Goal: Task Accomplishment & Management: Complete application form

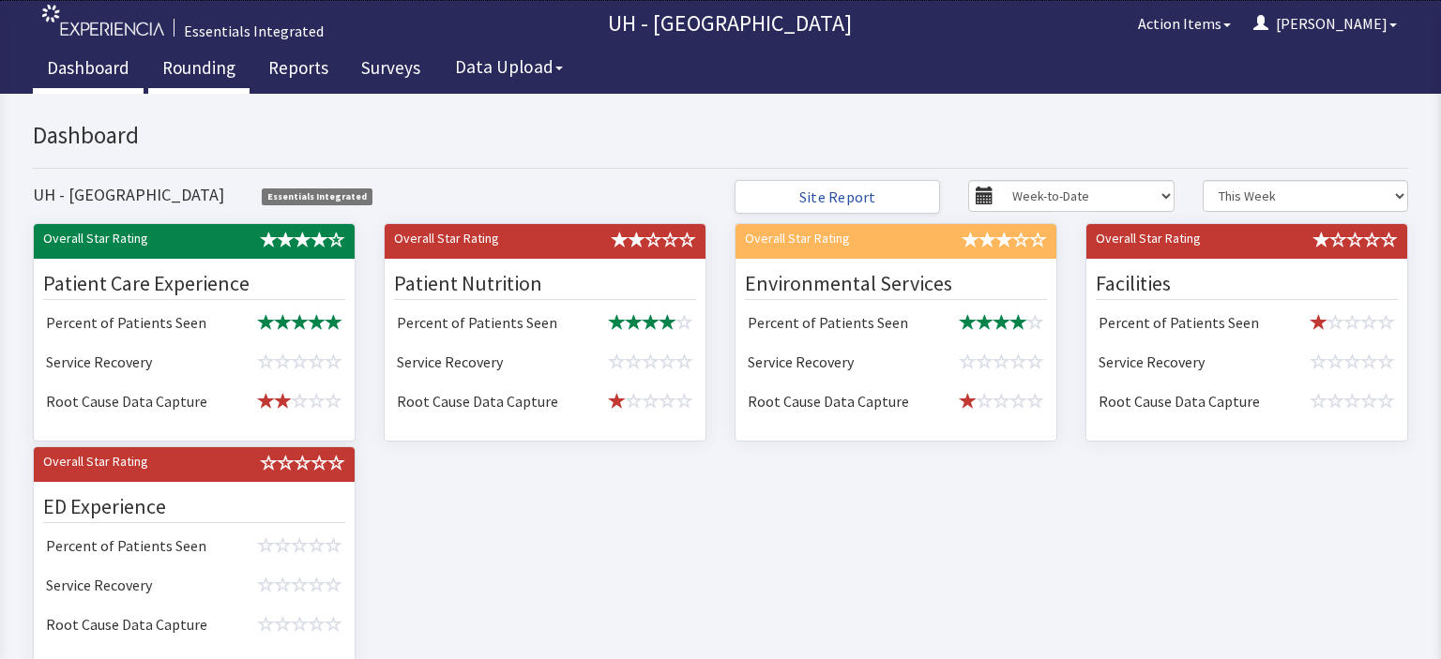
click at [195, 65] on link "Rounding" at bounding box center [198, 70] width 101 height 47
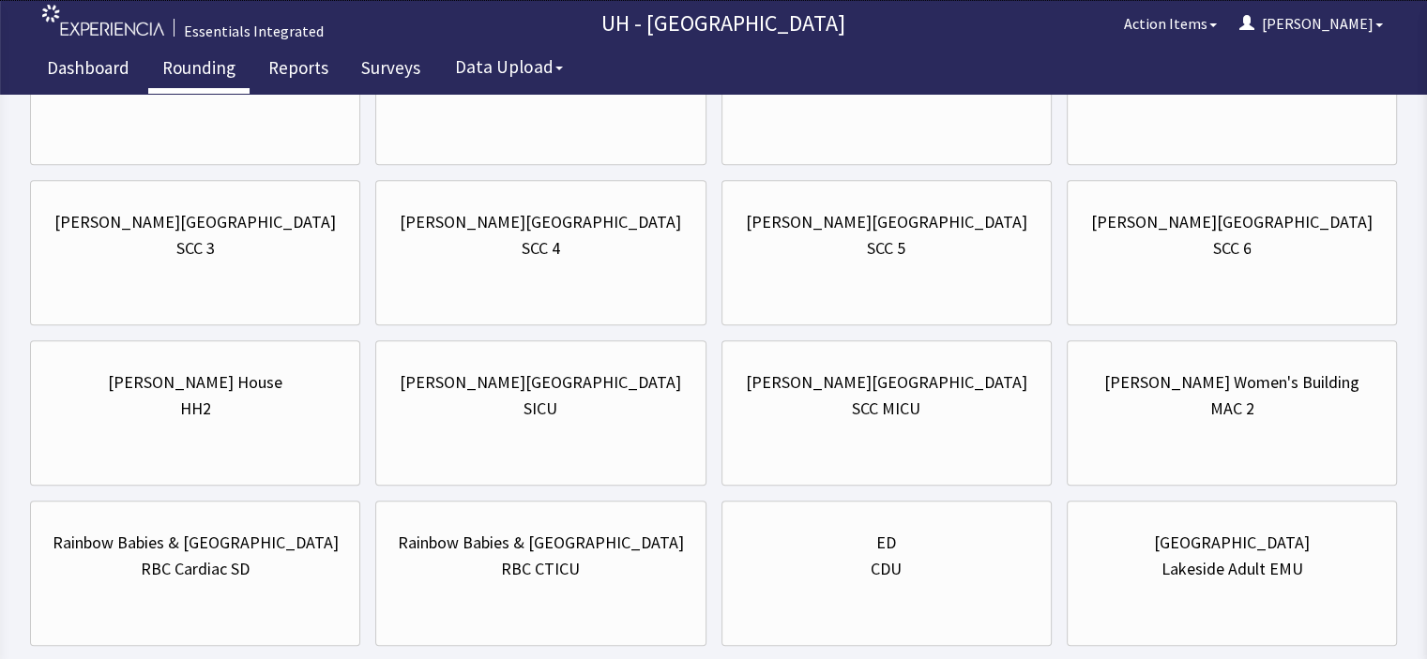
scroll to position [1652, 0]
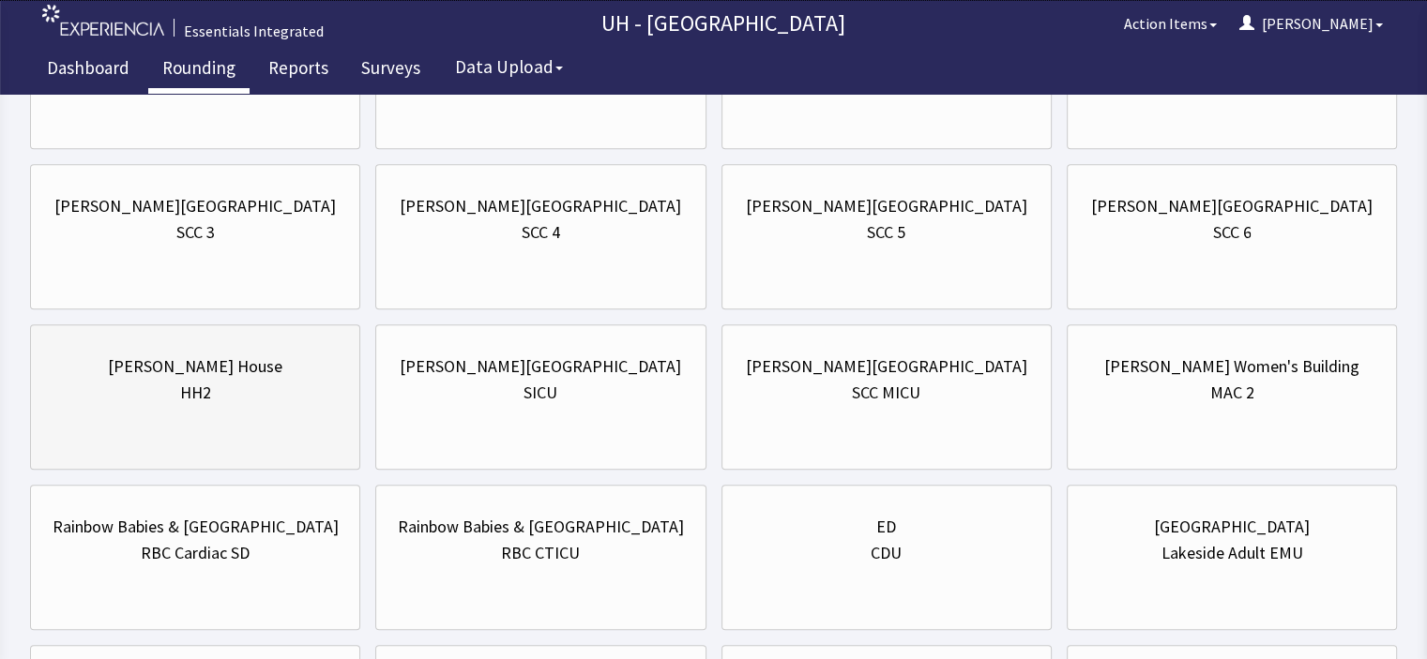
click at [210, 402] on div "Hanna House HH2" at bounding box center [195, 380] width 298 height 90
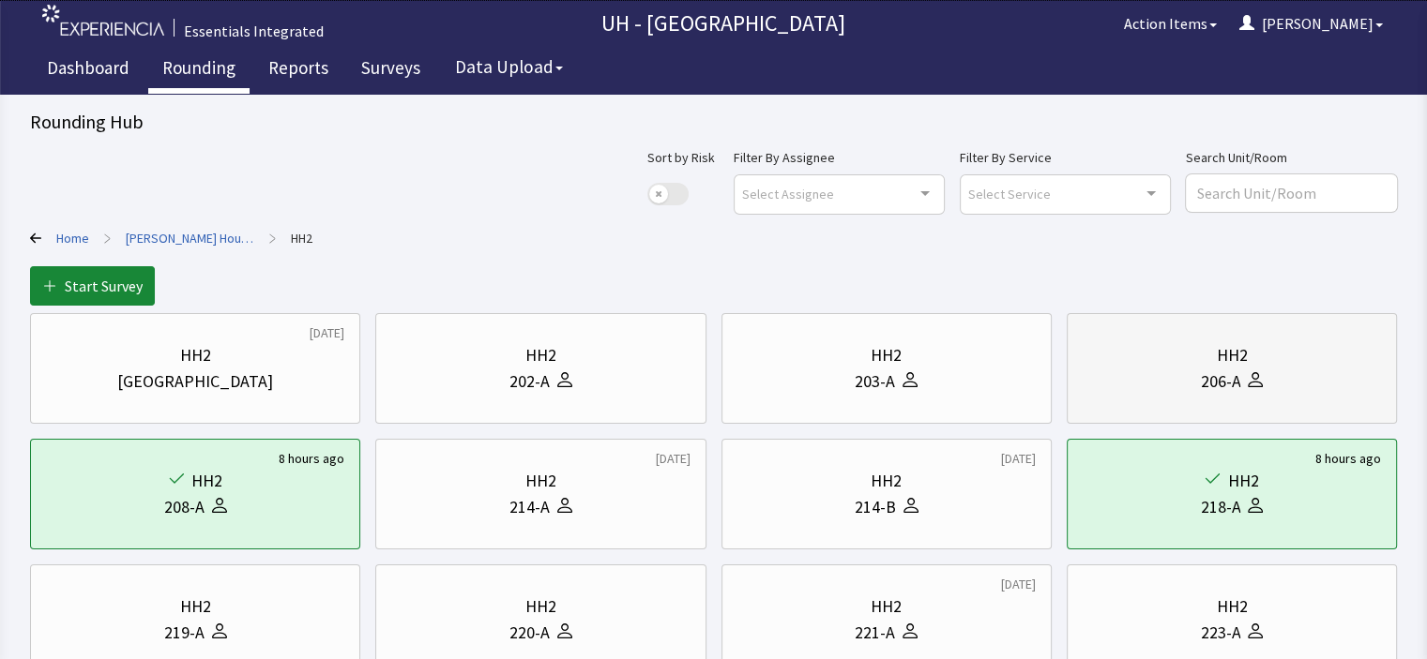
click at [1288, 375] on div "206-A" at bounding box center [1232, 382] width 298 height 26
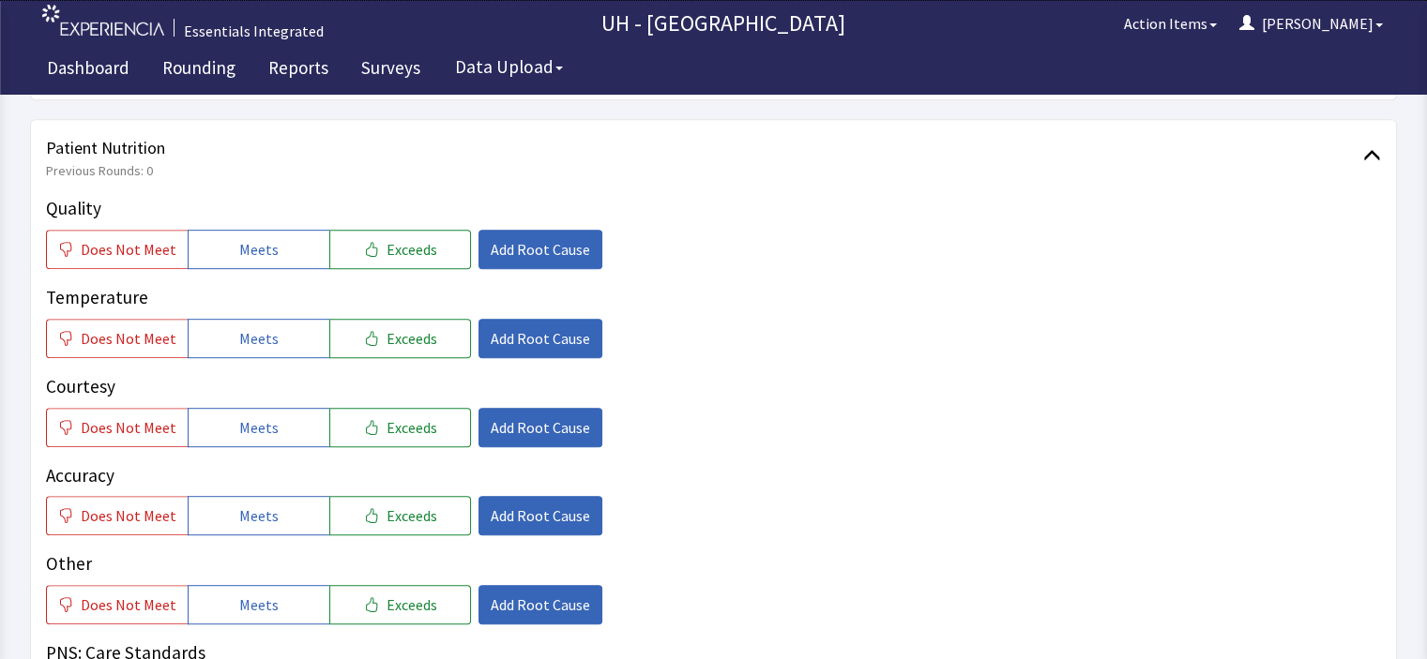
scroll to position [910, 0]
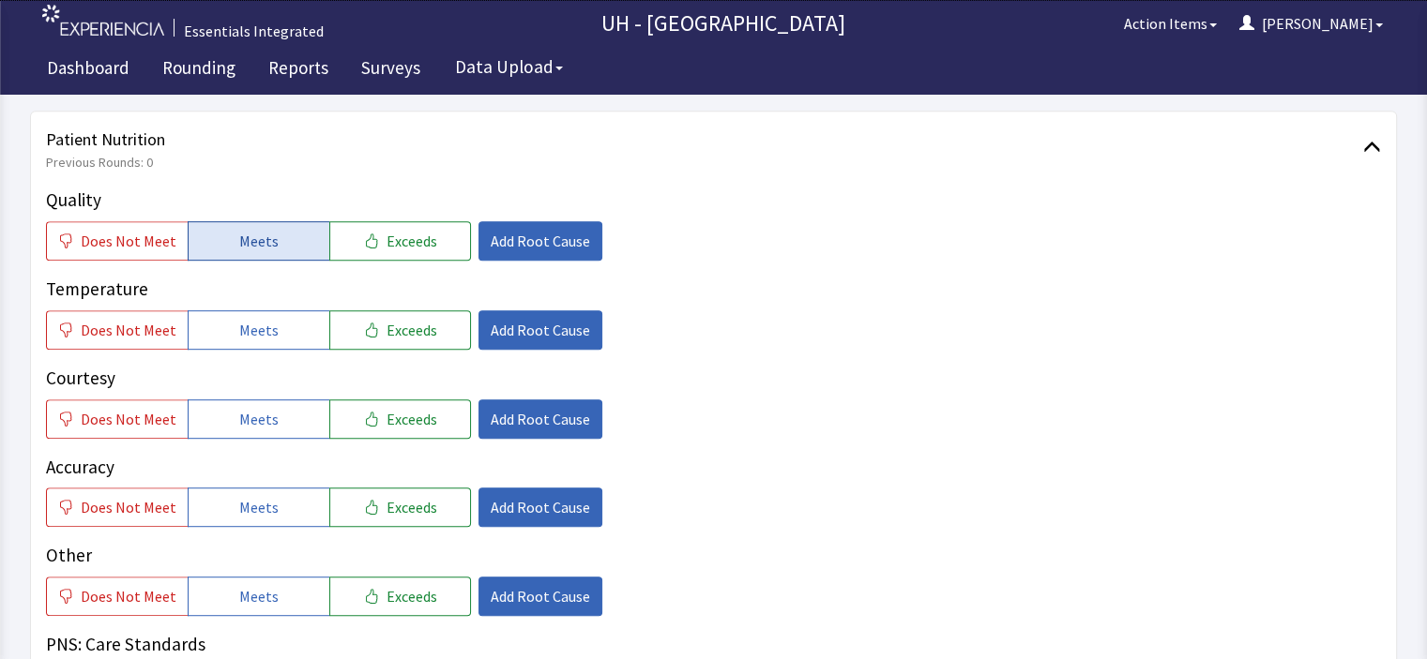
click at [274, 221] on button "Meets" at bounding box center [259, 240] width 142 height 39
click at [256, 319] on span "Meets" at bounding box center [258, 330] width 39 height 23
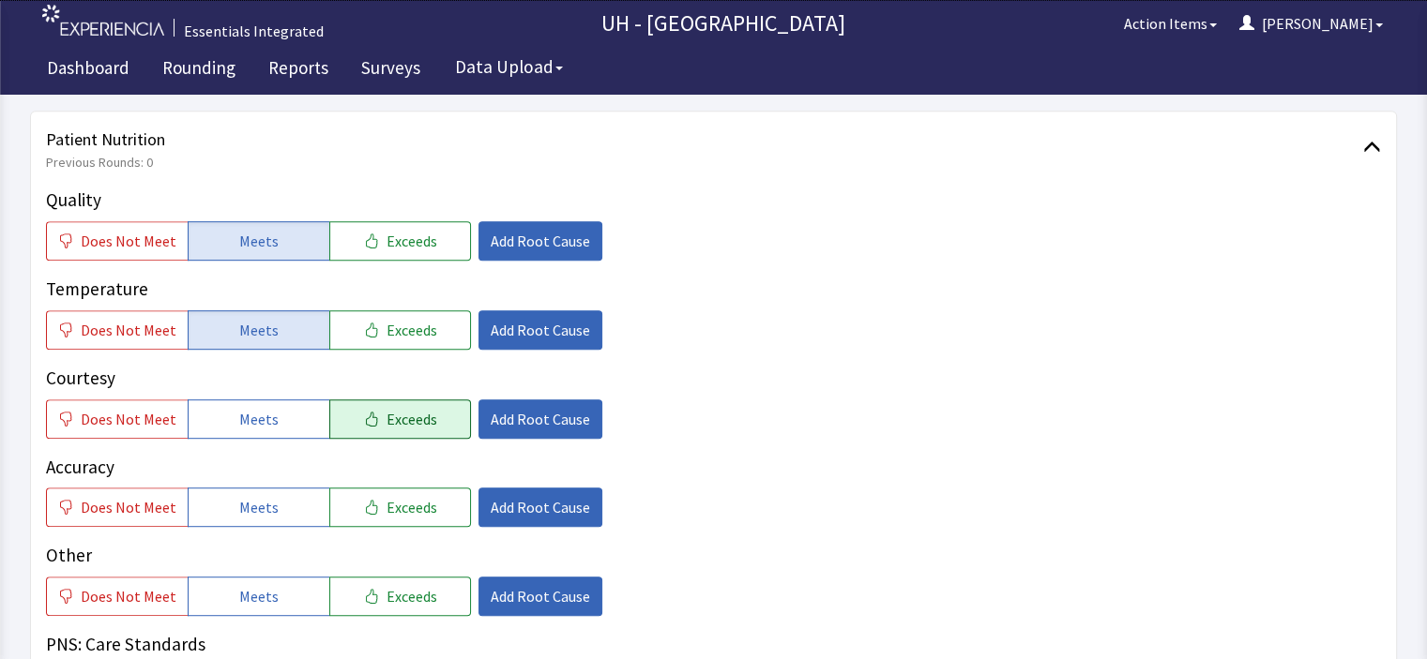
click at [414, 408] on span "Exceeds" at bounding box center [411, 419] width 51 height 23
click at [257, 496] on span "Meets" at bounding box center [258, 507] width 39 height 23
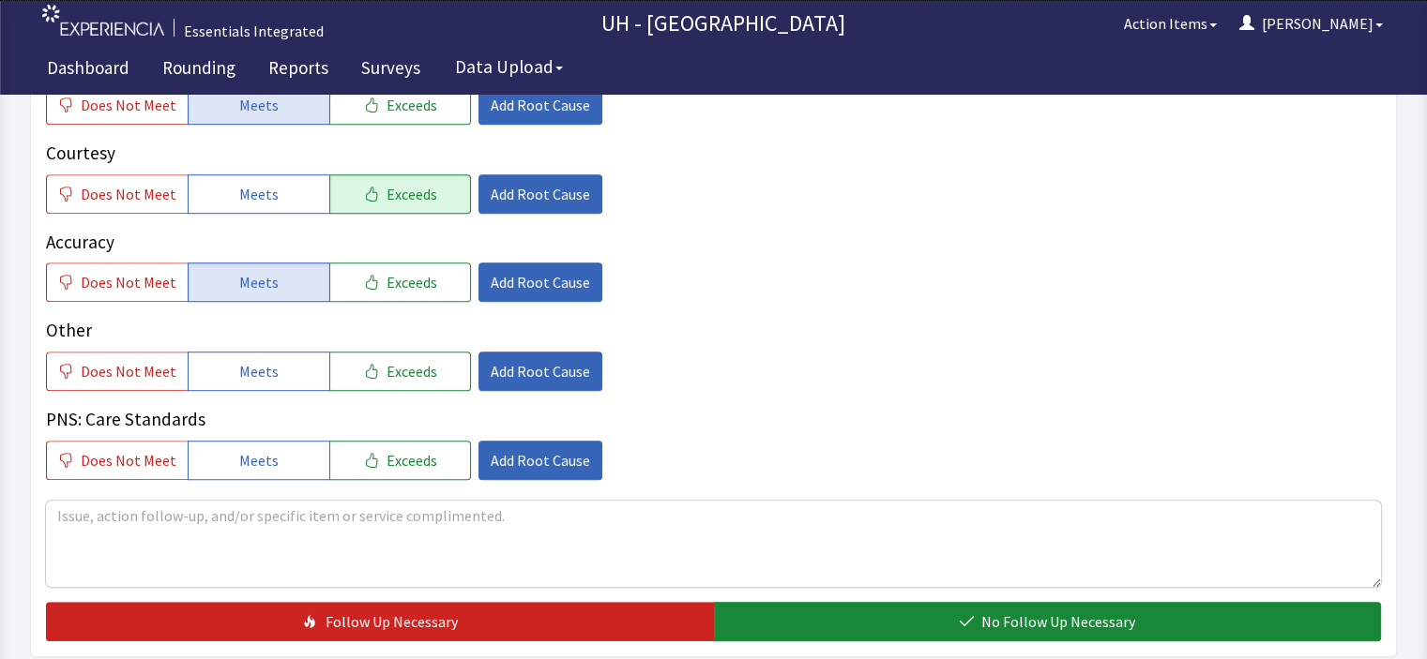
scroll to position [1139, 0]
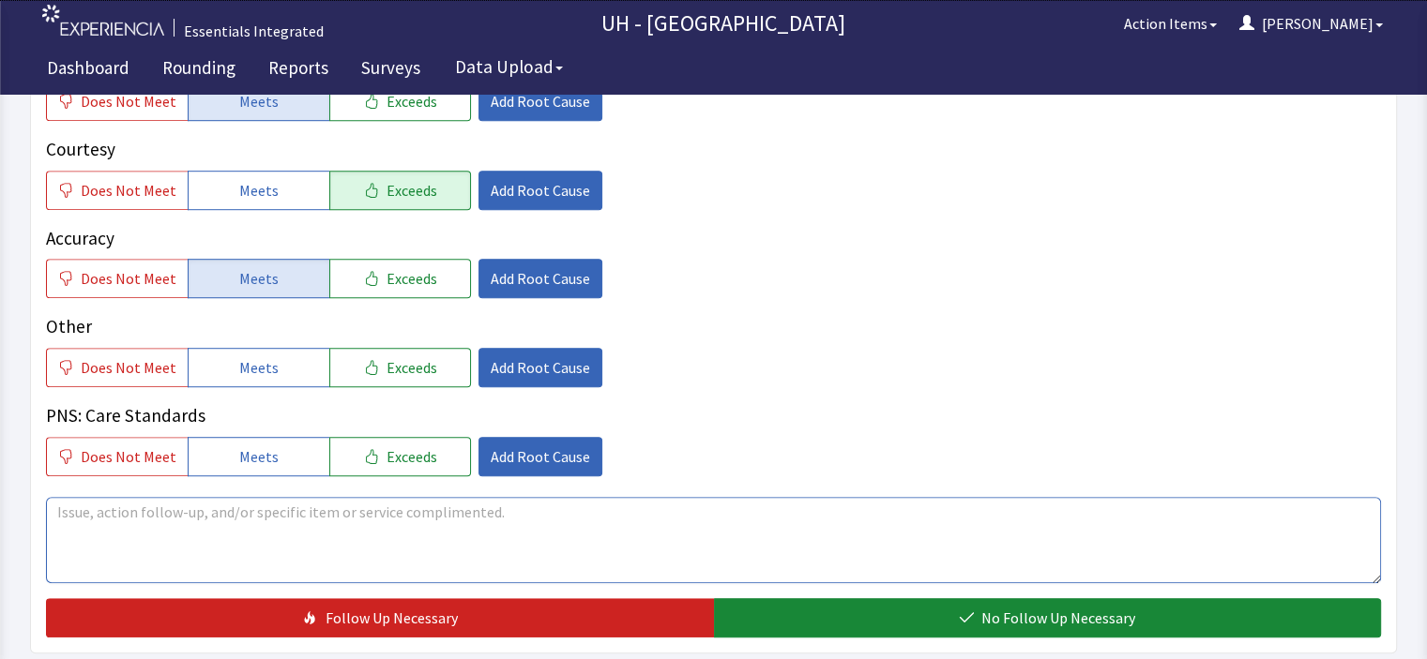
click at [993, 508] on textarea at bounding box center [713, 540] width 1335 height 86
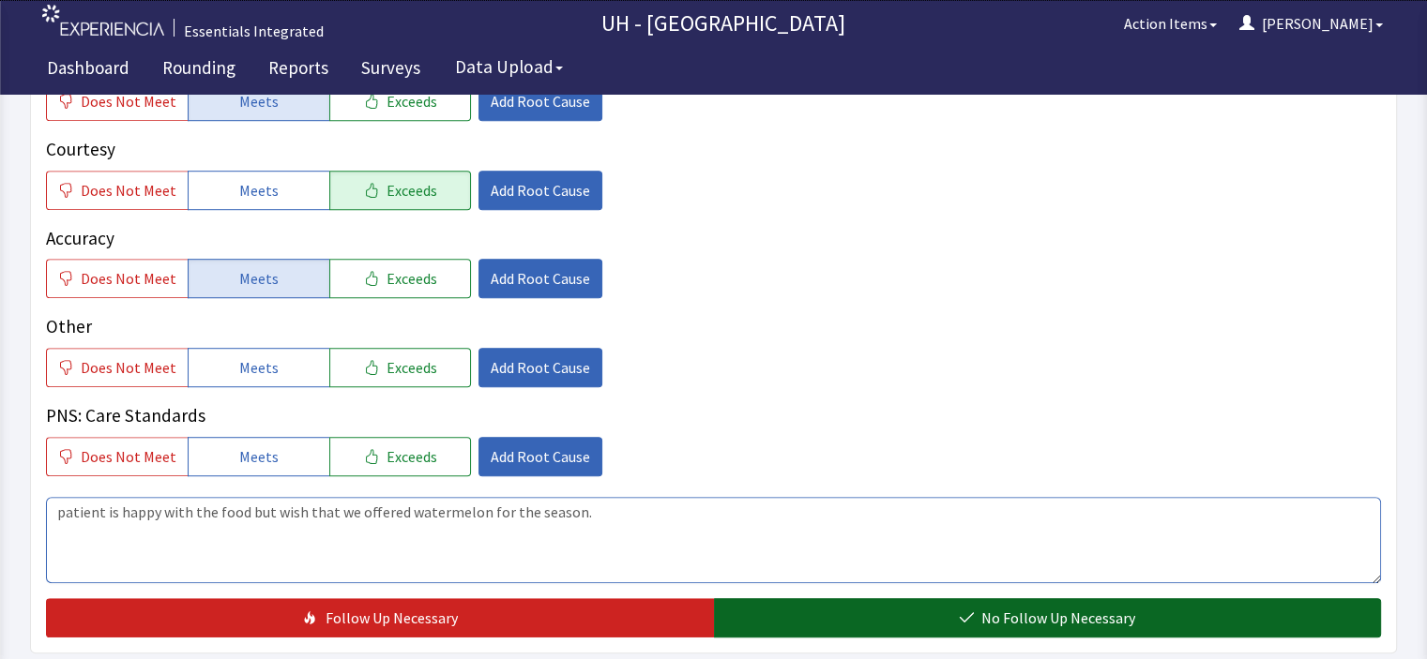
type textarea "patient is happy with the food but wish that we offered watermelon for the seas…"
click at [1227, 599] on button "No Follow Up Necessary" at bounding box center [1048, 618] width 668 height 39
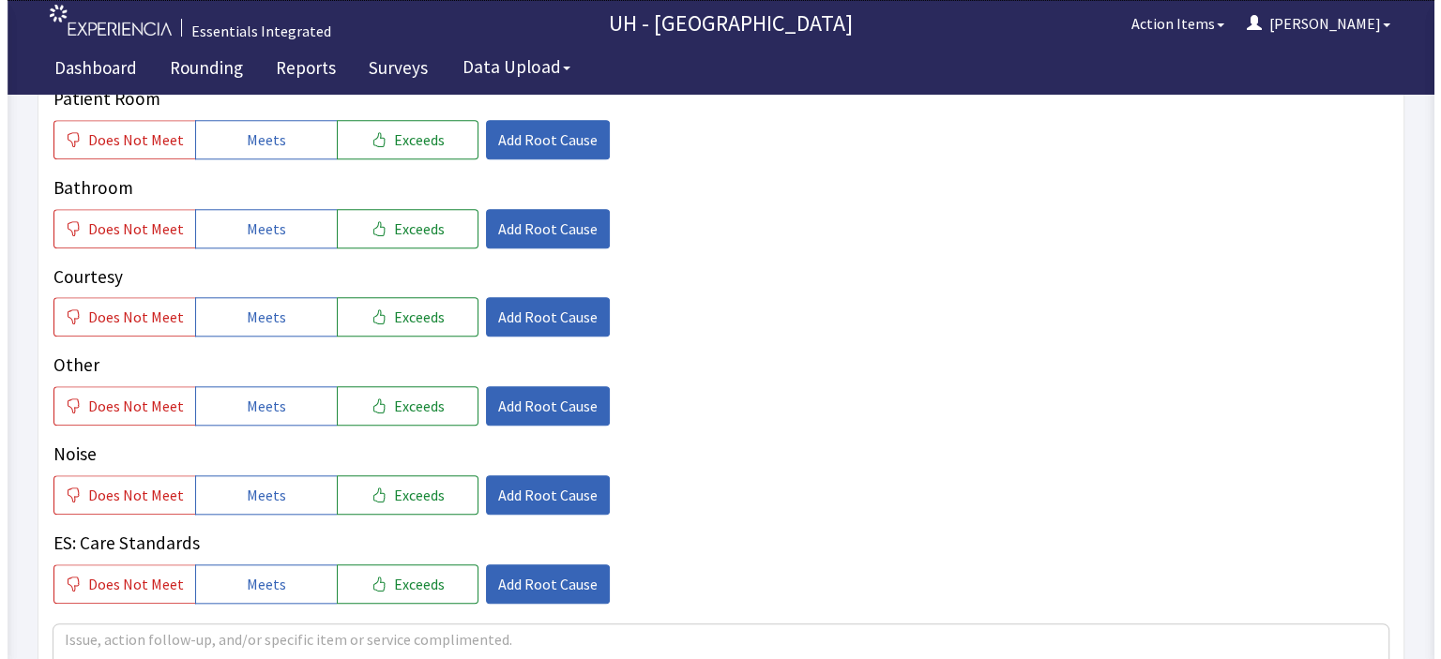
scroll to position [1829, 0]
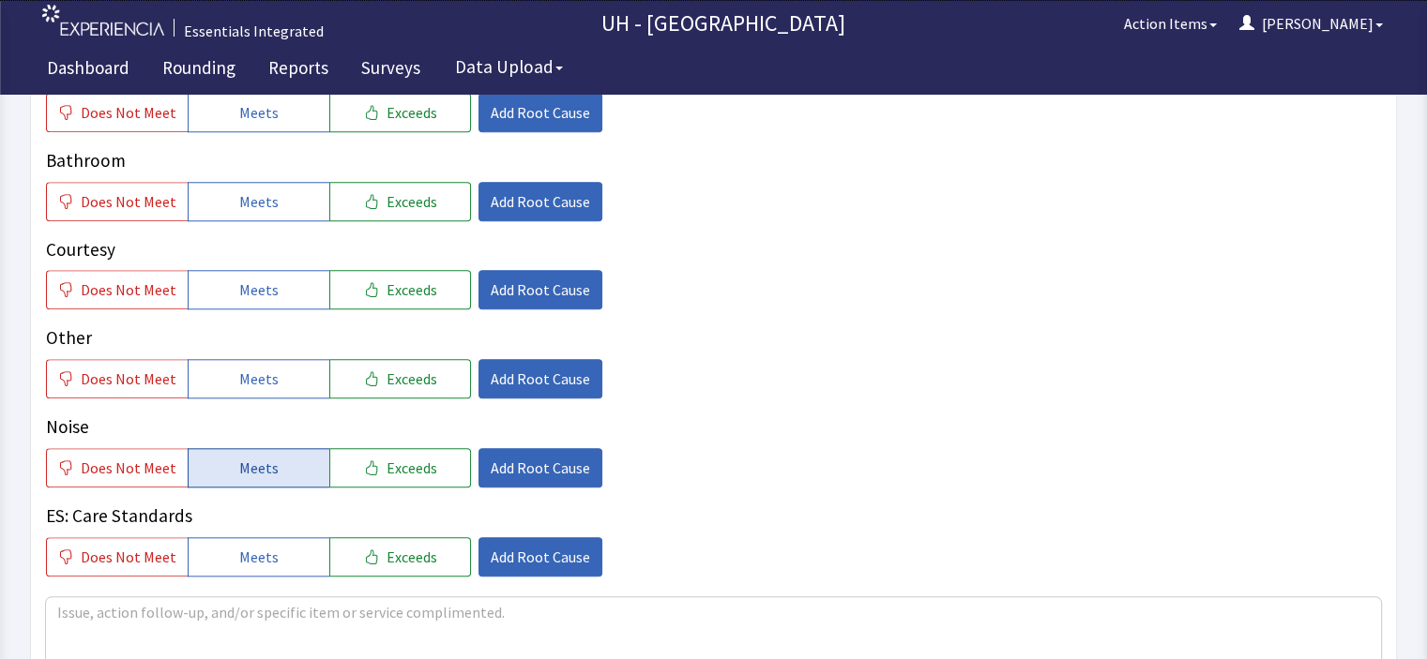
click at [249, 457] on span "Meets" at bounding box center [258, 468] width 39 height 23
click at [521, 457] on span "Add Root Cause" at bounding box center [540, 468] width 99 height 23
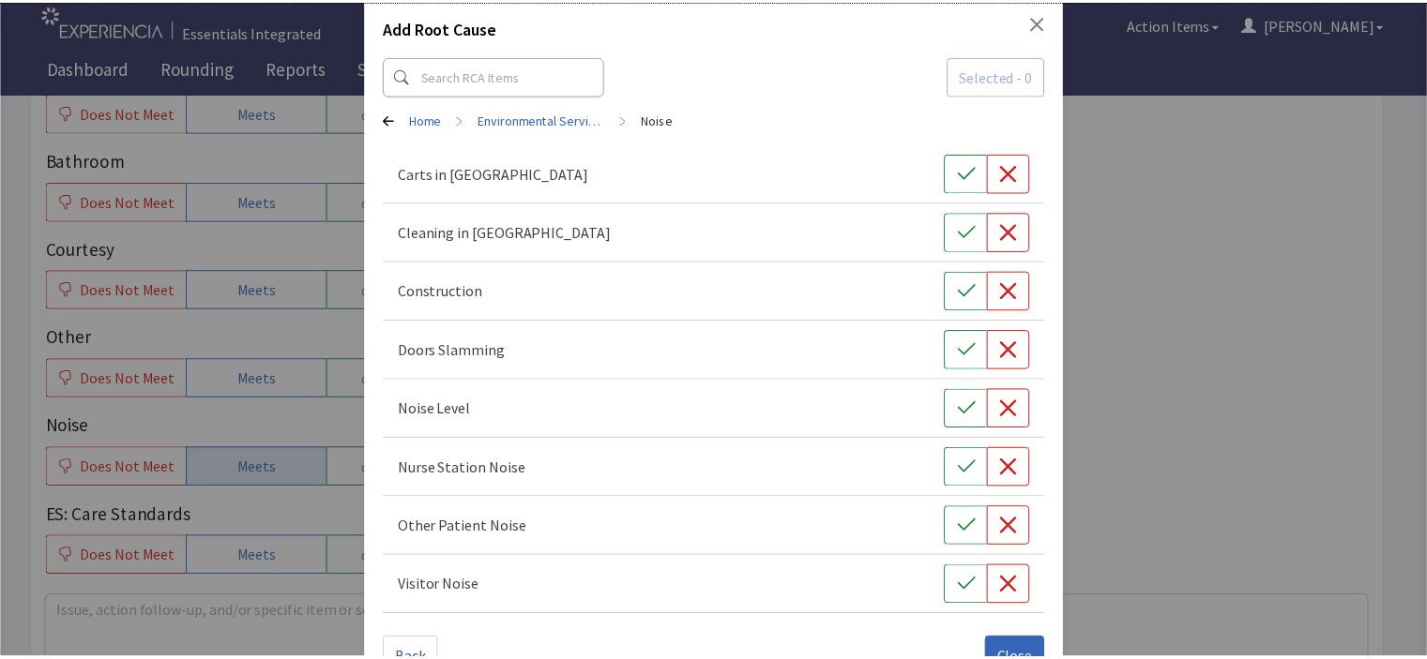
scroll to position [100, 0]
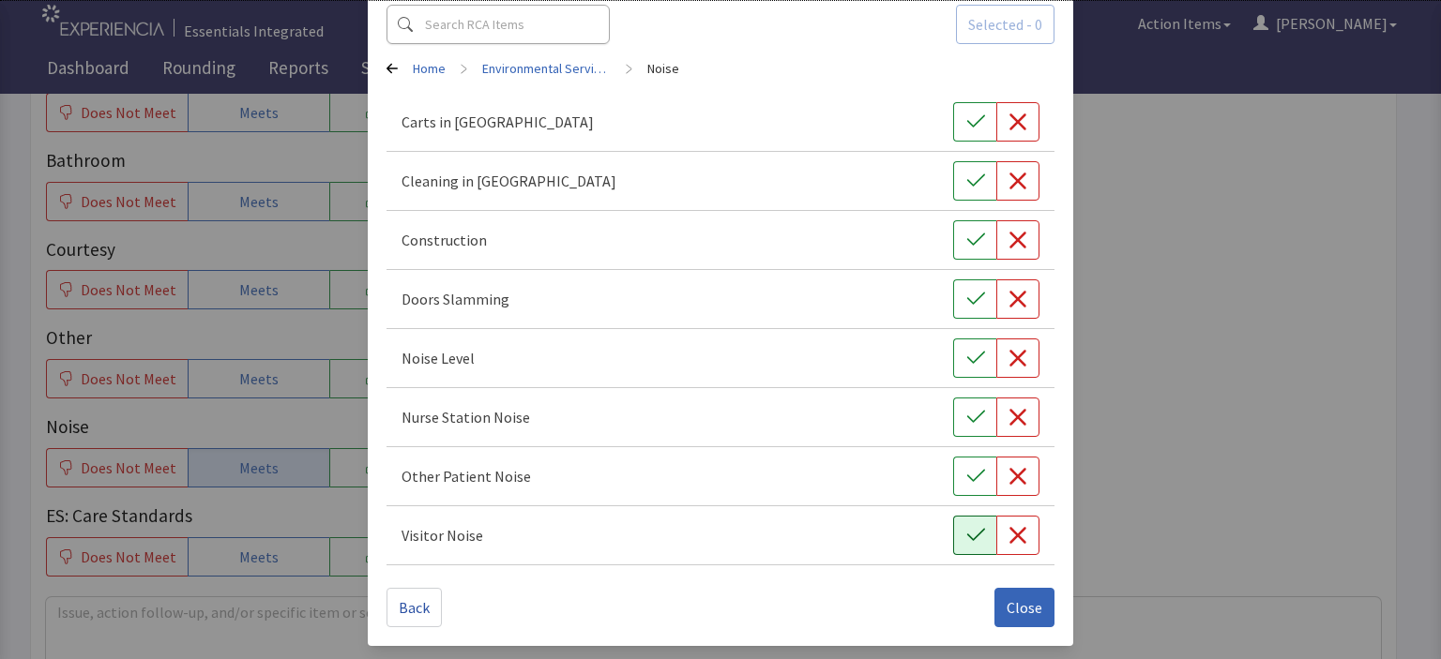
click at [974, 528] on icon "button" at bounding box center [975, 535] width 19 height 19
click at [953, 459] on button "button" at bounding box center [974, 476] width 43 height 39
click at [966, 411] on icon "button" at bounding box center [975, 417] width 19 height 19
click at [966, 357] on icon "button" at bounding box center [975, 358] width 19 height 19
click at [1009, 598] on span "Close" at bounding box center [1025, 608] width 36 height 23
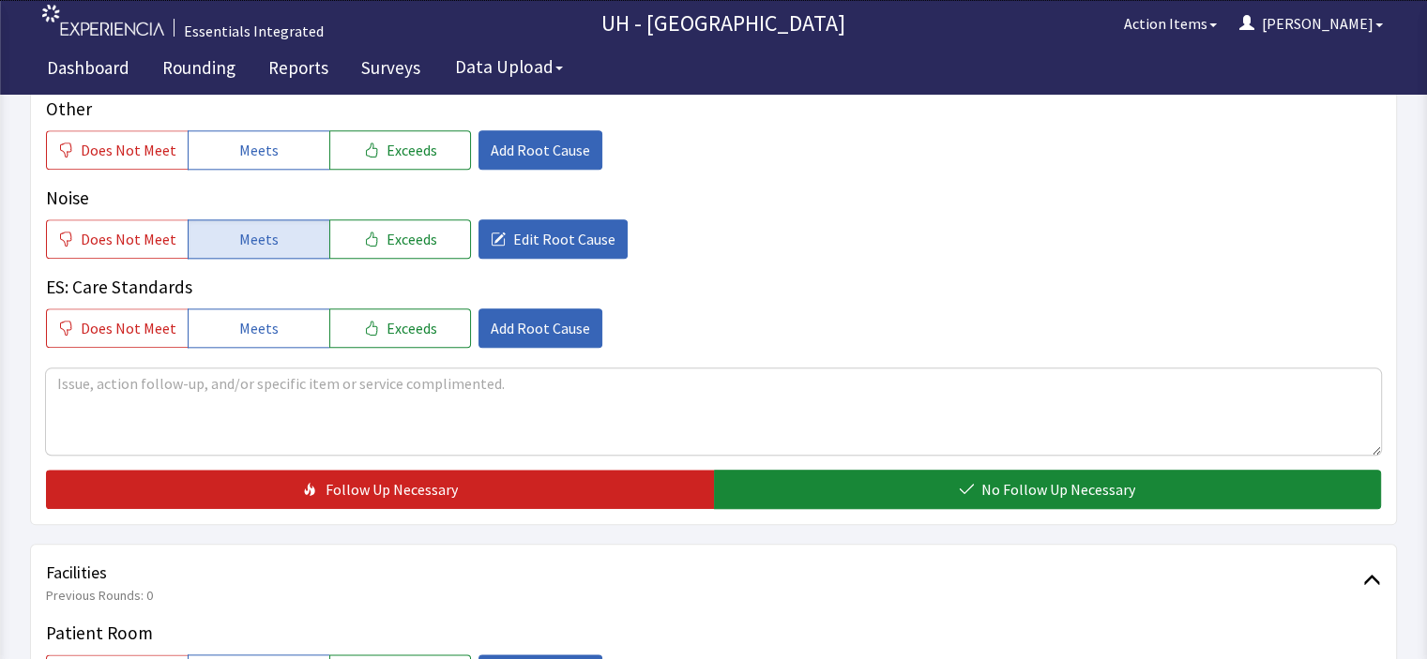
scroll to position [2066, 0]
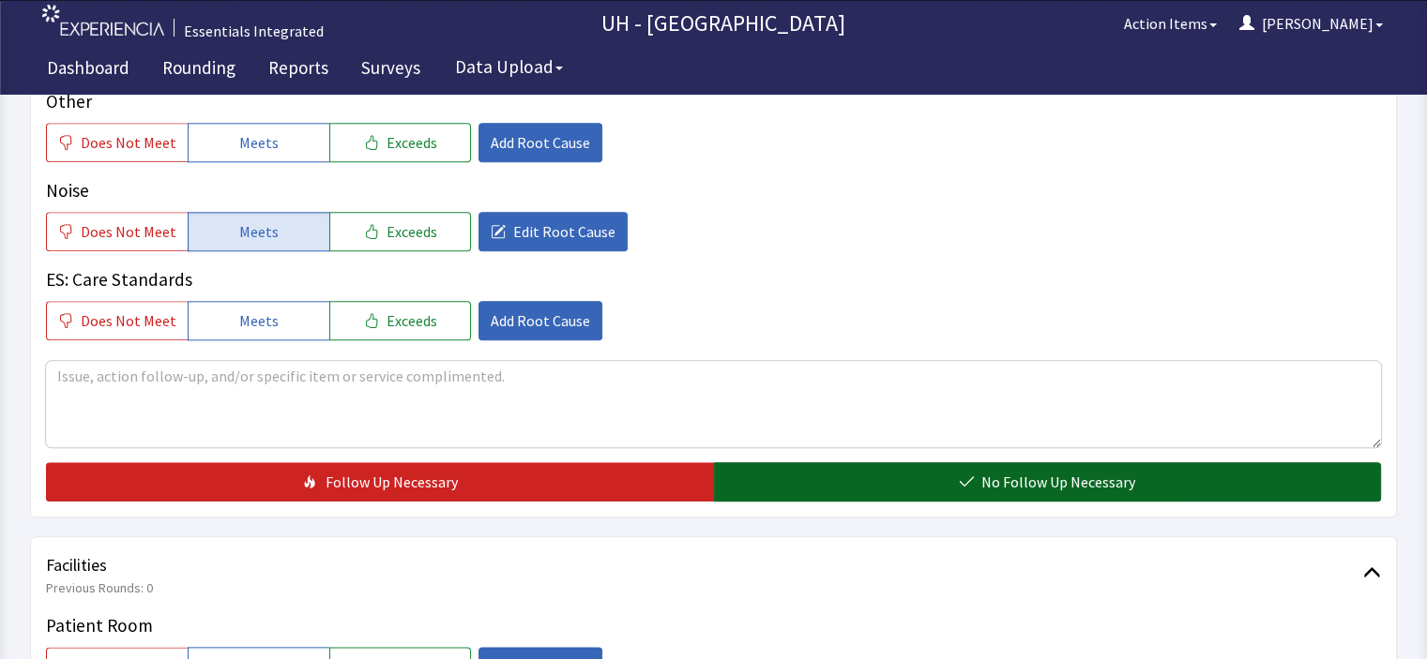
click at [1236, 462] on button "No Follow Up Necessary" at bounding box center [1048, 481] width 668 height 39
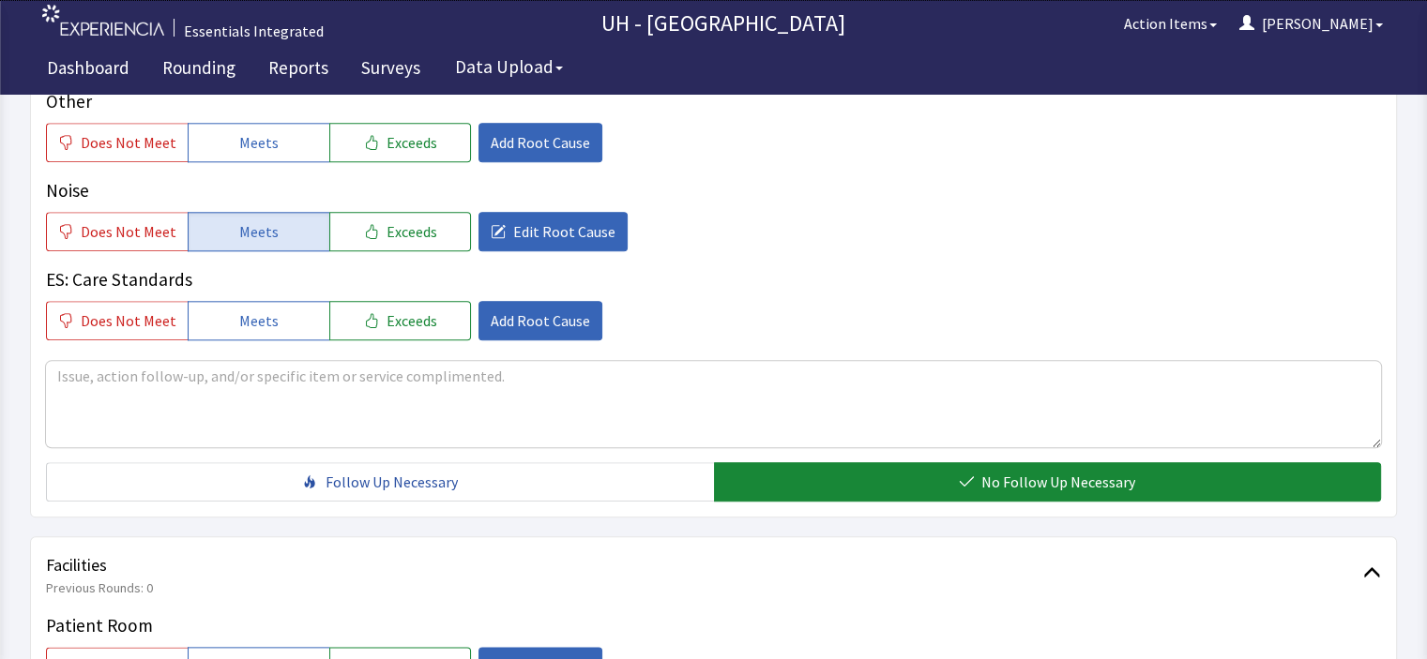
drag, startPoint x: 1341, startPoint y: 97, endPoint x: 1351, endPoint y: 101, distance: 11.3
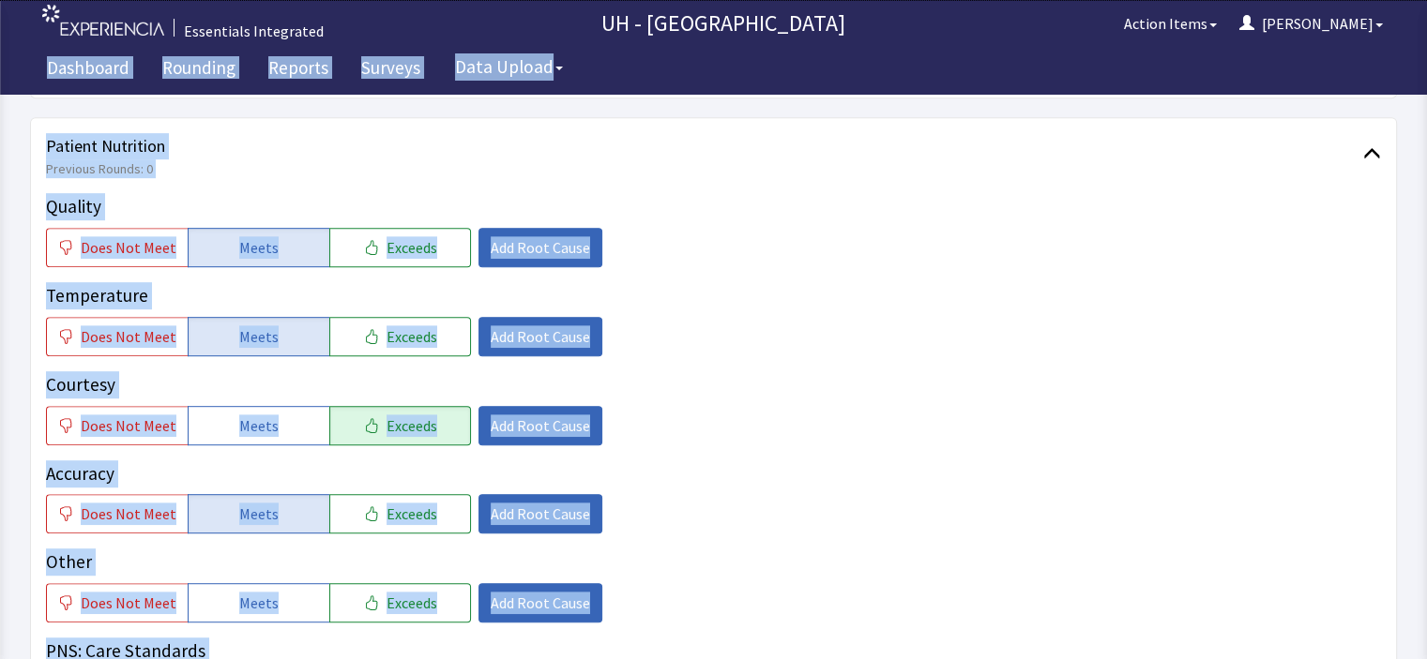
scroll to position [0, 0]
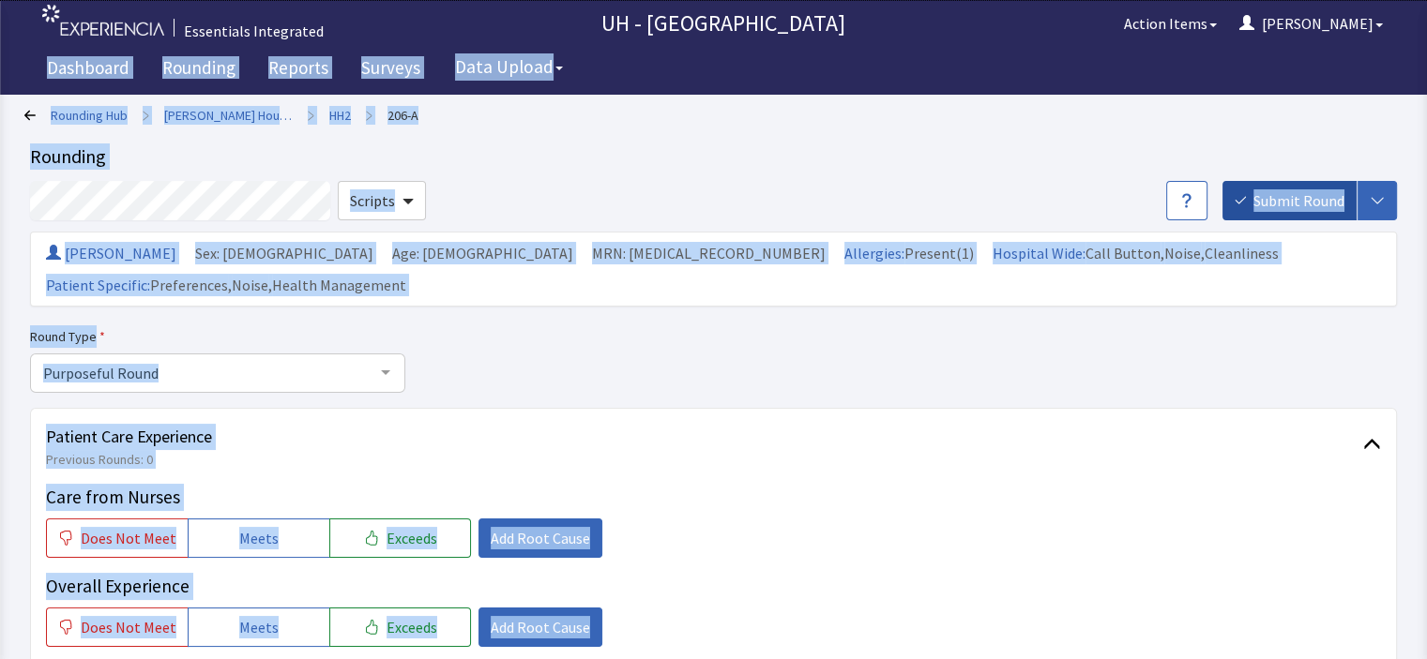
click at [1291, 207] on span "Submit Round" at bounding box center [1298, 200] width 91 height 23
click at [1294, 326] on div "Round Type Purposeful Round Purposeful Round Welcome Round Discharge Round Emer…" at bounding box center [713, 360] width 1367 height 68
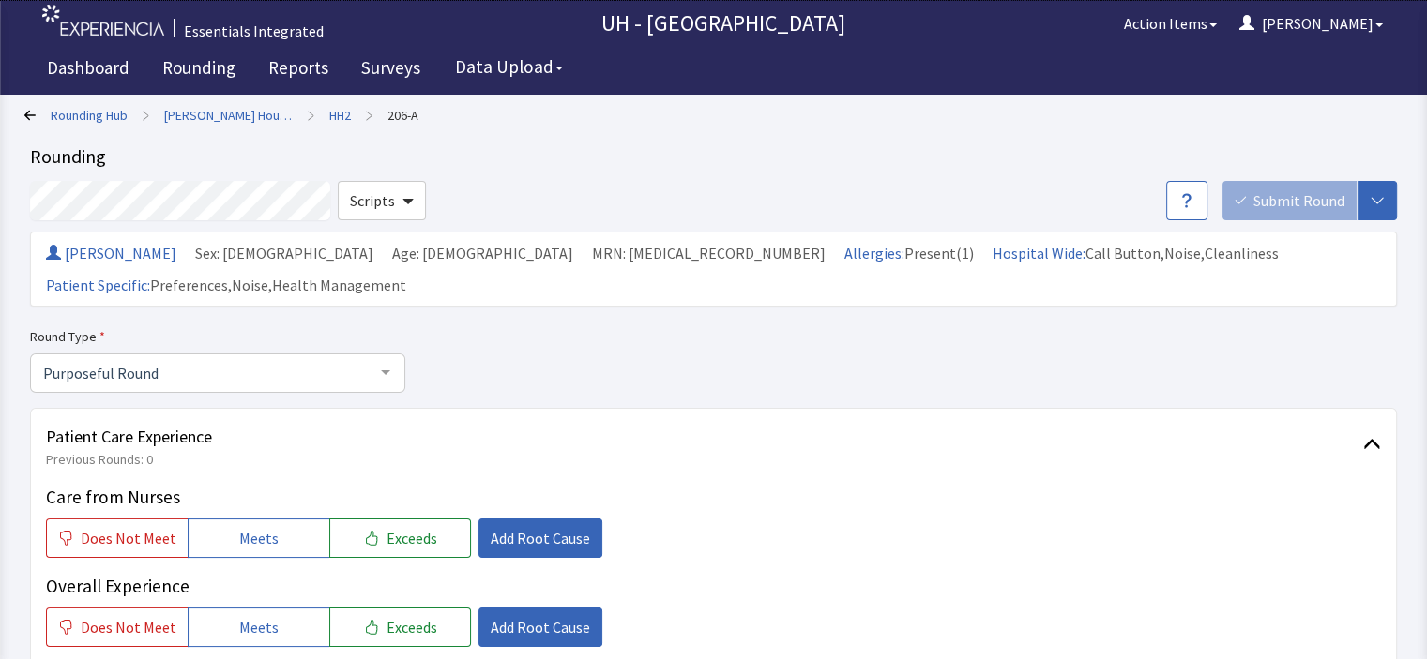
click at [1291, 209] on div "Submit Round Assign, Notify, & Submit Assign & Submit Notify & Submit Submit" at bounding box center [1309, 200] width 174 height 39
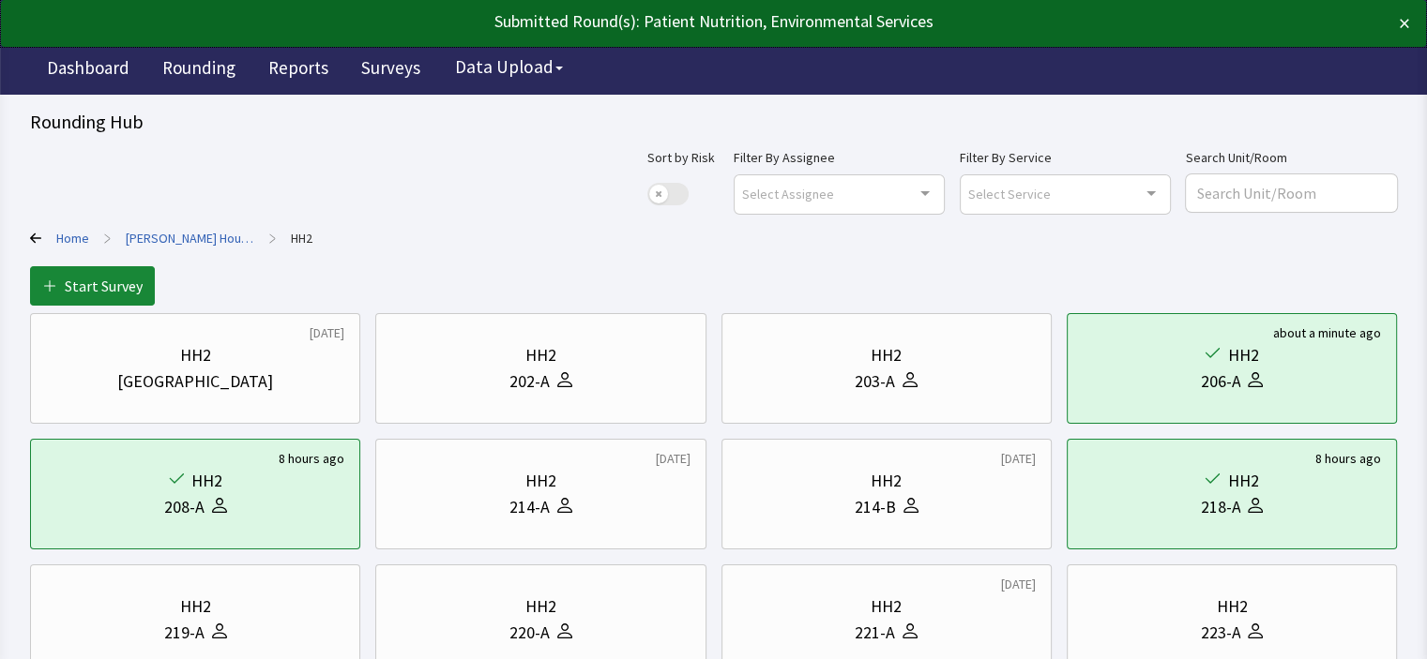
click at [1292, 100] on div "Rounding Hub Sort by Risk Use setting Filter By Assignee Select Assignee Clear …" at bounding box center [713, 589] width 1427 height 1178
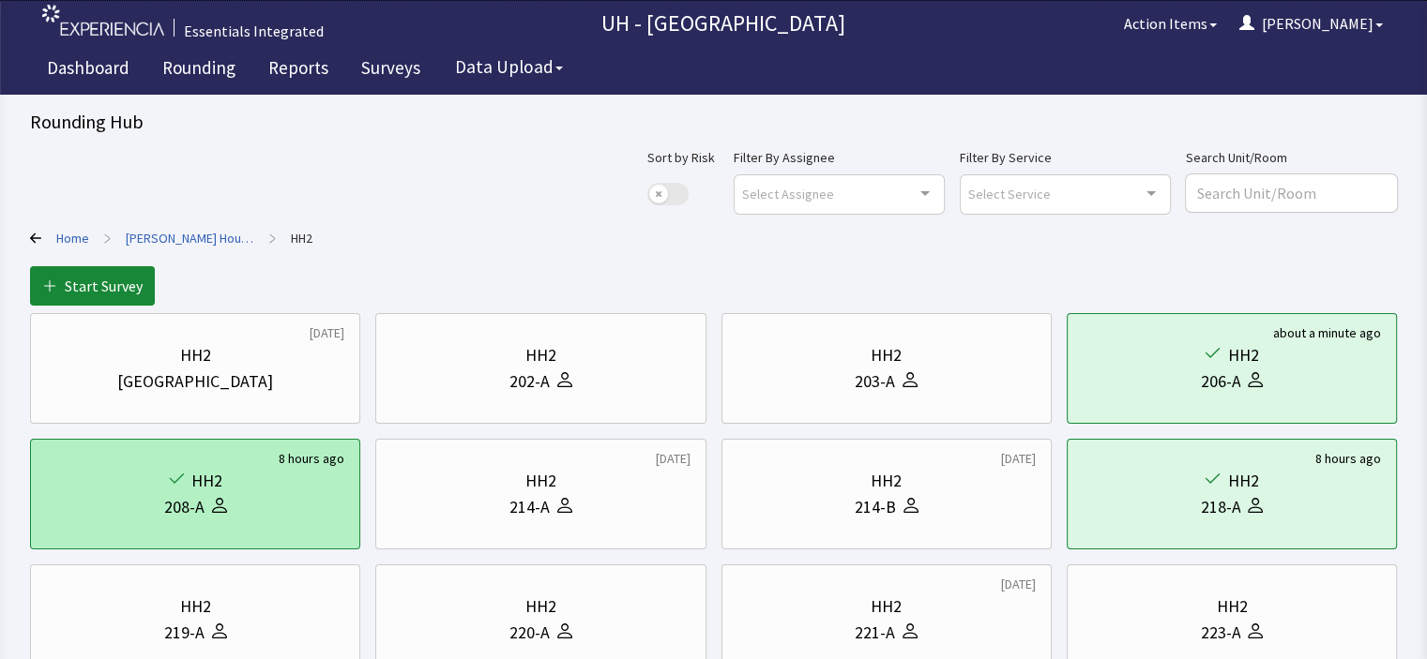
click at [275, 507] on div "208-A" at bounding box center [195, 507] width 298 height 26
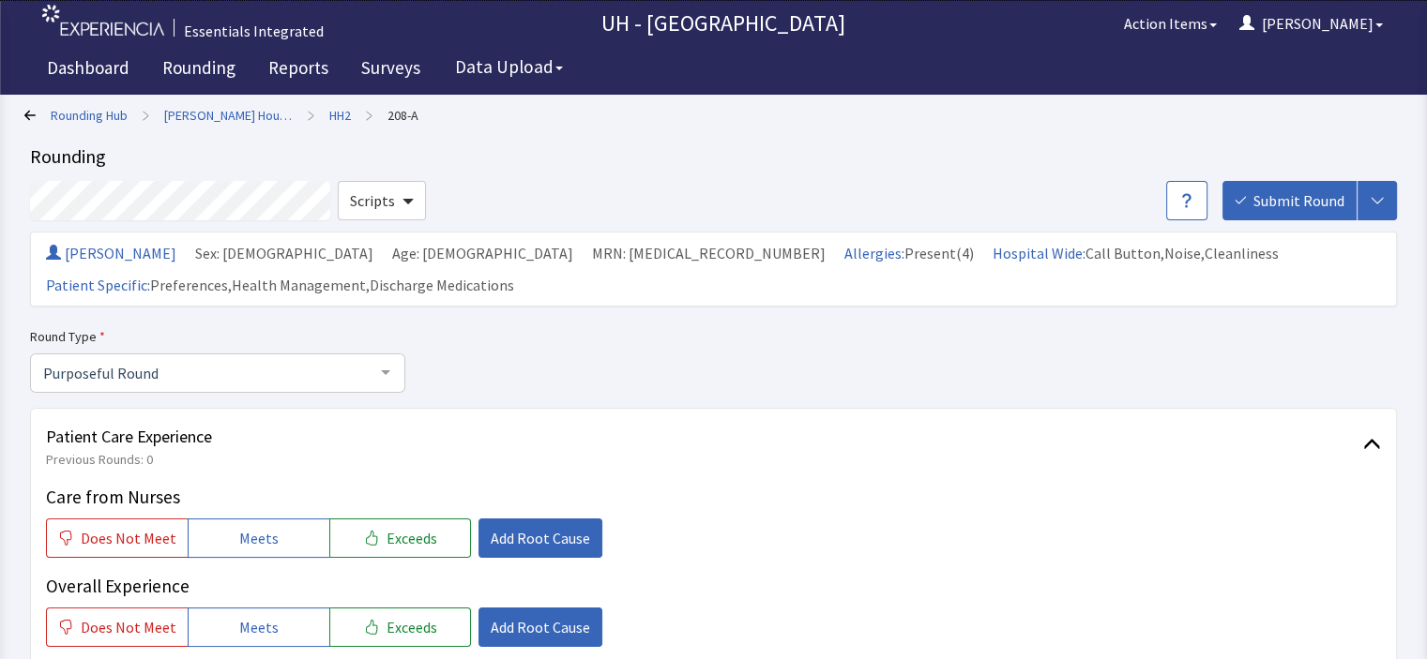
click at [275, 519] on button "Meets" at bounding box center [259, 538] width 142 height 39
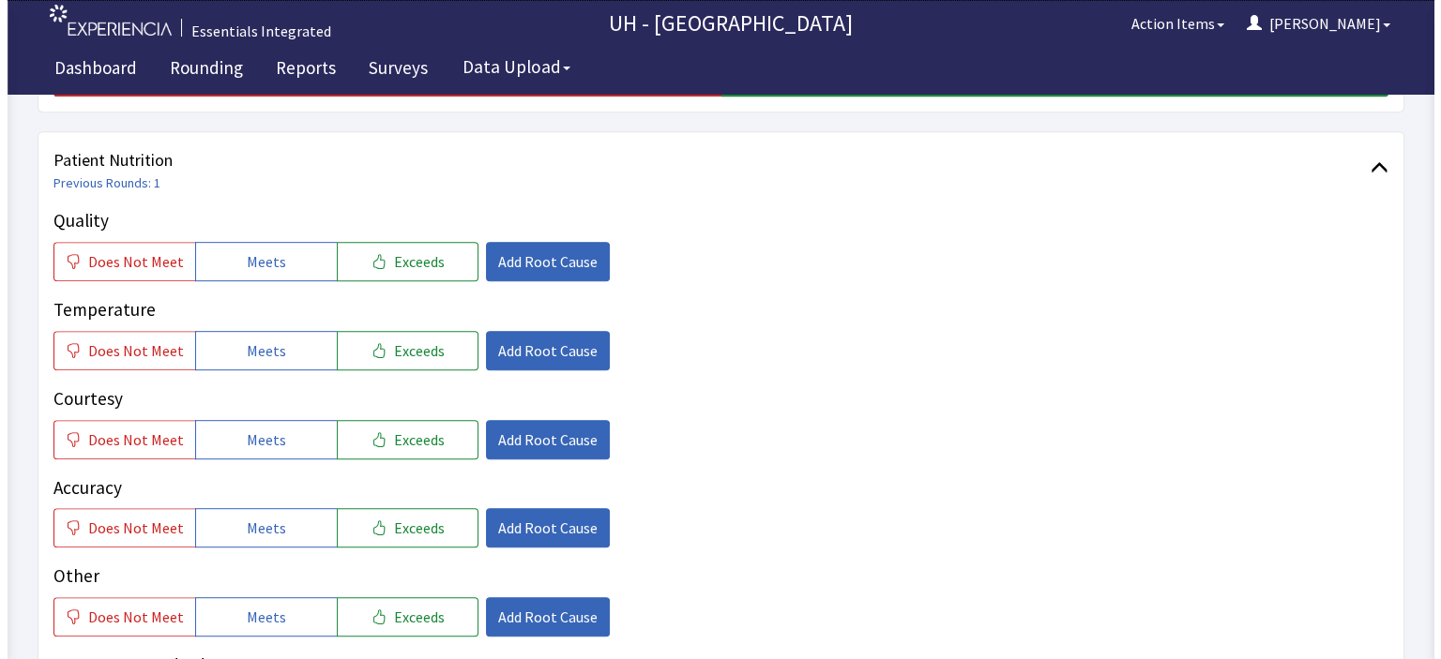
scroll to position [901, 0]
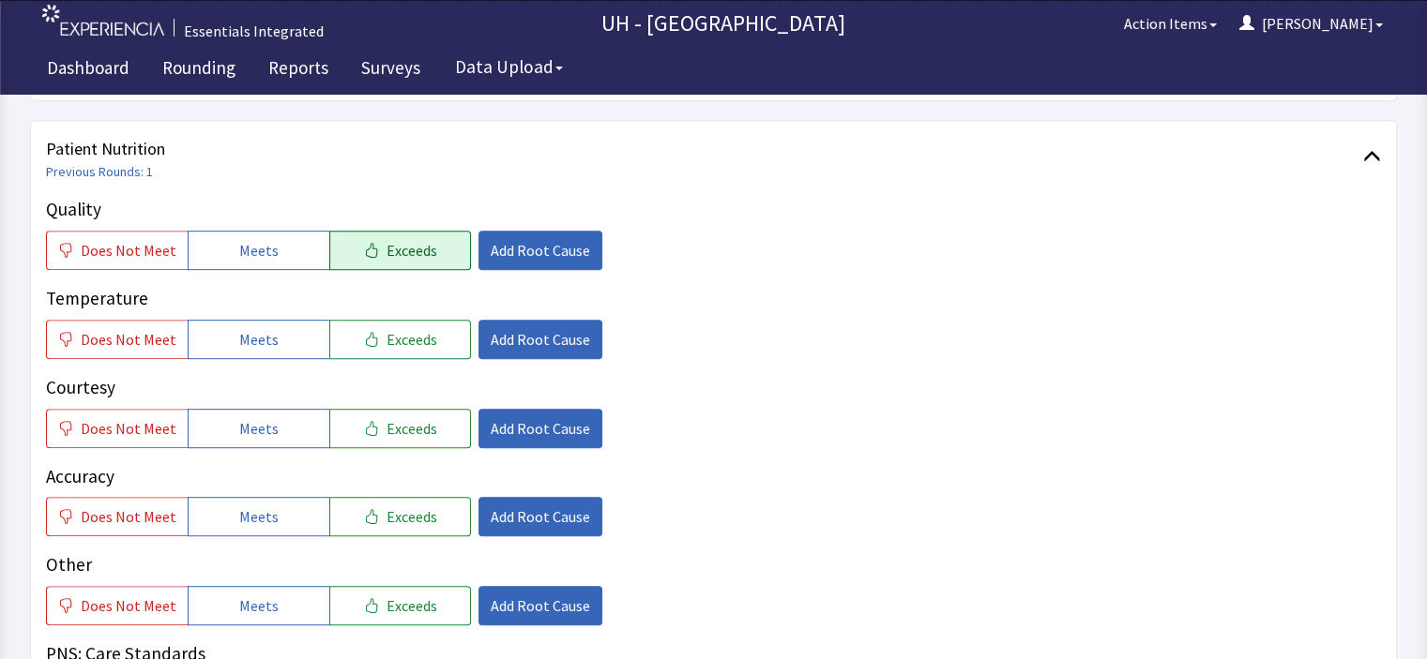
click at [390, 239] on span "Exceeds" at bounding box center [411, 250] width 51 height 23
click at [271, 320] on button "Meets" at bounding box center [259, 339] width 142 height 39
click at [386, 417] on span "Exceeds" at bounding box center [411, 428] width 51 height 23
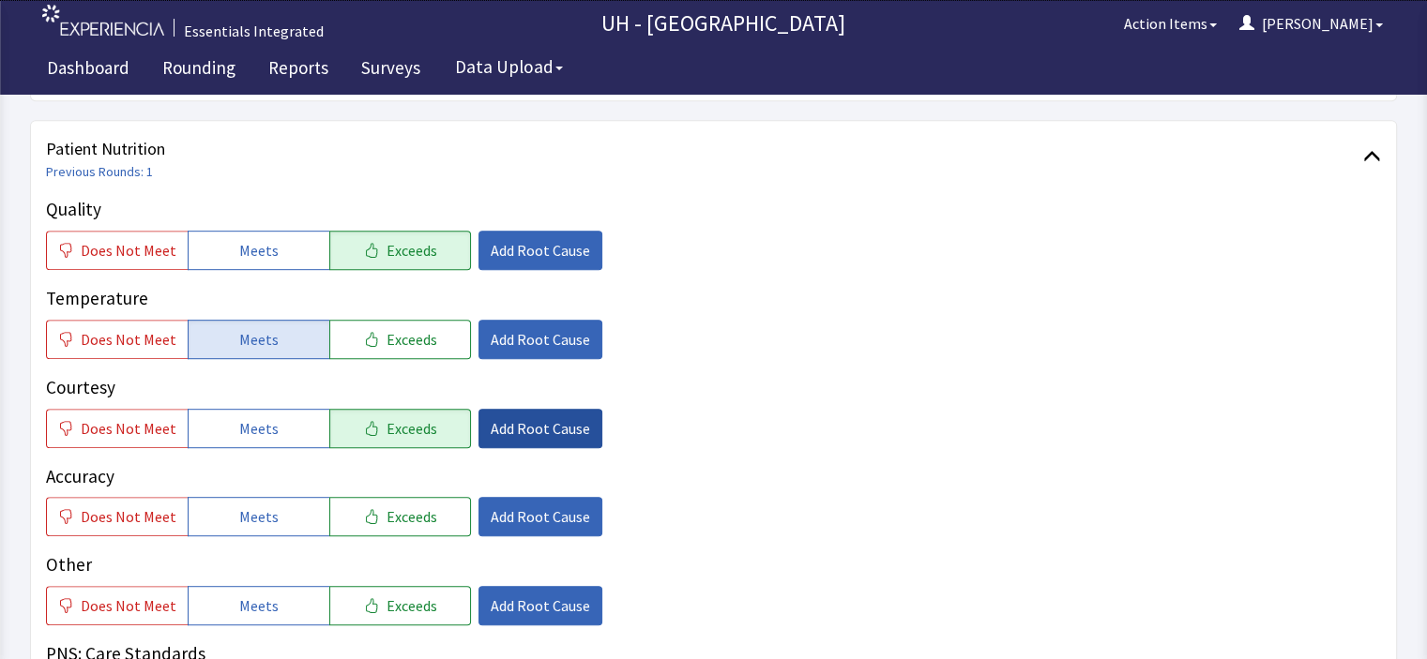
click at [535, 411] on button "Add Root Cause" at bounding box center [540, 428] width 124 height 39
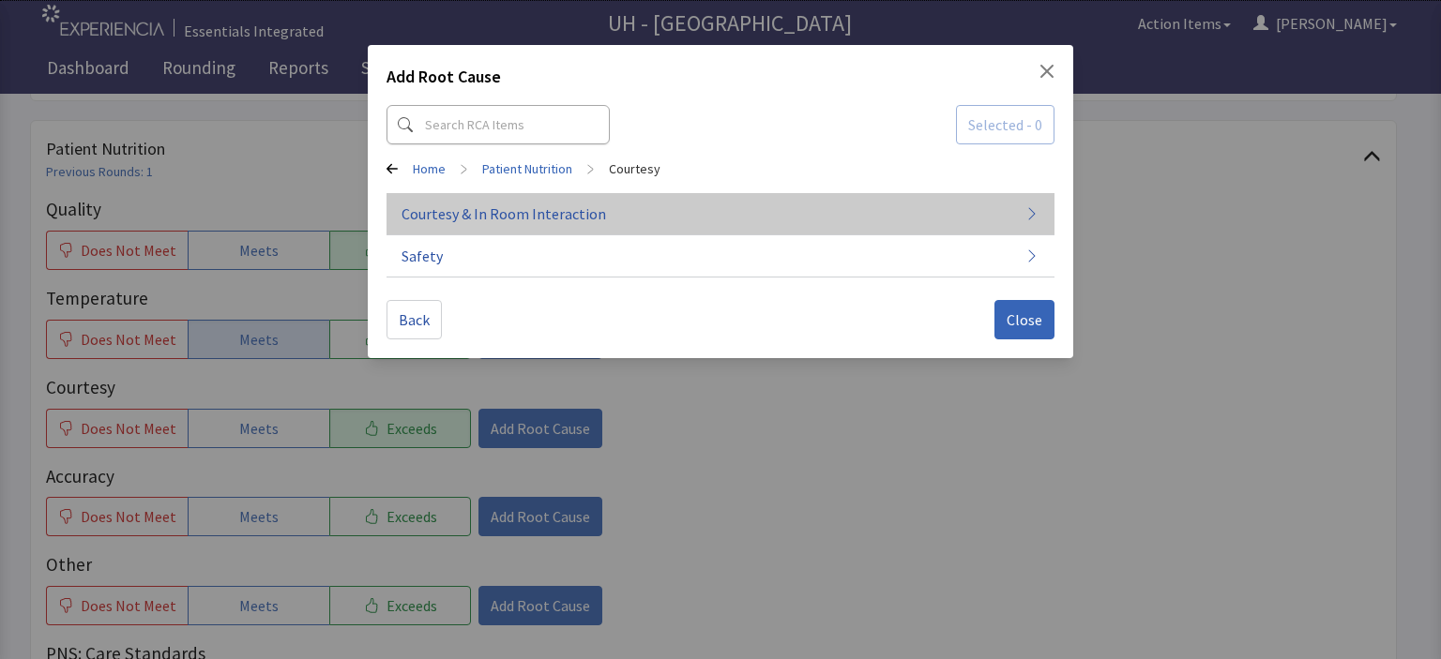
click at [553, 213] on span "Courtesy & In Room Interaction" at bounding box center [504, 214] width 205 height 23
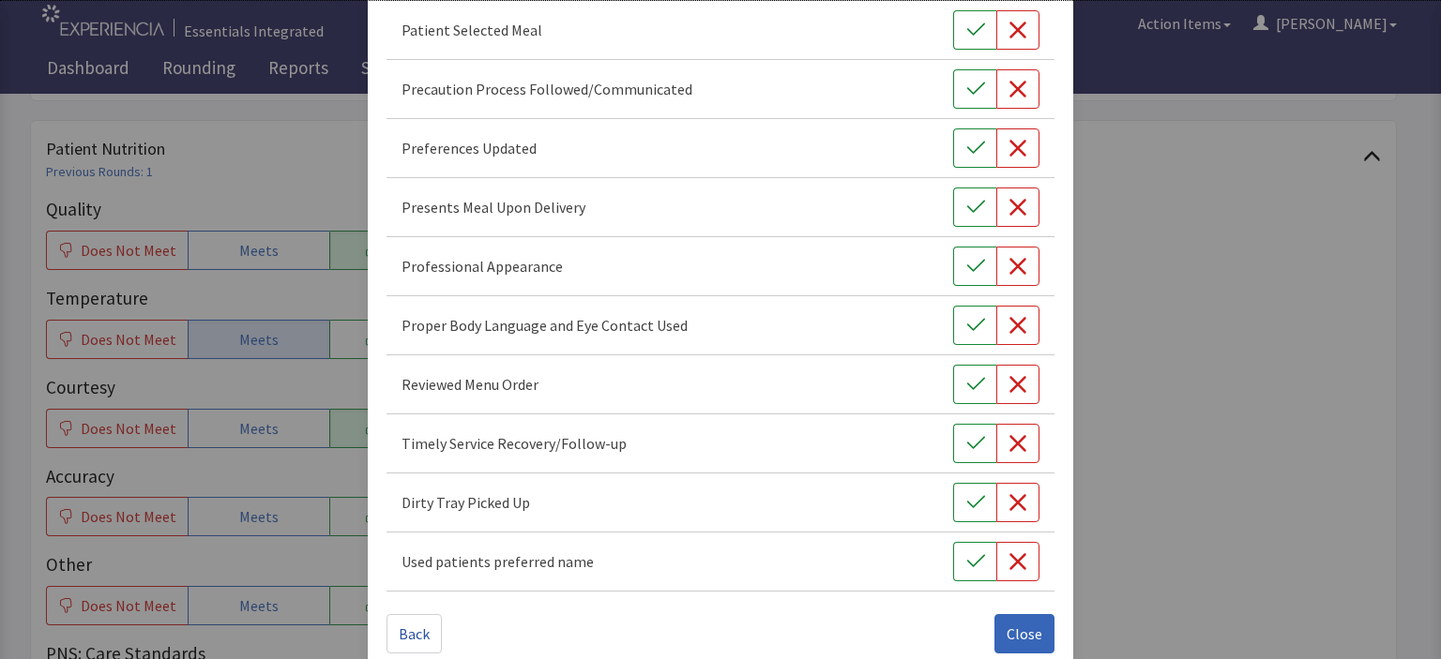
scroll to position [1279, 0]
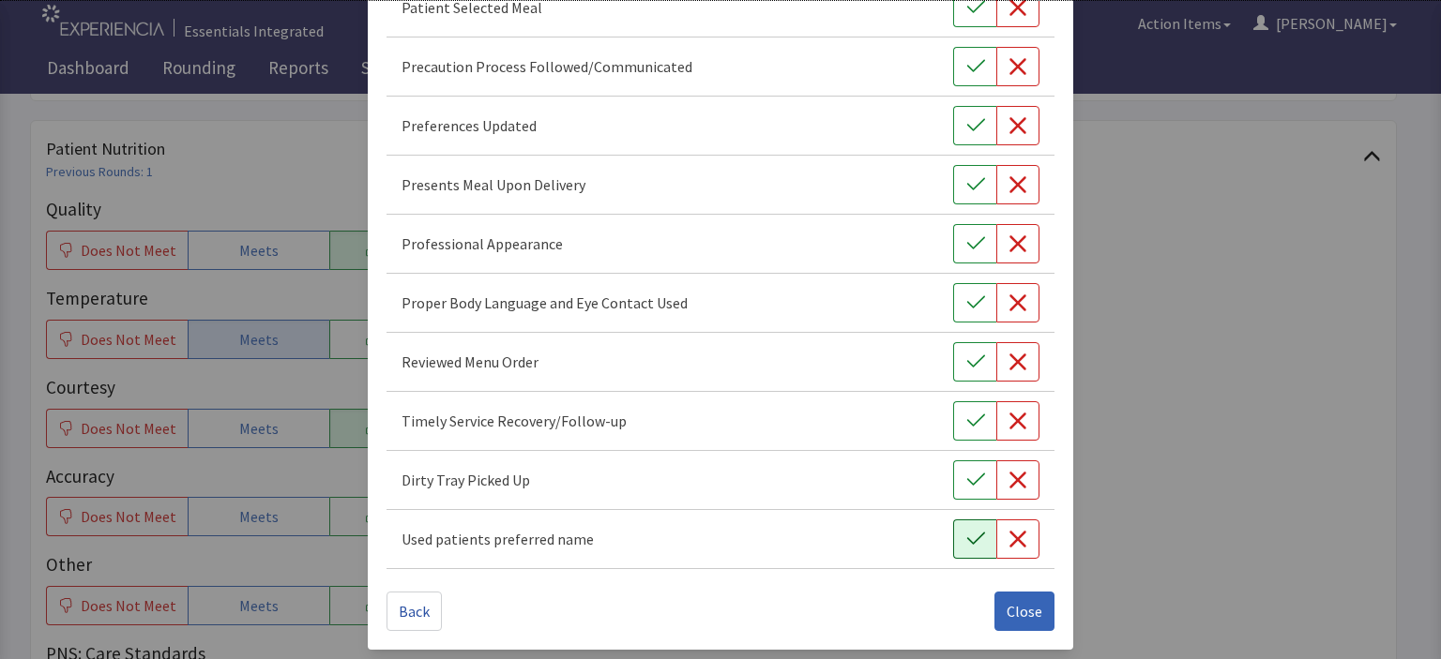
click at [968, 539] on icon "button" at bounding box center [975, 539] width 19 height 19
click at [966, 477] on icon "button" at bounding box center [975, 480] width 19 height 19
click at [966, 412] on icon "button" at bounding box center [975, 421] width 19 height 19
click at [966, 358] on icon "button" at bounding box center [975, 362] width 18 height 12
click at [966, 243] on icon "button" at bounding box center [975, 244] width 19 height 19
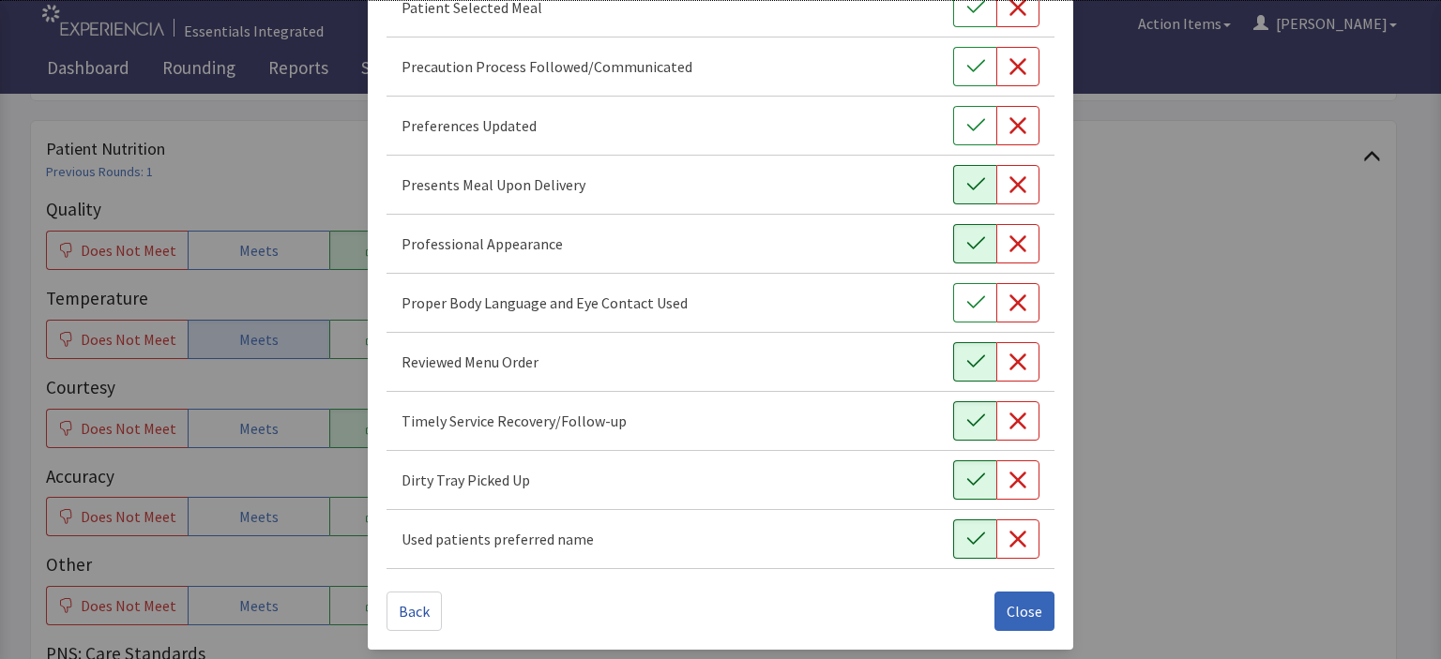
click at [966, 189] on icon "button" at bounding box center [975, 184] width 19 height 19
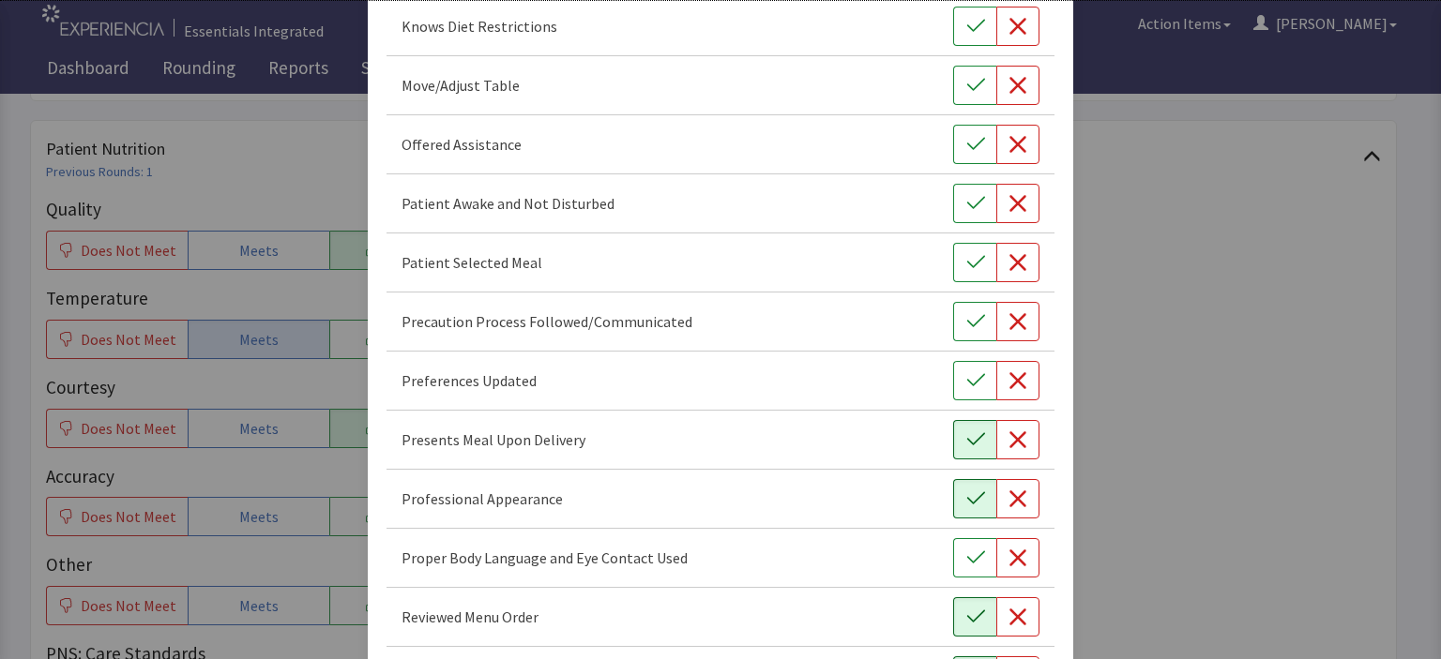
scroll to position [1021, 0]
click at [966, 256] on icon "button" at bounding box center [975, 265] width 19 height 19
click at [967, 138] on icon "button" at bounding box center [975, 147] width 19 height 19
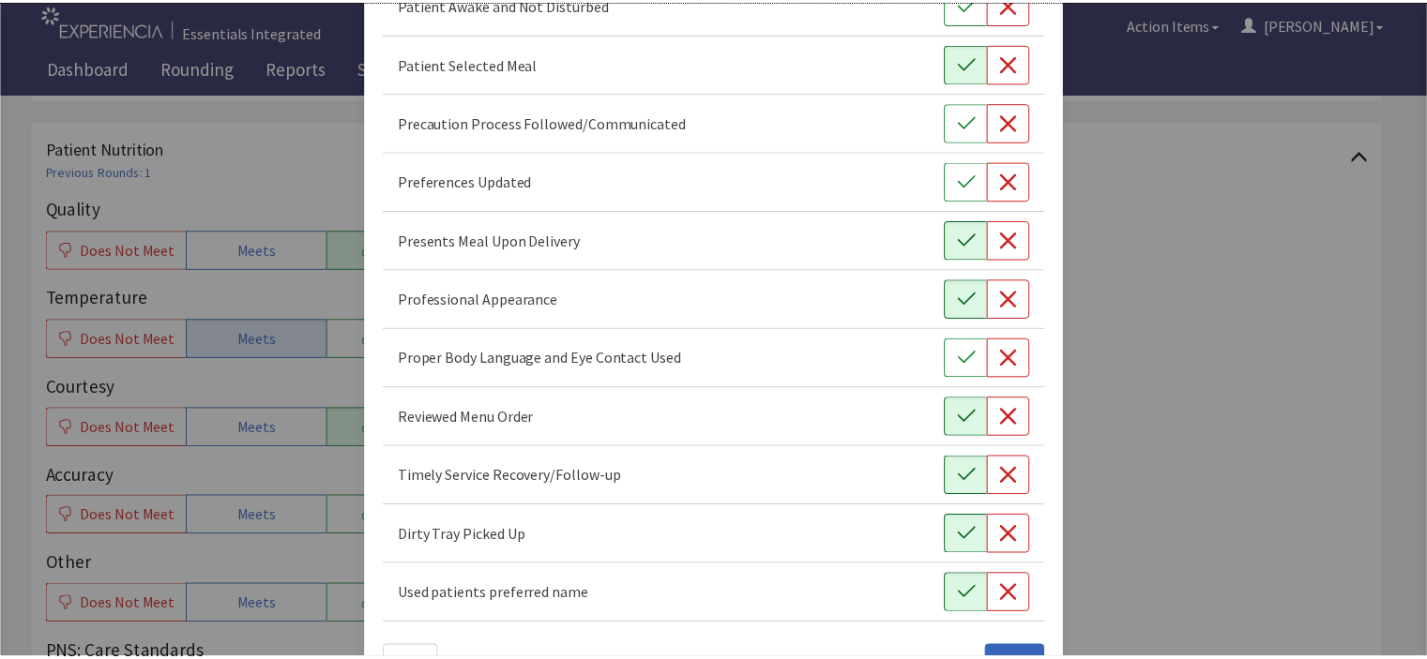
scroll to position [1279, 0]
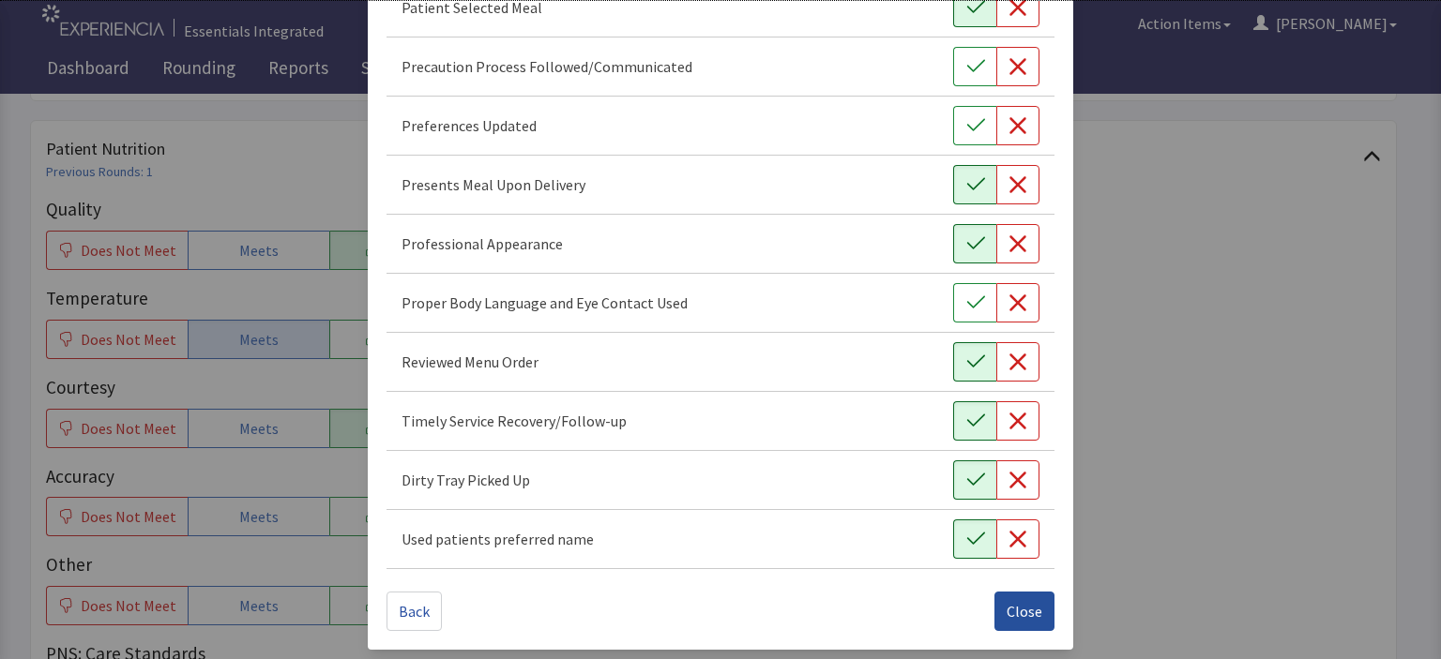
click at [1018, 609] on span "Close" at bounding box center [1025, 611] width 36 height 23
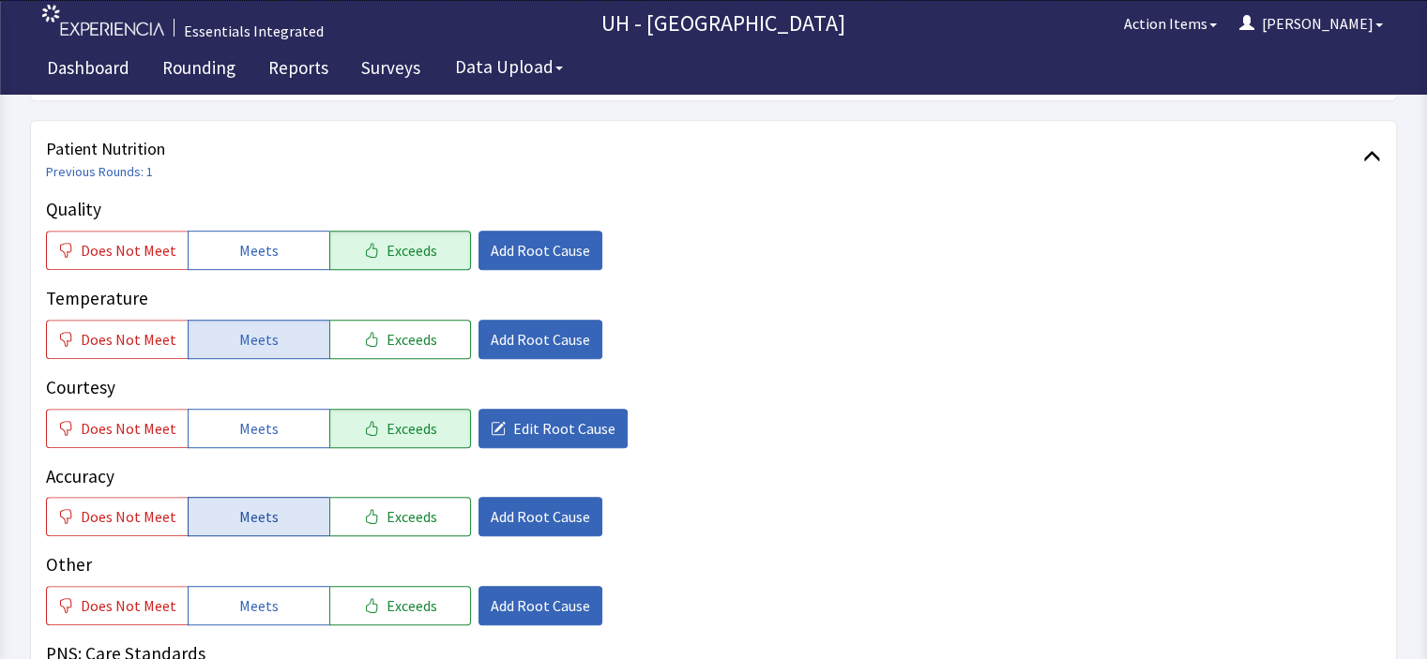
click at [266, 506] on span "Meets" at bounding box center [258, 517] width 39 height 23
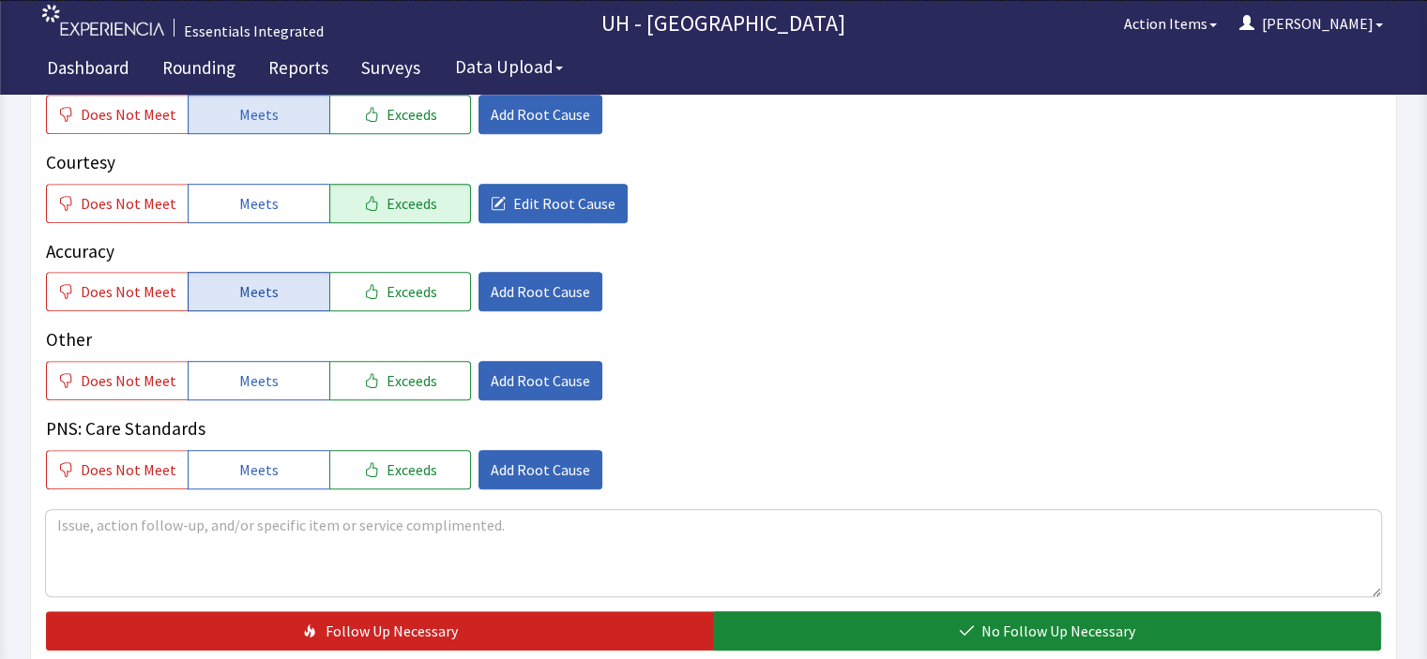
scroll to position [1163, 0]
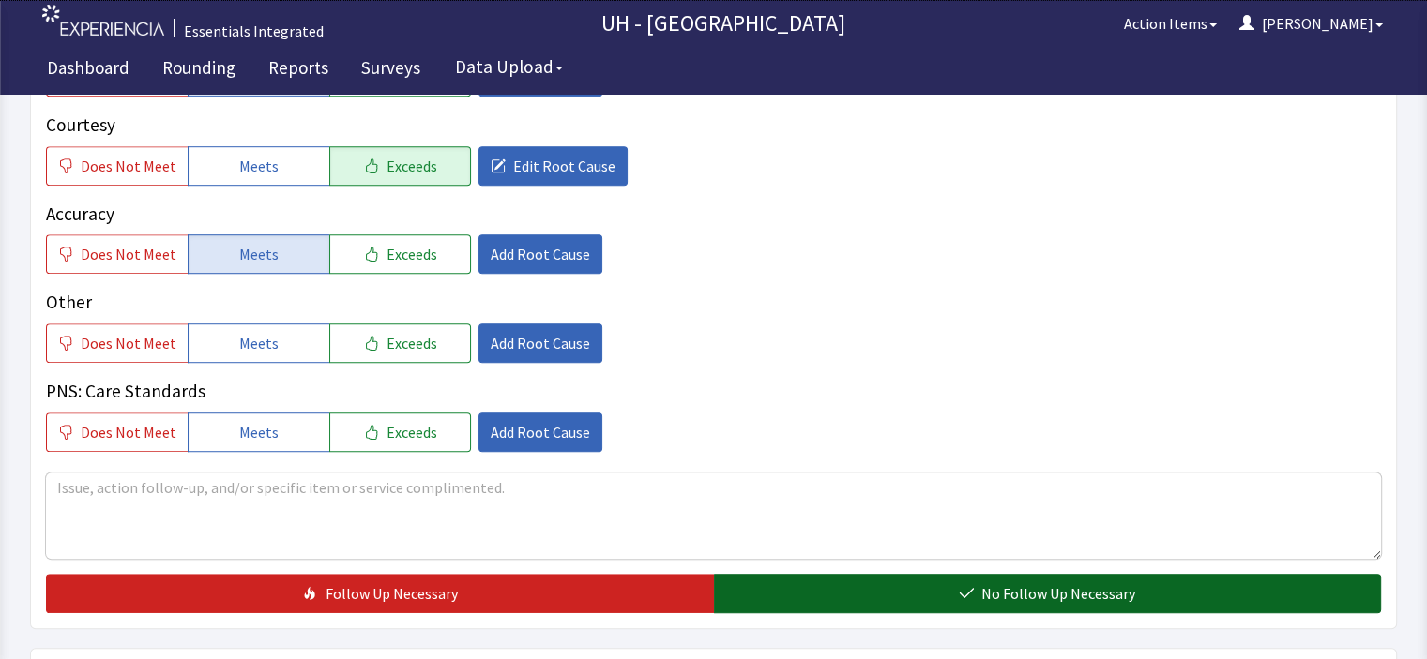
click at [807, 574] on button "No Follow Up Necessary" at bounding box center [1048, 593] width 668 height 39
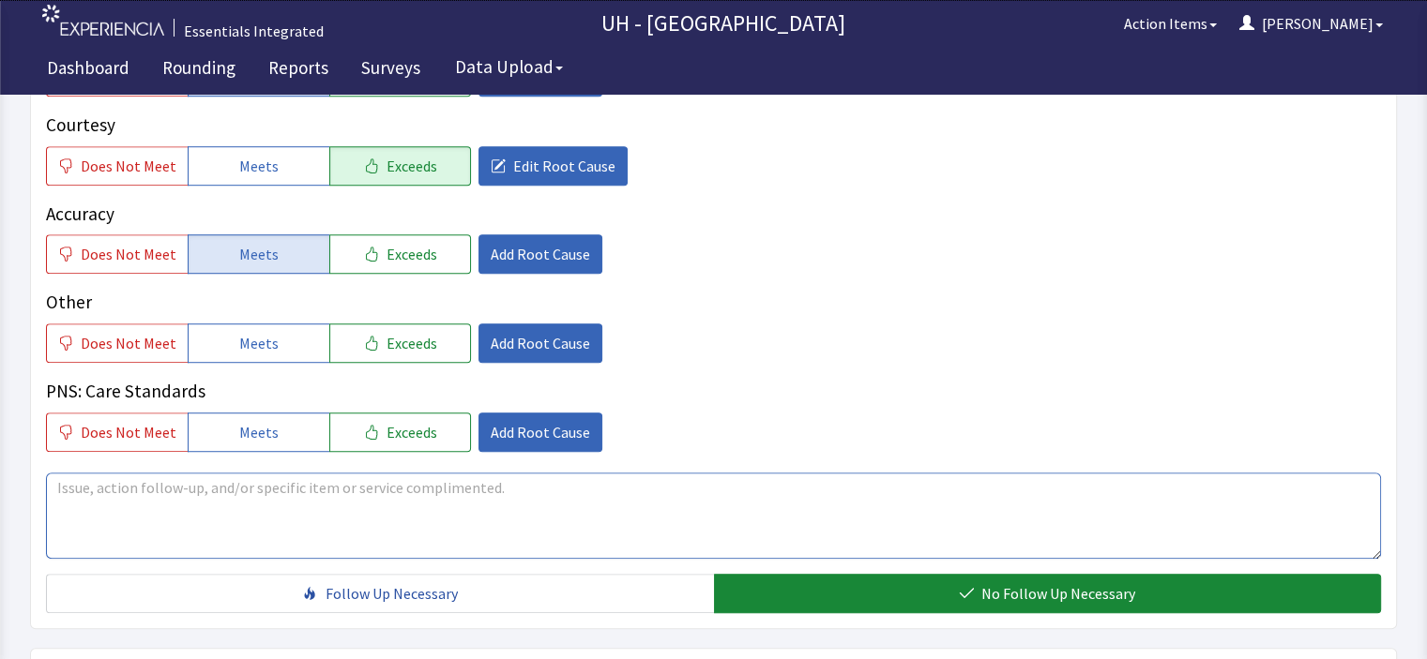
click at [769, 473] on textarea at bounding box center [713, 516] width 1335 height 86
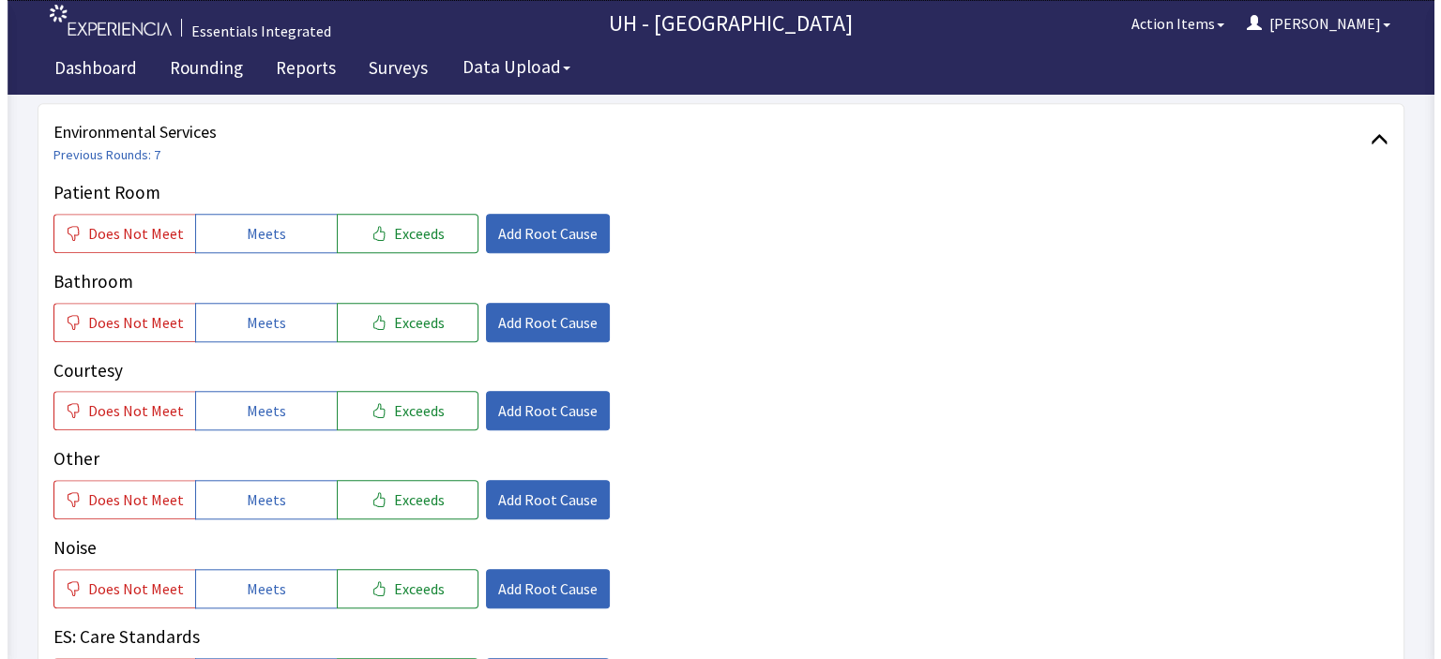
scroll to position [1728, 0]
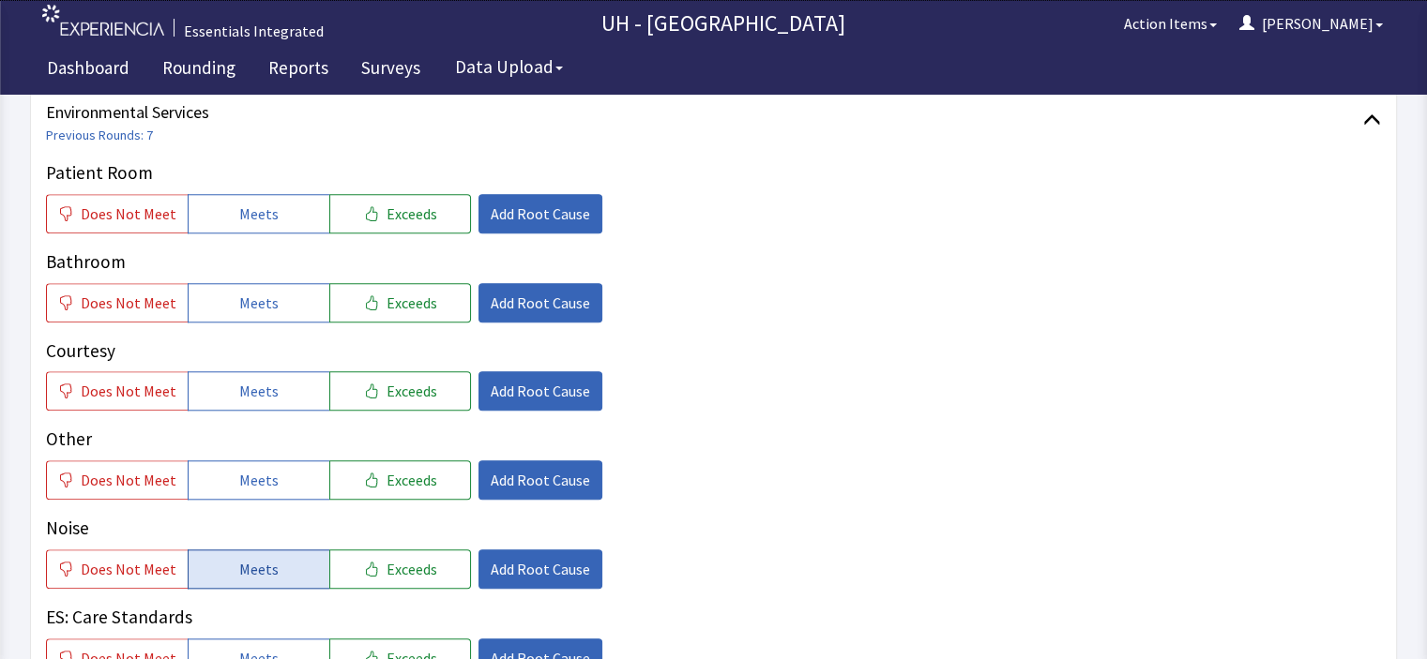
type textarea "patient is unclear of her carb counts for her meal choices."
click at [258, 558] on span "Meets" at bounding box center [258, 569] width 39 height 23
click at [547, 558] on span "Add Root Cause" at bounding box center [540, 569] width 99 height 23
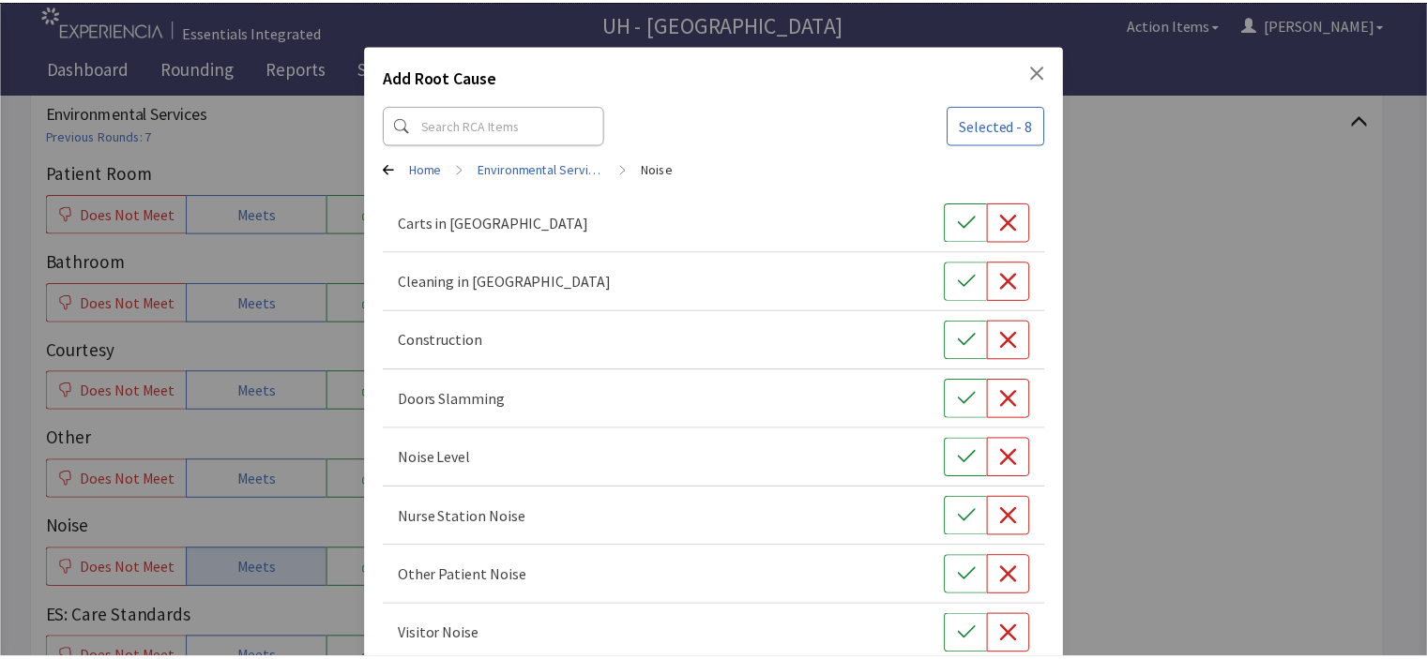
scroll to position [100, 0]
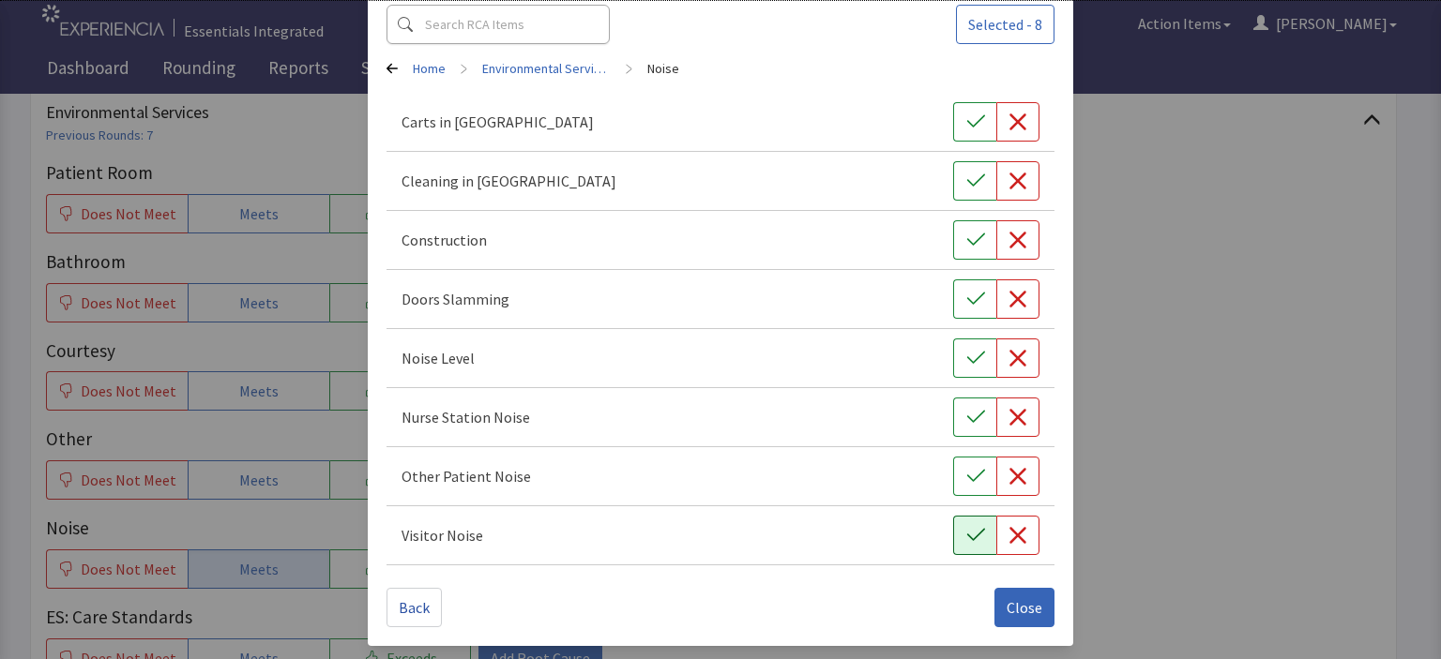
click at [966, 546] on button "button" at bounding box center [974, 535] width 43 height 39
click at [953, 416] on button "button" at bounding box center [974, 417] width 43 height 39
click at [966, 354] on icon "button" at bounding box center [975, 358] width 19 height 19
click at [969, 302] on icon "button" at bounding box center [975, 299] width 19 height 19
click at [966, 178] on icon "button" at bounding box center [975, 181] width 19 height 19
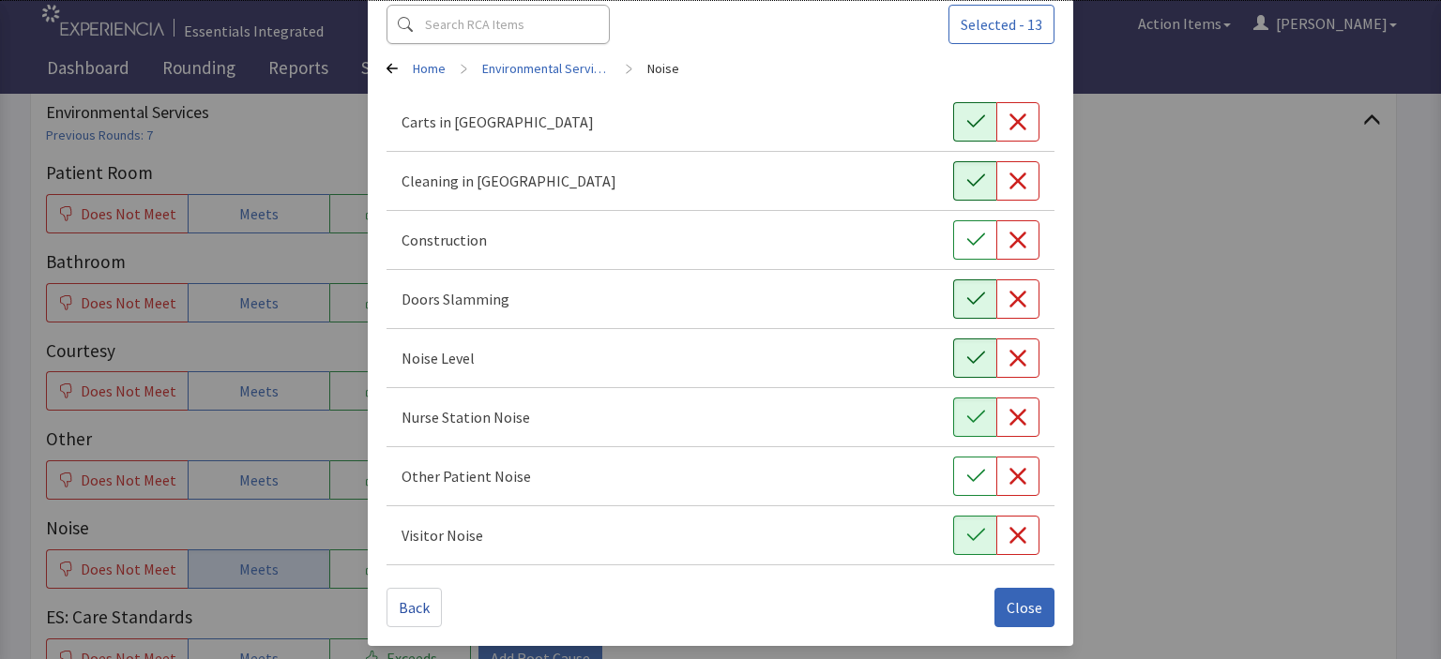
click at [962, 112] on button "button" at bounding box center [974, 121] width 43 height 39
click at [1009, 604] on span "Close" at bounding box center [1025, 608] width 36 height 23
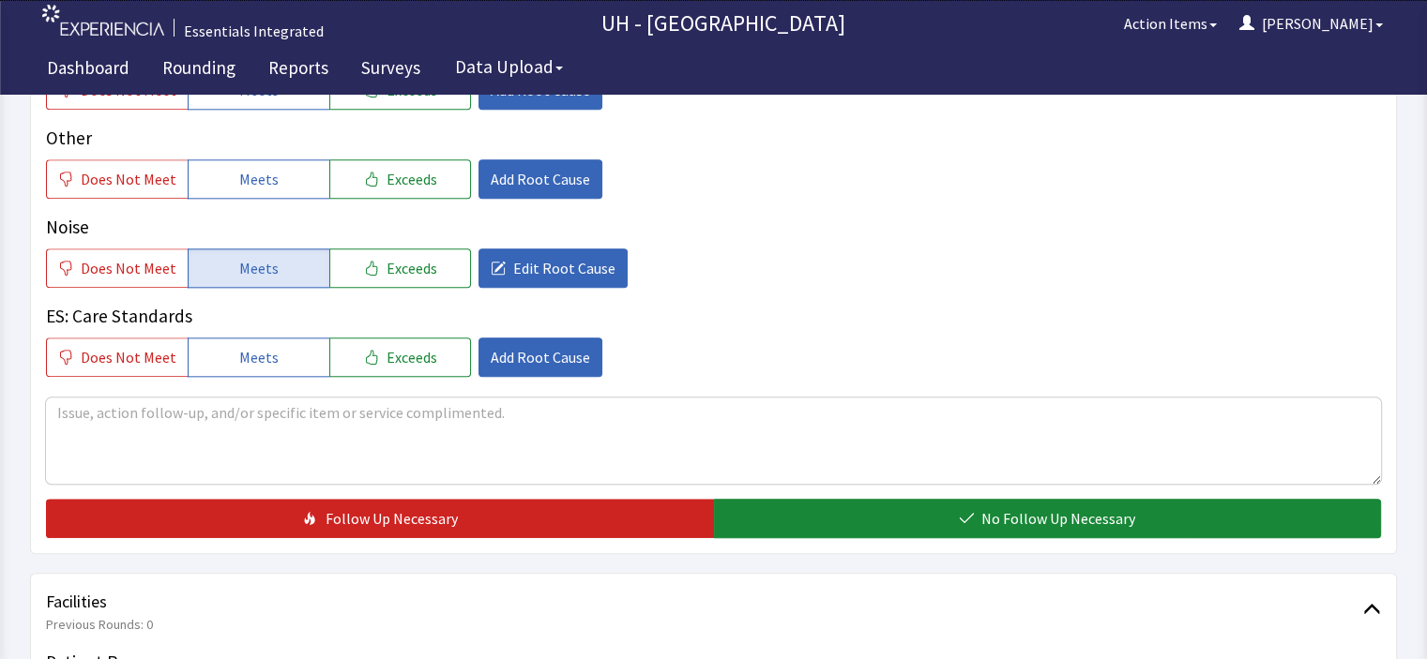
scroll to position [2037, 0]
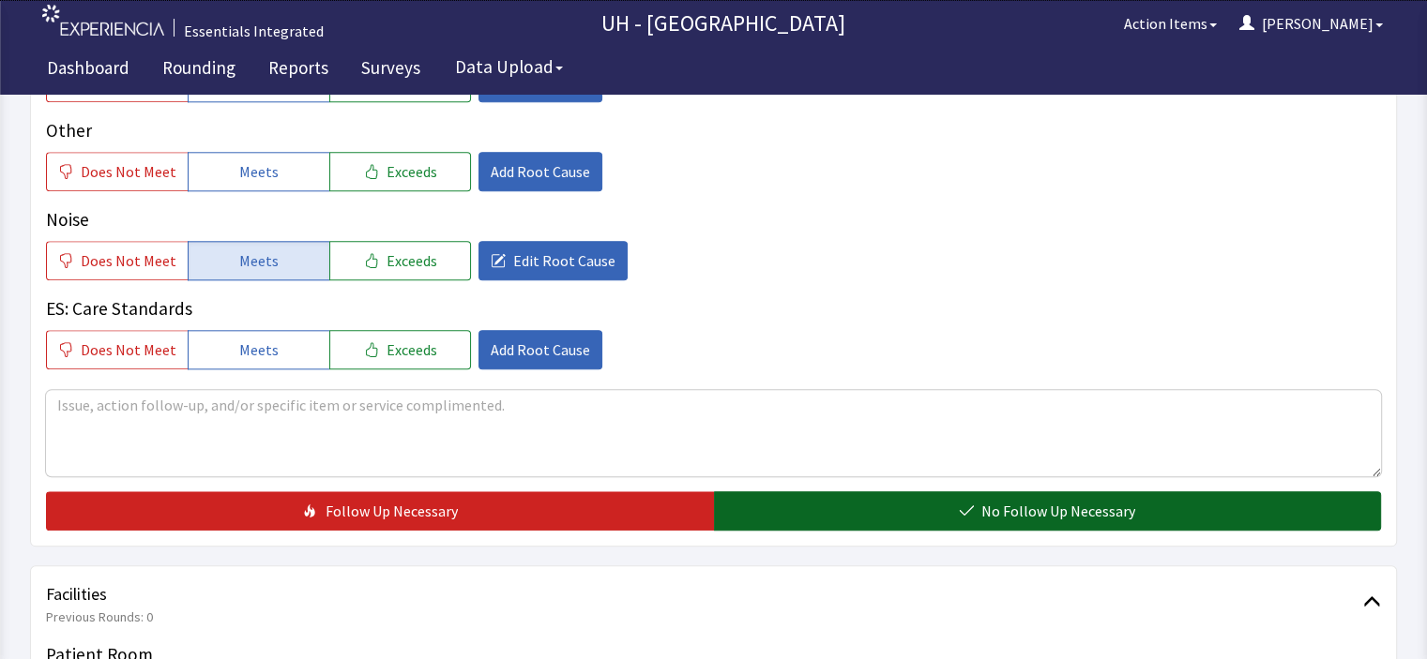
click at [1238, 492] on button "No Follow Up Necessary" at bounding box center [1048, 511] width 668 height 39
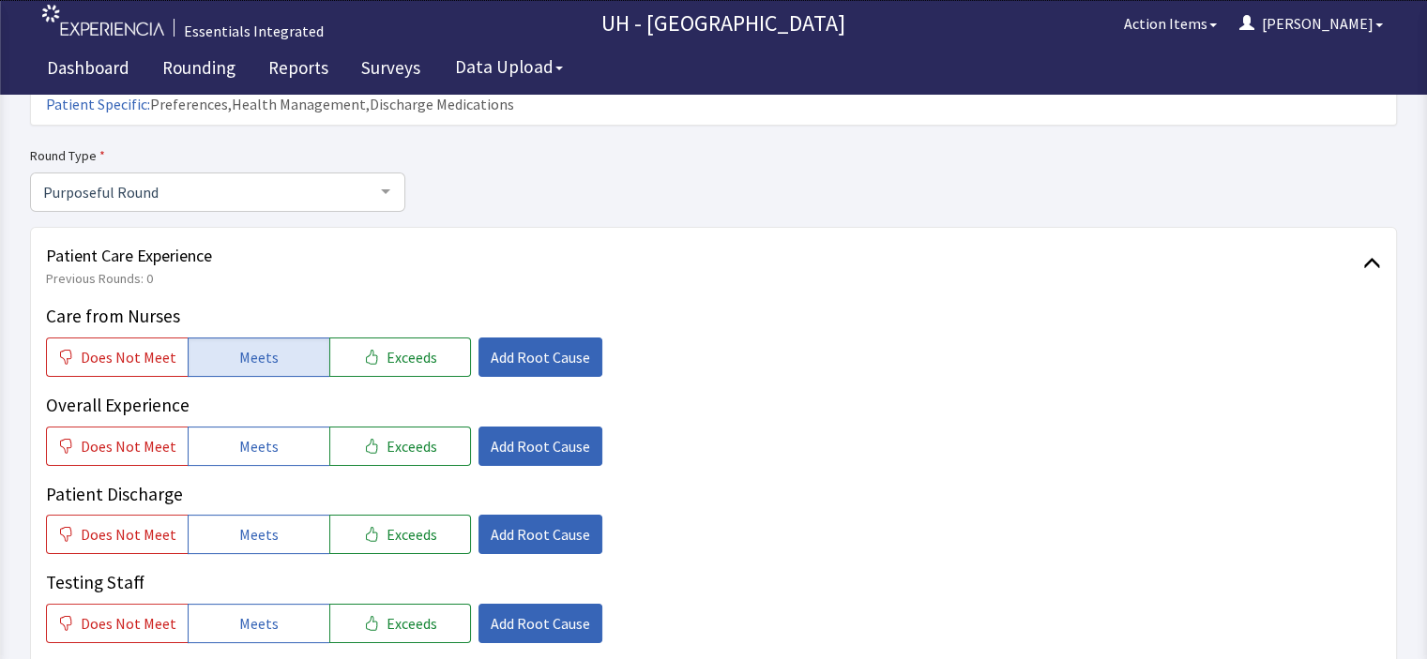
scroll to position [0, 0]
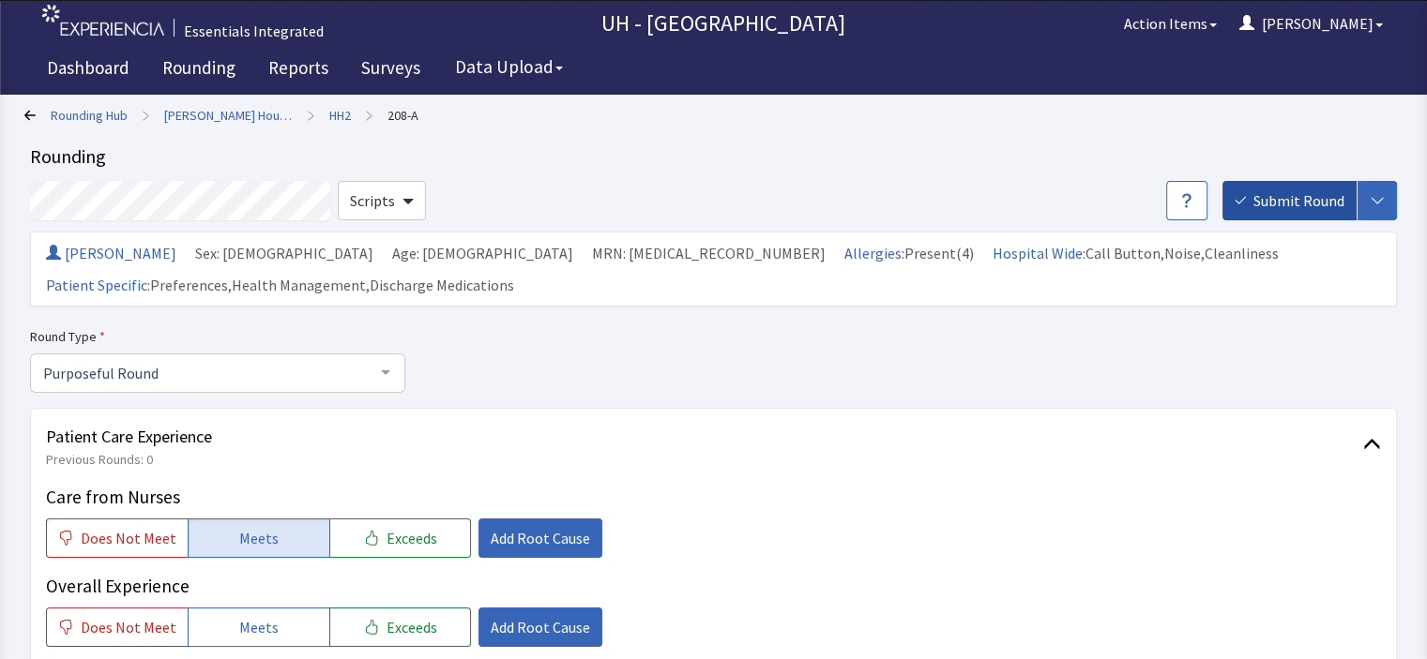
click at [1268, 202] on span "Submit Round" at bounding box center [1298, 200] width 91 height 23
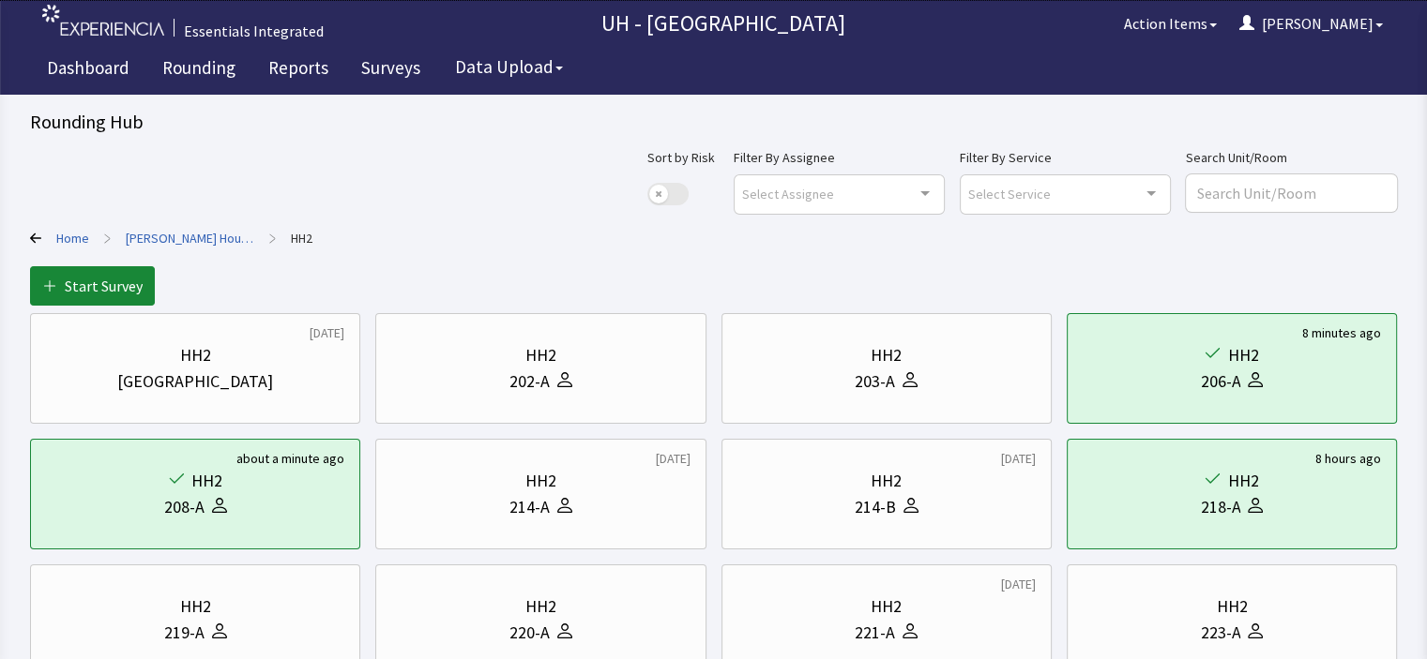
click at [77, 243] on link "Home" at bounding box center [72, 238] width 33 height 19
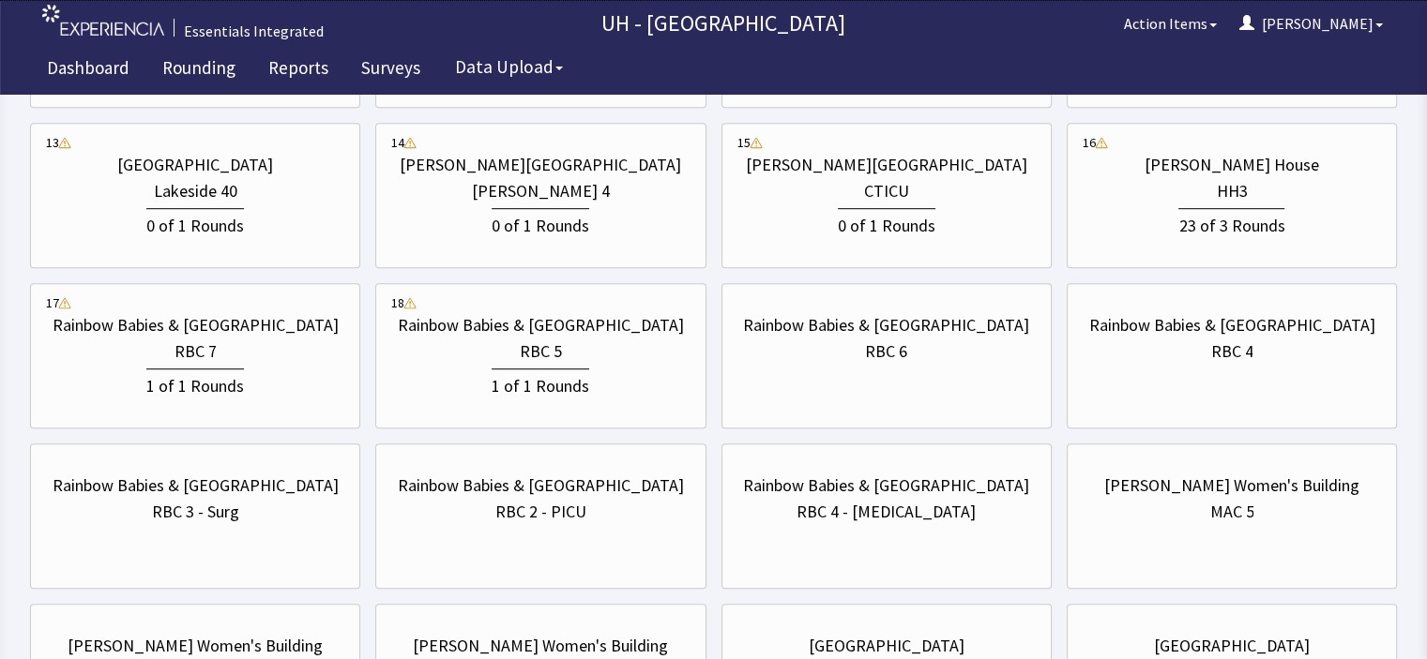
scroll to position [1054, 0]
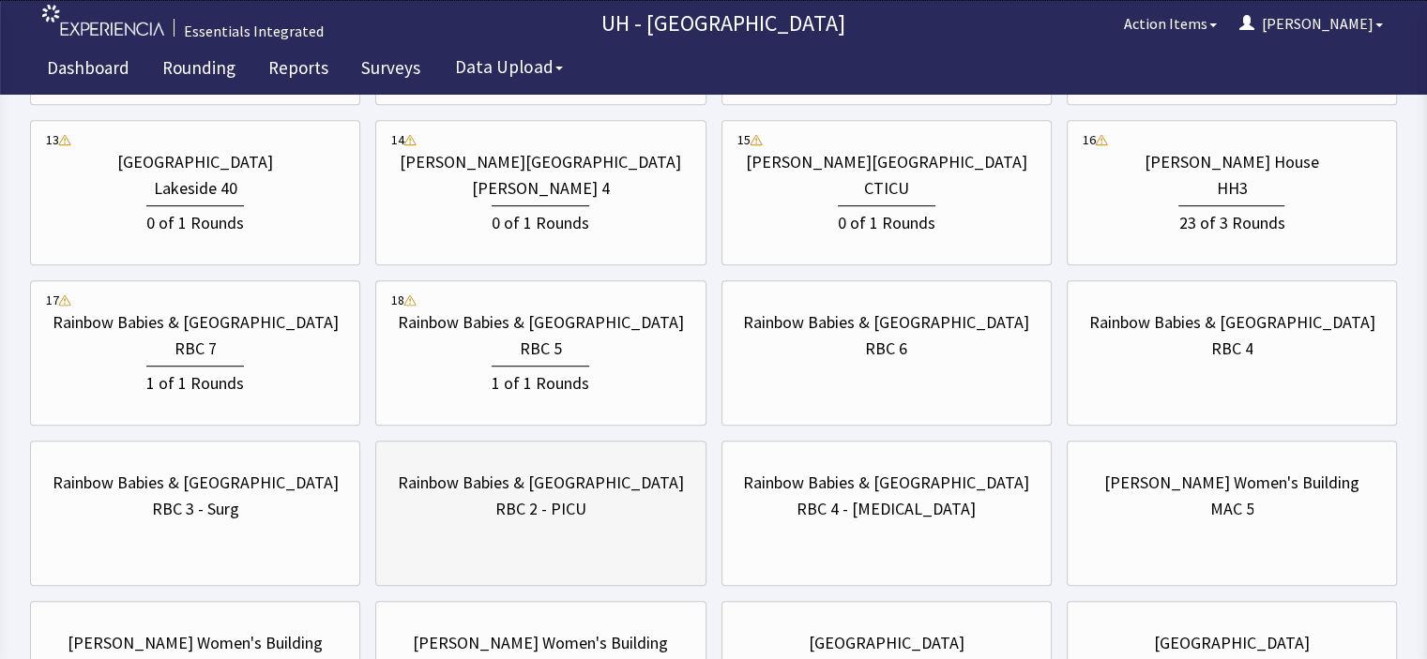
click at [620, 511] on div "RBC 2 - PICU" at bounding box center [540, 509] width 298 height 26
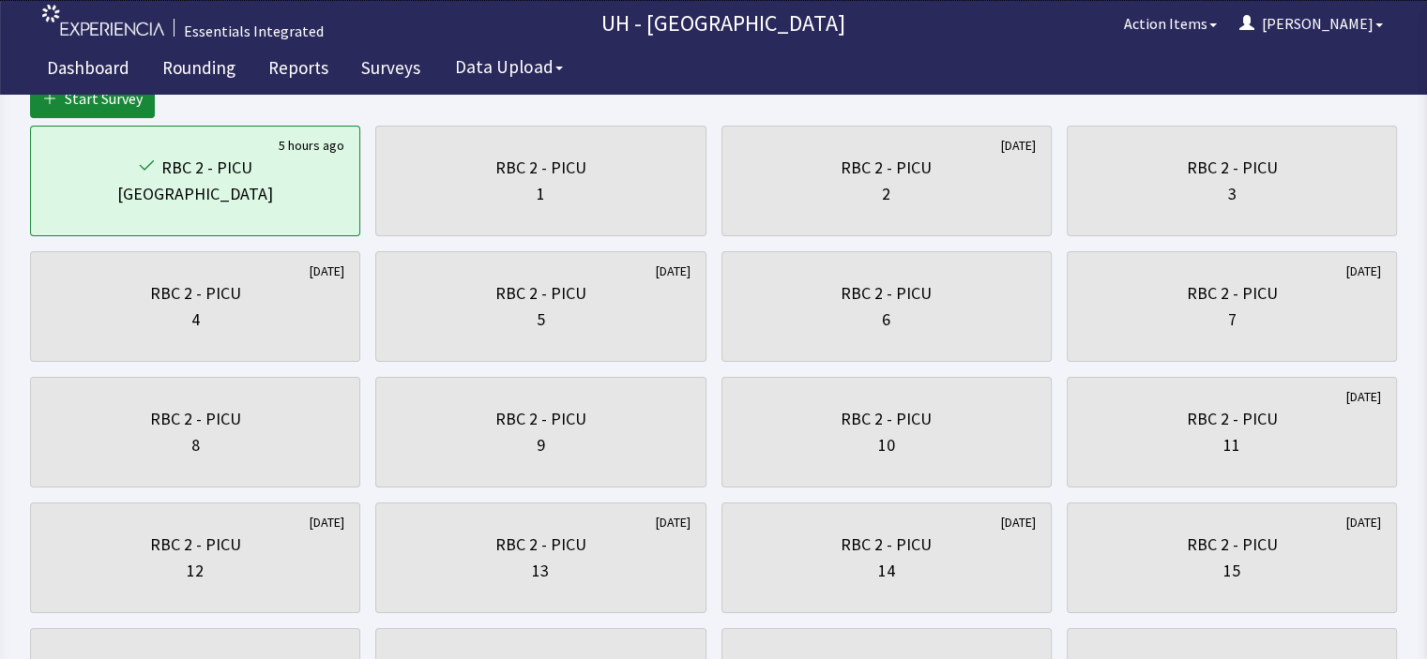
scroll to position [209, 0]
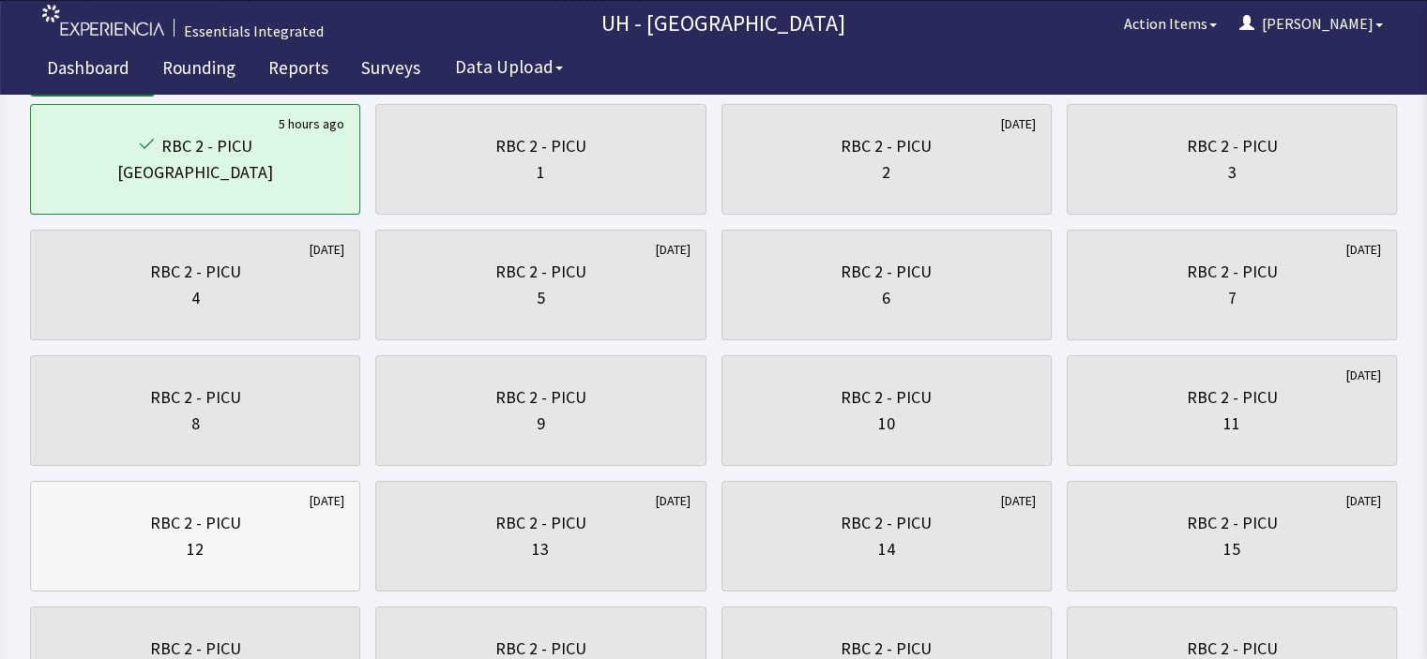
click at [234, 510] on div "RBC 2 - PICU" at bounding box center [195, 523] width 91 height 26
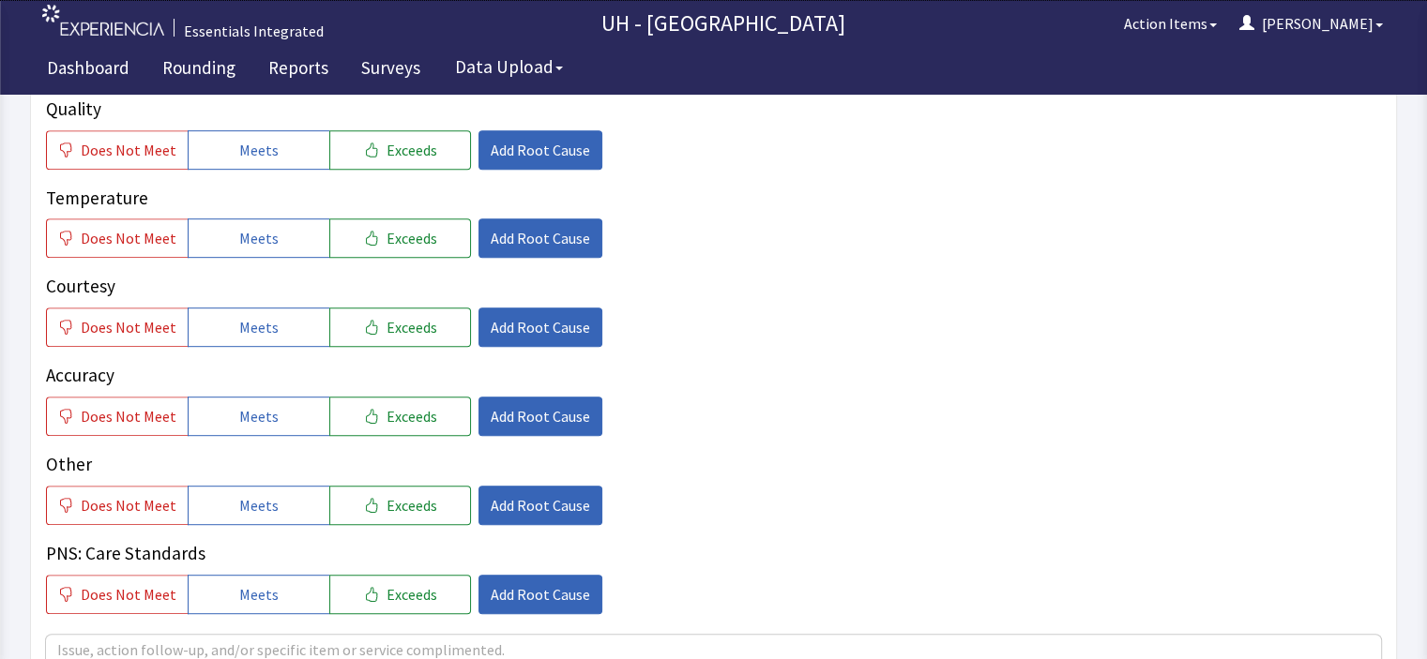
scroll to position [902, 0]
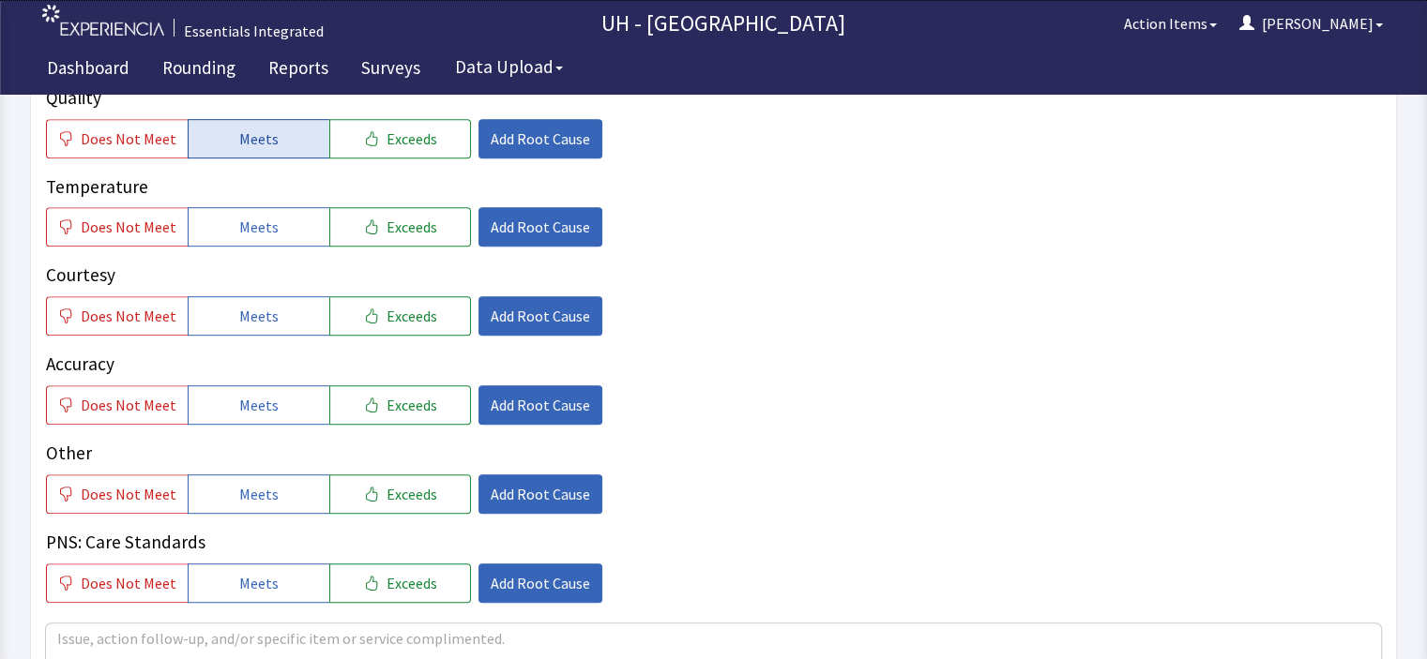
click at [271, 138] on button "Meets" at bounding box center [259, 138] width 142 height 39
click at [394, 231] on span "Exceeds" at bounding box center [411, 227] width 51 height 23
click at [387, 311] on span "Exceeds" at bounding box center [411, 316] width 51 height 23
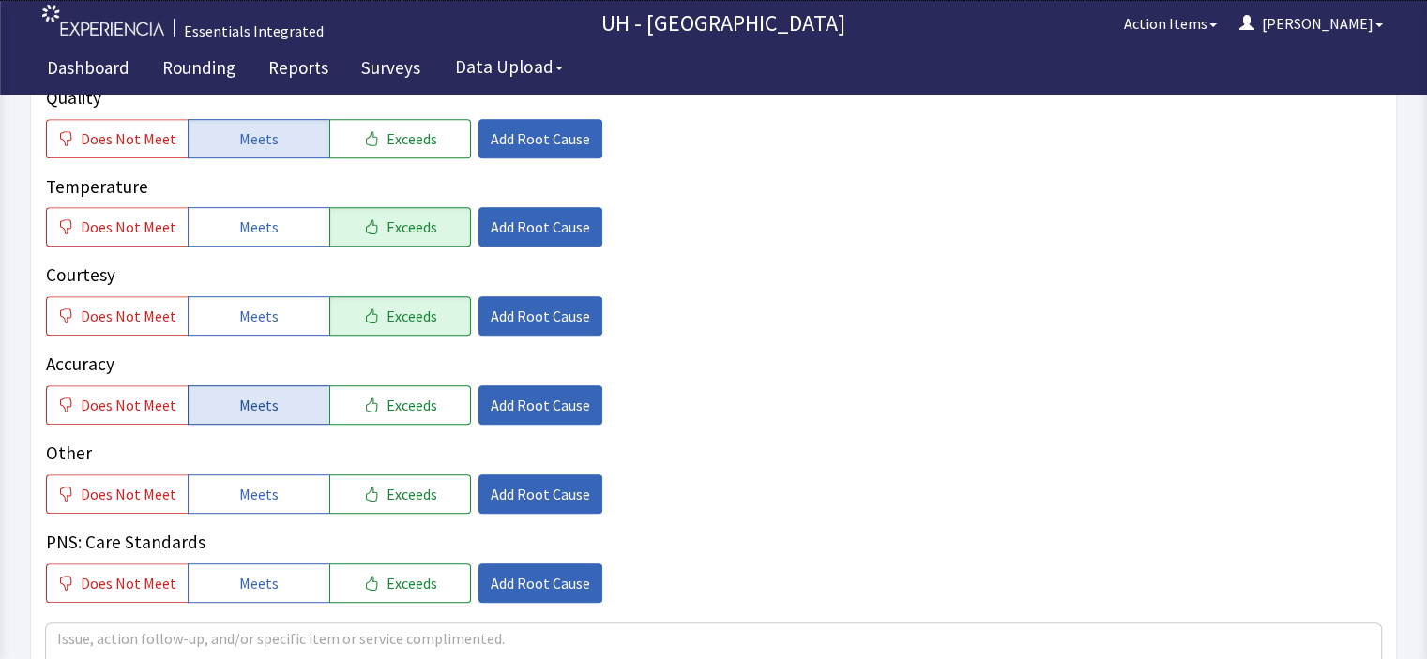
click at [256, 408] on span "Meets" at bounding box center [258, 405] width 39 height 23
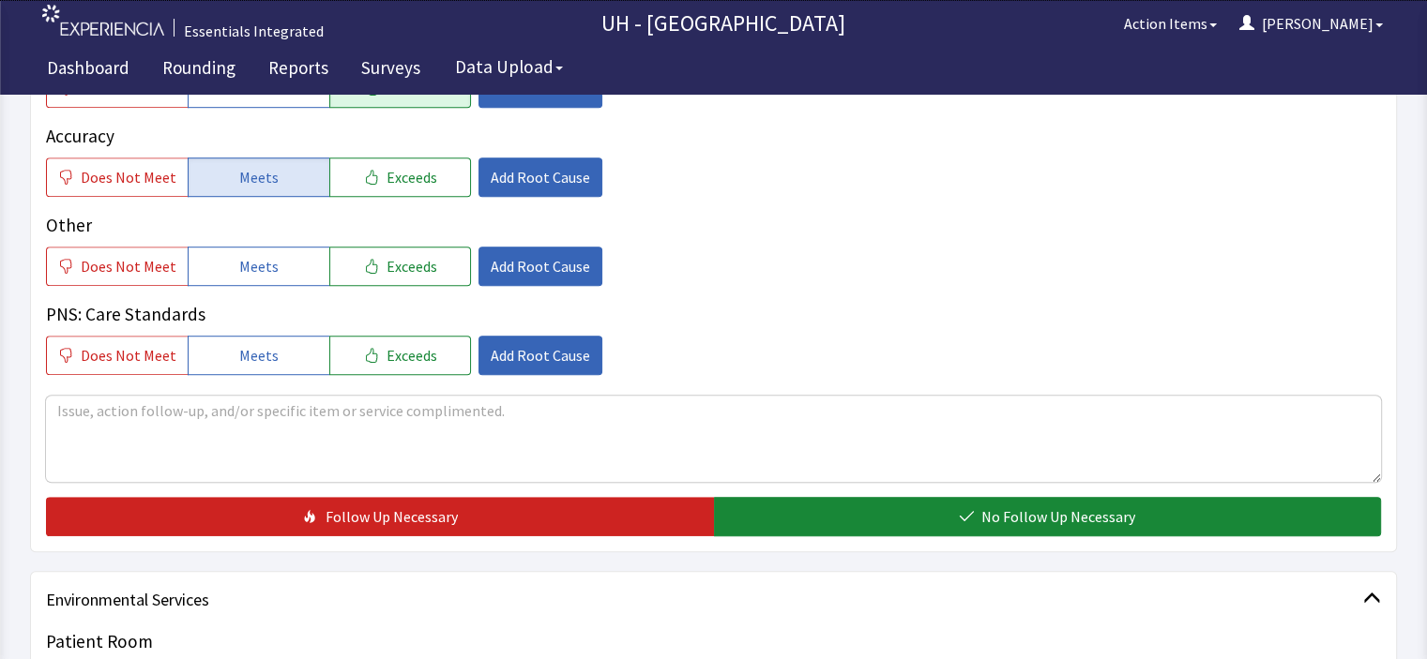
scroll to position [1137, 0]
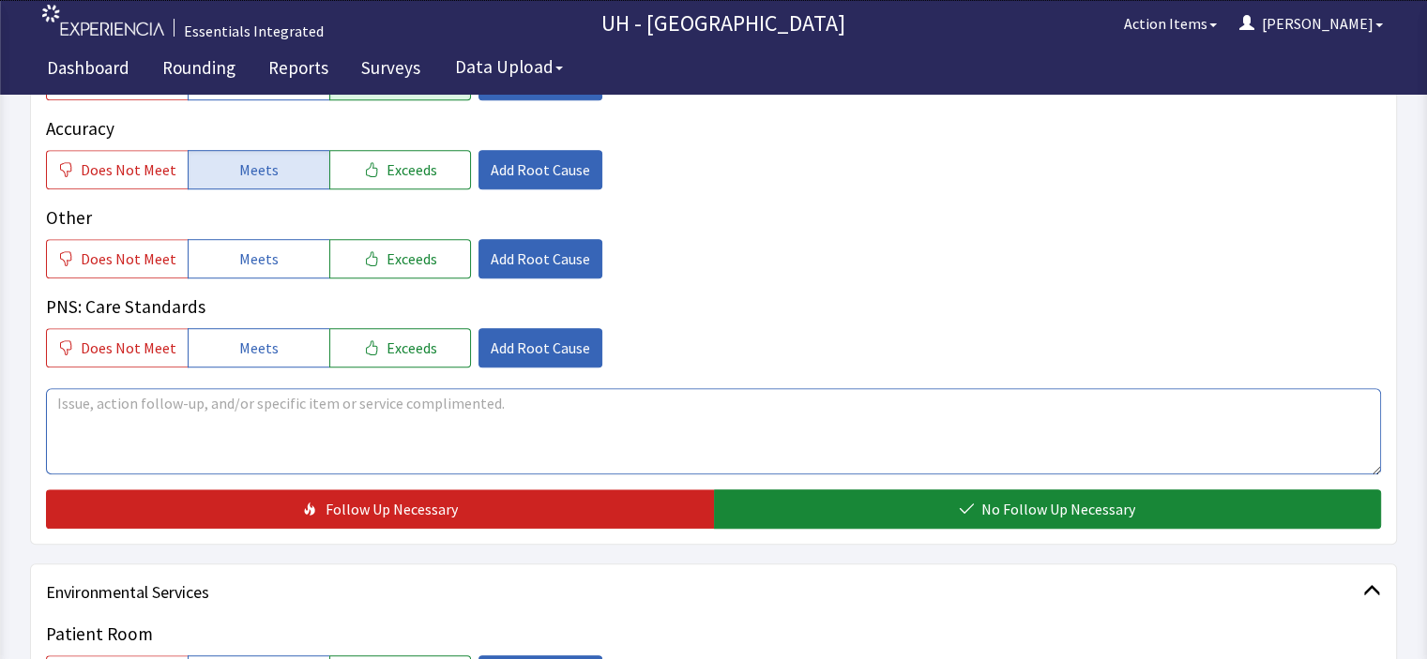
click at [1047, 445] on textarea at bounding box center [713, 431] width 1335 height 86
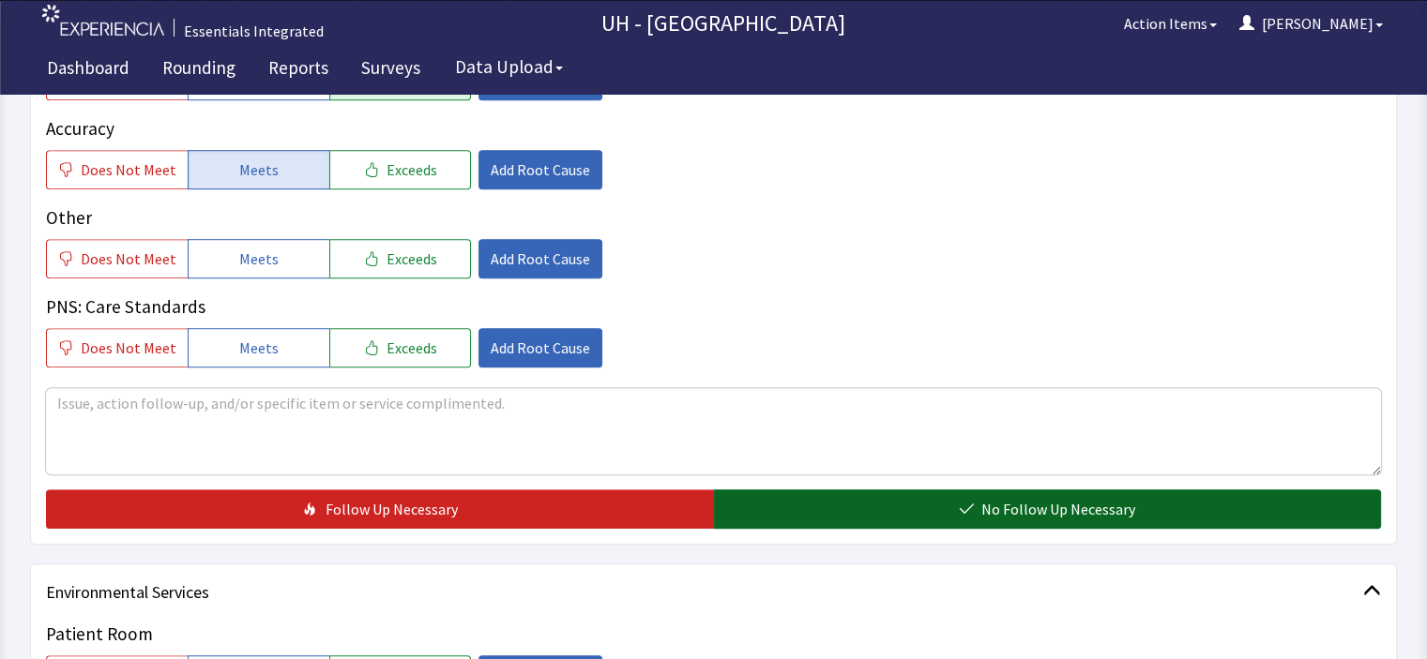
click at [1121, 513] on span "No Follow Up Necessary" at bounding box center [1058, 509] width 154 height 23
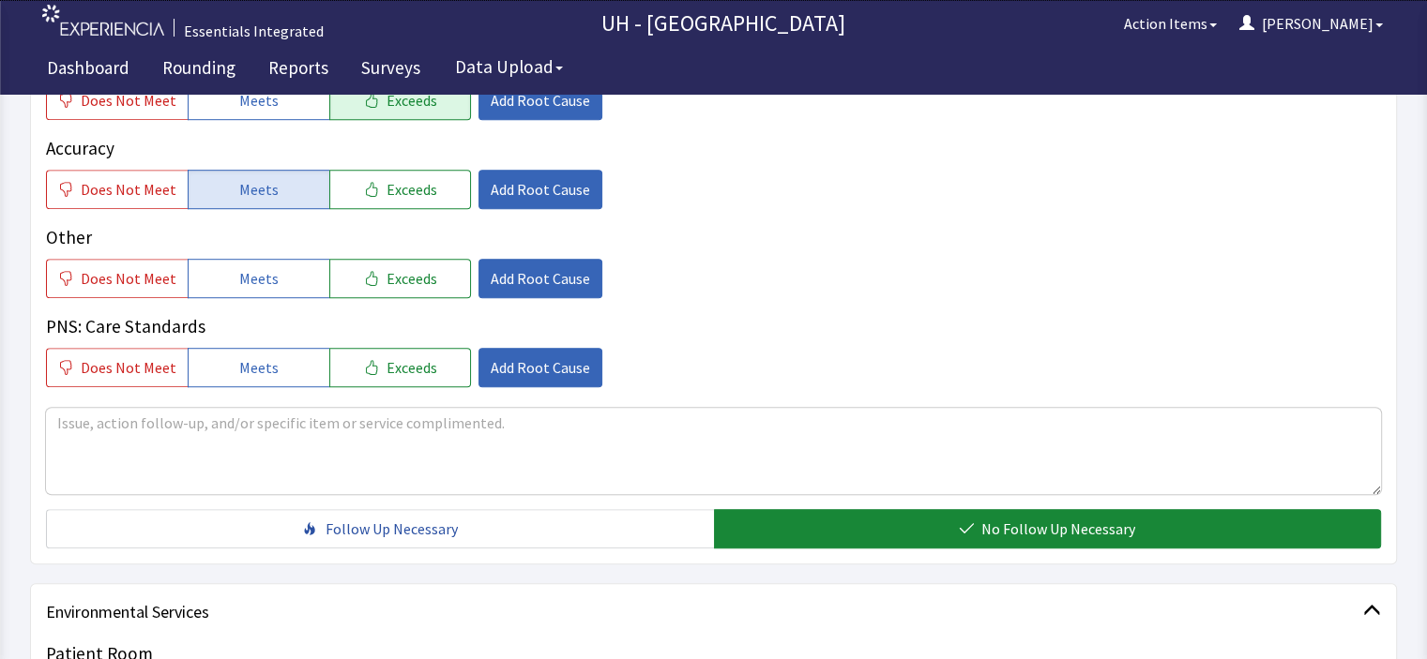
scroll to position [1128, 0]
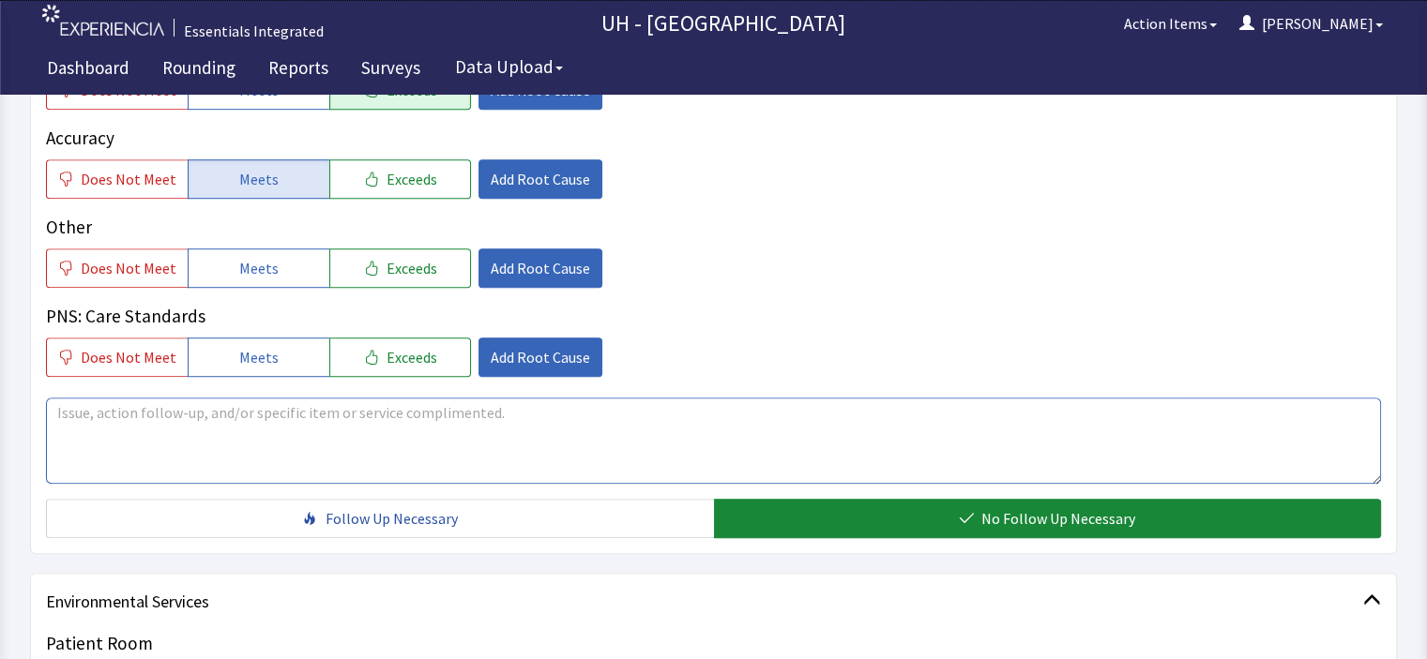
click at [969, 442] on textarea at bounding box center [713, 441] width 1335 height 86
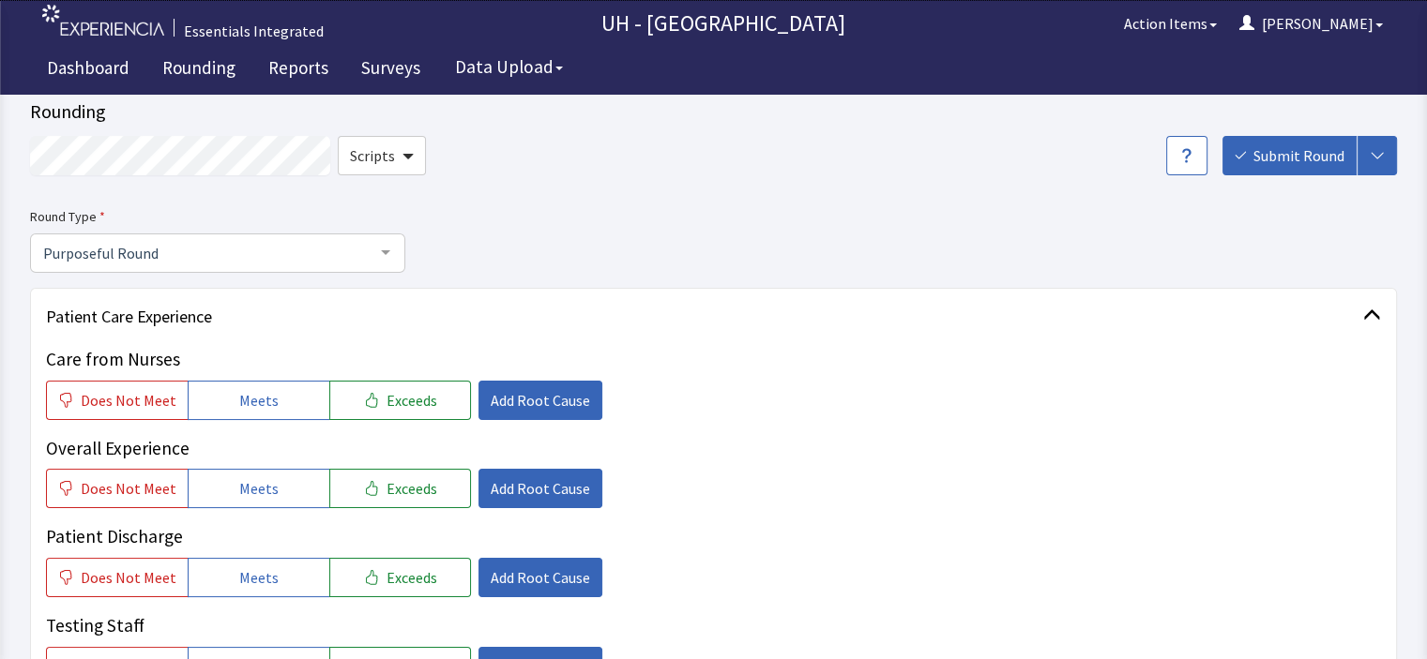
scroll to position [26, 0]
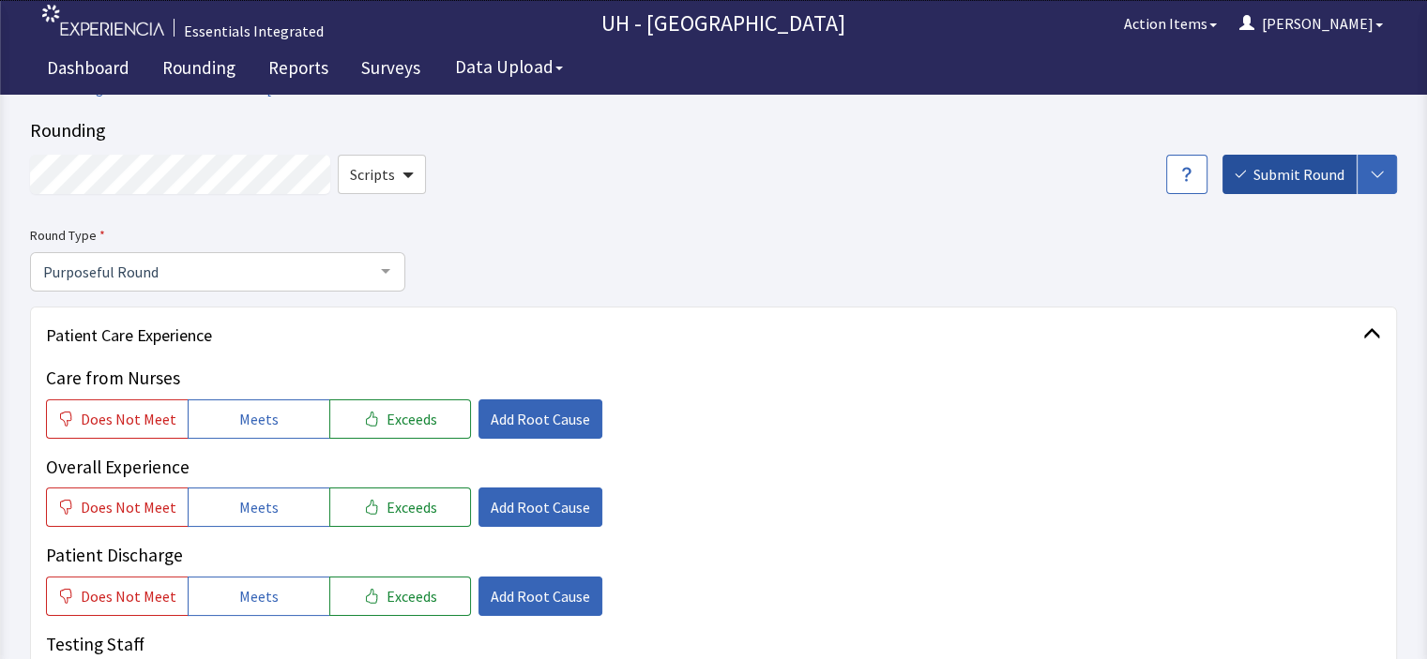
type textarea "parents were happy that they were able to purchase meal passes instead of leavi…"
click at [1326, 182] on span "Submit Round" at bounding box center [1298, 174] width 91 height 23
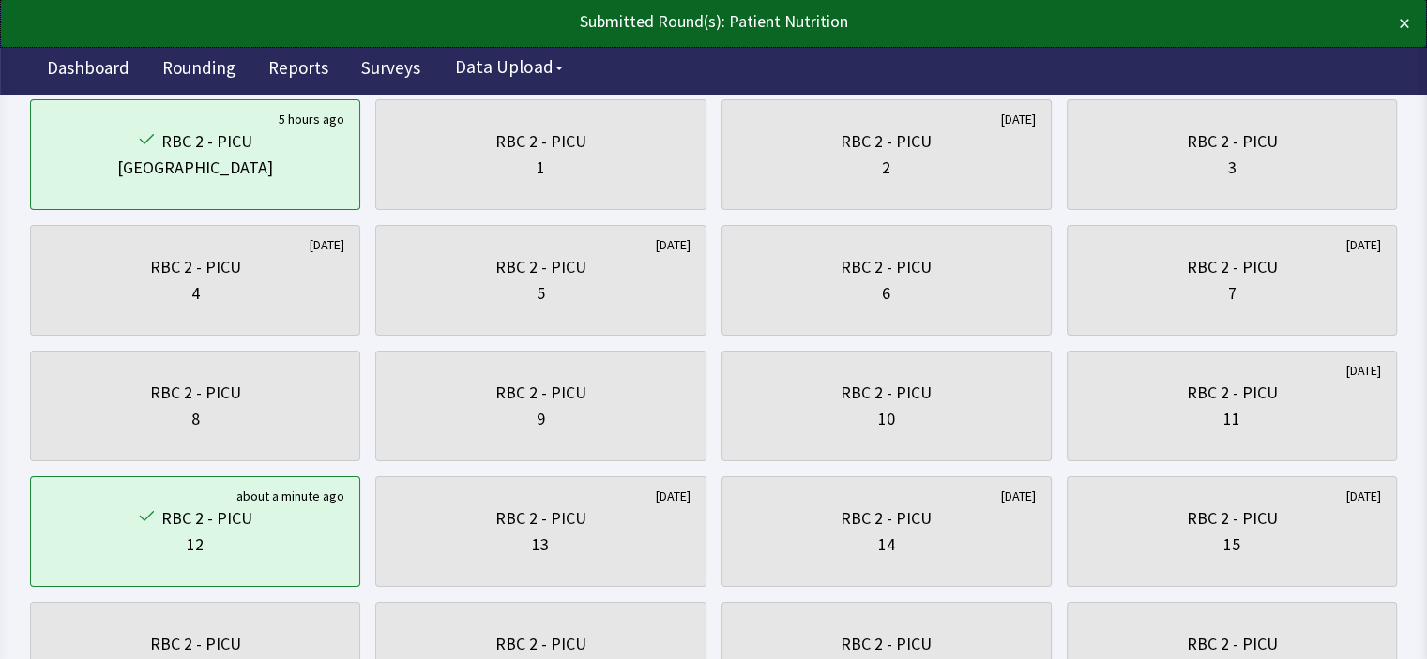
scroll to position [218, 0]
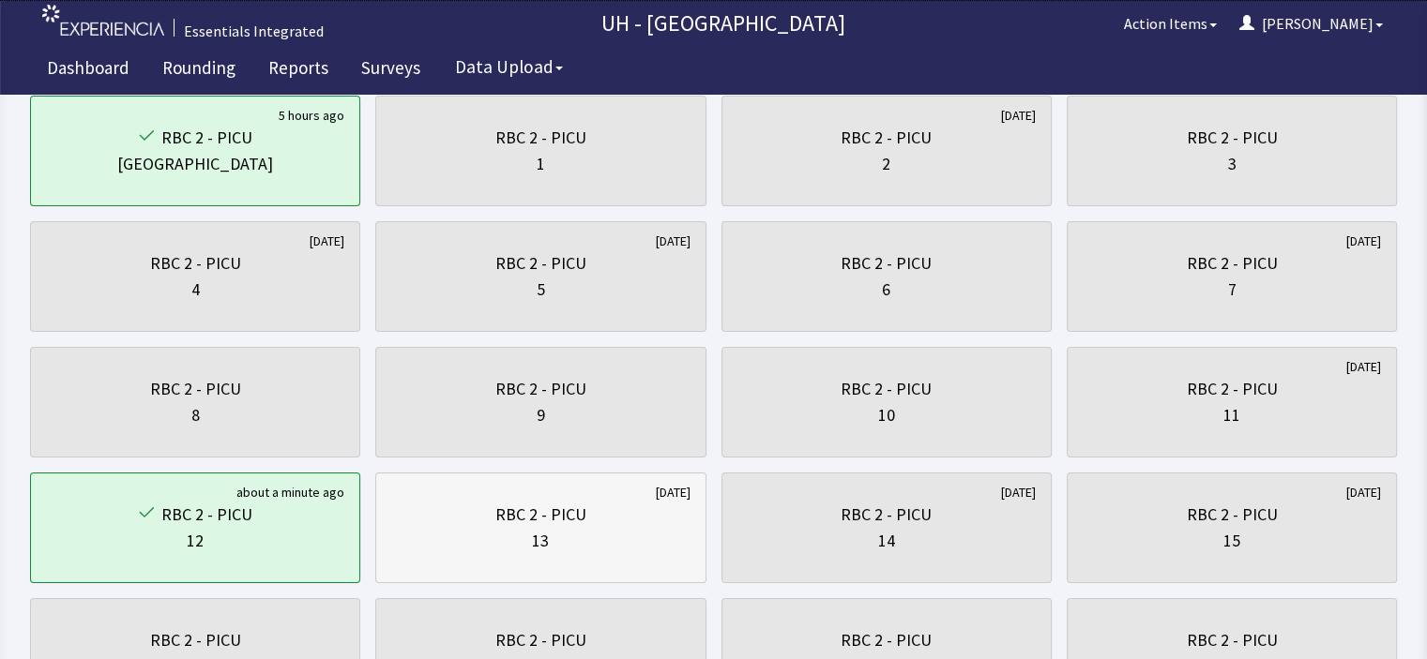
click at [629, 539] on div "13" at bounding box center [540, 541] width 298 height 26
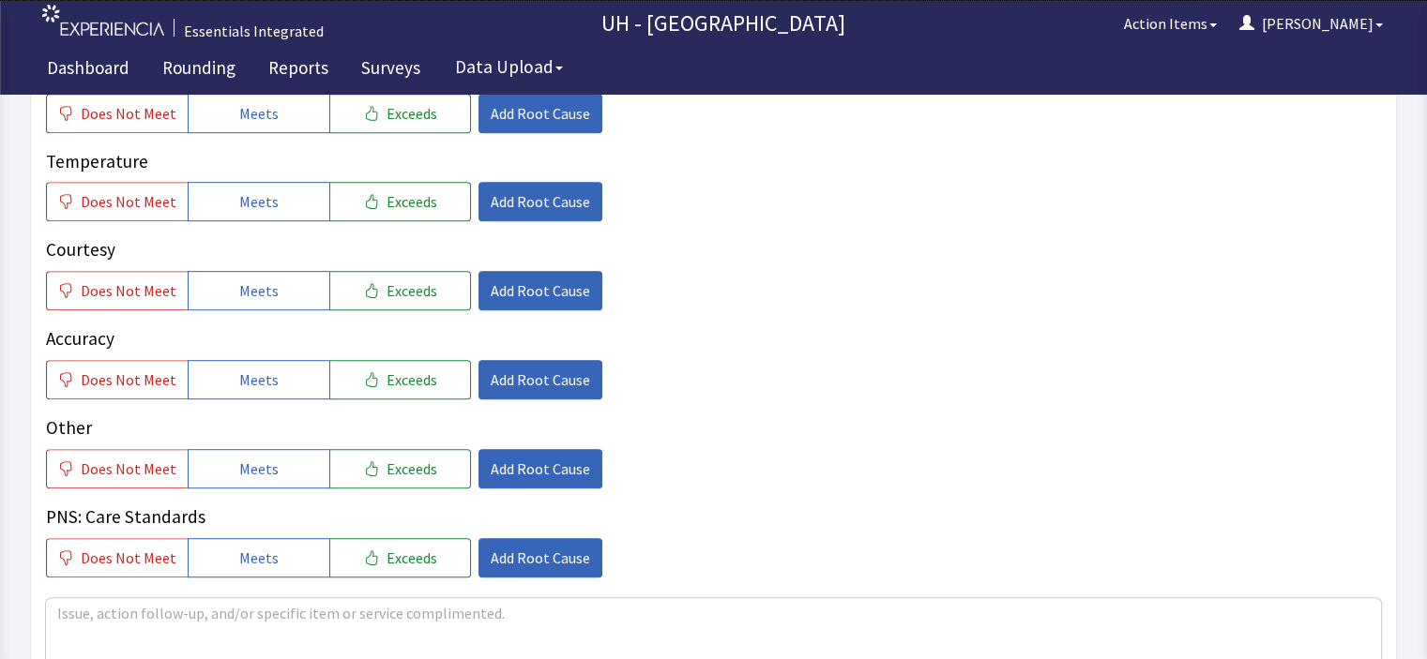
scroll to position [938, 0]
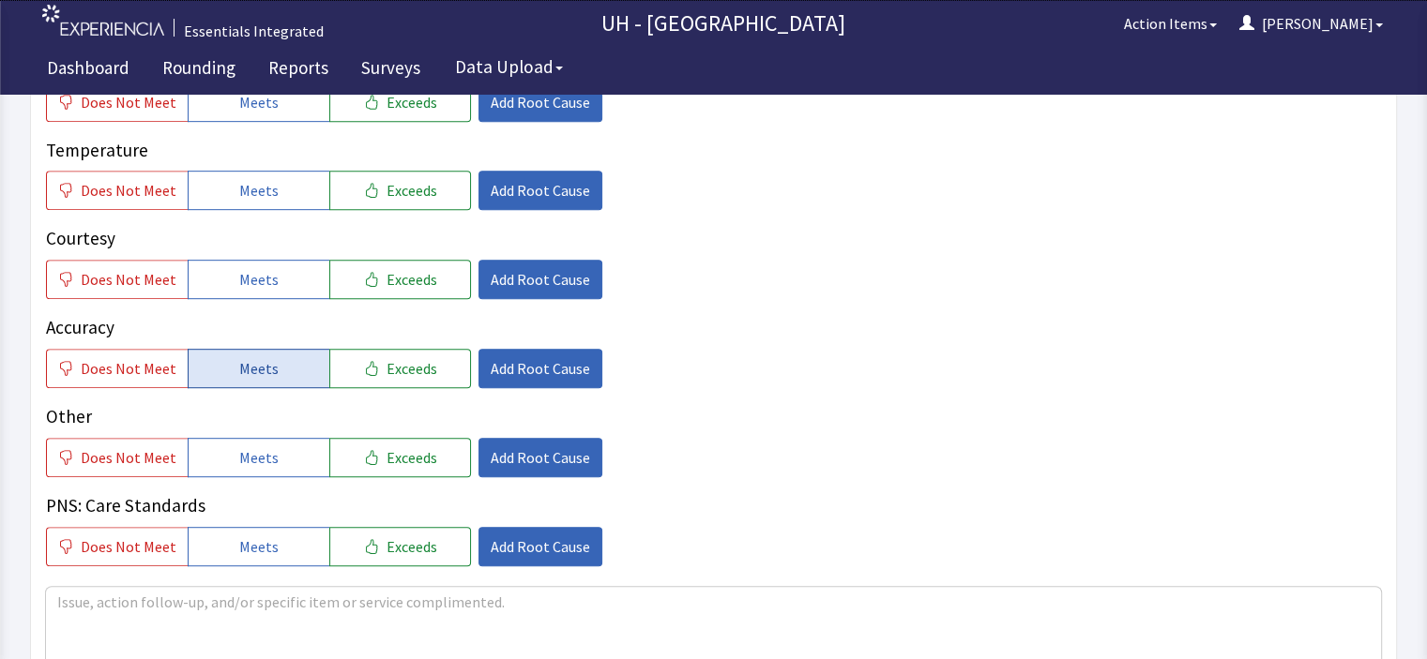
click at [272, 358] on button "Meets" at bounding box center [259, 368] width 142 height 39
click at [285, 285] on button "Meets" at bounding box center [259, 279] width 142 height 39
click at [274, 201] on button "Meets" at bounding box center [259, 190] width 142 height 39
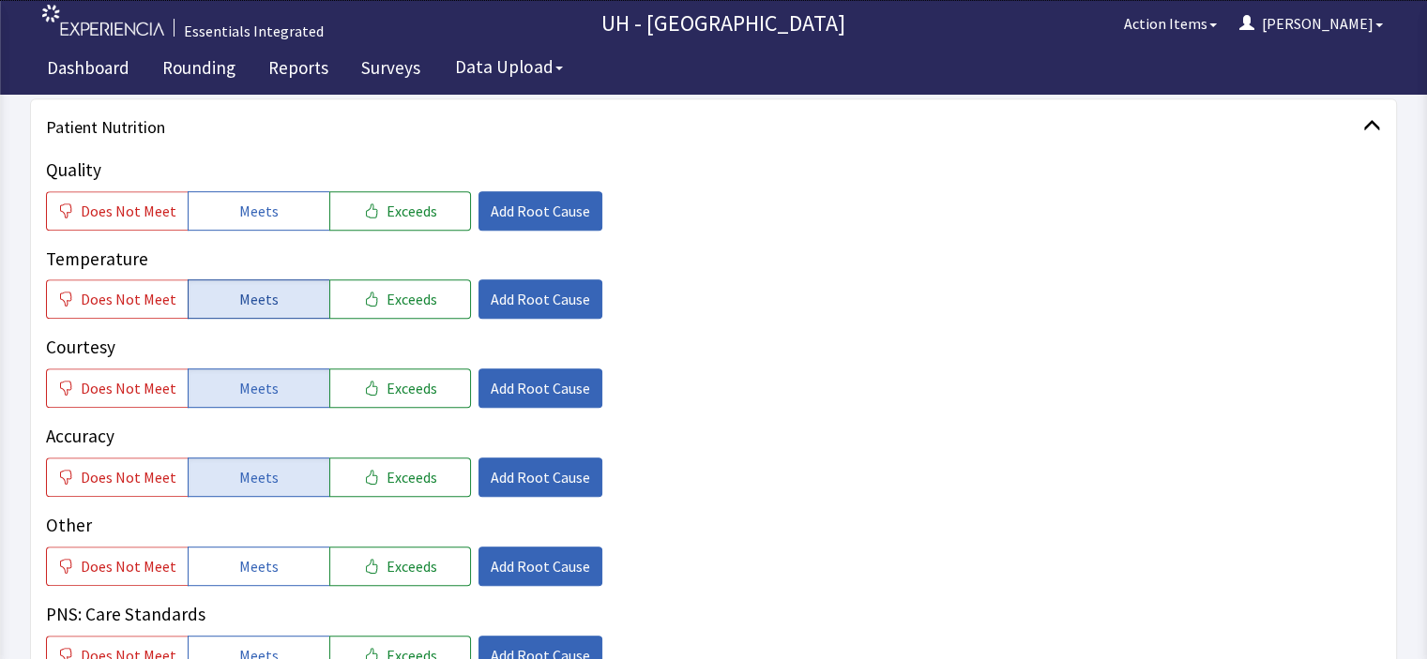
scroll to position [826, 0]
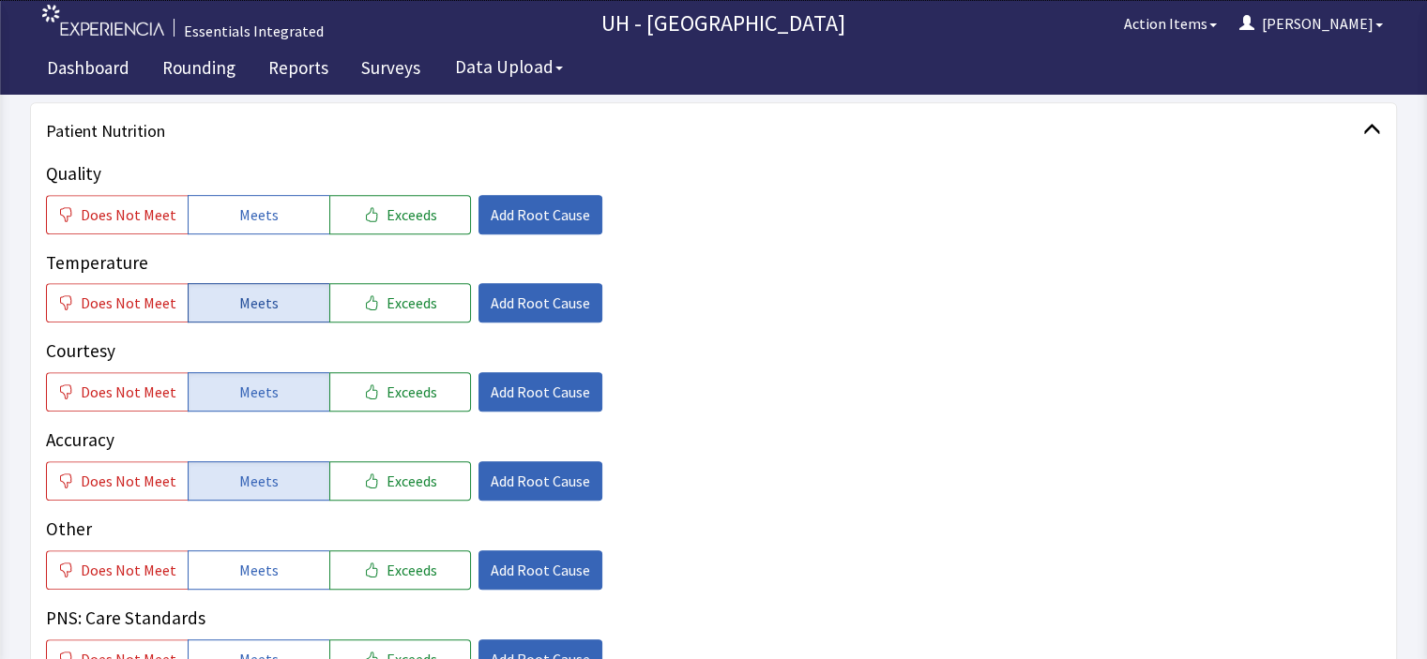
click at [274, 201] on button "Meets" at bounding box center [259, 214] width 142 height 39
drag, startPoint x: 409, startPoint y: 221, endPoint x: 408, endPoint y: 400, distance: 178.2
click at [408, 400] on div "Quality Does Not Meet Meets Exceeds Add Root Cause Temperature Does Not Meet Me…" at bounding box center [713, 419] width 1335 height 519
click at [408, 400] on span "Exceeds" at bounding box center [411, 392] width 51 height 23
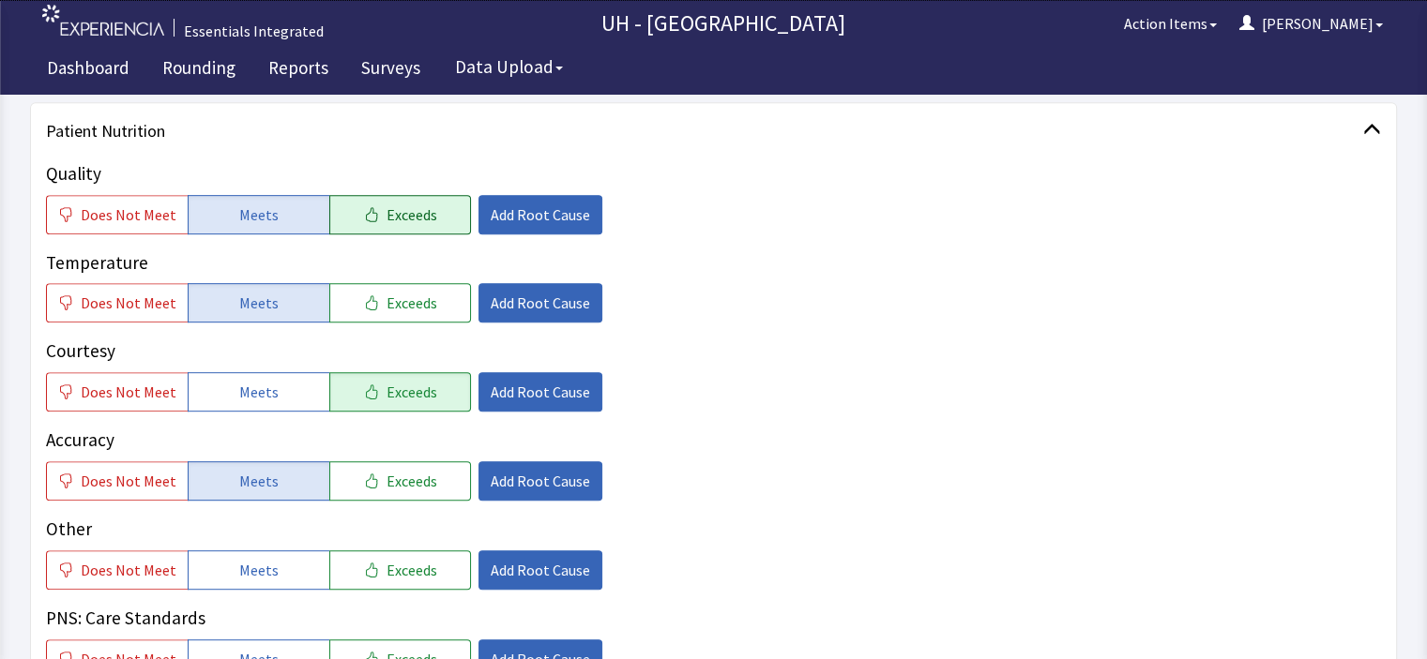
click at [419, 204] on span "Exceeds" at bounding box center [411, 215] width 51 height 23
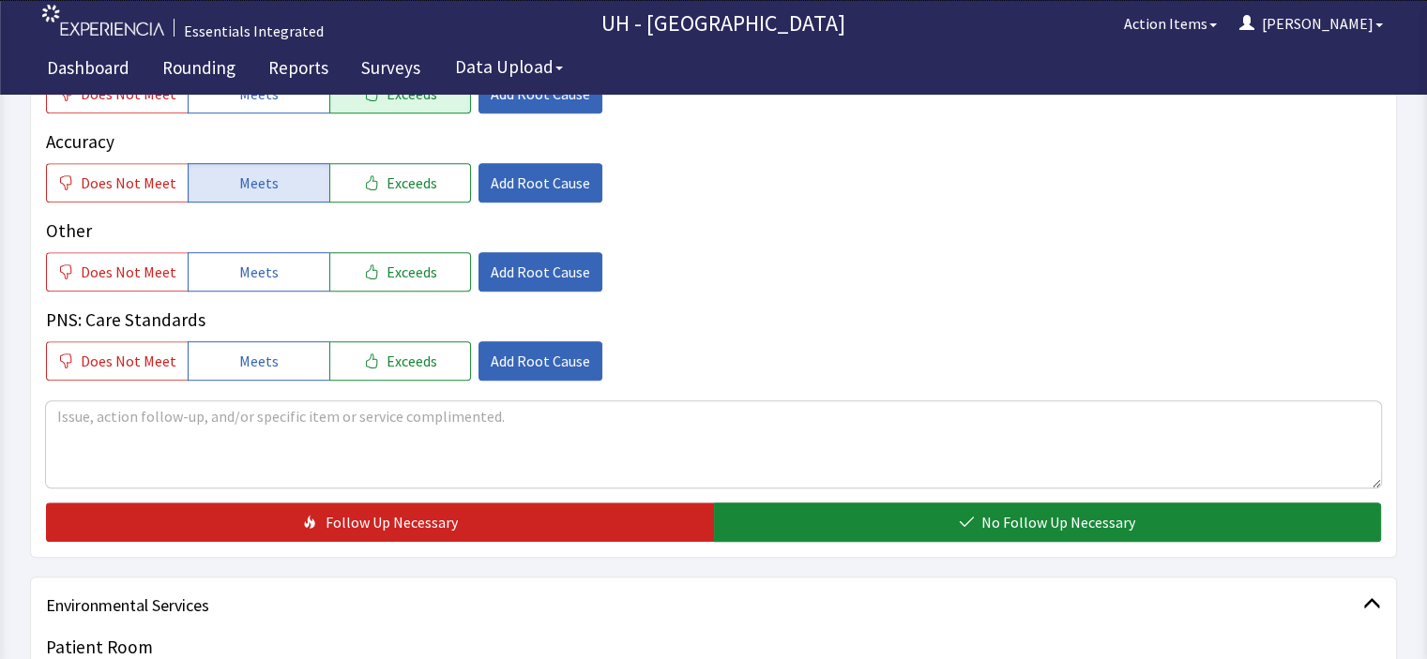
scroll to position [1126, 0]
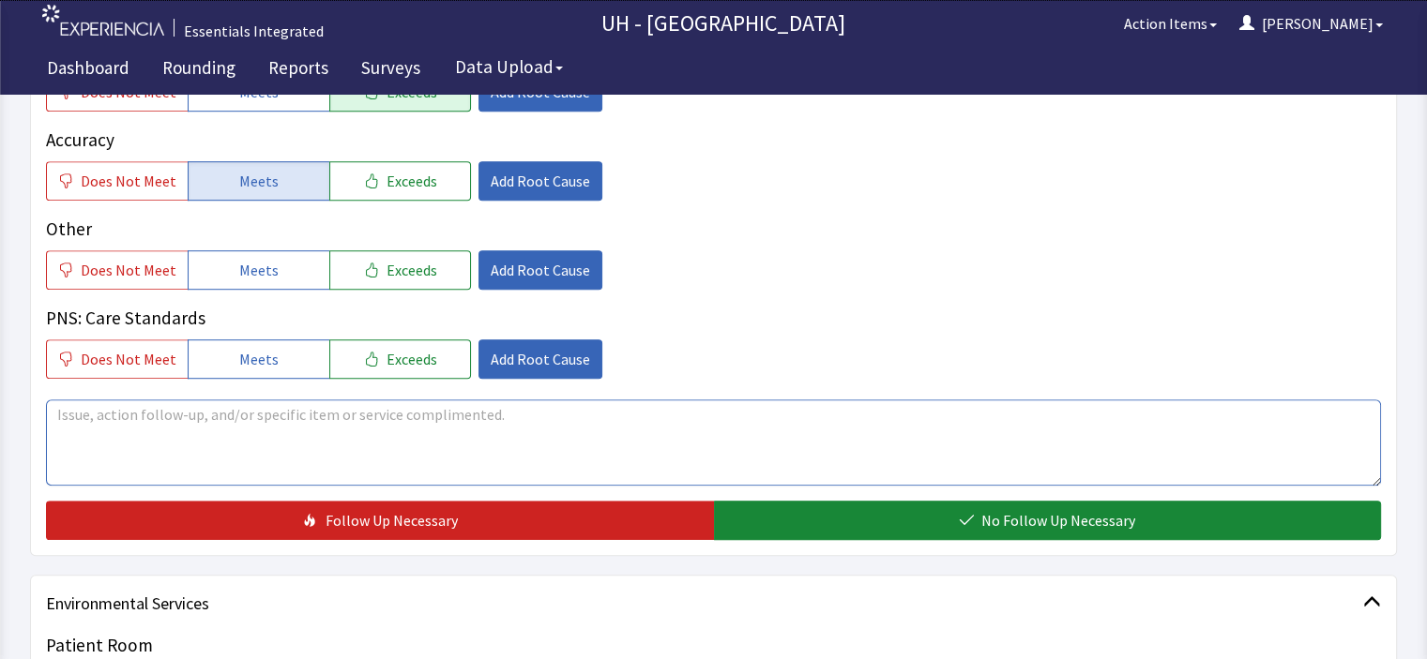
click at [597, 430] on textarea at bounding box center [713, 443] width 1335 height 86
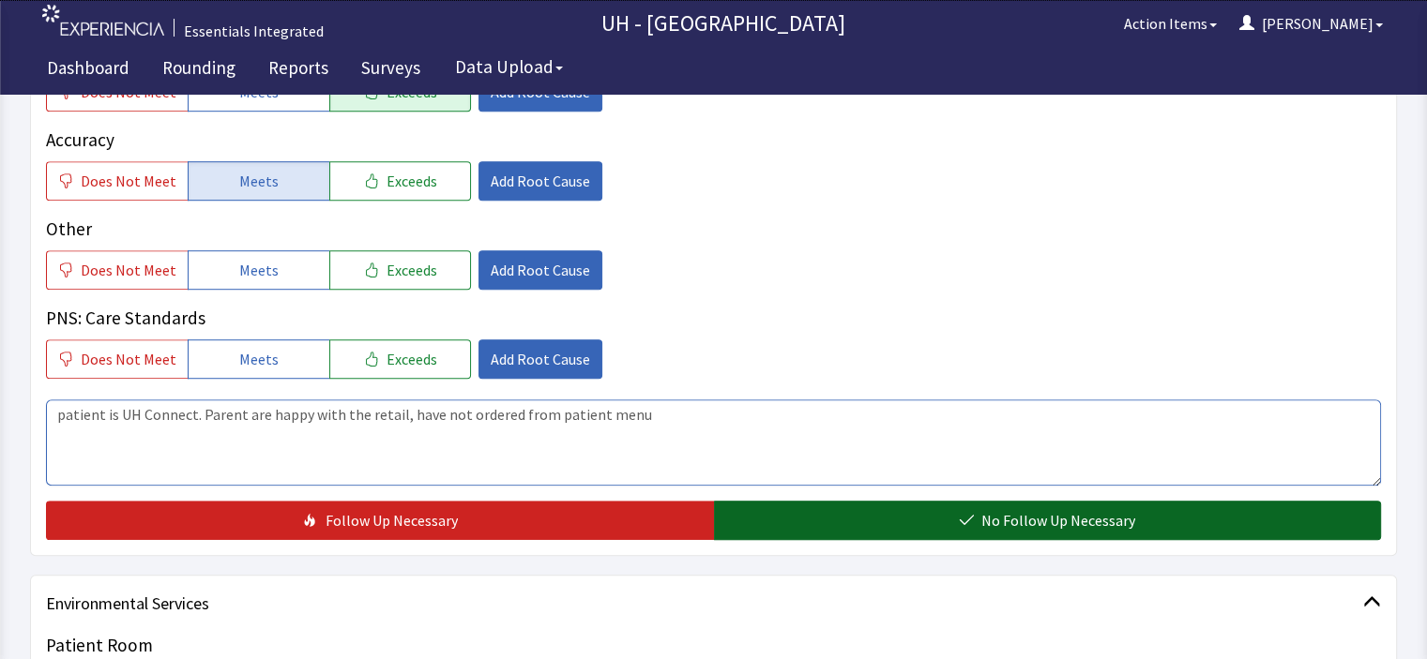
type textarea "patient is UH Connect. Parent are happy with the retail, have not ordered from …"
click at [804, 528] on button "No Follow Up Necessary" at bounding box center [1048, 520] width 668 height 39
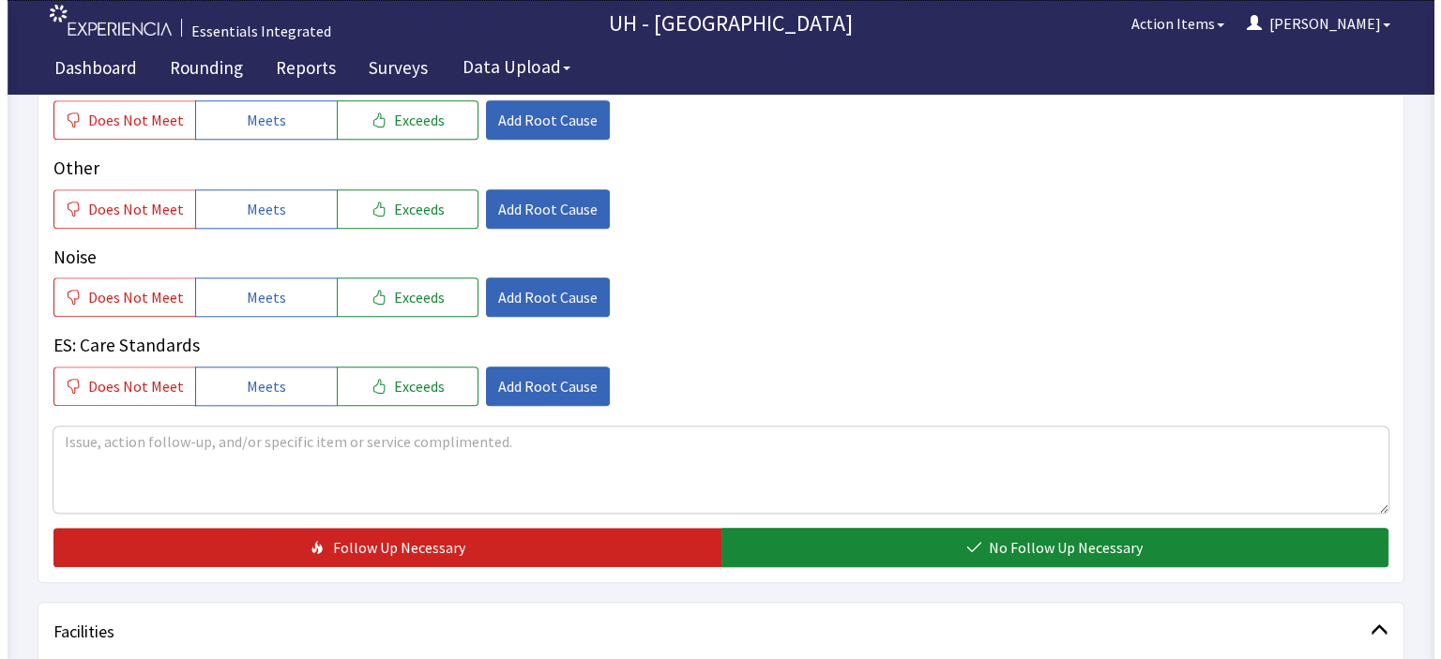
scroll to position [1878, 0]
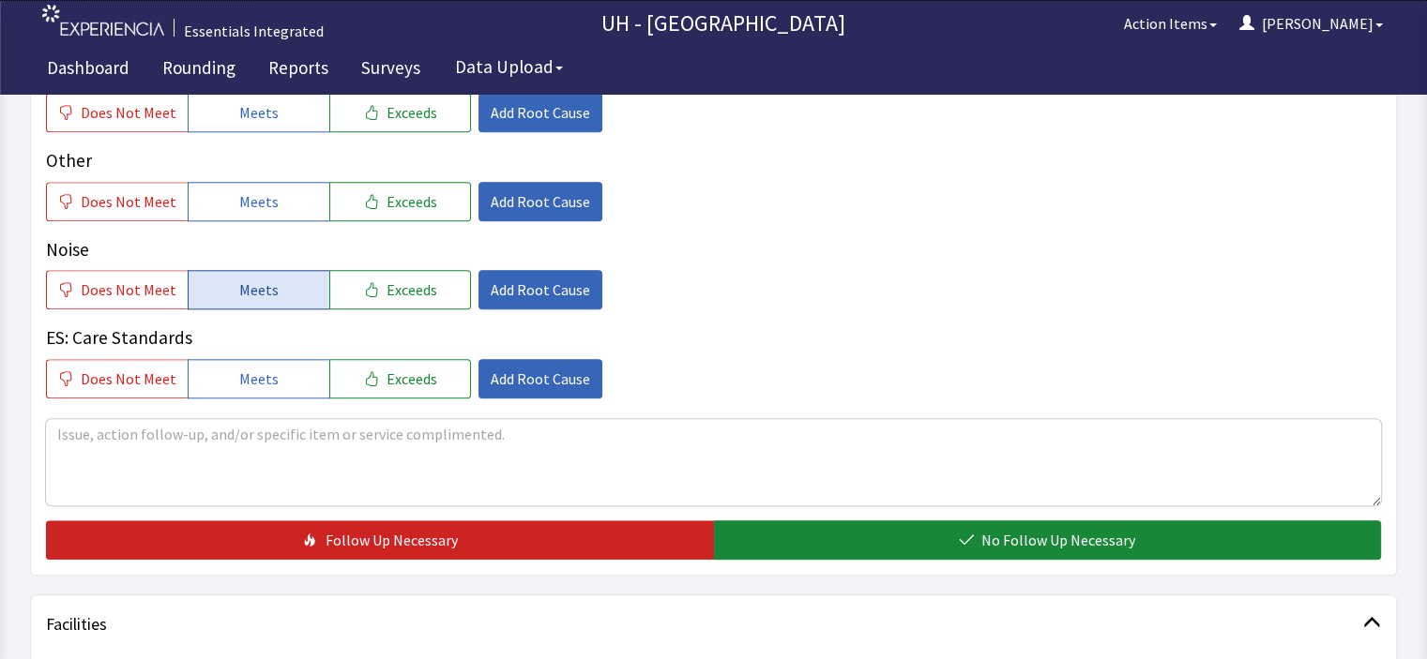
click at [264, 287] on span "Meets" at bounding box center [258, 290] width 39 height 23
click at [520, 284] on span "Add Root Cause" at bounding box center [540, 290] width 99 height 23
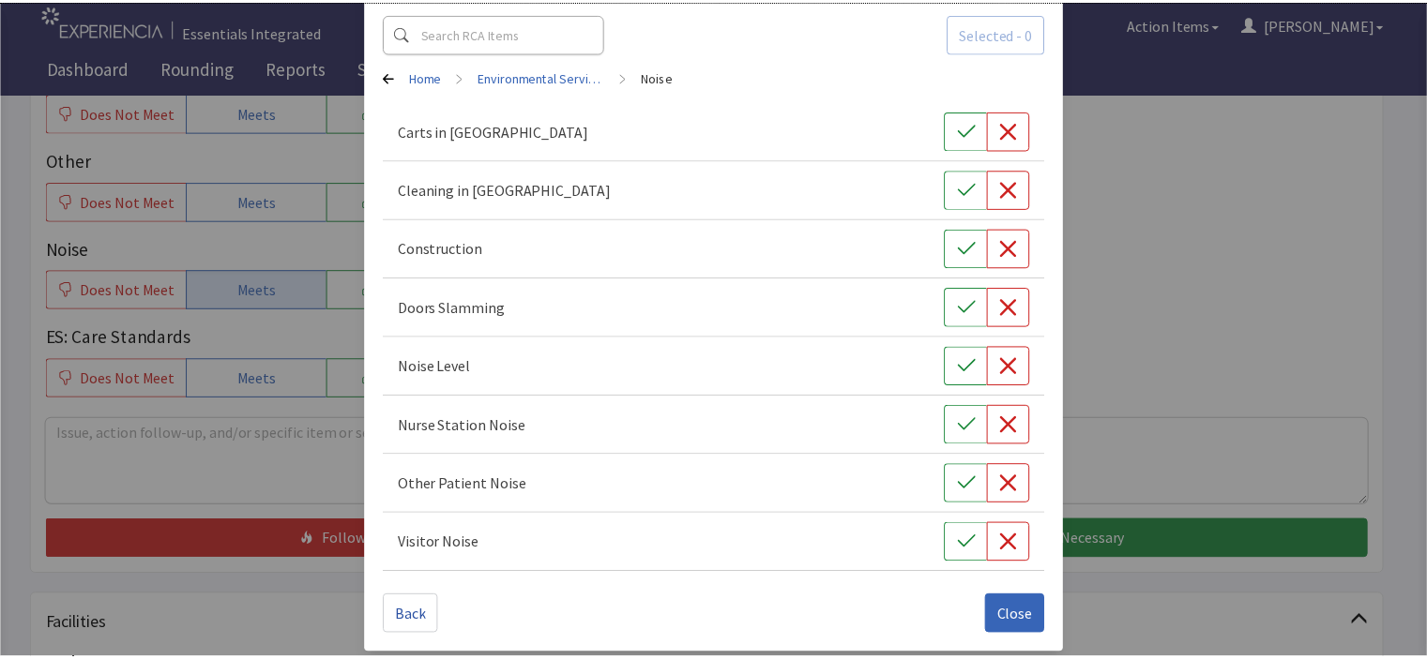
scroll to position [100, 0]
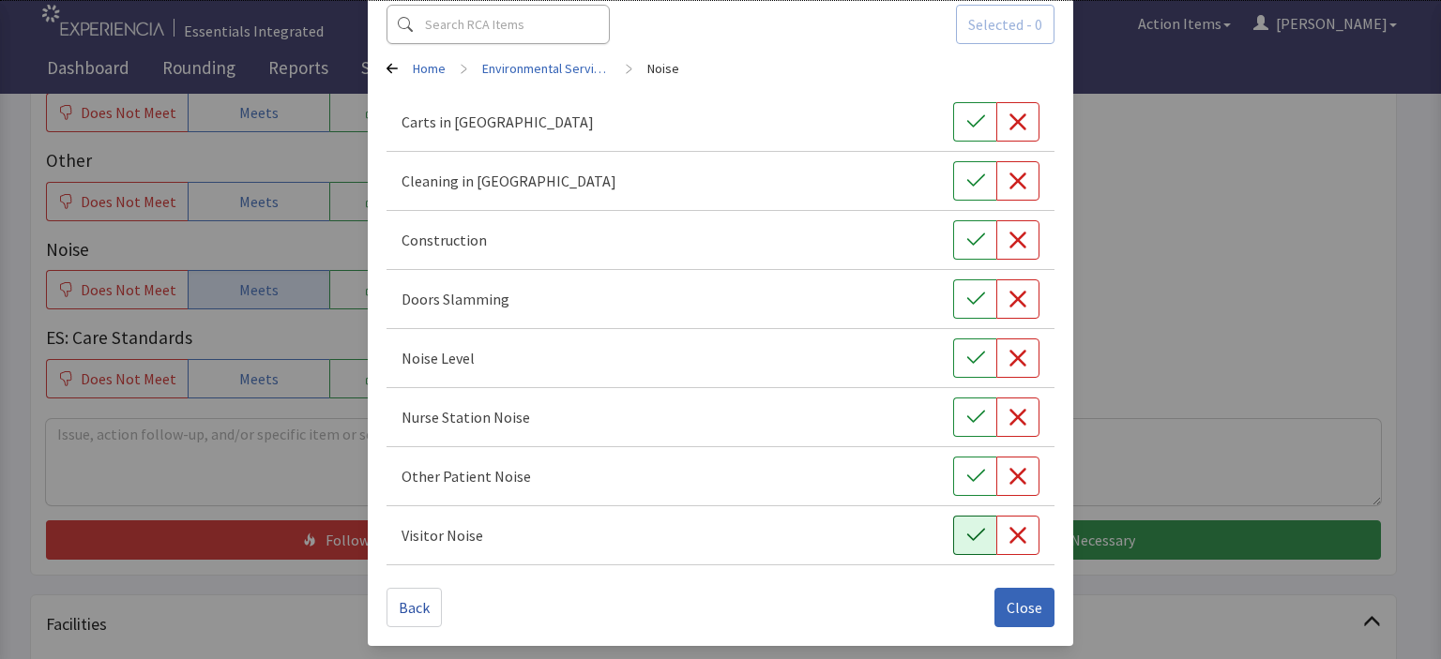
click at [978, 528] on button "button" at bounding box center [974, 535] width 43 height 39
click at [966, 412] on icon "button" at bounding box center [975, 417] width 19 height 19
click at [957, 345] on button "button" at bounding box center [974, 358] width 43 height 39
click at [968, 124] on icon "button" at bounding box center [975, 122] width 19 height 19
click at [970, 170] on button "button" at bounding box center [974, 180] width 43 height 39
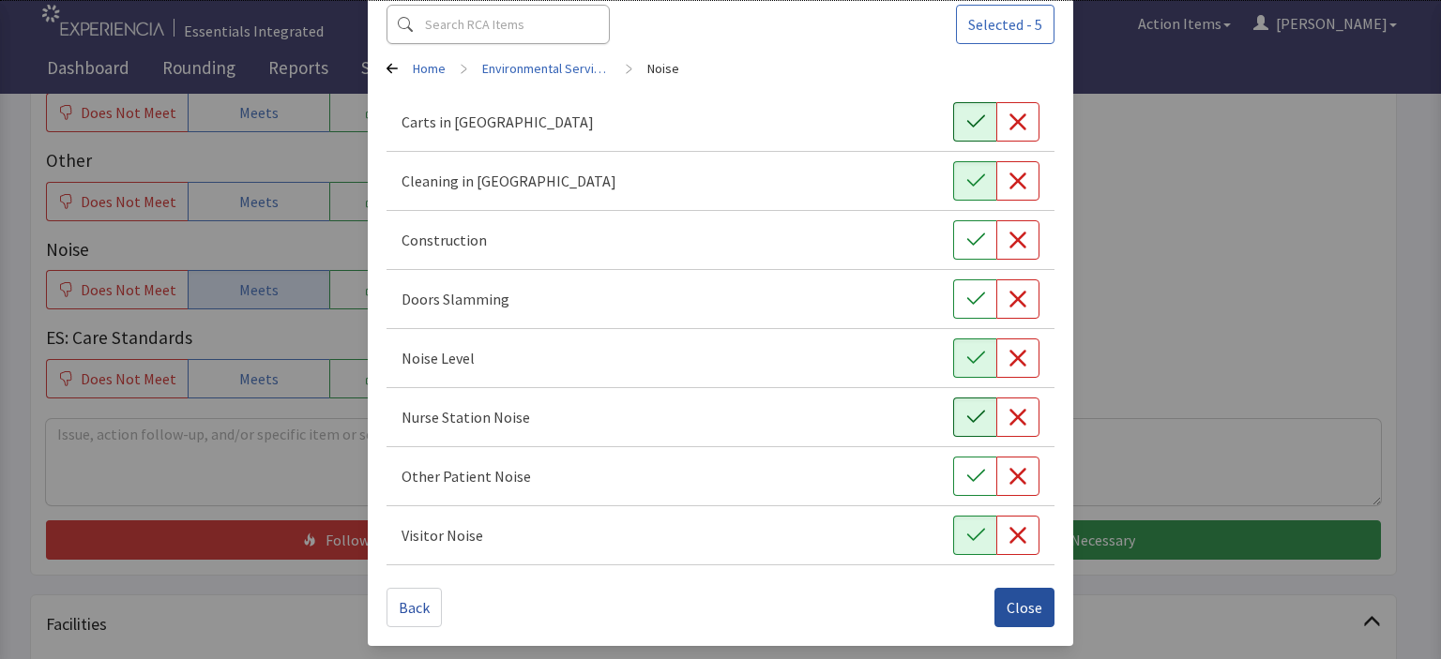
click at [1026, 611] on span "Close" at bounding box center [1025, 608] width 36 height 23
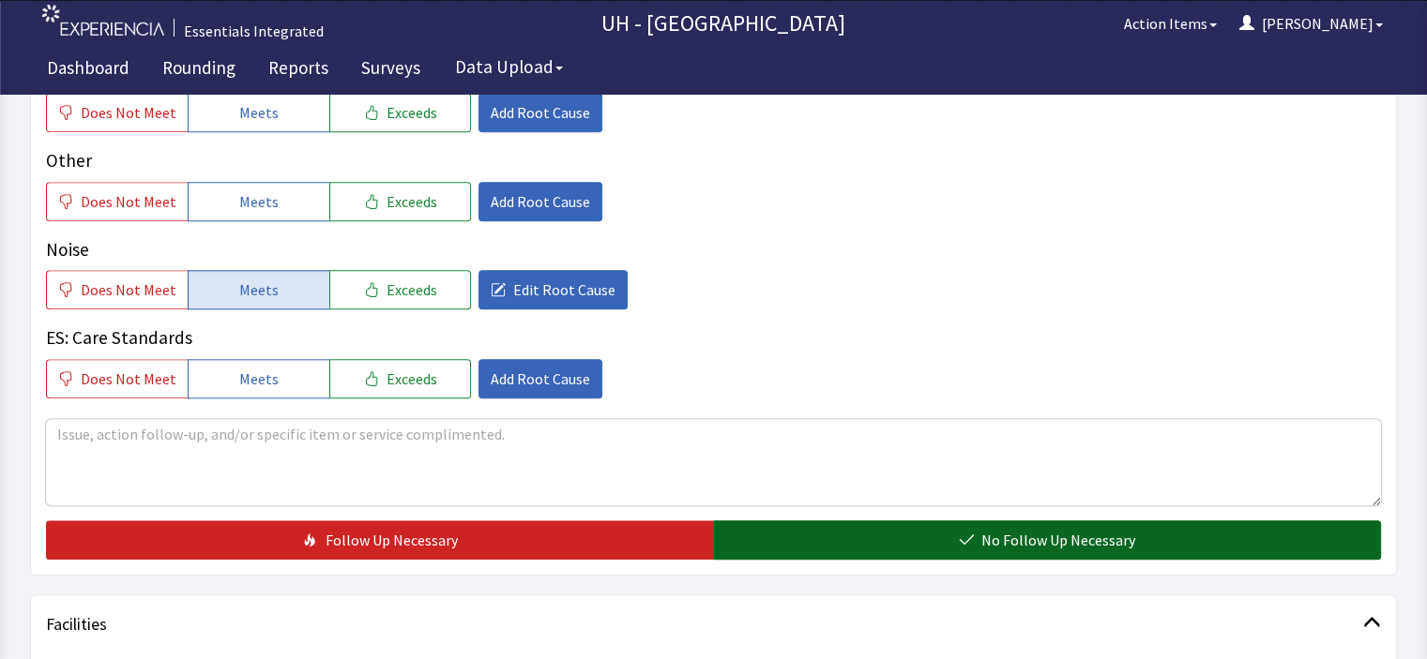
click at [1063, 540] on span "No Follow Up Necessary" at bounding box center [1058, 540] width 154 height 23
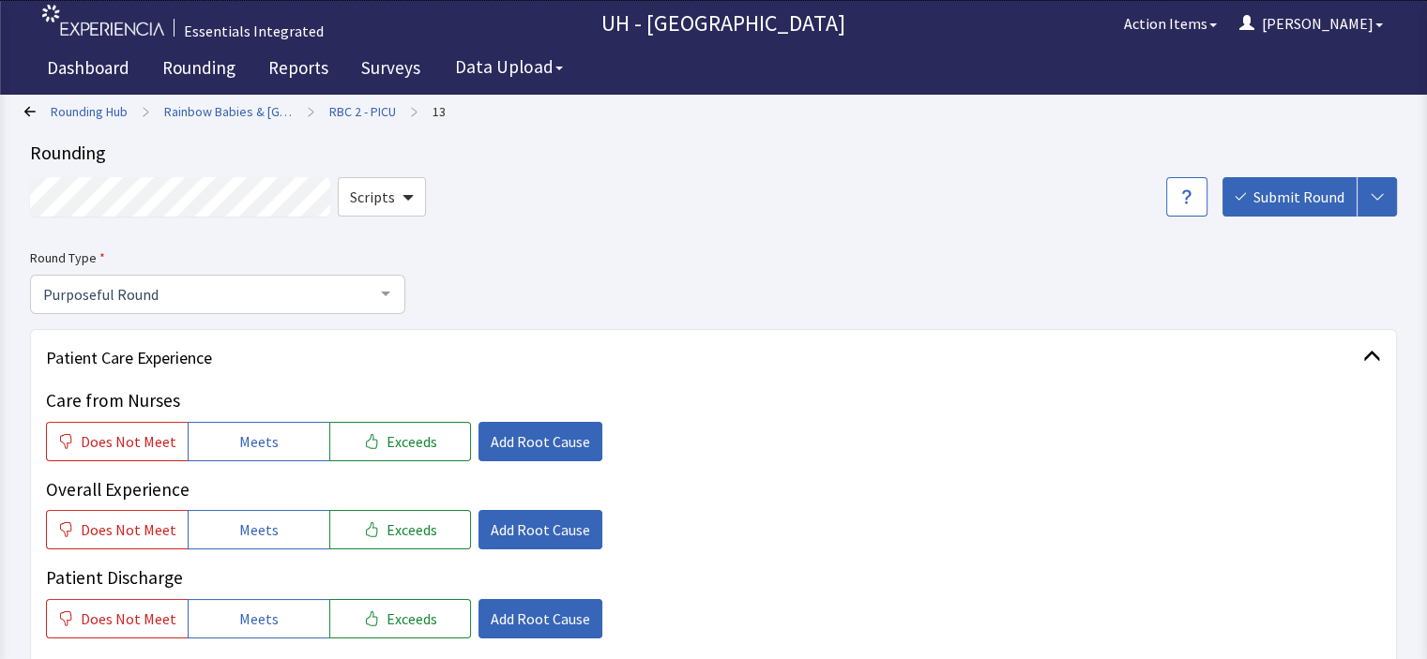
scroll to position [0, 0]
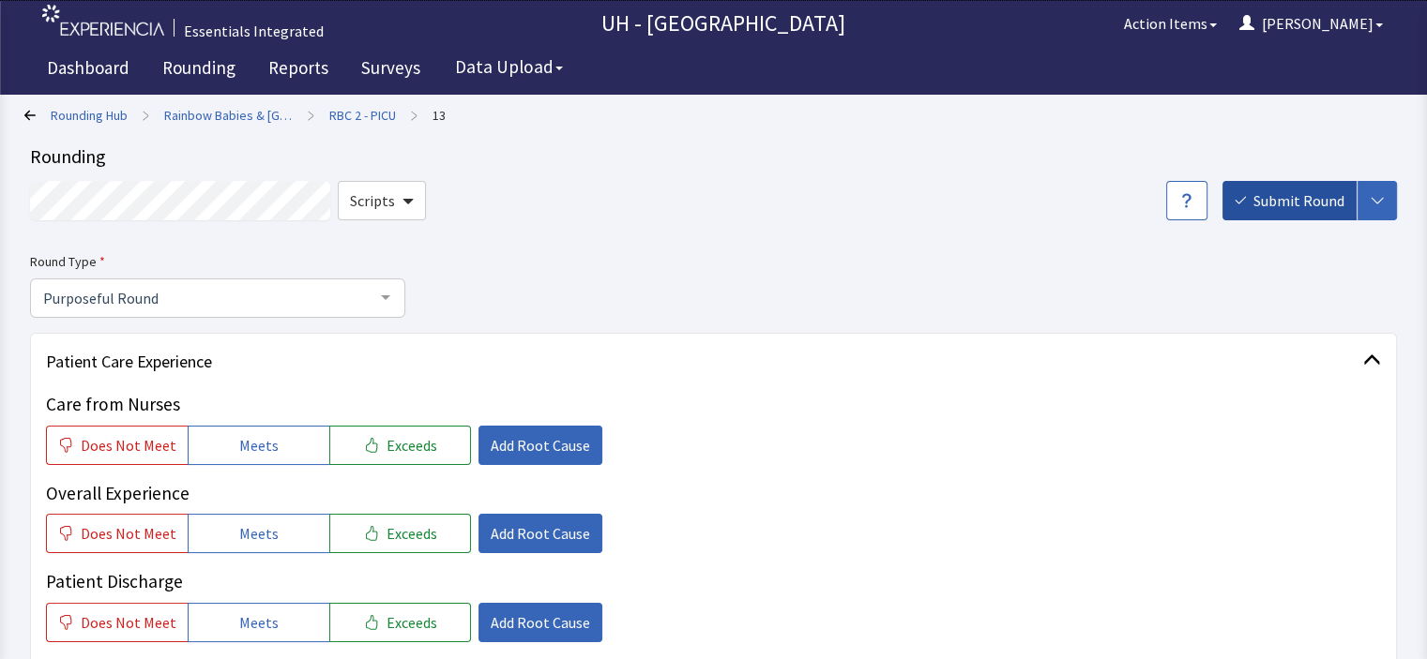
click at [1286, 218] on button "Submit Round" at bounding box center [1289, 200] width 134 height 39
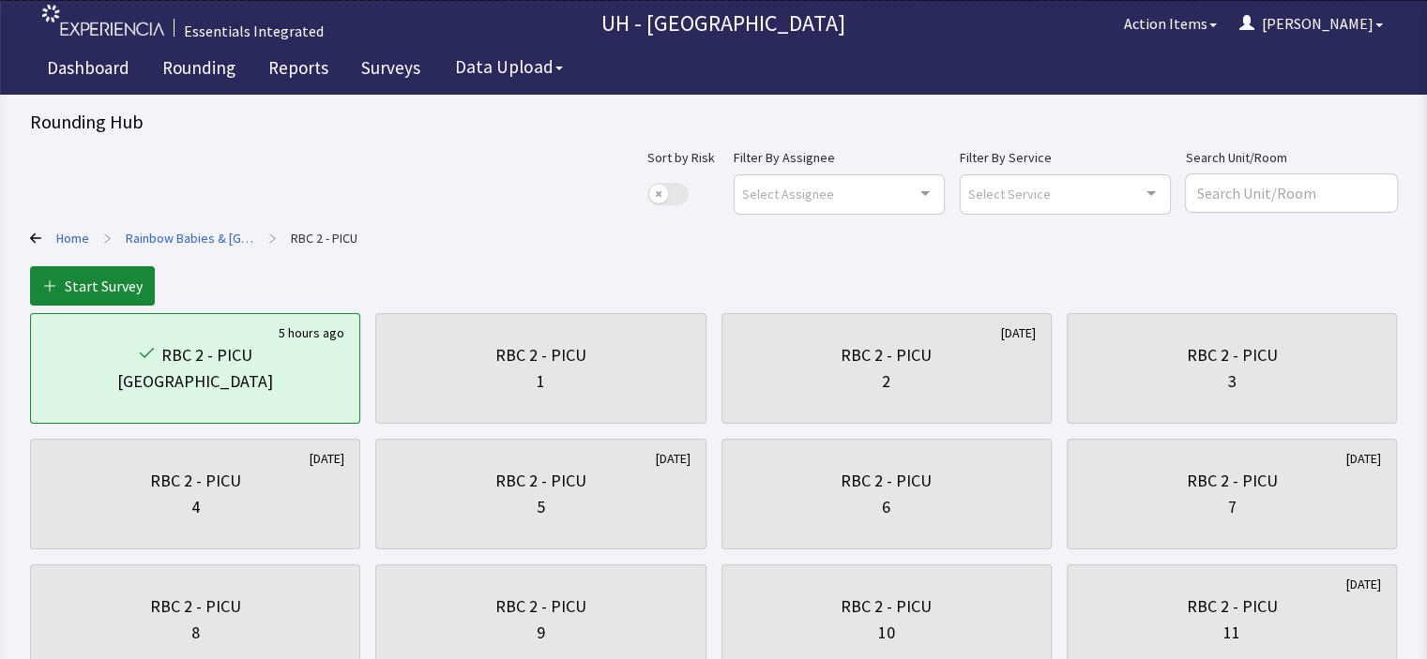
click at [75, 232] on link "Home" at bounding box center [72, 238] width 33 height 19
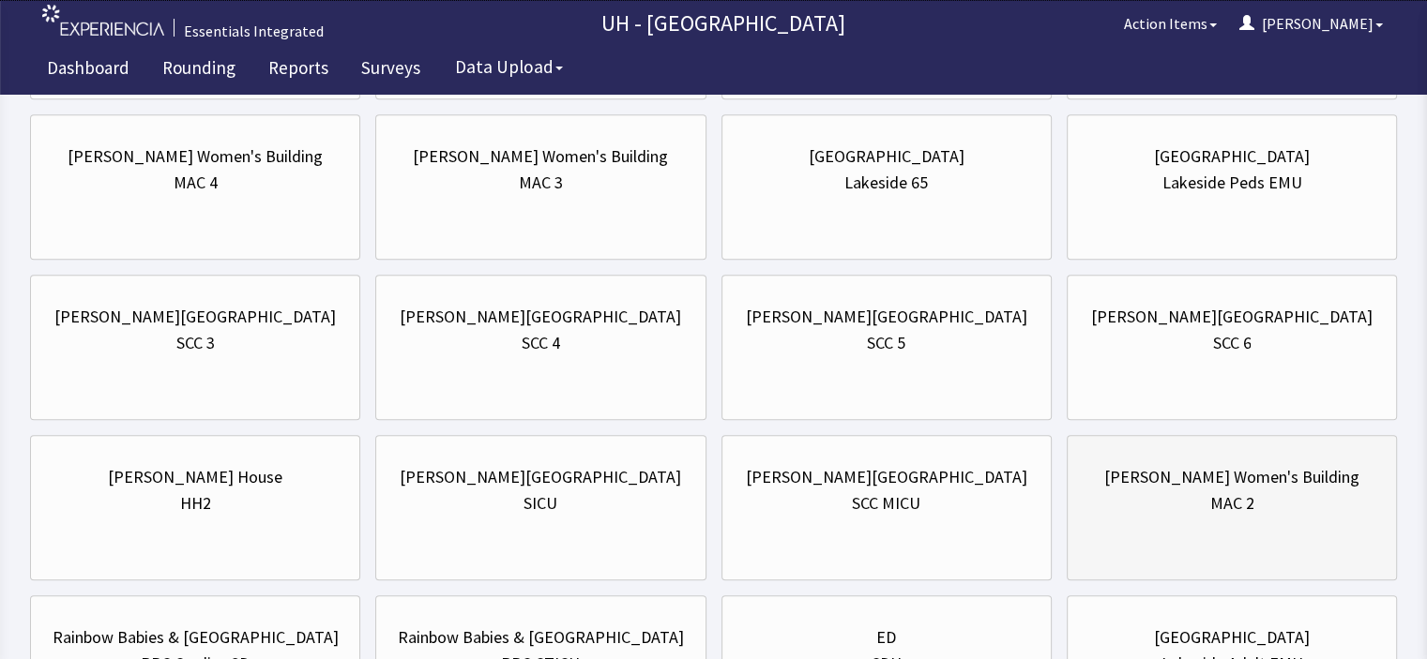
scroll to position [1545, 0]
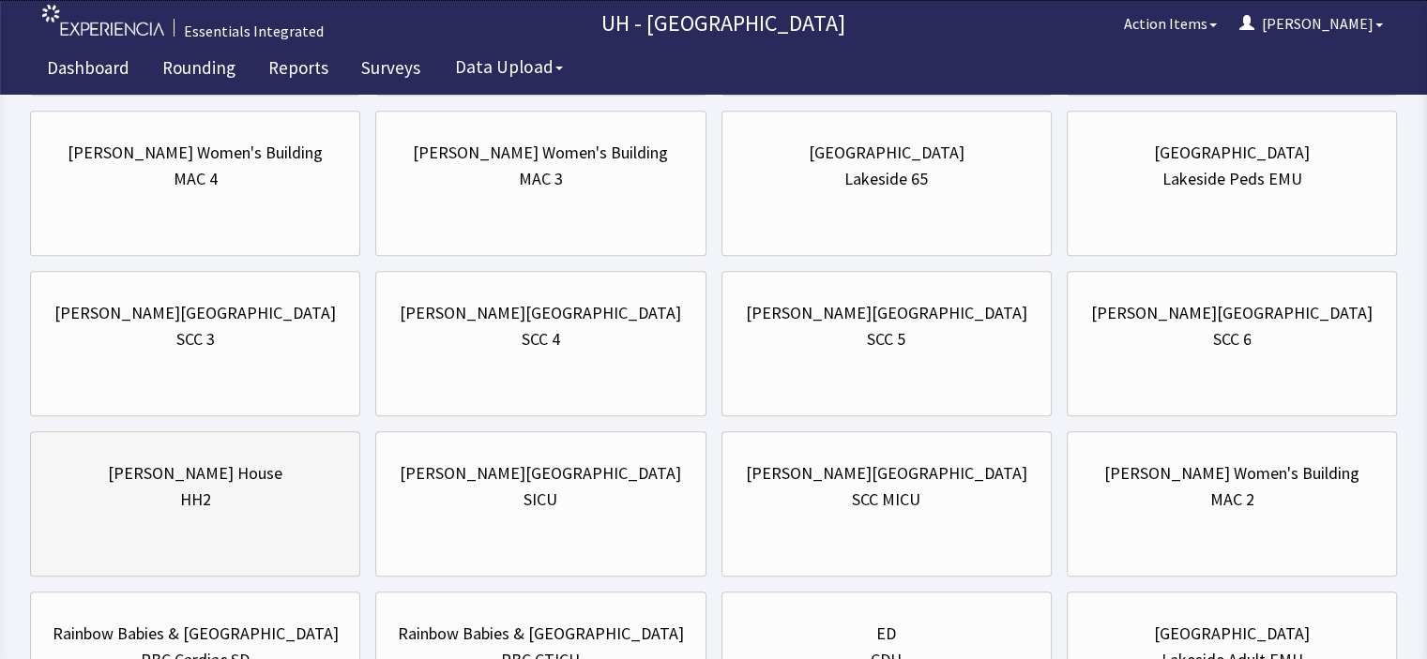
click at [153, 532] on div "[PERSON_NAME] House HH2" at bounding box center [195, 504] width 330 height 145
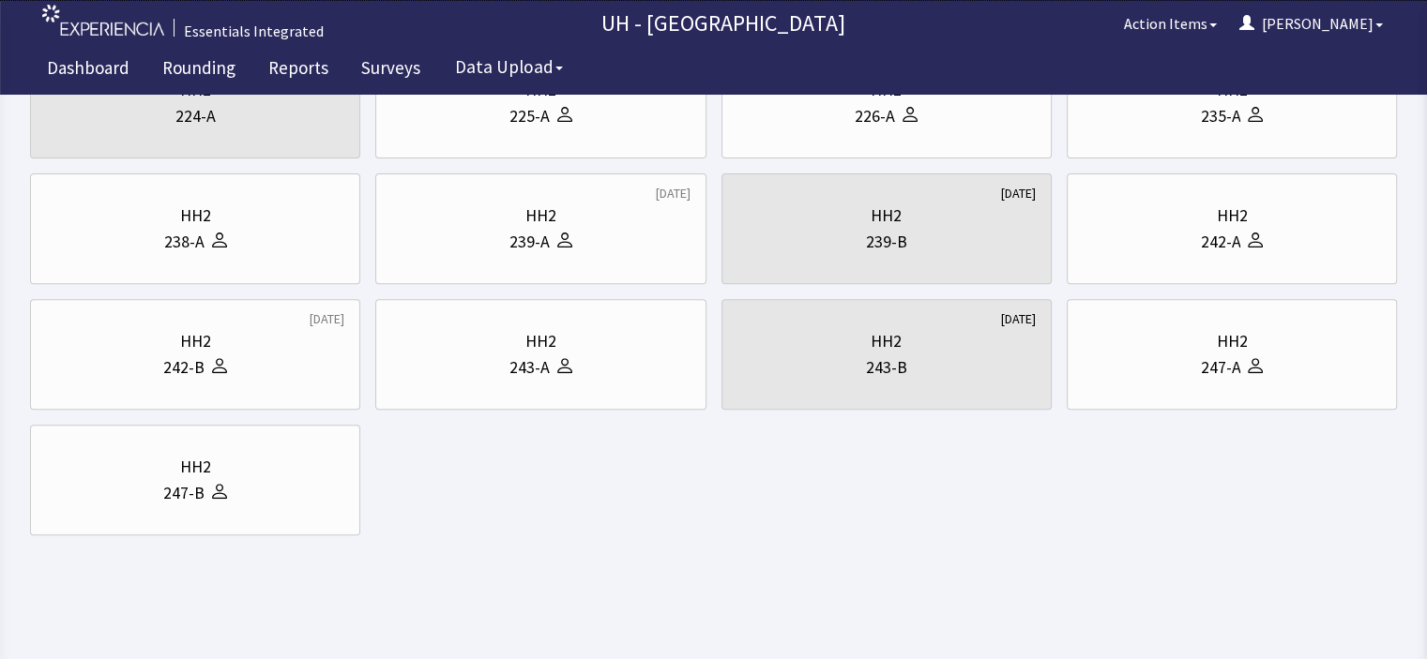
scroll to position [0, 0]
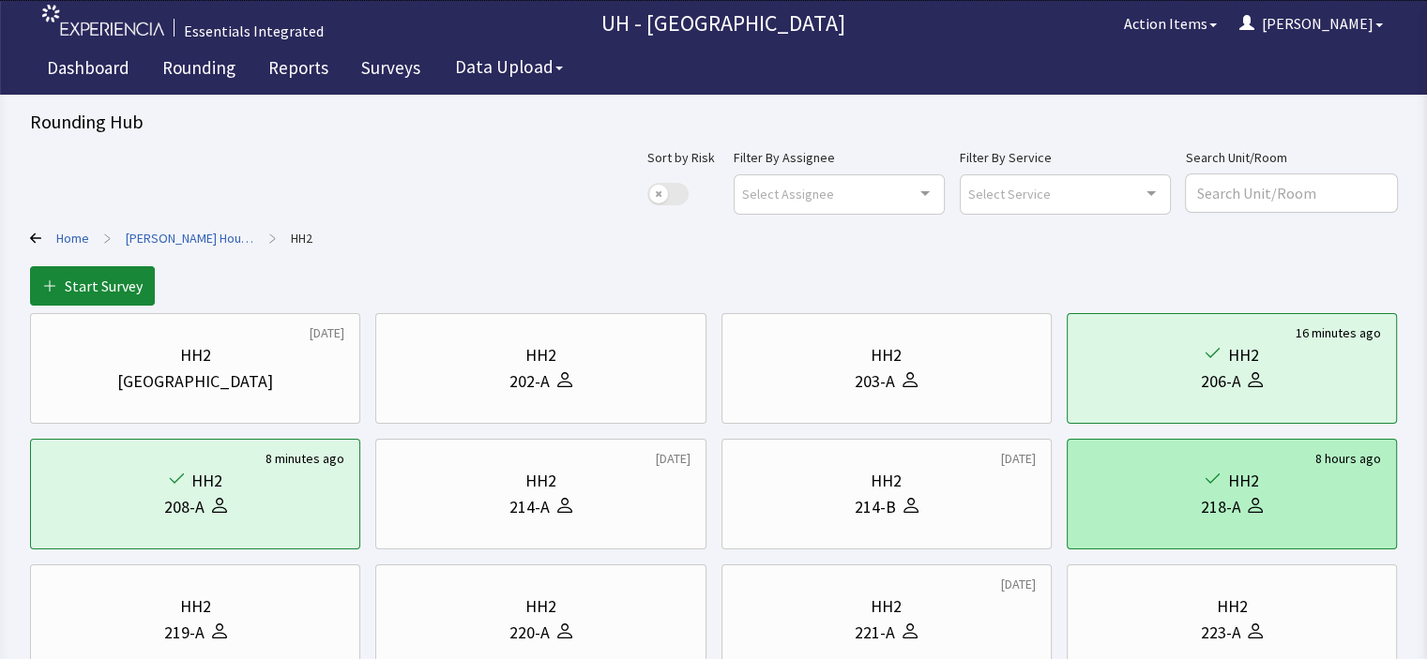
click at [1356, 464] on div "8 hours ago" at bounding box center [1348, 458] width 66 height 19
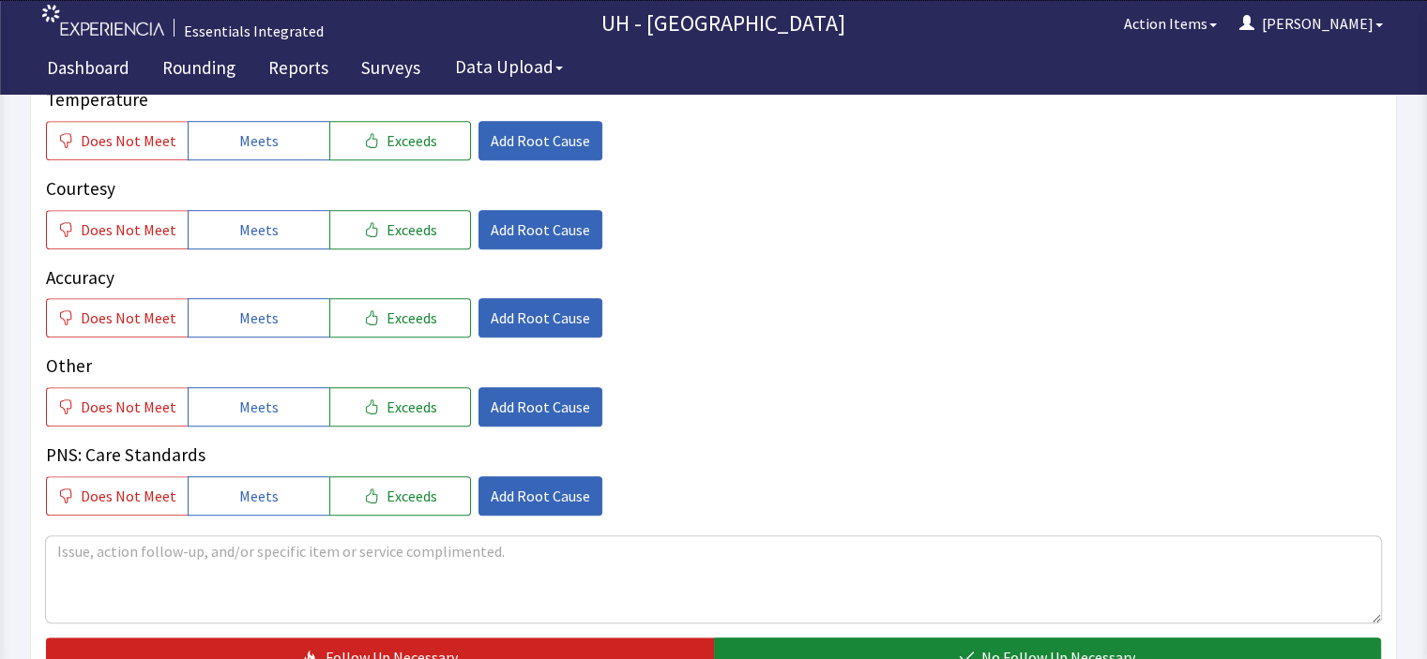
scroll to position [1107, 0]
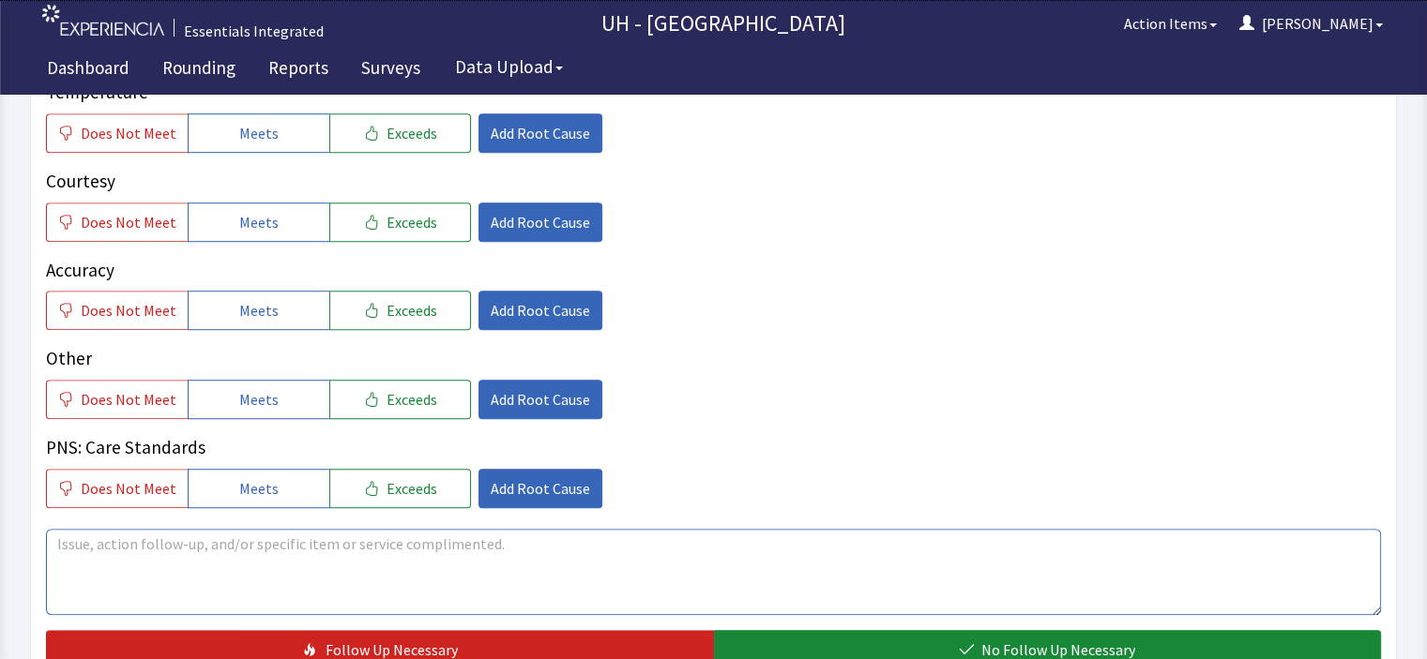
click at [1238, 529] on textarea at bounding box center [713, 572] width 1335 height 86
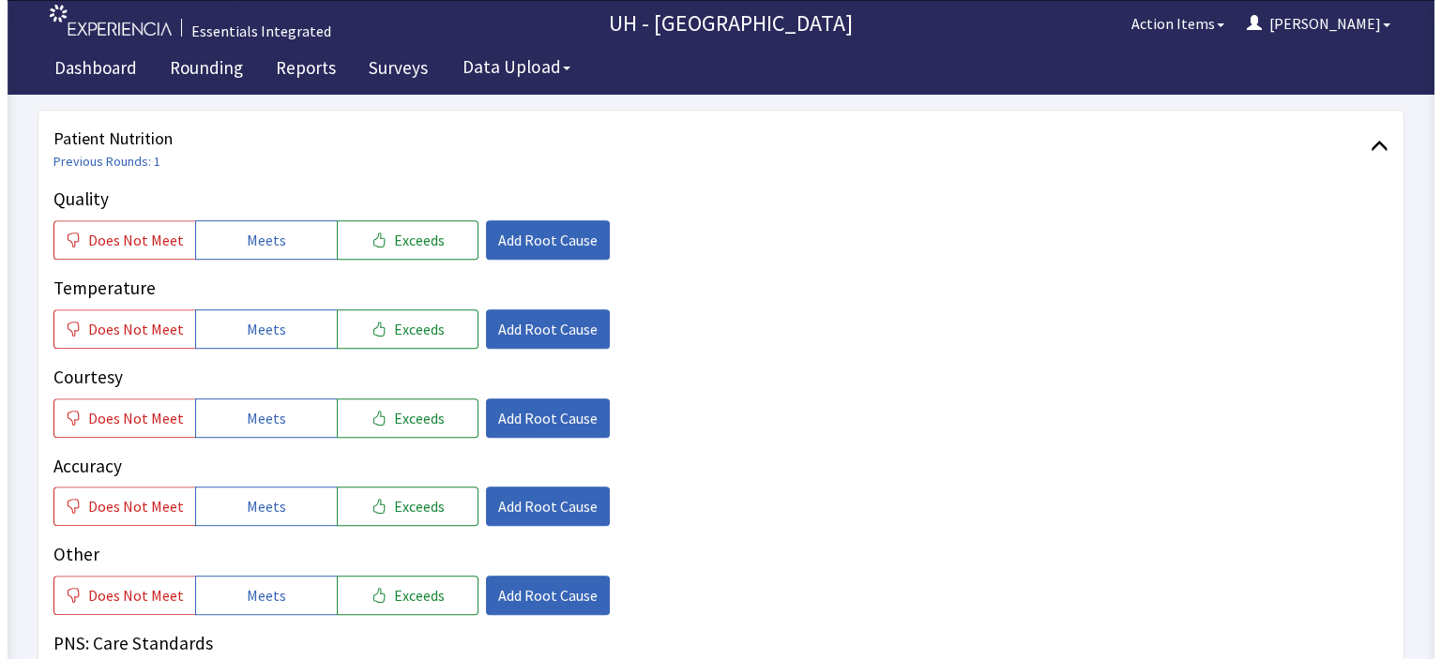
scroll to position [915, 0]
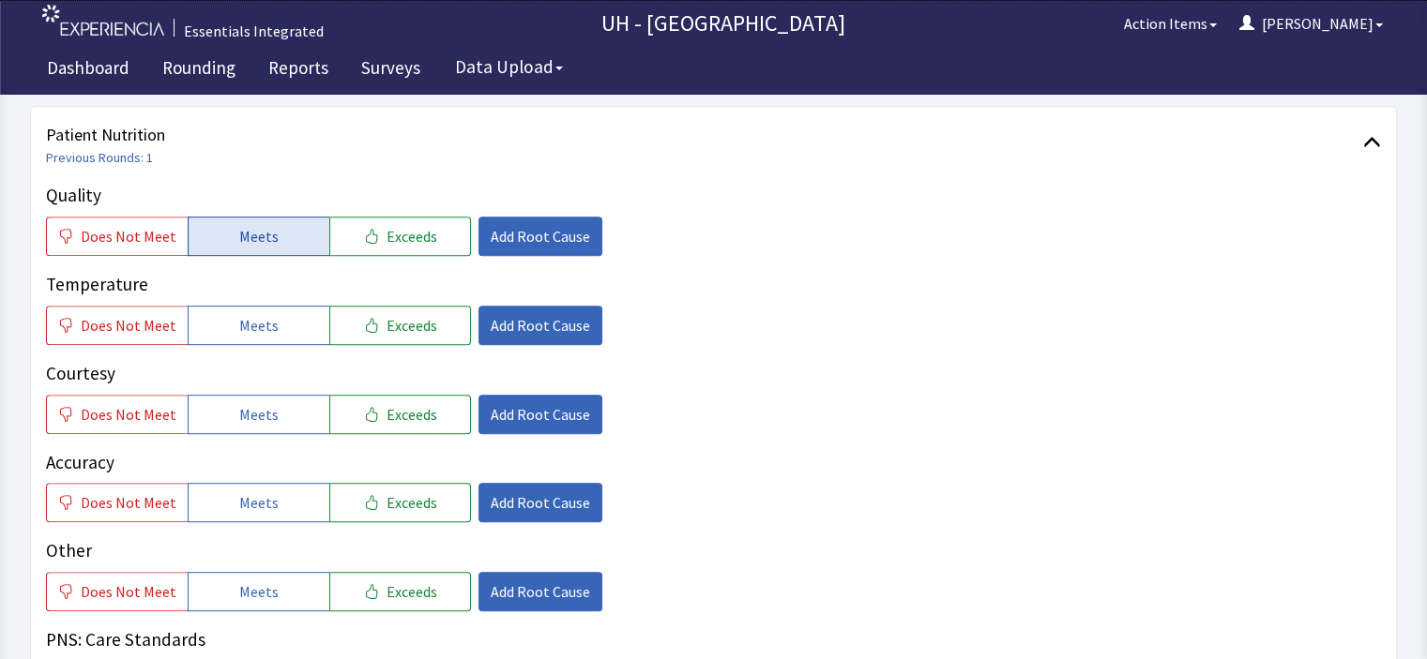
click at [300, 220] on button "Meets" at bounding box center [259, 236] width 142 height 39
click at [386, 225] on span "Exceeds" at bounding box center [411, 236] width 51 height 23
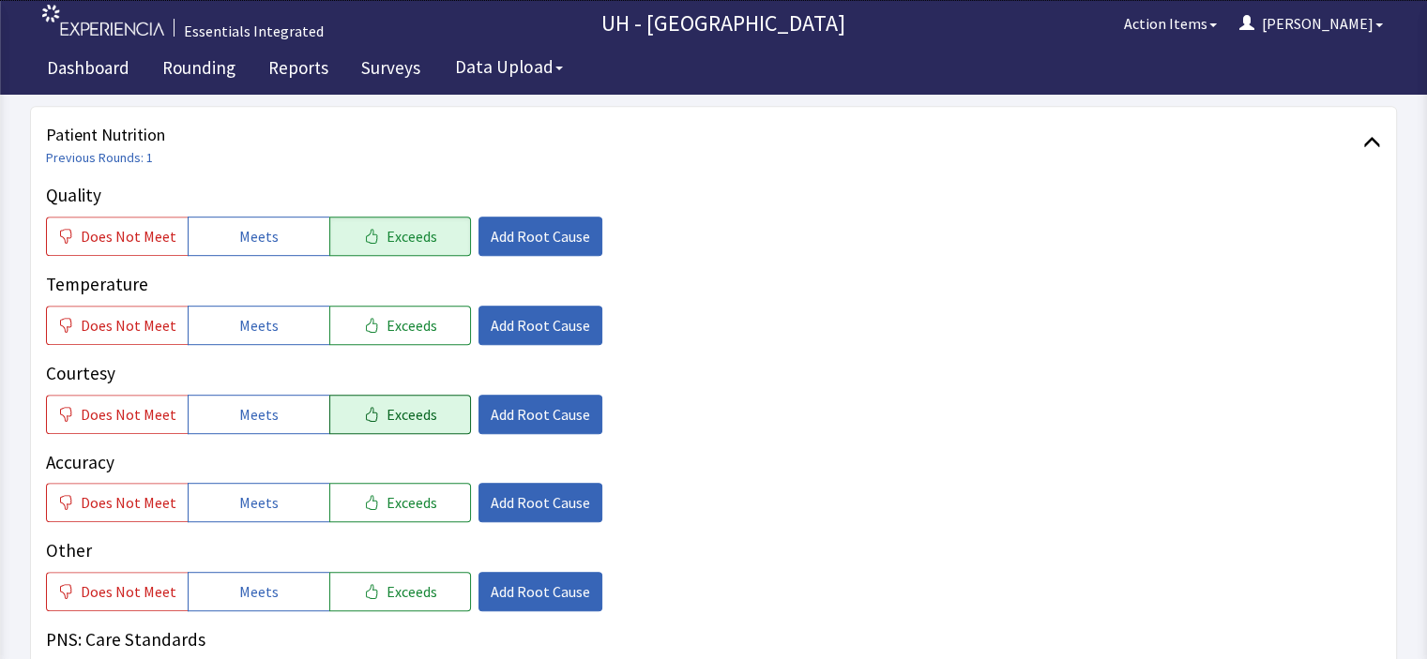
click at [364, 407] on icon "button" at bounding box center [371, 414] width 15 height 15
click at [495, 403] on span "Add Root Cause" at bounding box center [540, 414] width 99 height 23
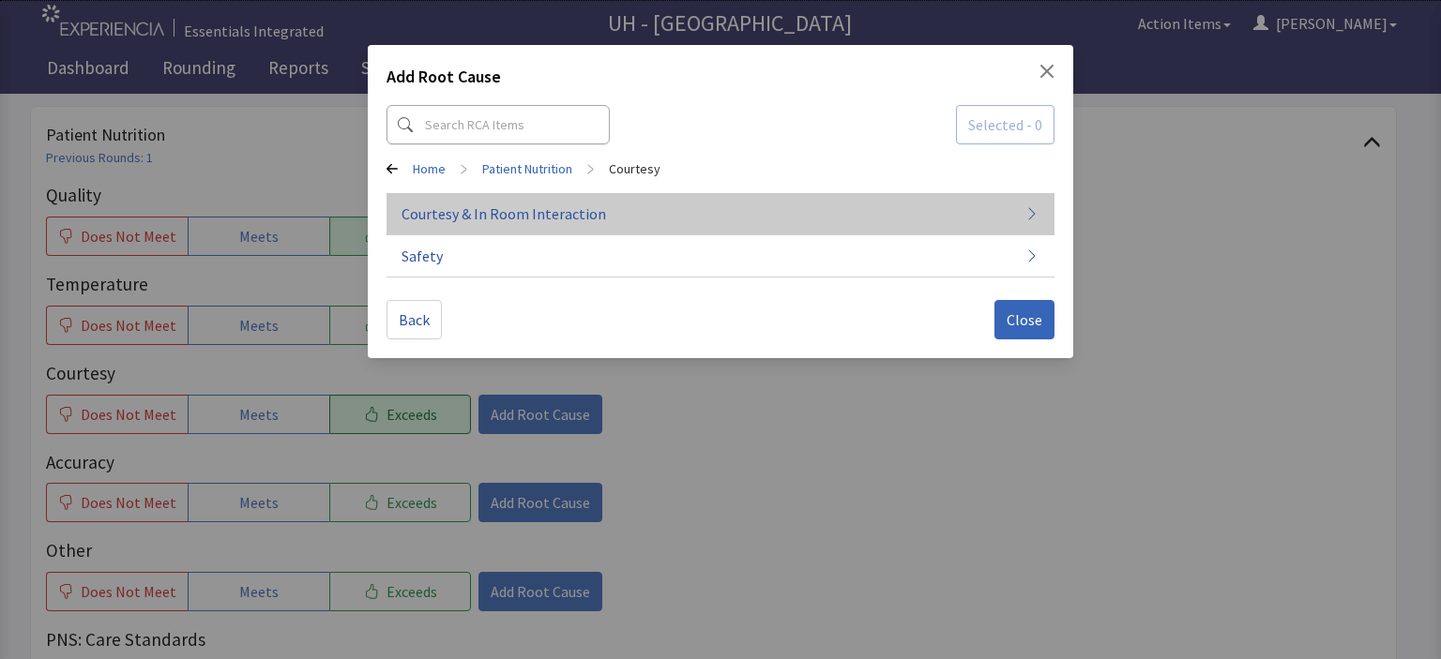
click at [688, 225] on button "Courtesy & In Room Interaction" at bounding box center [720, 214] width 668 height 42
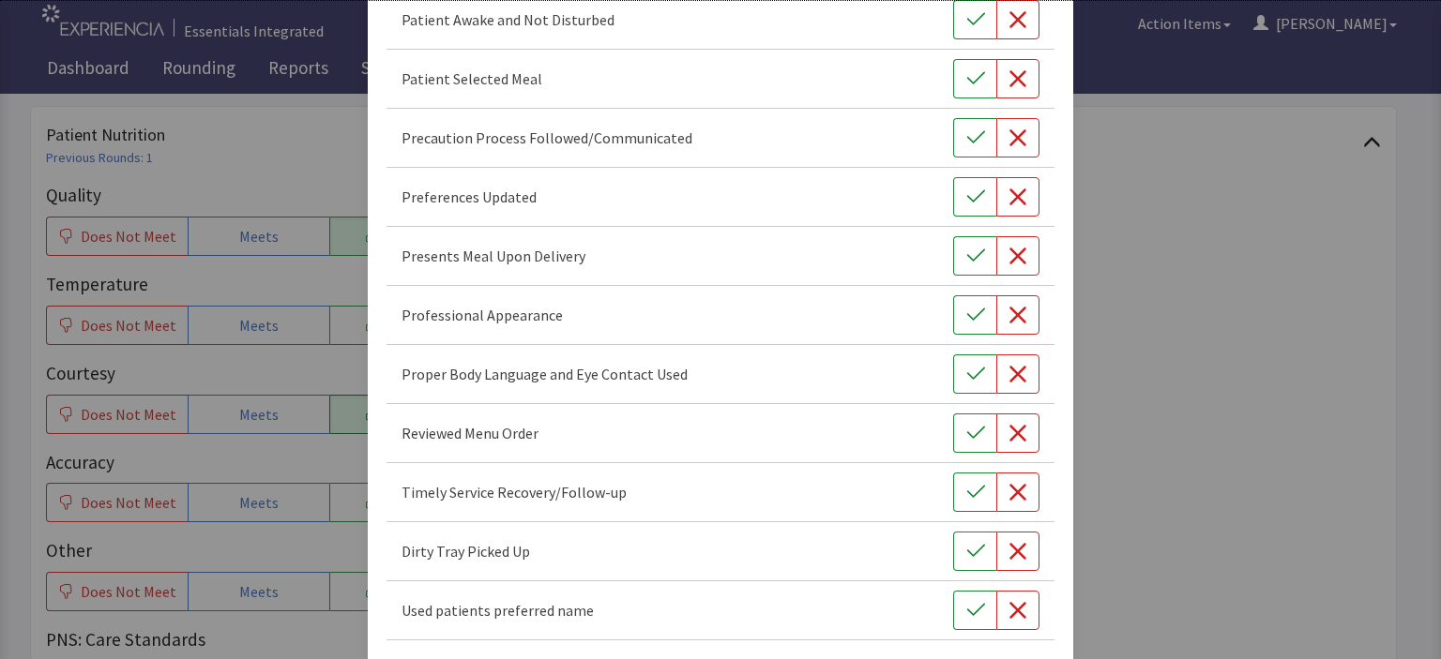
scroll to position [1209, 0]
click at [969, 304] on icon "button" at bounding box center [975, 313] width 19 height 19
click at [978, 363] on button "button" at bounding box center [974, 372] width 43 height 39
click at [977, 442] on button "button" at bounding box center [974, 431] width 43 height 39
click at [967, 560] on button "button" at bounding box center [974, 549] width 43 height 39
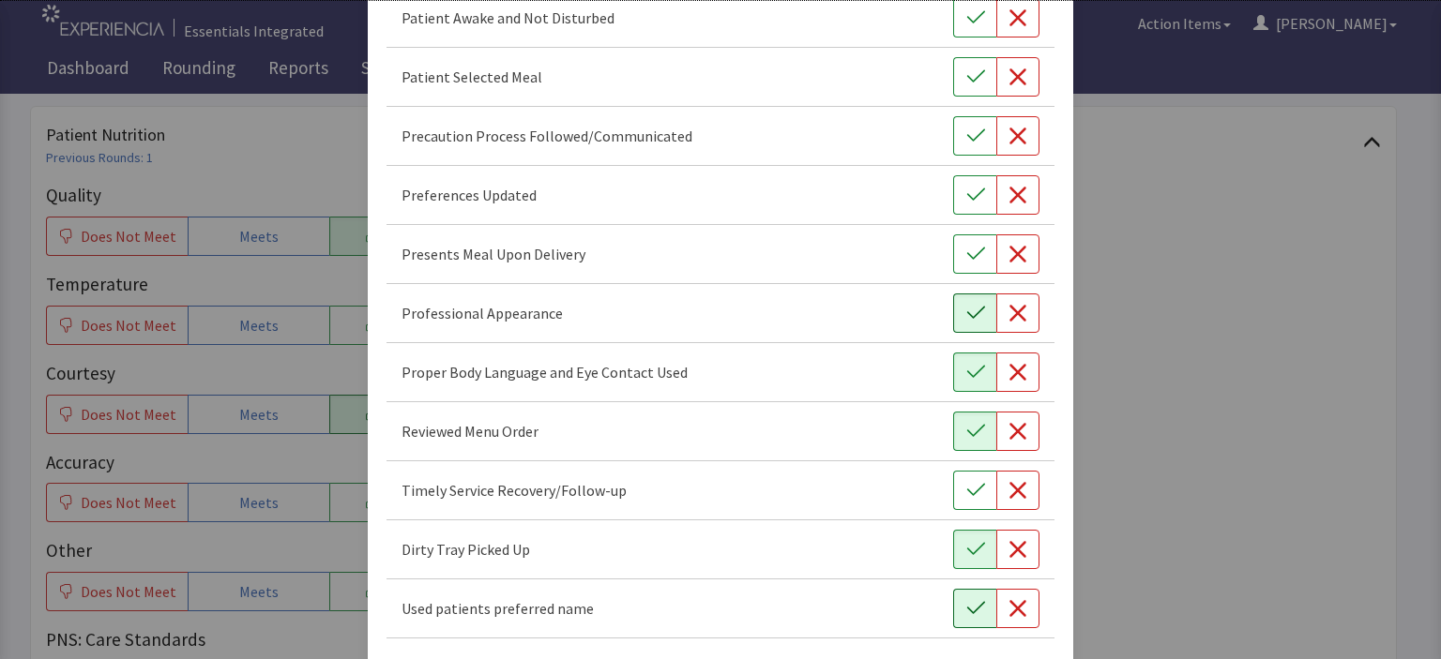
click at [962, 622] on button "button" at bounding box center [974, 608] width 43 height 39
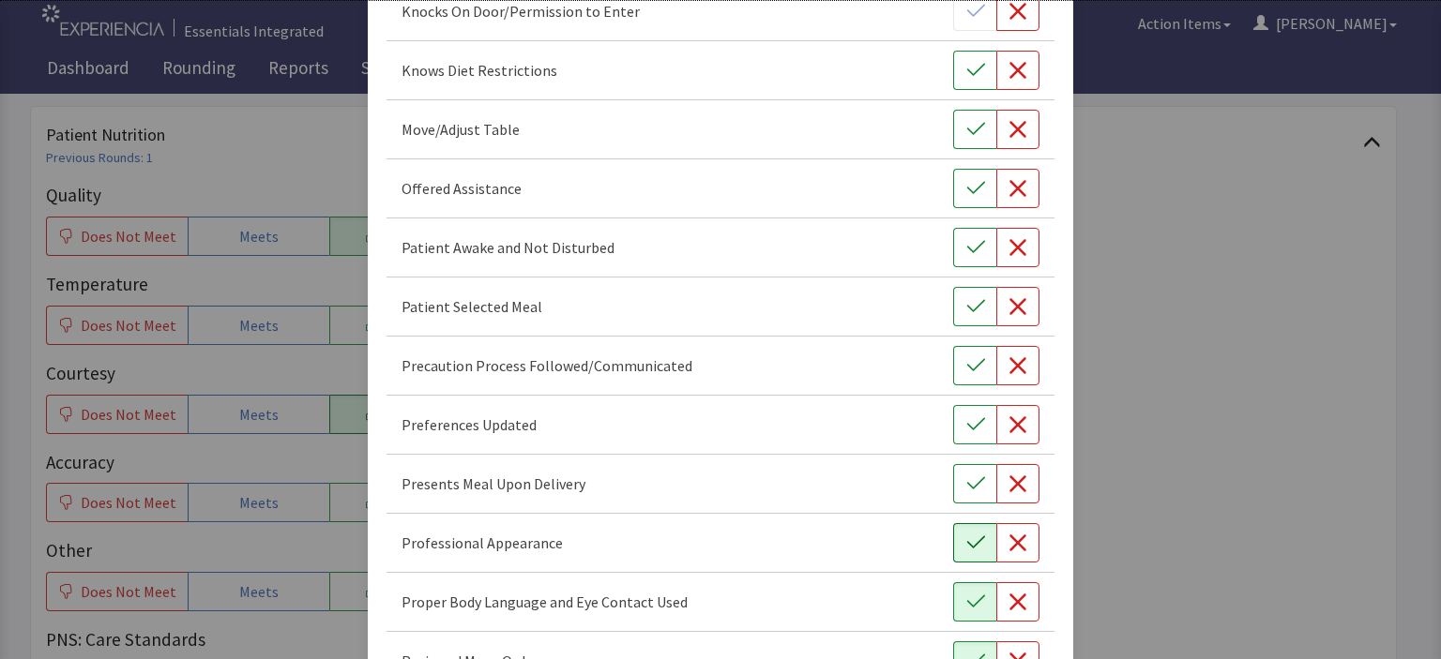
scroll to position [978, 0]
click at [970, 187] on icon "button" at bounding box center [975, 190] width 19 height 19
click at [968, 141] on button "button" at bounding box center [974, 131] width 43 height 39
click at [966, 67] on icon "button" at bounding box center [975, 72] width 19 height 19
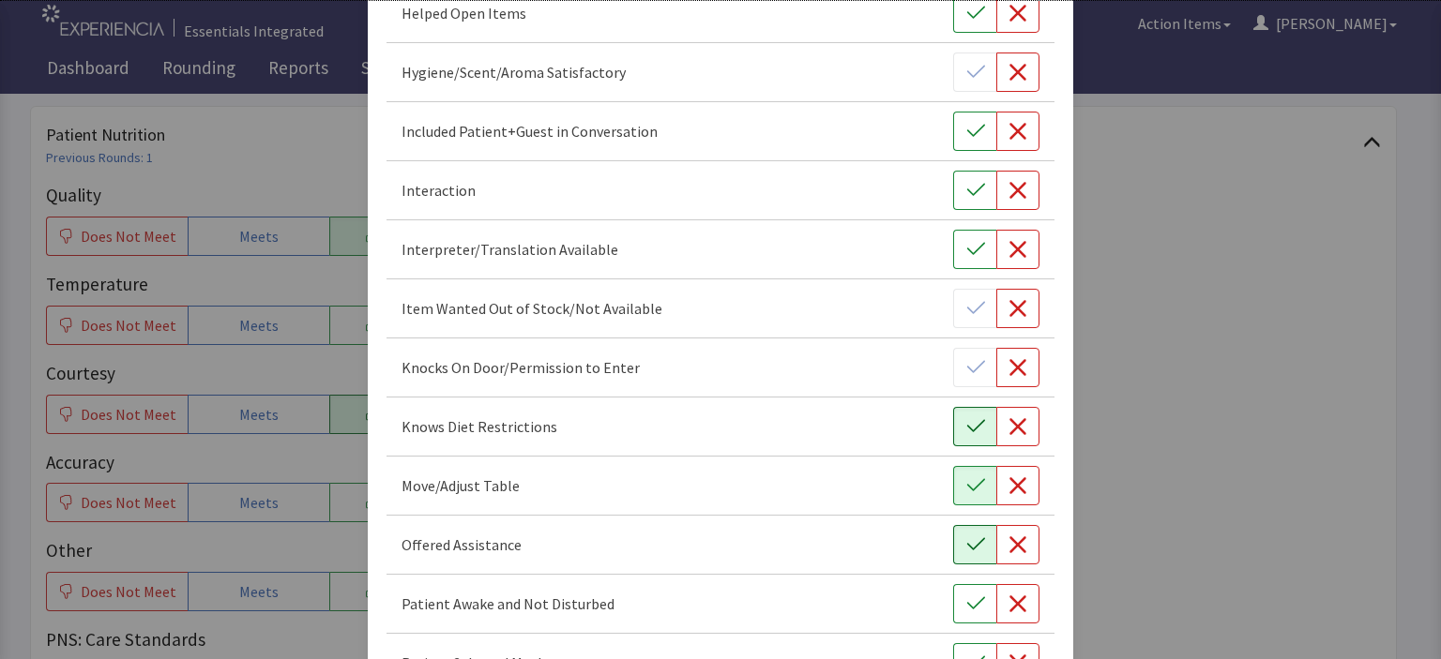
scroll to position [619, 0]
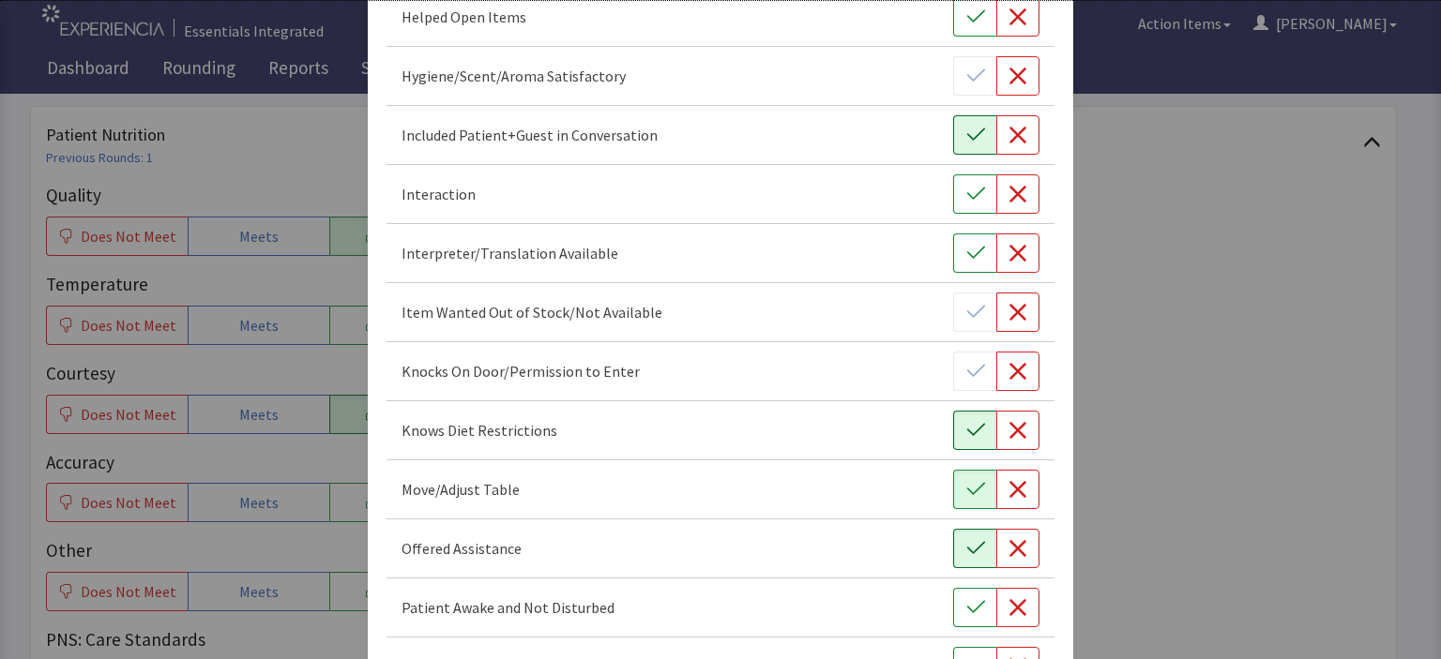
click at [969, 126] on icon "button" at bounding box center [975, 135] width 19 height 19
click at [966, 8] on icon "button" at bounding box center [975, 17] width 19 height 19
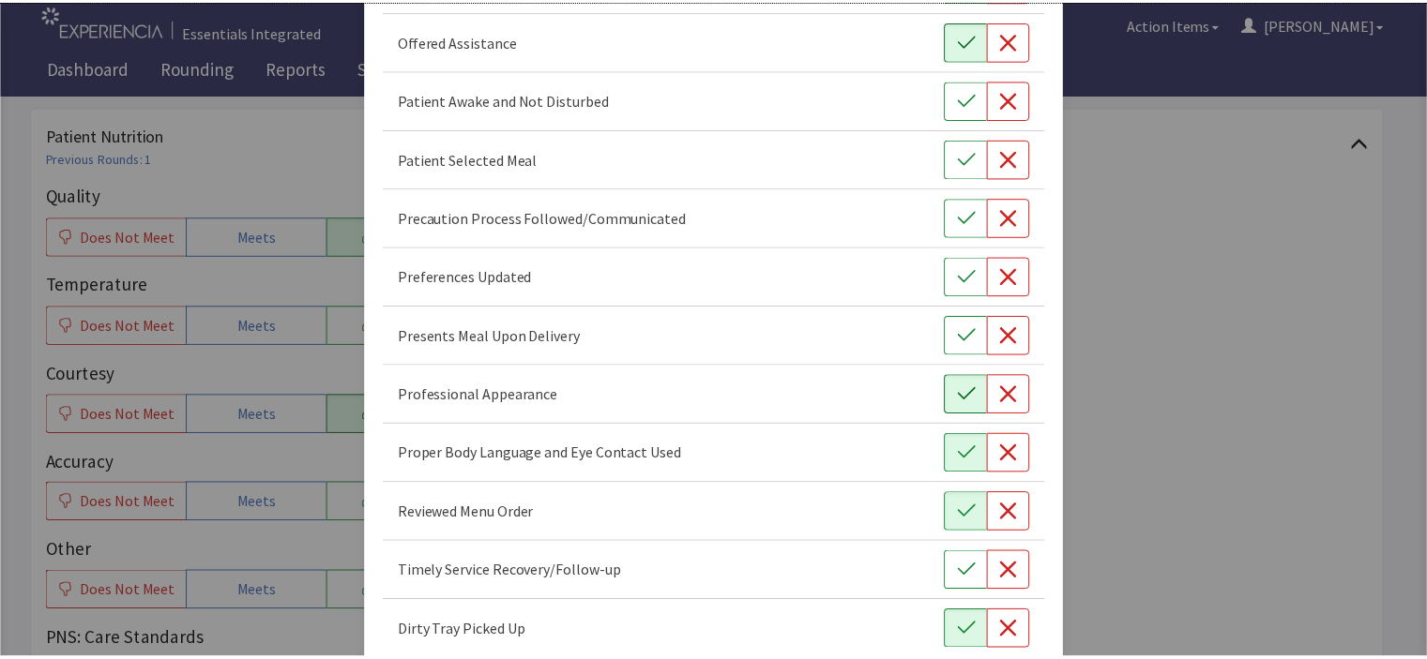
scroll to position [1279, 0]
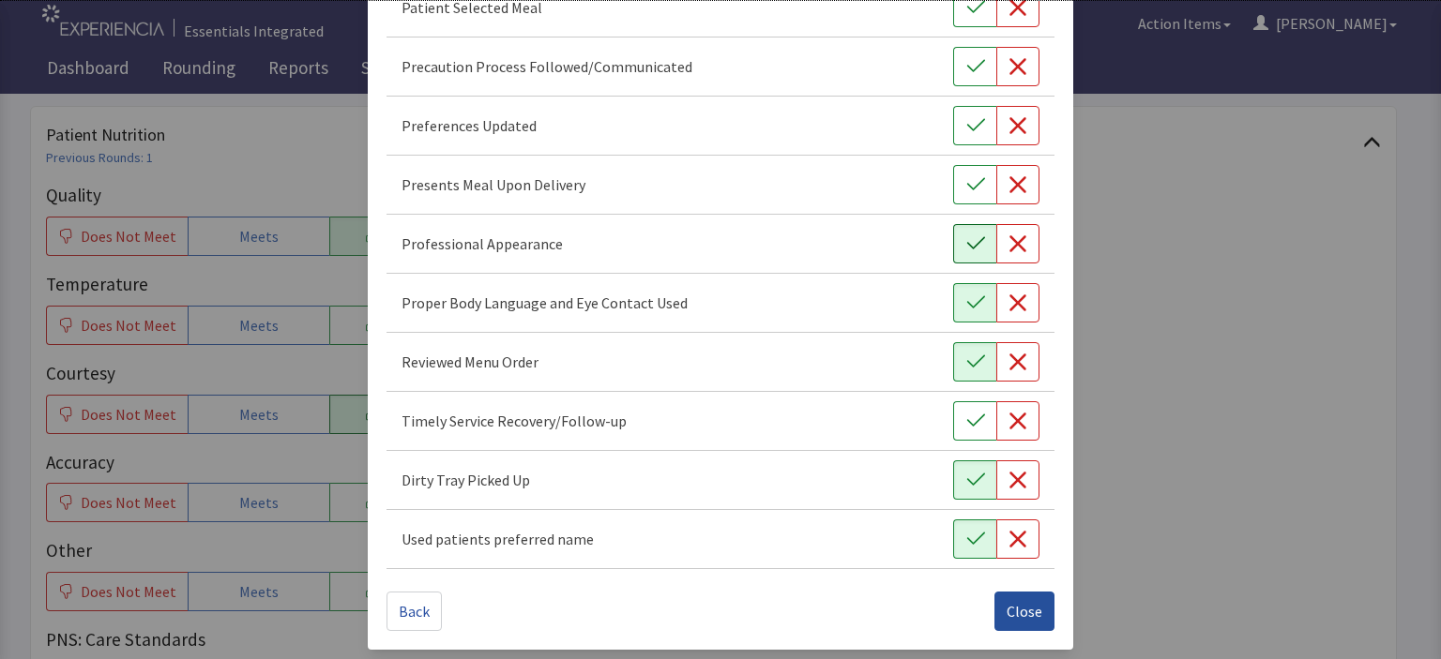
click at [1016, 600] on span "Close" at bounding box center [1025, 611] width 36 height 23
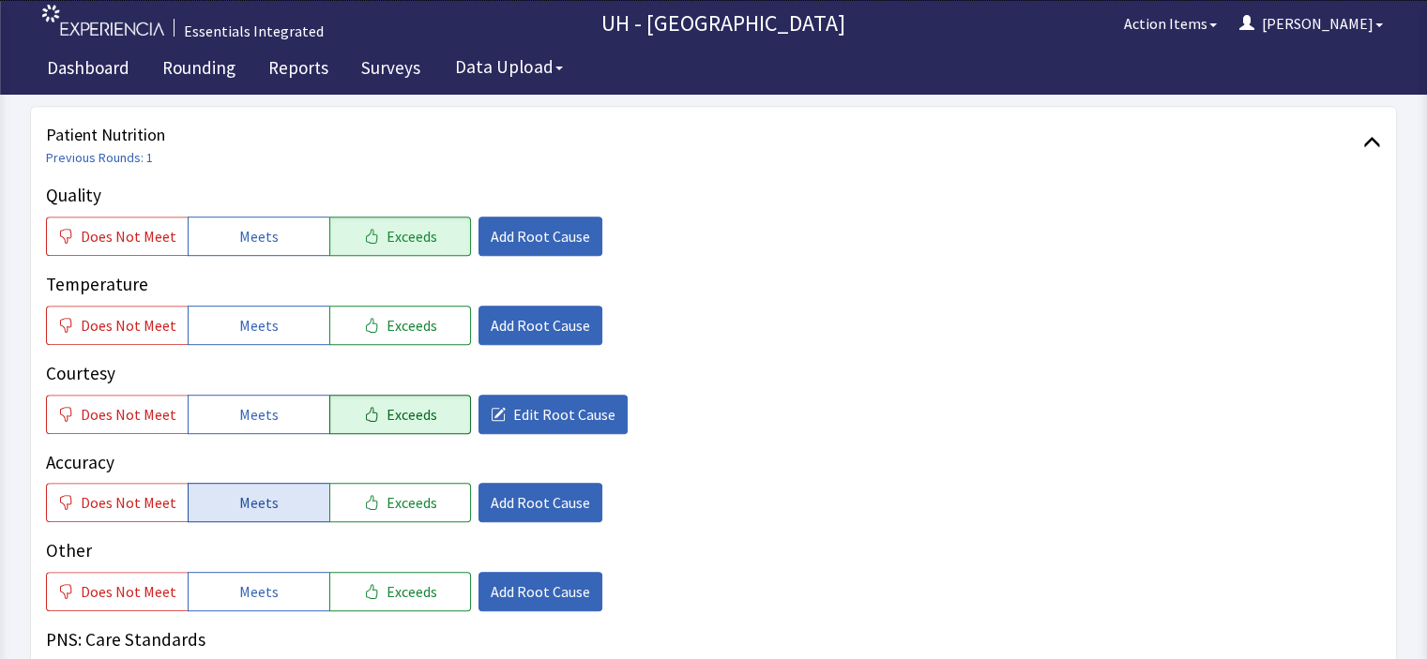
click at [272, 483] on button "Meets" at bounding box center [259, 502] width 142 height 39
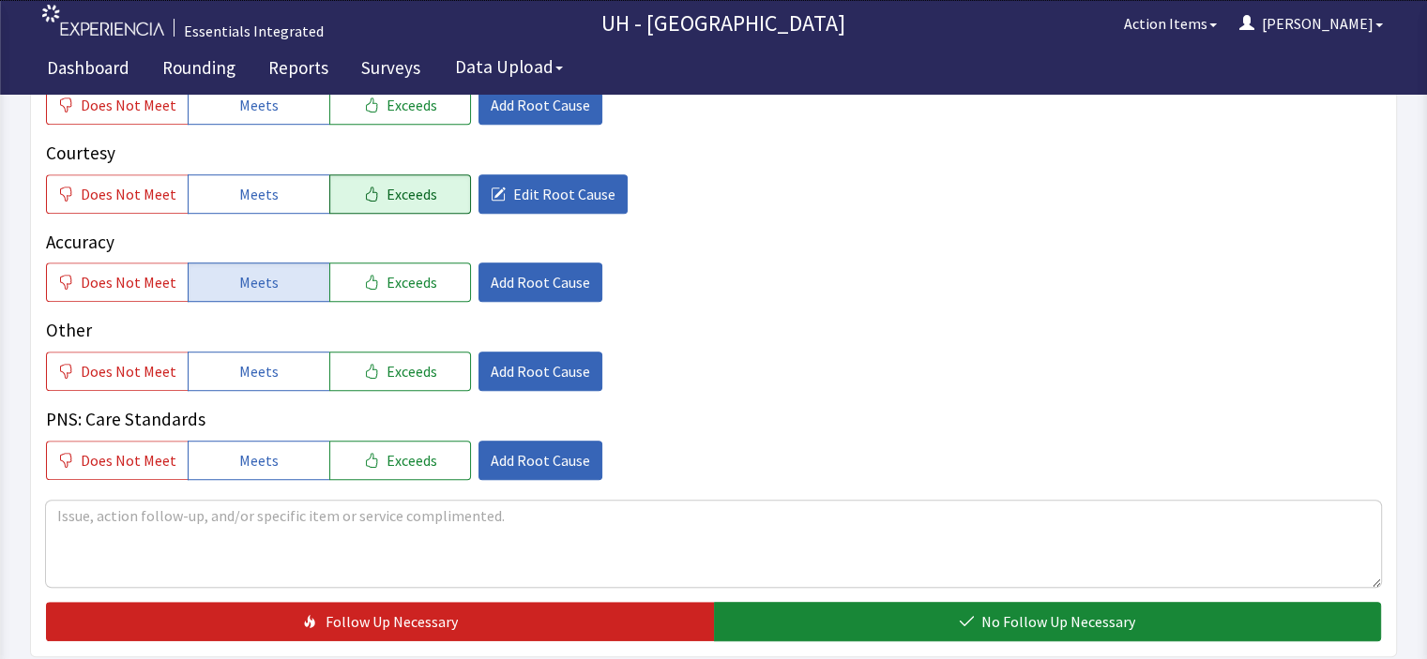
scroll to position [1140, 0]
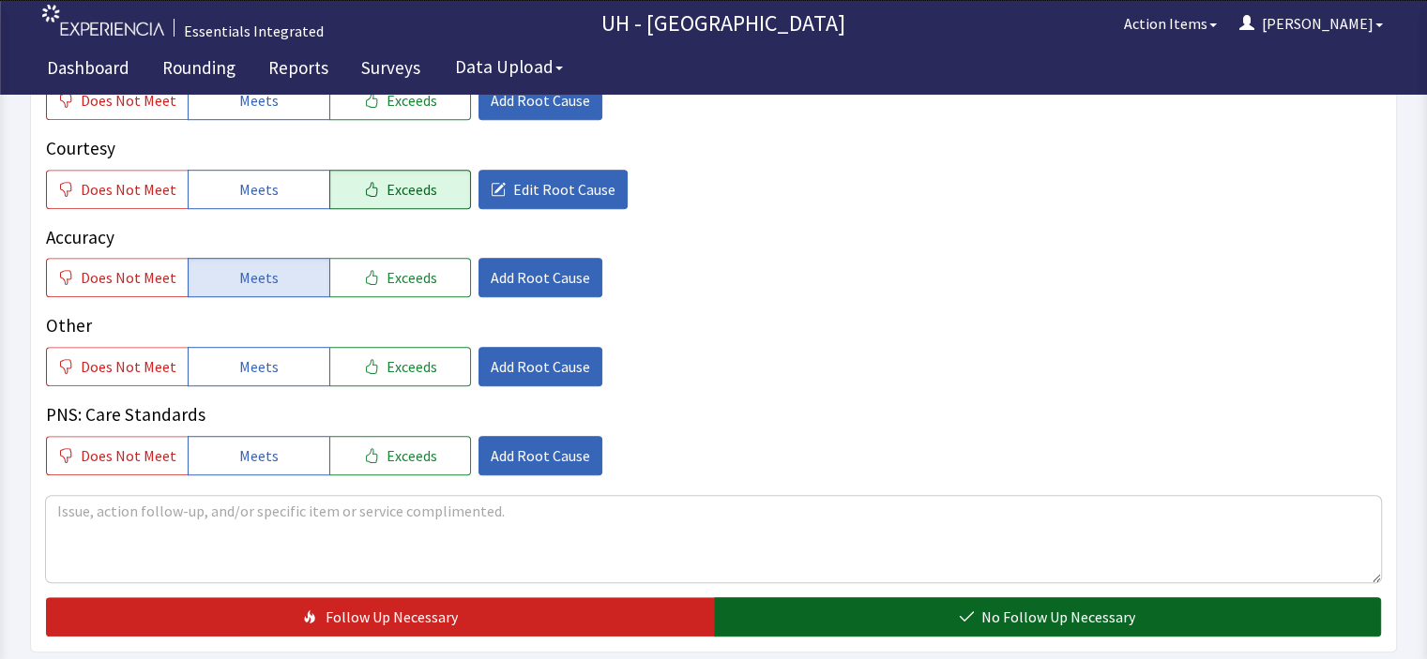
click at [874, 598] on button "No Follow Up Necessary" at bounding box center [1048, 617] width 668 height 39
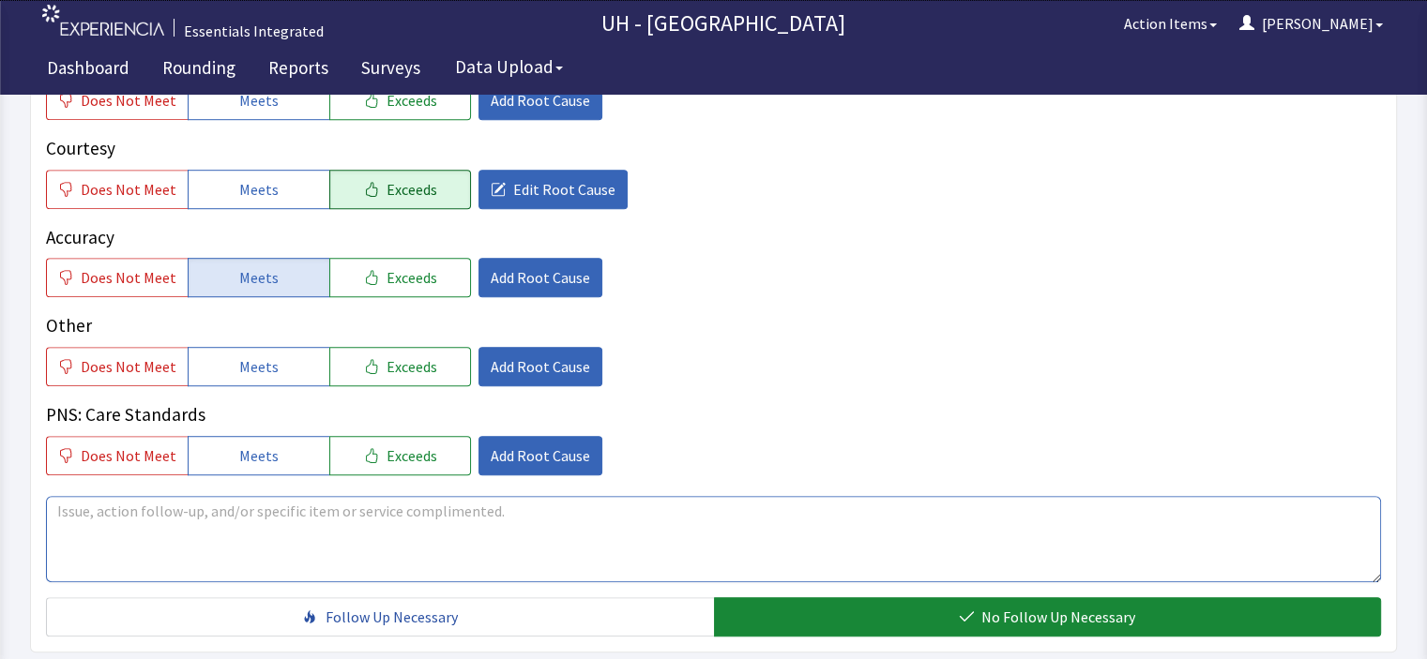
click at [860, 518] on textarea at bounding box center [713, 539] width 1335 height 86
click at [343, 496] on textarea "UH Connect, patient is happy with food and nutrtion services." at bounding box center [713, 539] width 1335 height 86
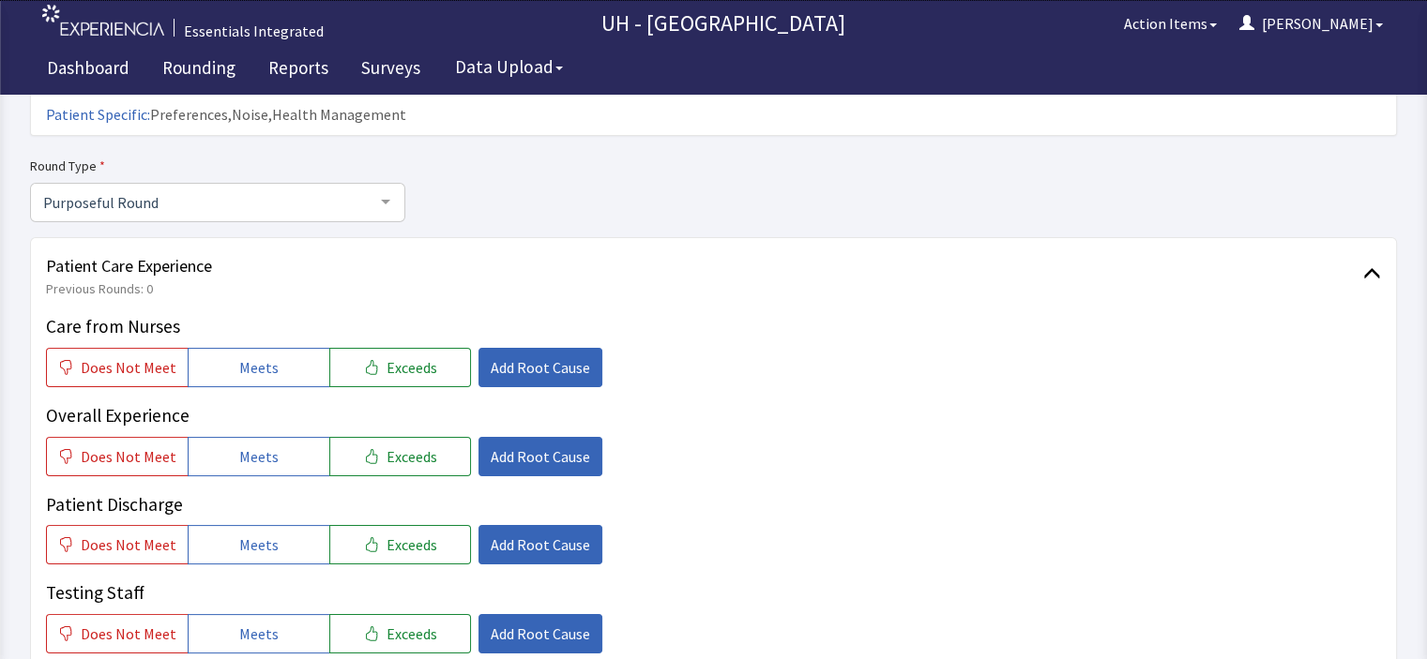
scroll to position [0, 0]
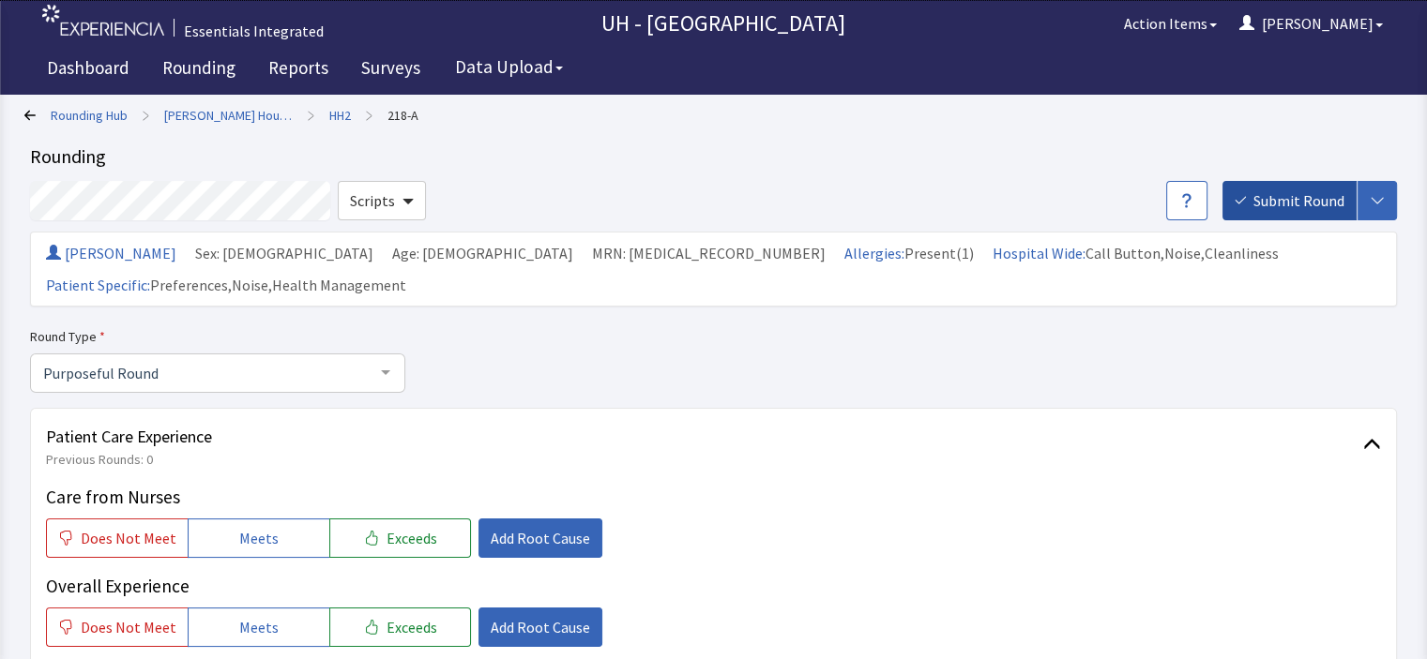
type textarea "UH Connect, patient is happy with food and nutrition services."
click at [1297, 205] on span "Submit Round" at bounding box center [1298, 200] width 91 height 23
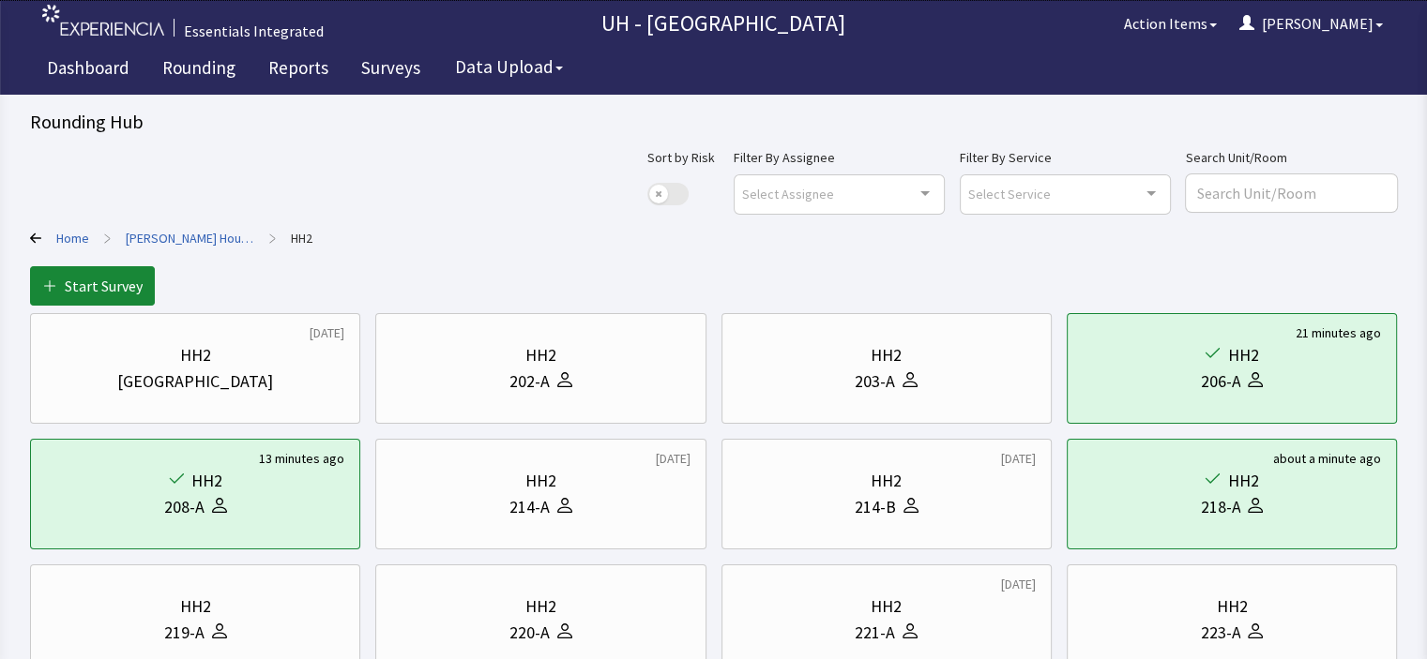
click at [75, 237] on link "Home" at bounding box center [72, 238] width 33 height 19
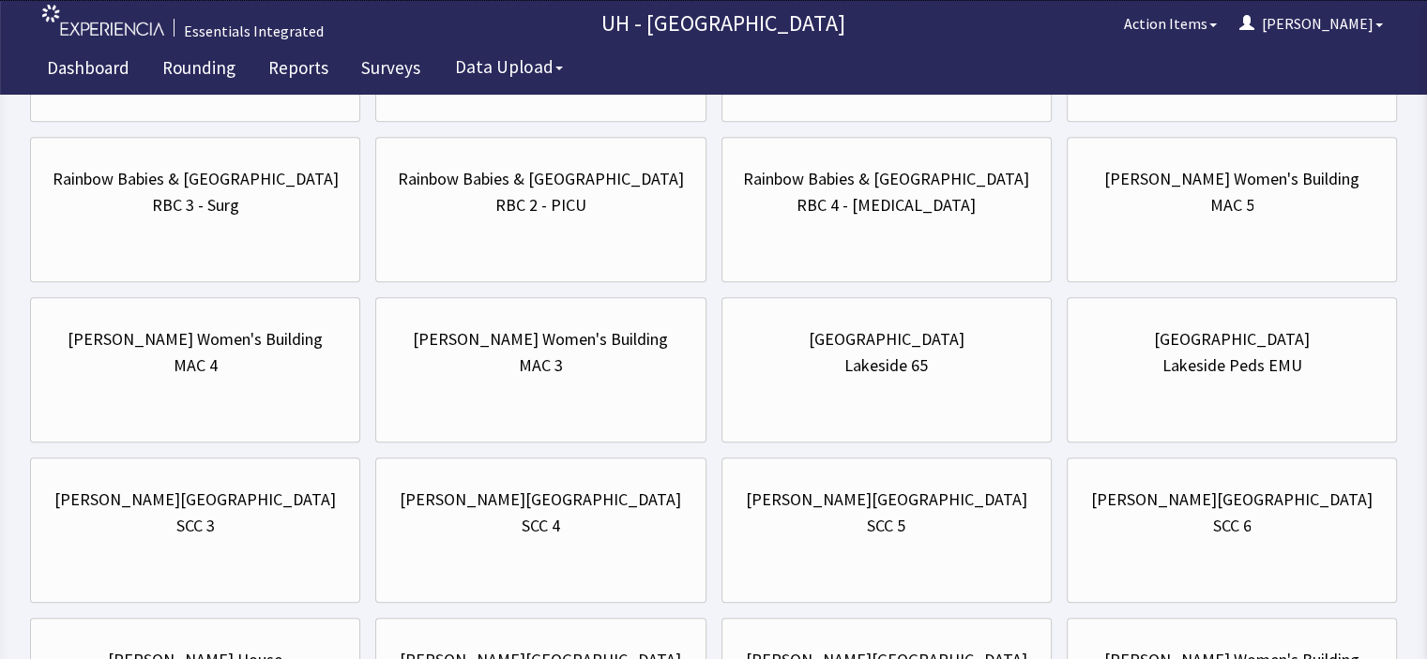
scroll to position [1385, 0]
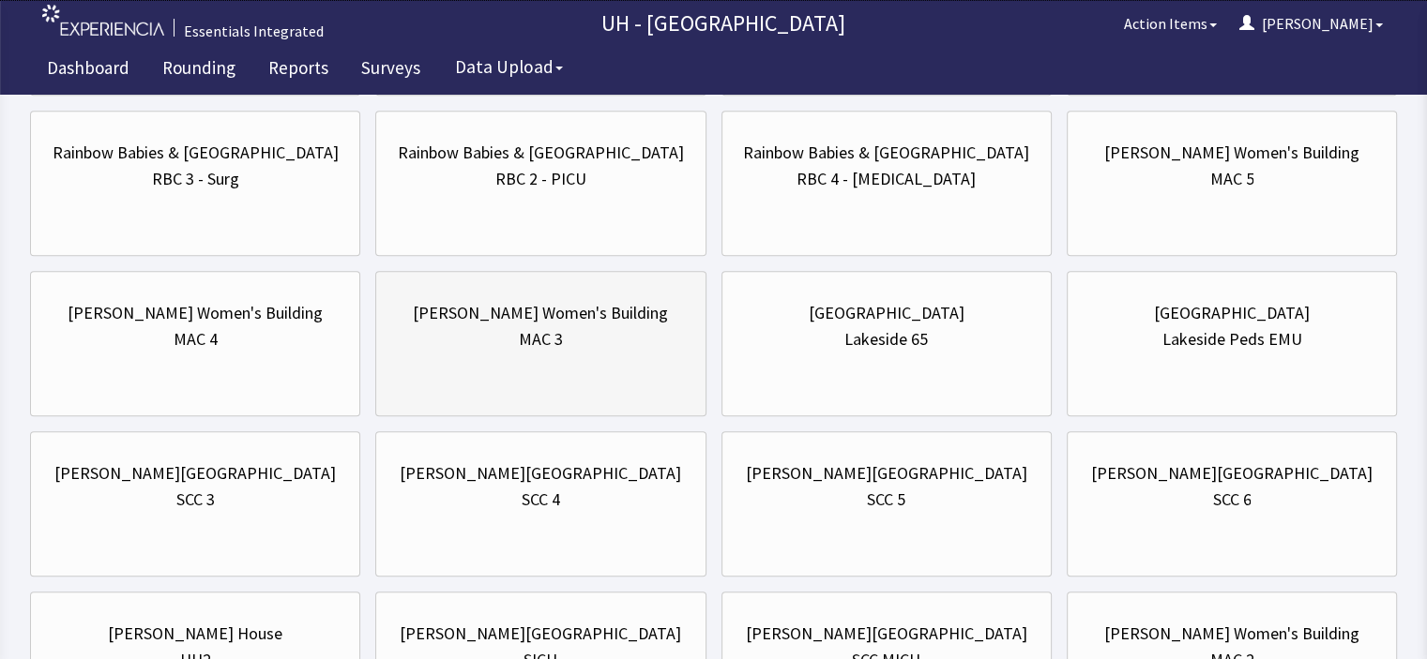
click at [501, 364] on div "[PERSON_NAME] Women's Building MAC 3" at bounding box center [540, 326] width 298 height 90
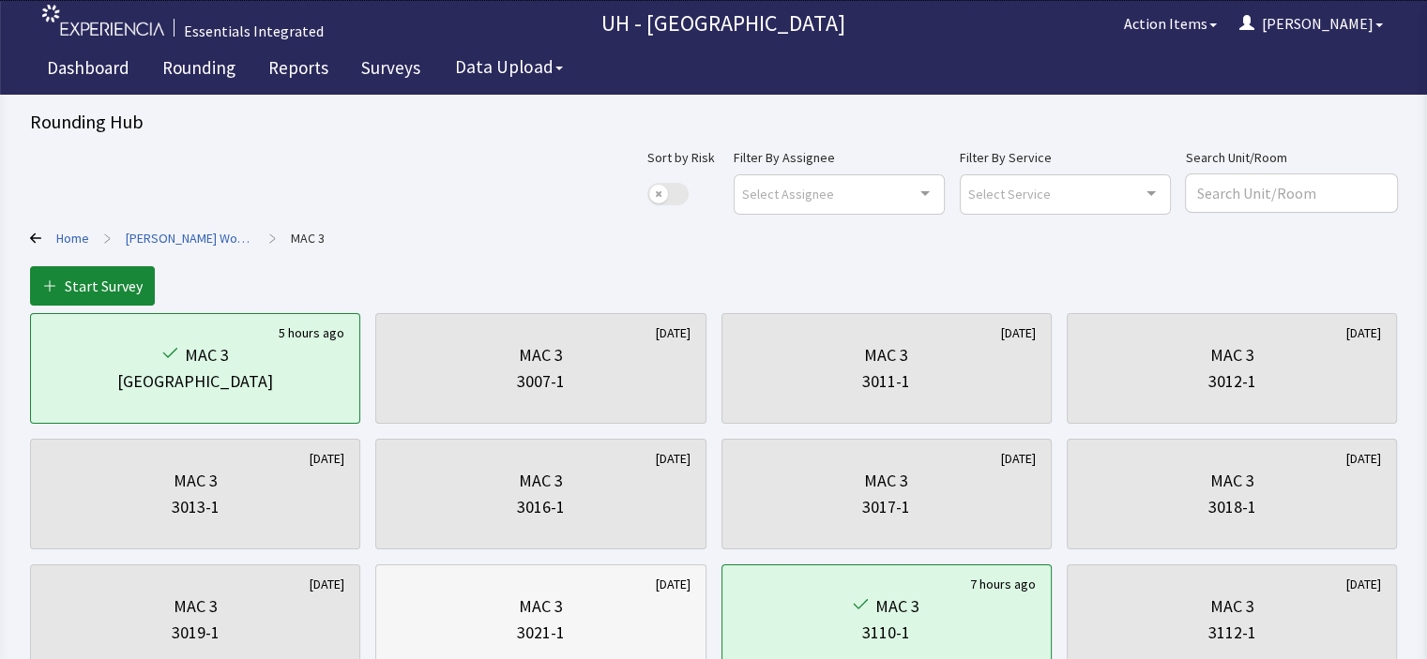
click at [537, 604] on div "MAC 3" at bounding box center [541, 607] width 44 height 26
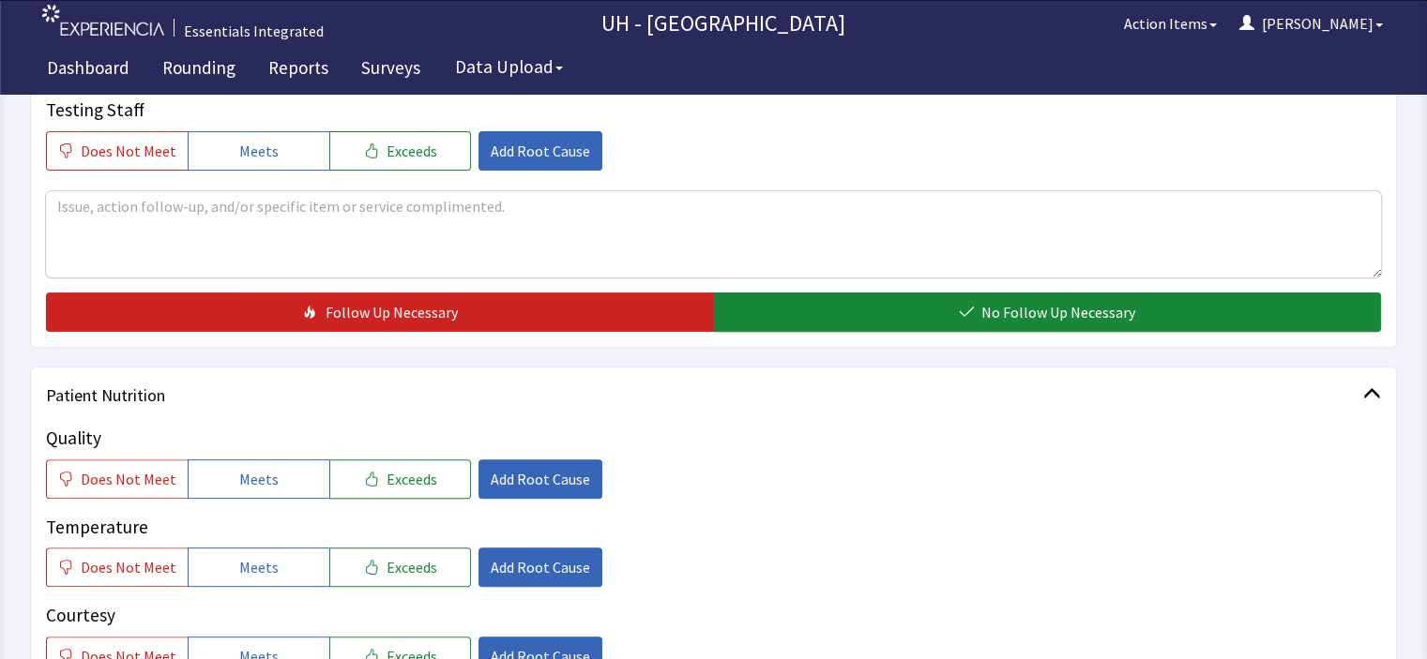
scroll to position [563, 0]
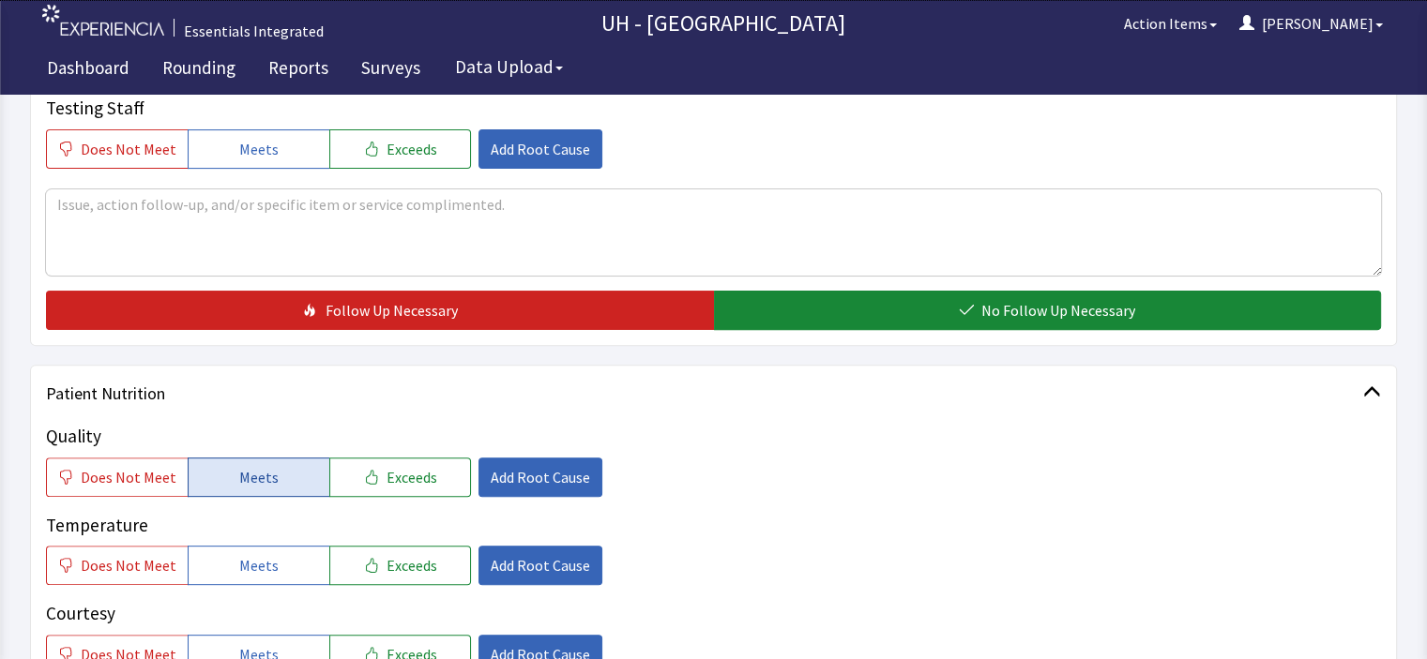
click at [218, 468] on button "Meets" at bounding box center [259, 477] width 142 height 39
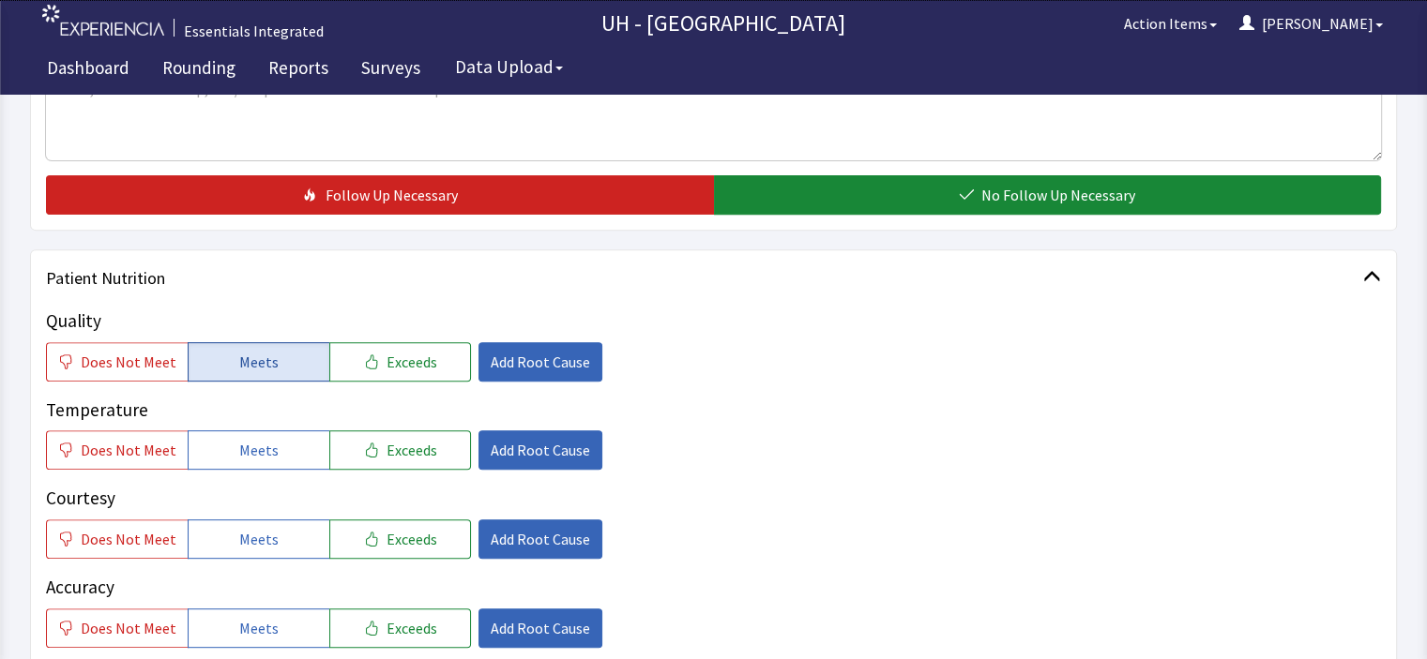
scroll to position [713, 0]
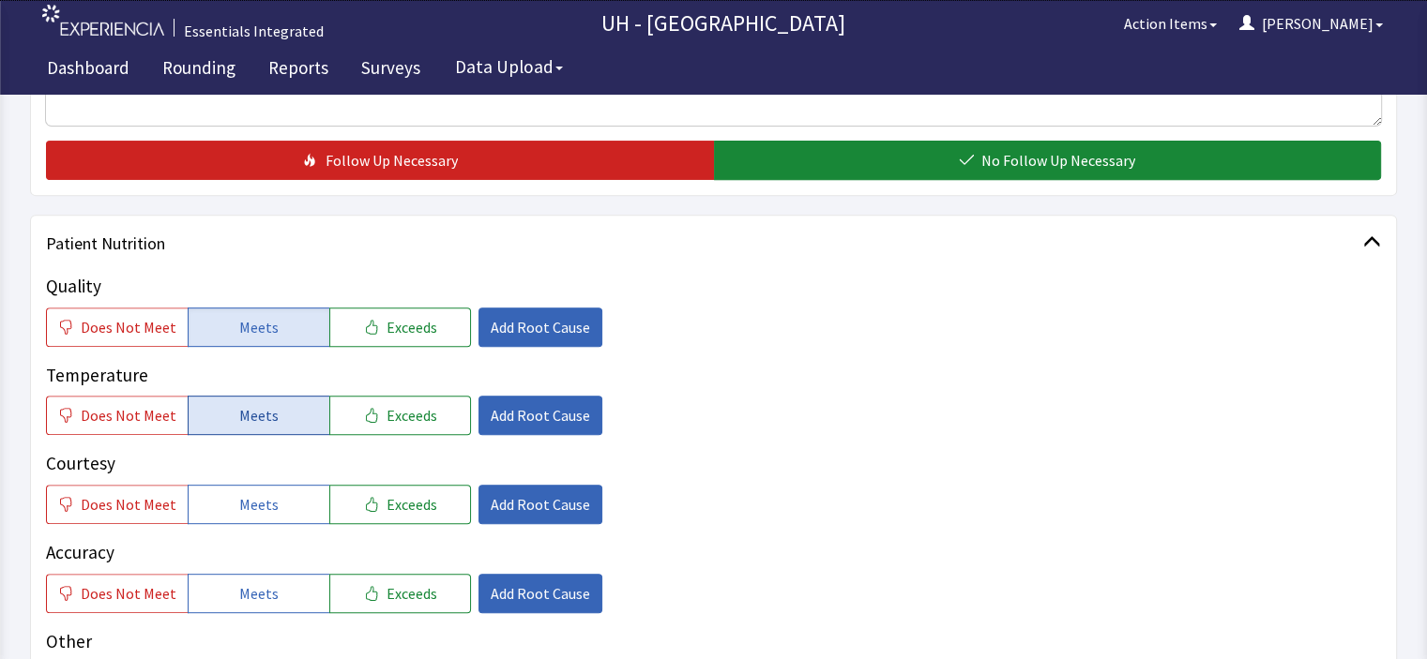
click at [275, 416] on button "Meets" at bounding box center [259, 415] width 142 height 39
click at [308, 510] on button "Meets" at bounding box center [259, 504] width 142 height 39
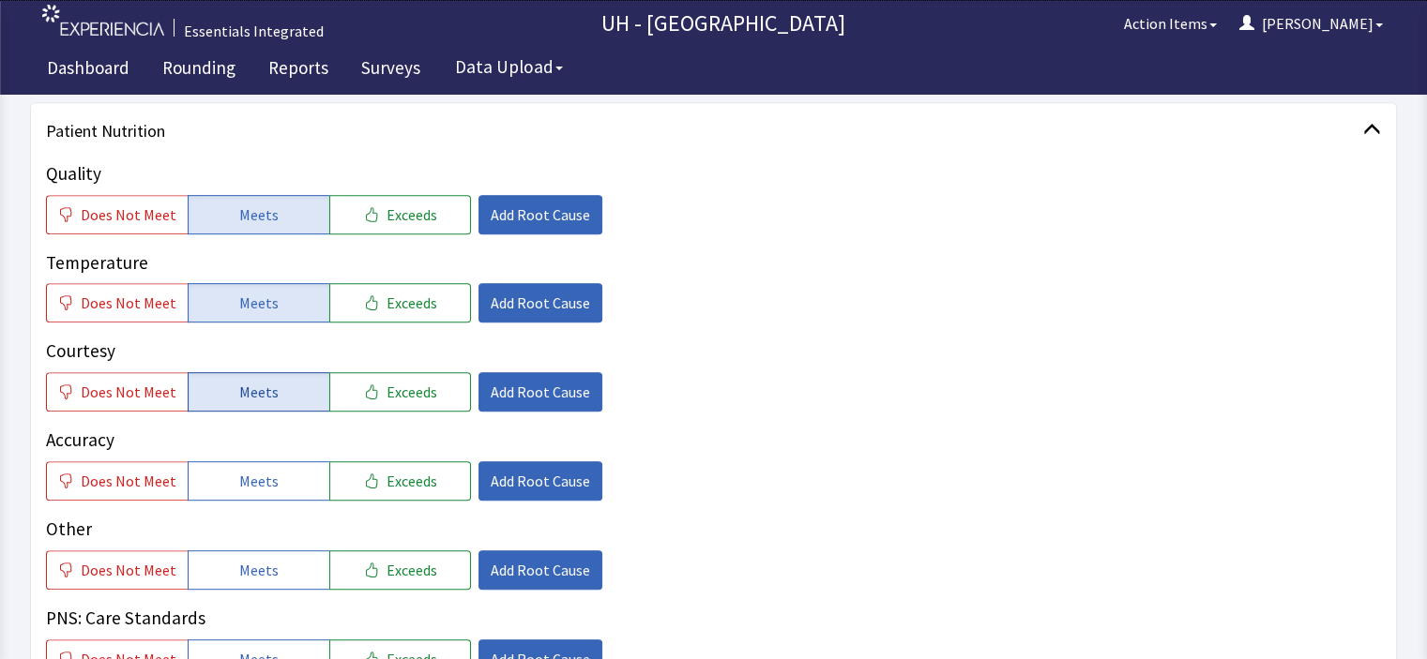
scroll to position [863, 0]
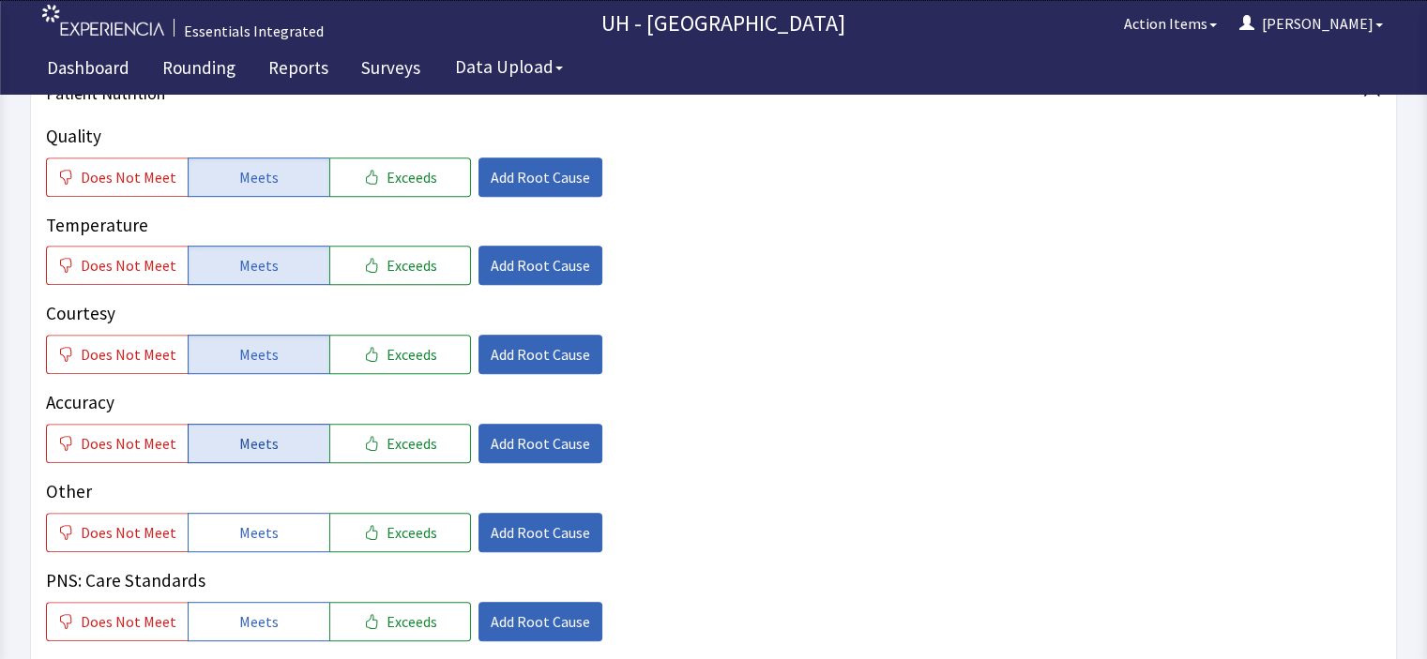
click at [295, 439] on button "Meets" at bounding box center [259, 443] width 142 height 39
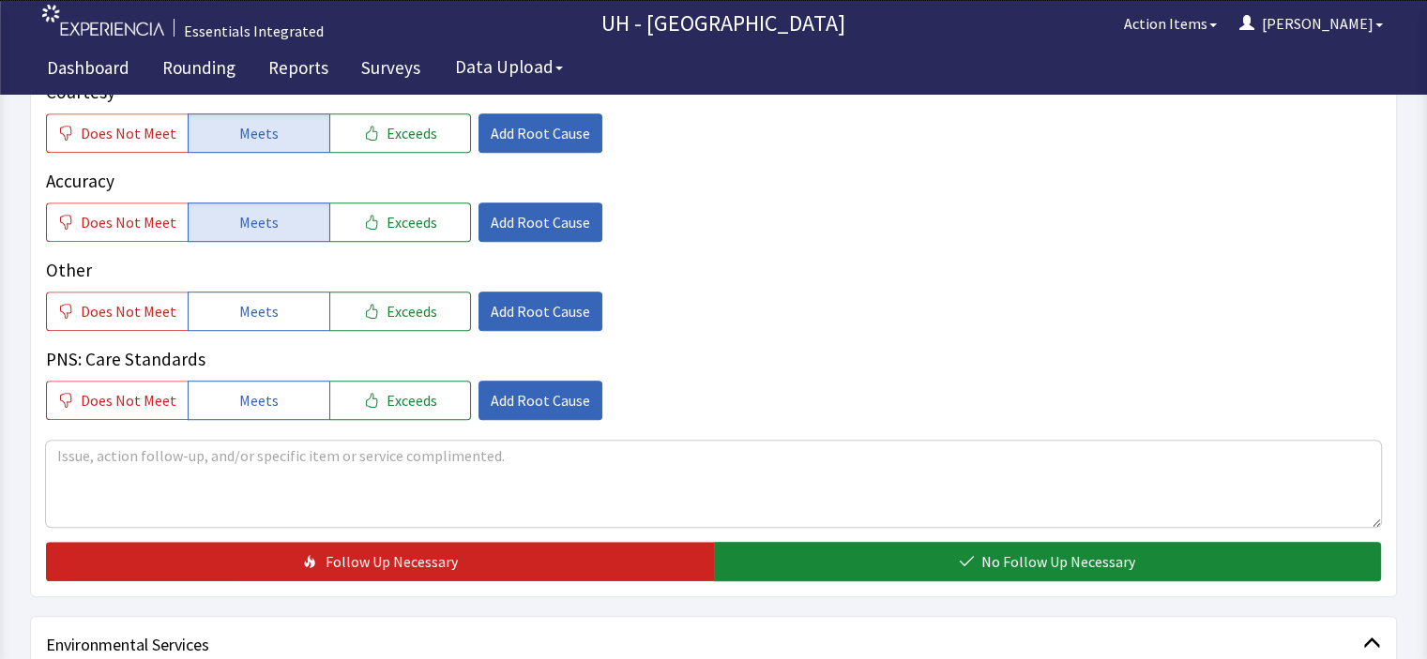
scroll to position [1088, 0]
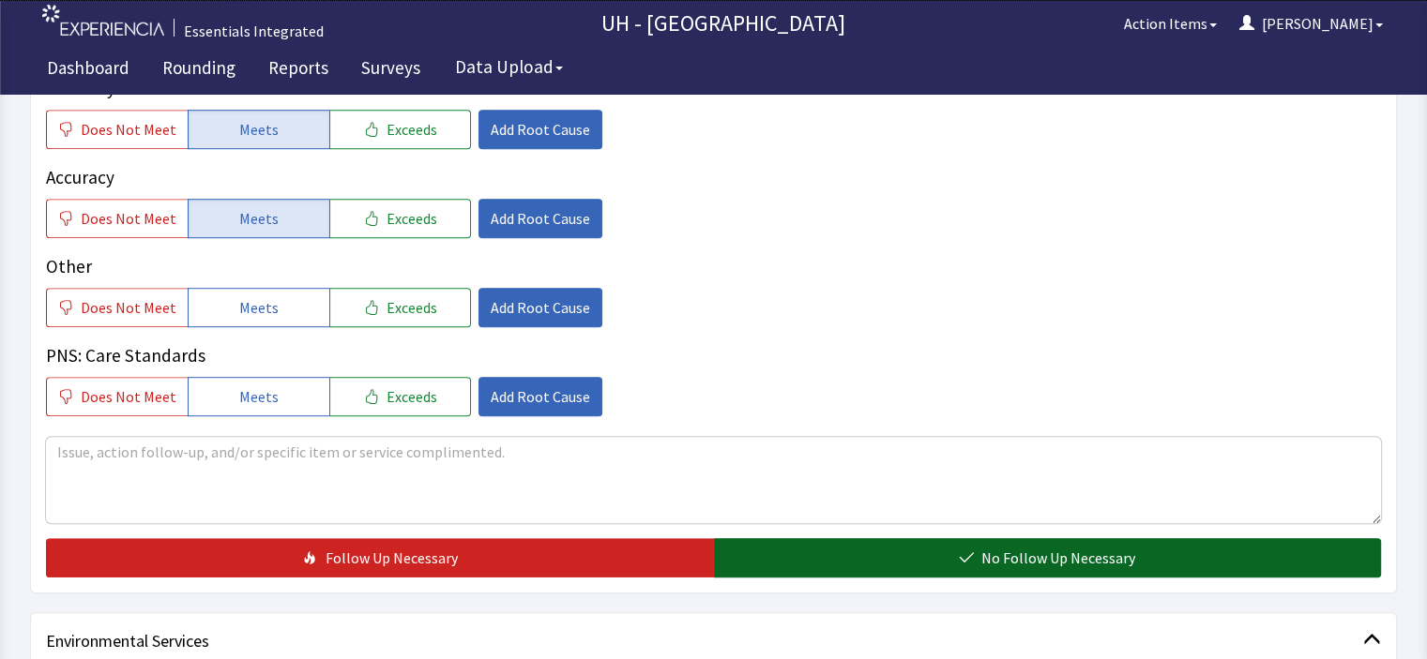
click at [946, 553] on button "No Follow Up Necessary" at bounding box center [1048, 557] width 668 height 39
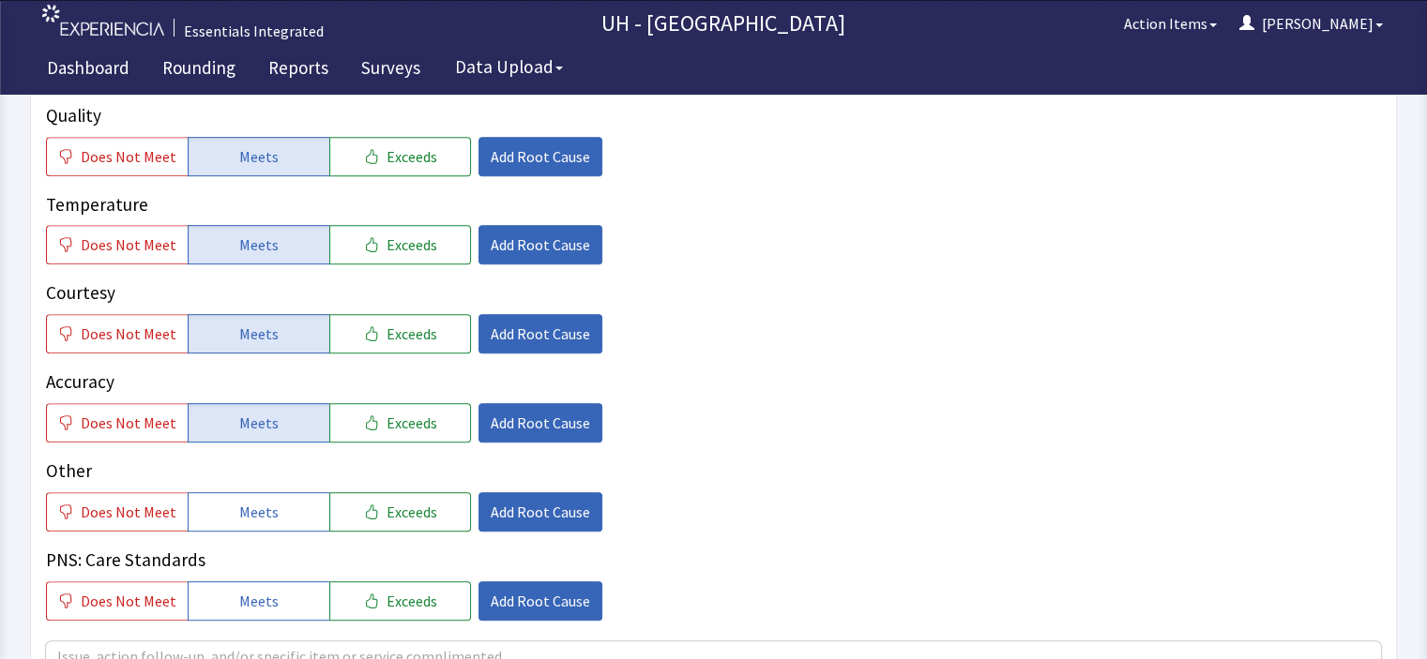
scroll to position [0, 0]
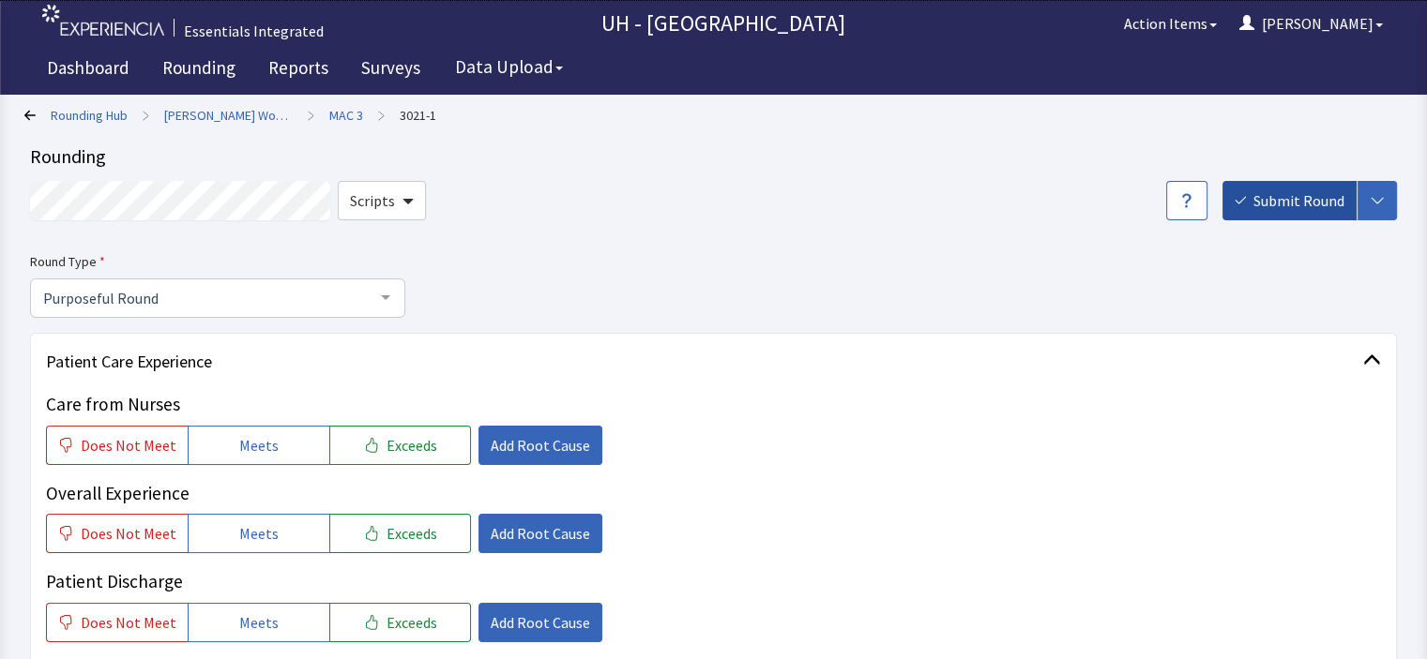
click at [1306, 205] on span "Submit Round" at bounding box center [1298, 200] width 91 height 23
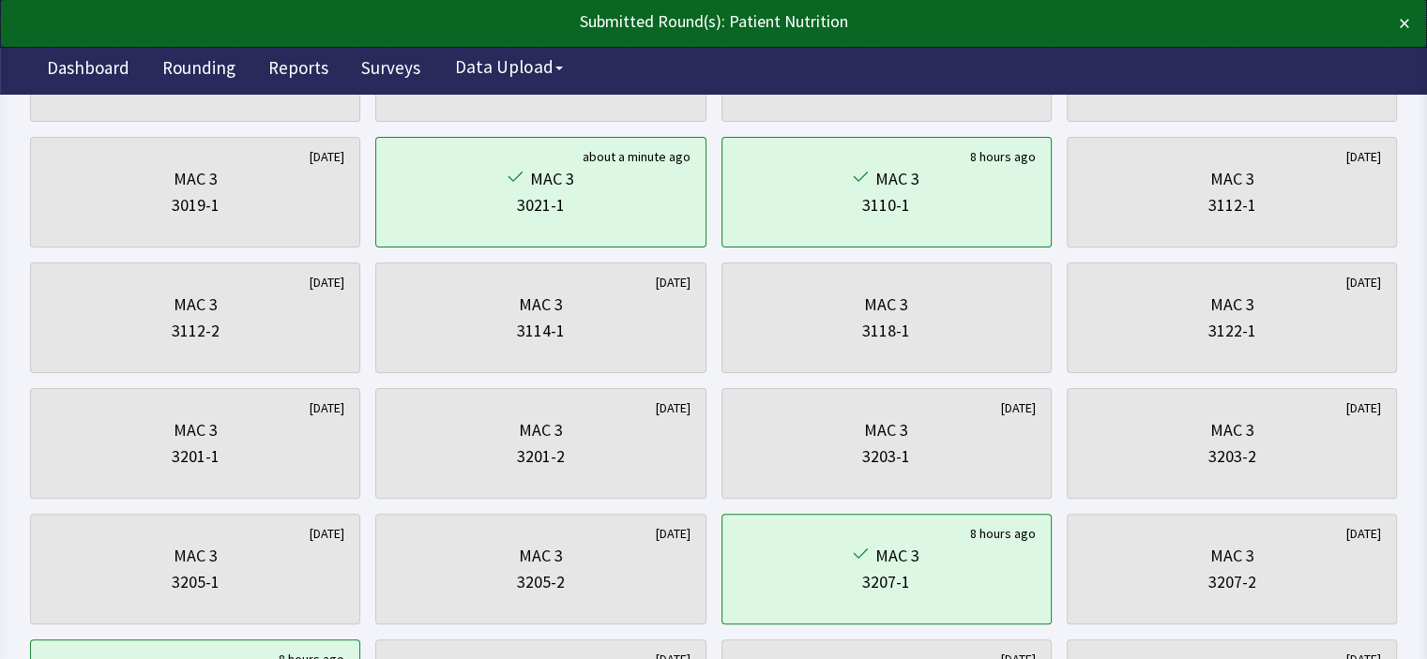
scroll to position [432, 0]
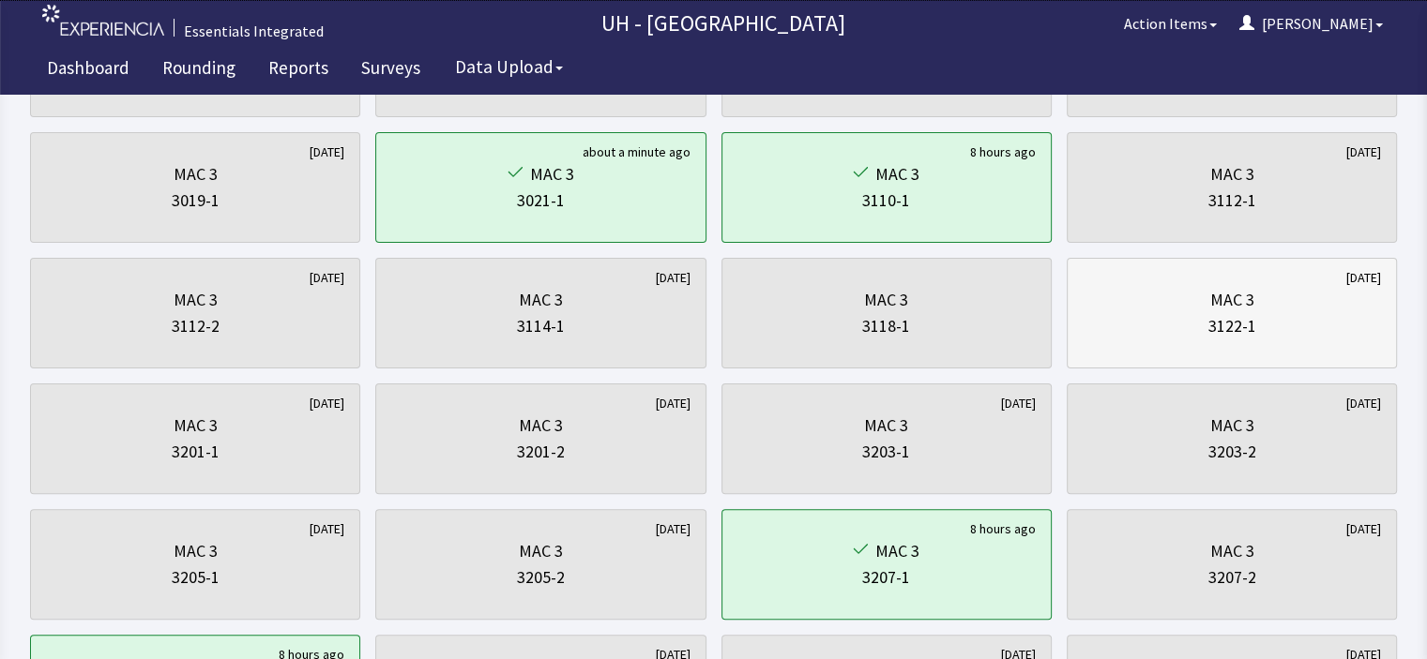
click at [1217, 307] on div "MAC 3" at bounding box center [1231, 300] width 44 height 26
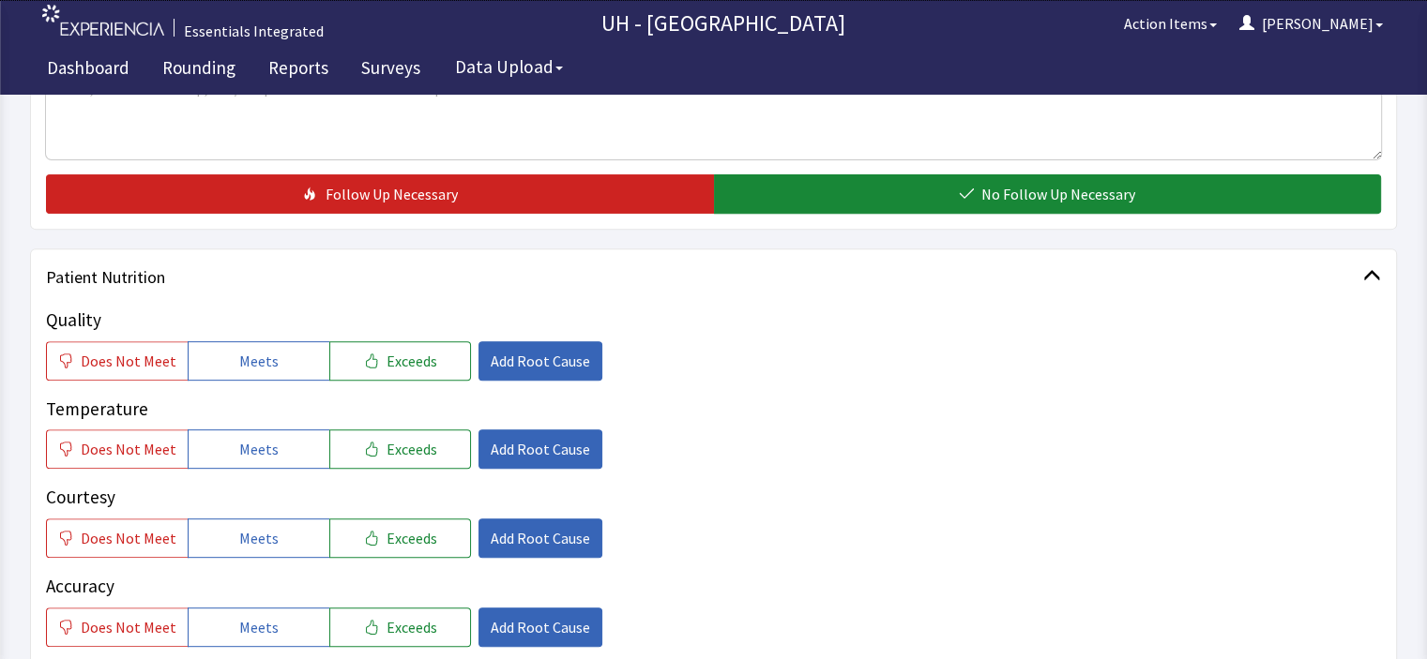
scroll to position [713, 0]
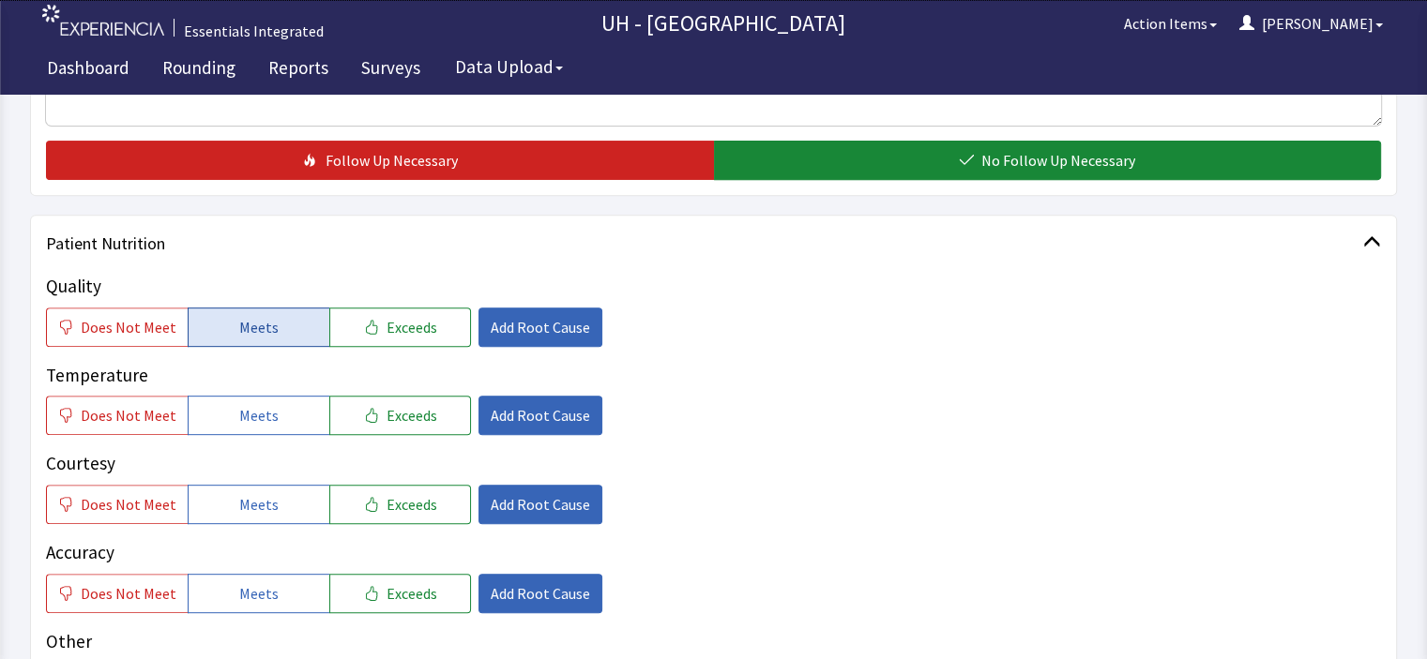
click at [265, 337] on span "Meets" at bounding box center [258, 327] width 39 height 23
click at [249, 431] on button "Meets" at bounding box center [259, 415] width 142 height 39
click at [368, 501] on button "Exceeds" at bounding box center [400, 504] width 142 height 39
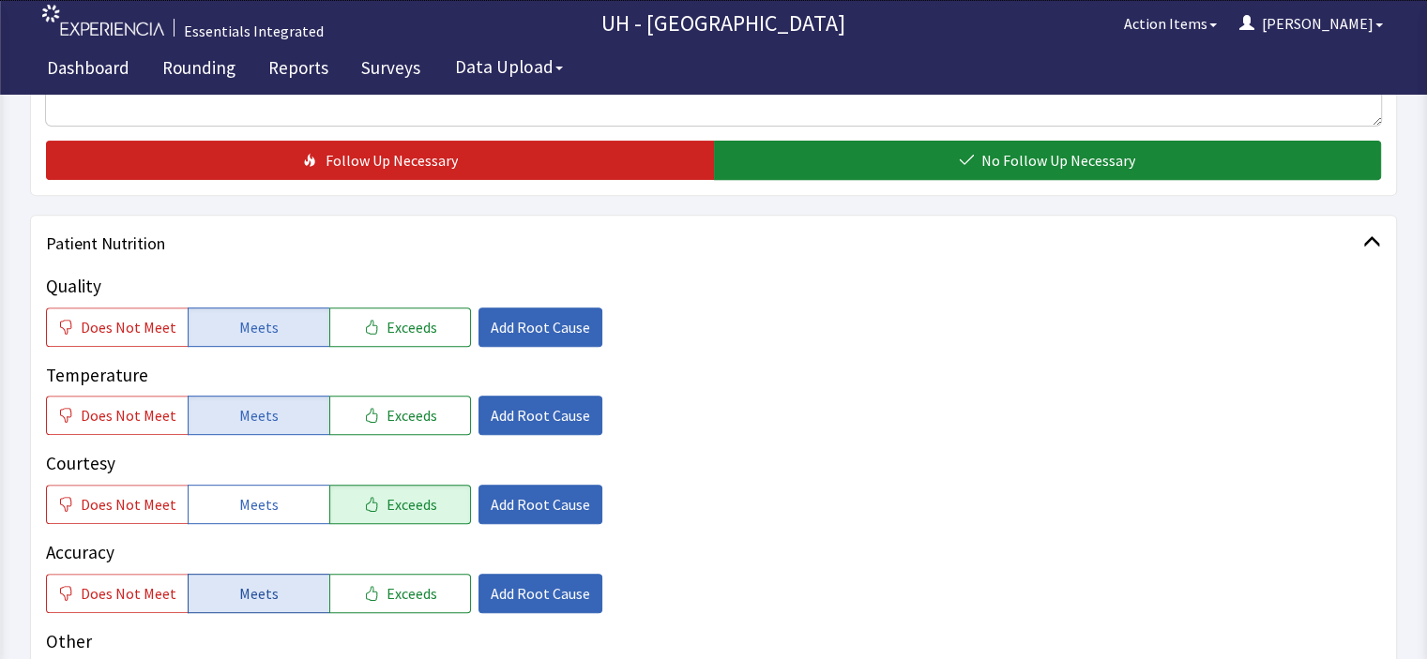
click at [226, 584] on button "Meets" at bounding box center [259, 593] width 142 height 39
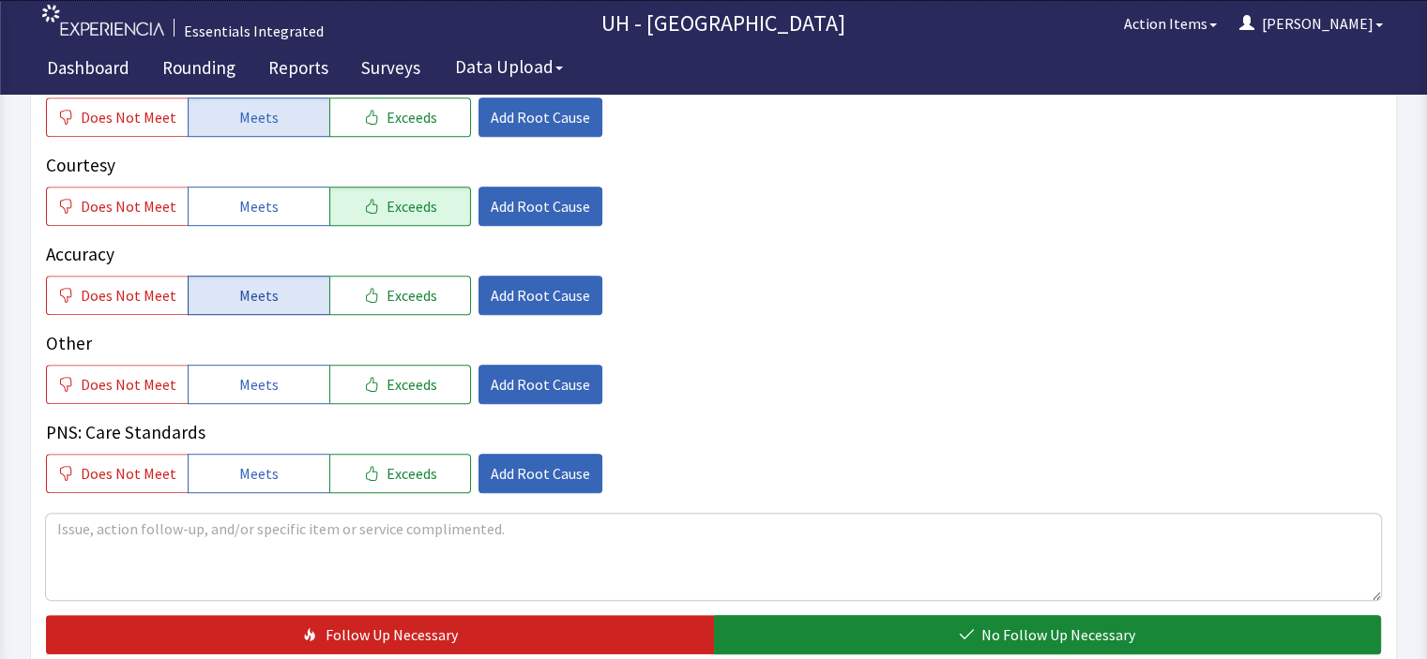
scroll to position [1013, 0]
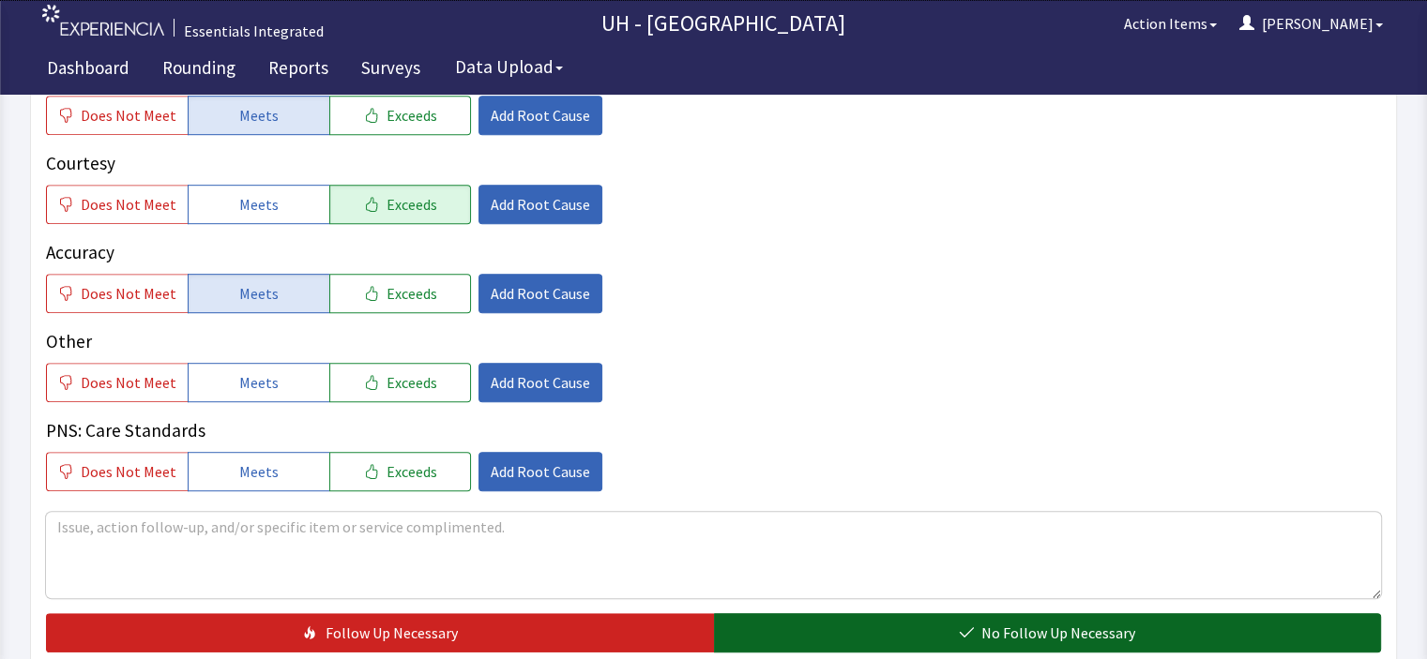
click at [807, 630] on button "No Follow Up Necessary" at bounding box center [1048, 633] width 668 height 39
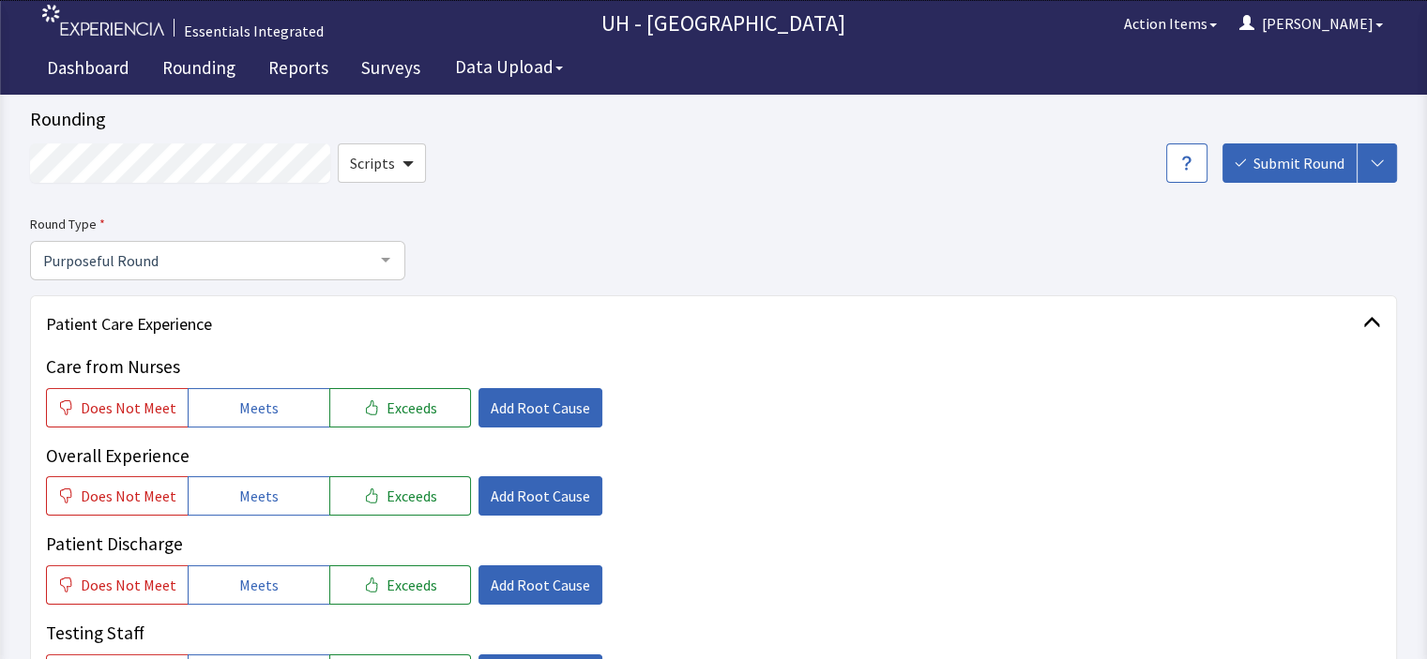
scroll to position [38, 0]
click at [1299, 157] on span "Submit Round" at bounding box center [1298, 163] width 91 height 23
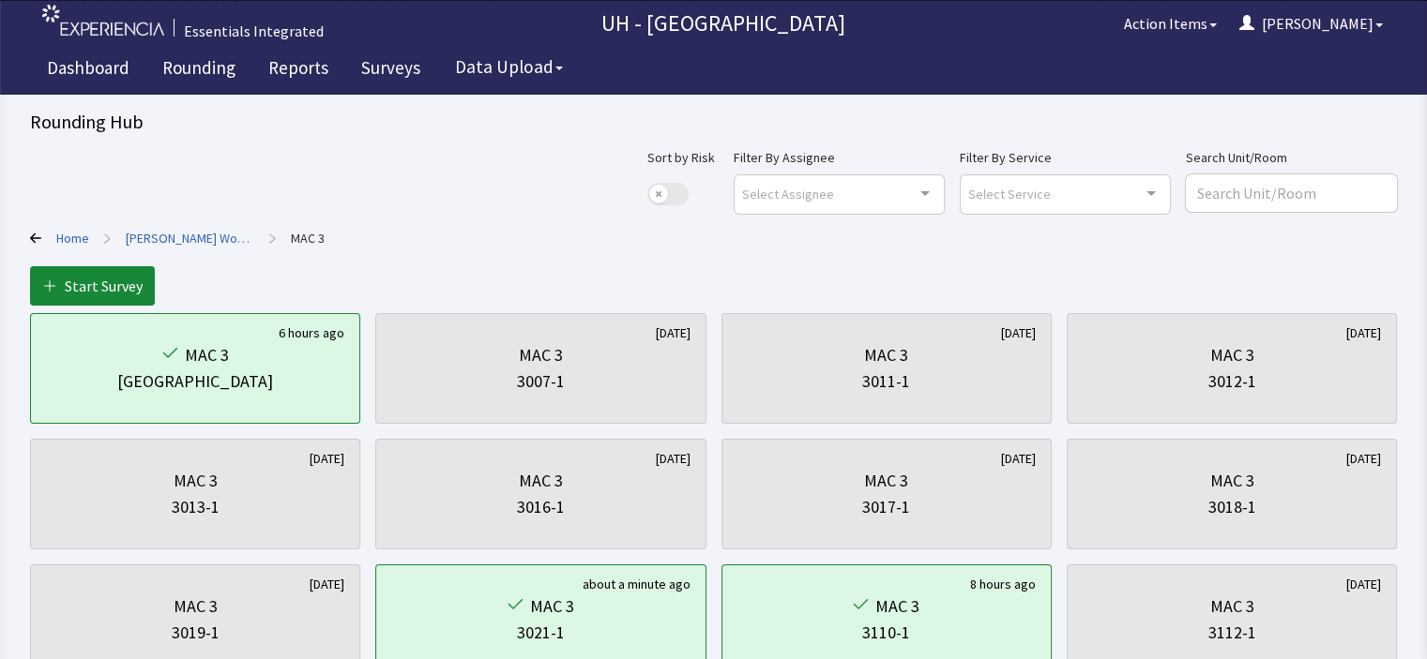
click at [175, 229] on link "[PERSON_NAME] Women's Building" at bounding box center [190, 238] width 129 height 19
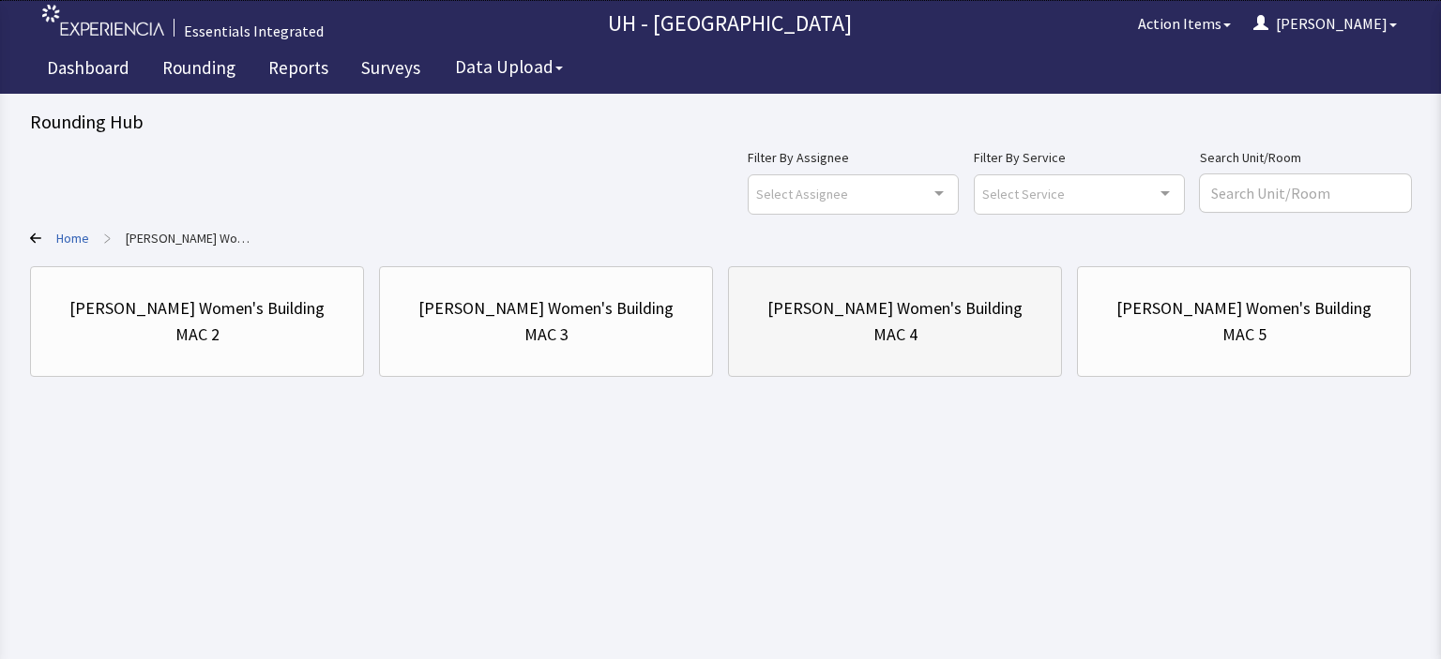
click at [816, 323] on div "MAC 4" at bounding box center [895, 335] width 302 height 26
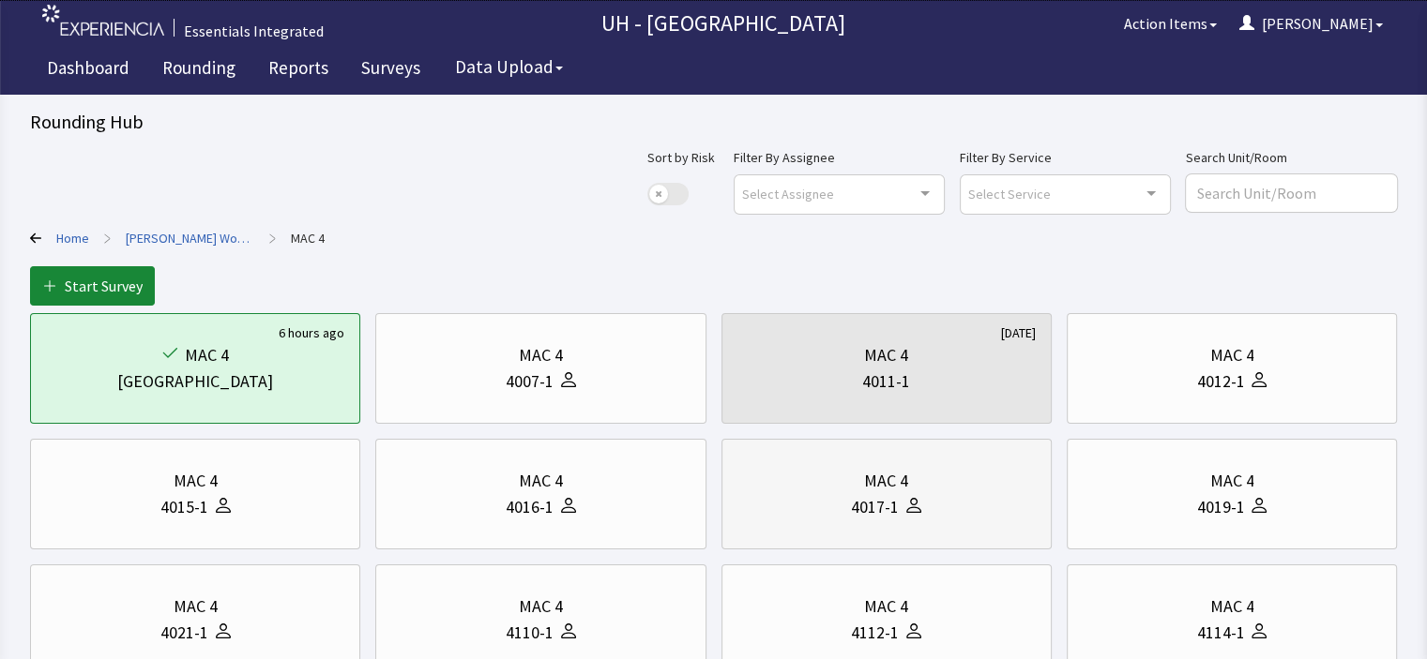
click at [960, 523] on div "MAC 4 4017-1" at bounding box center [886, 494] width 298 height 90
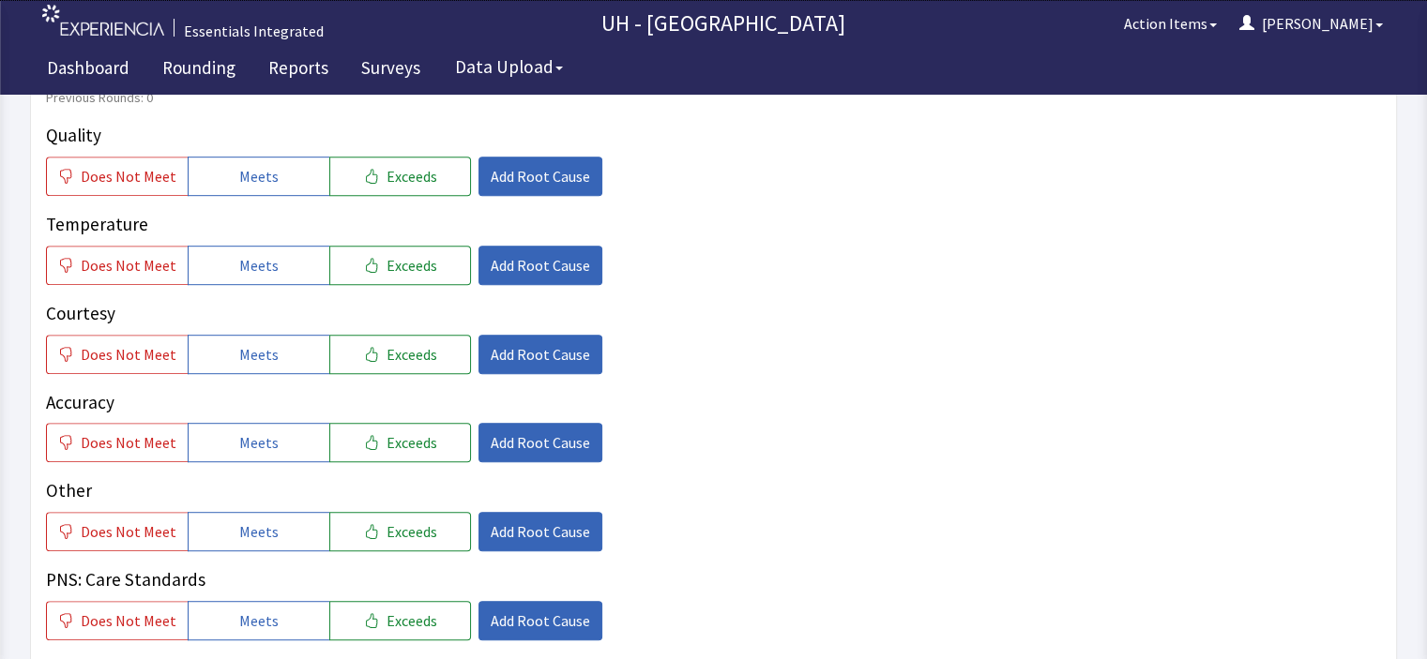
scroll to position [976, 0]
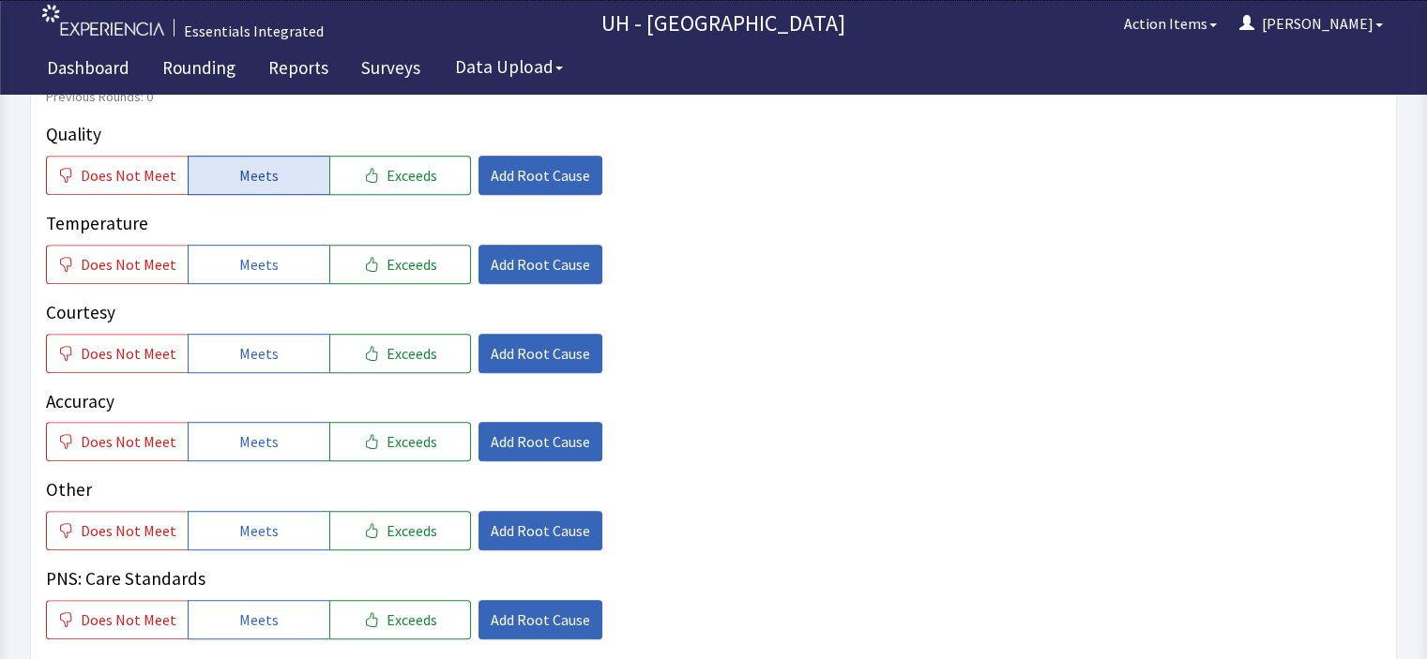
click at [250, 156] on button "Meets" at bounding box center [259, 175] width 142 height 39
drag, startPoint x: 263, startPoint y: 233, endPoint x: 251, endPoint y: 330, distance: 98.2
click at [251, 330] on div "Quality Does Not Meet Meets Exceeds Add Root Cause Temperature Does Not Meet Me…" at bounding box center [713, 380] width 1335 height 519
drag, startPoint x: 251, startPoint y: 330, endPoint x: 240, endPoint y: 416, distance: 86.1
click at [240, 416] on div "Quality Does Not Meet Meets Exceeds Add Root Cause Temperature Does Not Meet Me…" at bounding box center [713, 380] width 1335 height 519
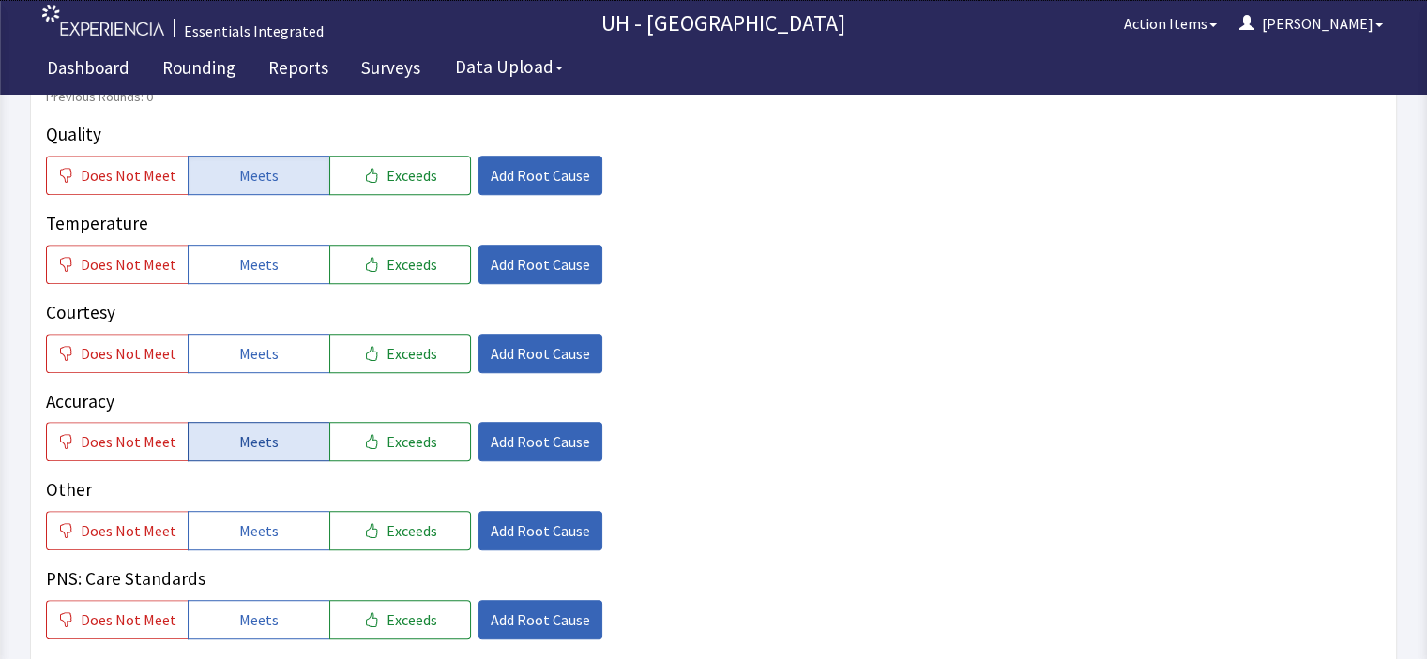
click at [240, 431] on span "Meets" at bounding box center [258, 442] width 39 height 23
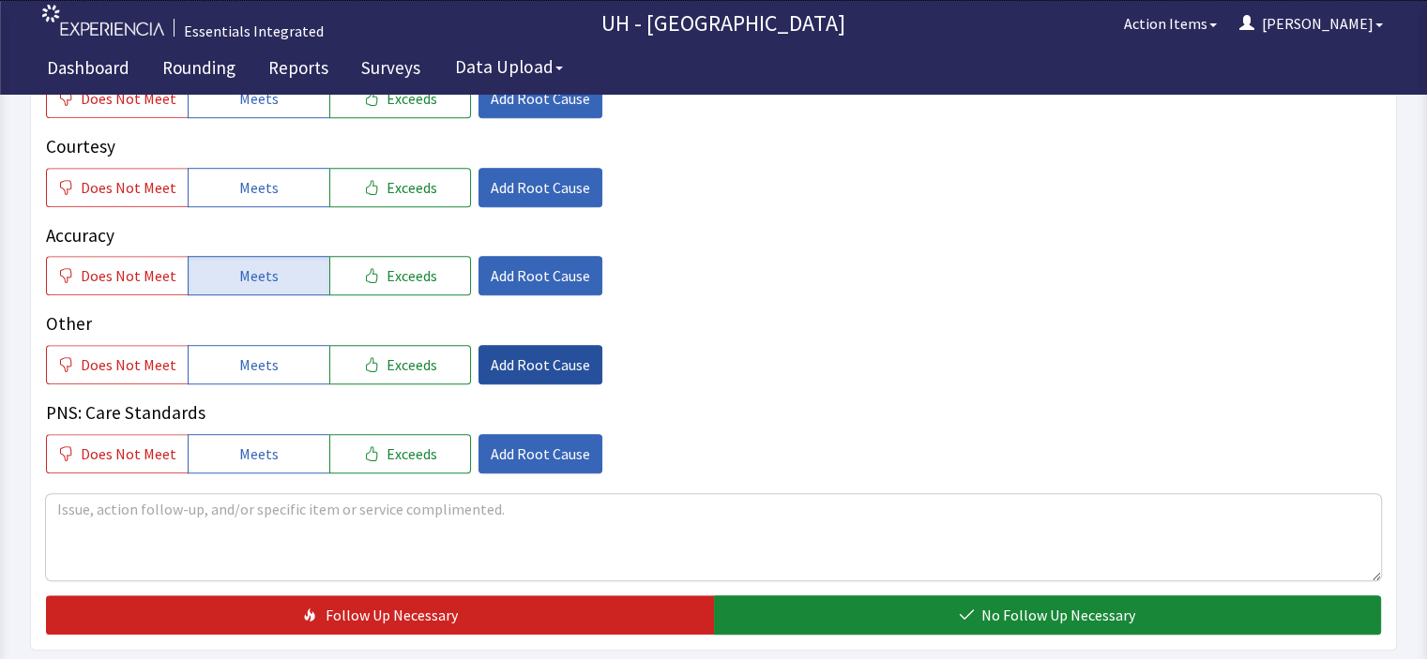
scroll to position [1313, 0]
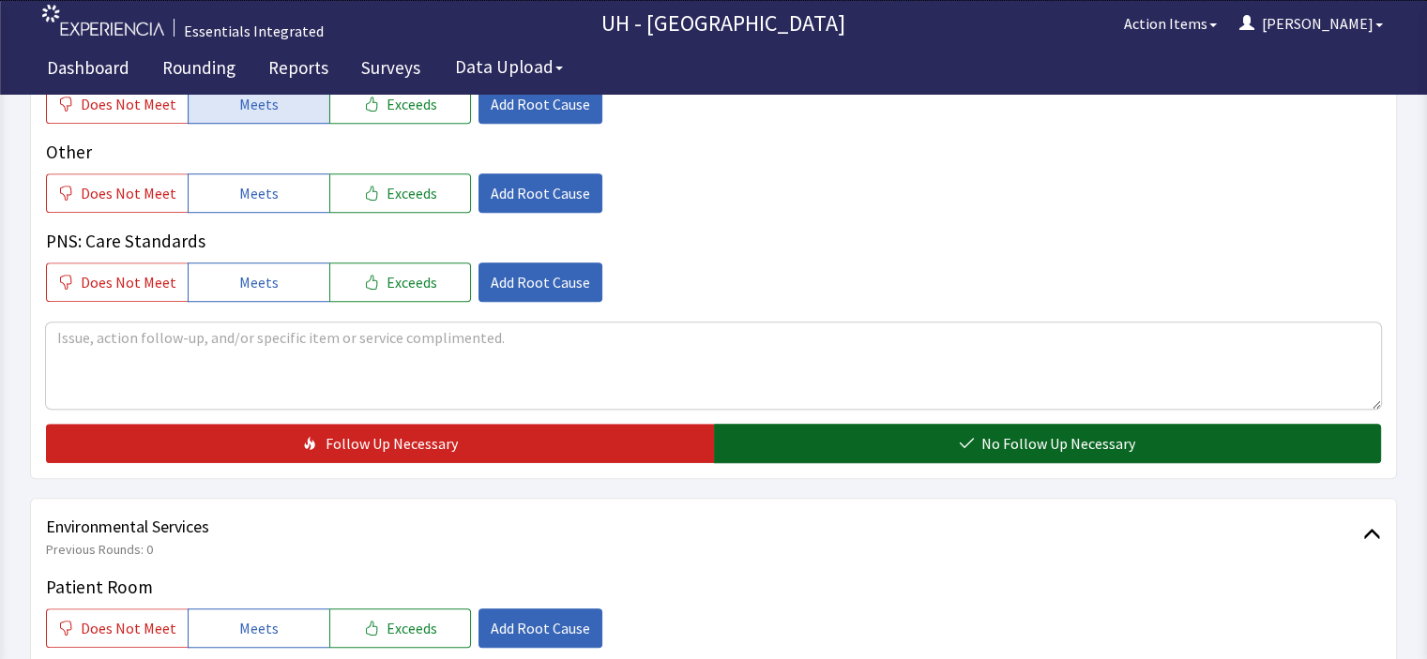
click at [925, 424] on button "No Follow Up Necessary" at bounding box center [1048, 443] width 668 height 39
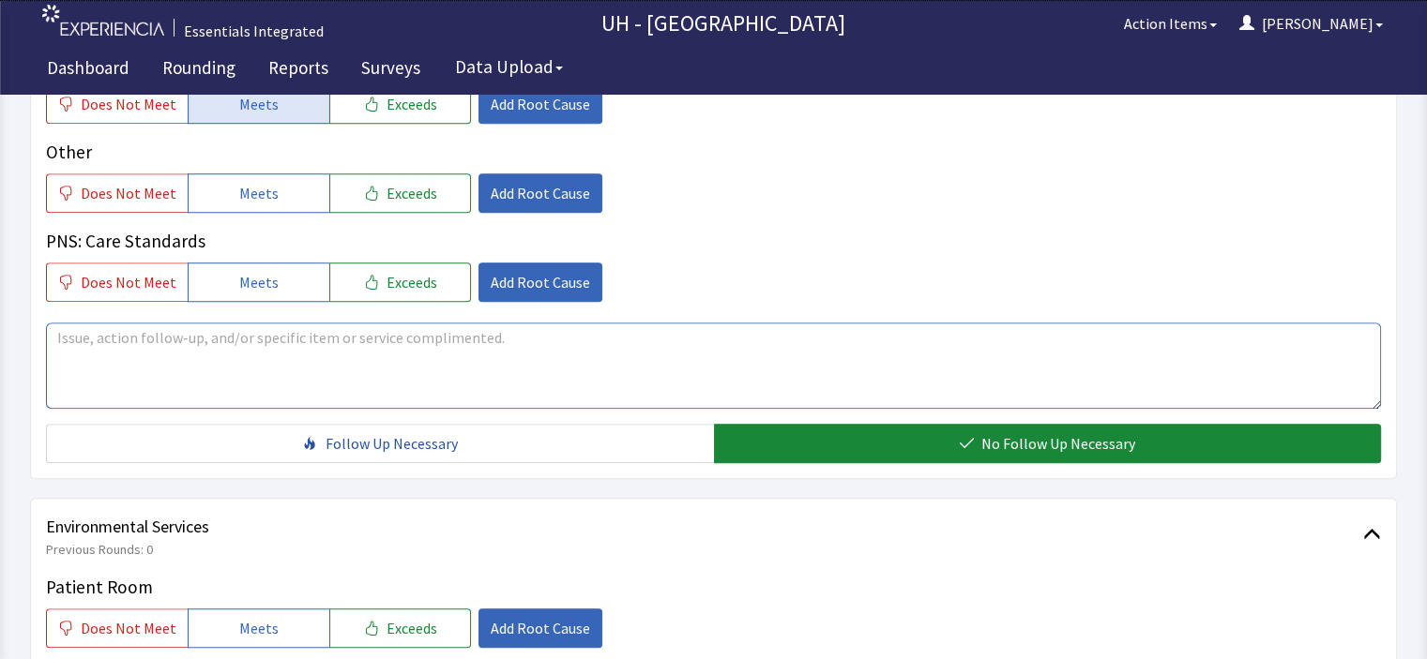
click at [955, 323] on textarea at bounding box center [713, 366] width 1335 height 86
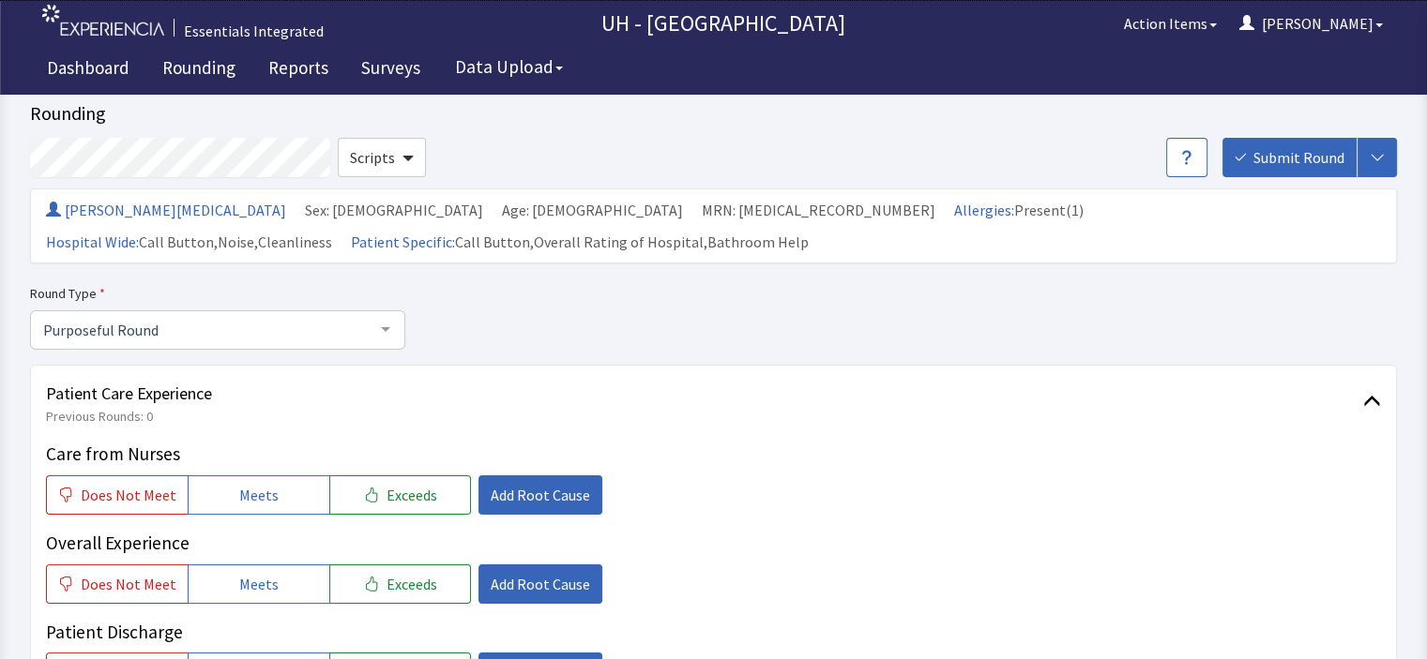
scroll to position [48, 0]
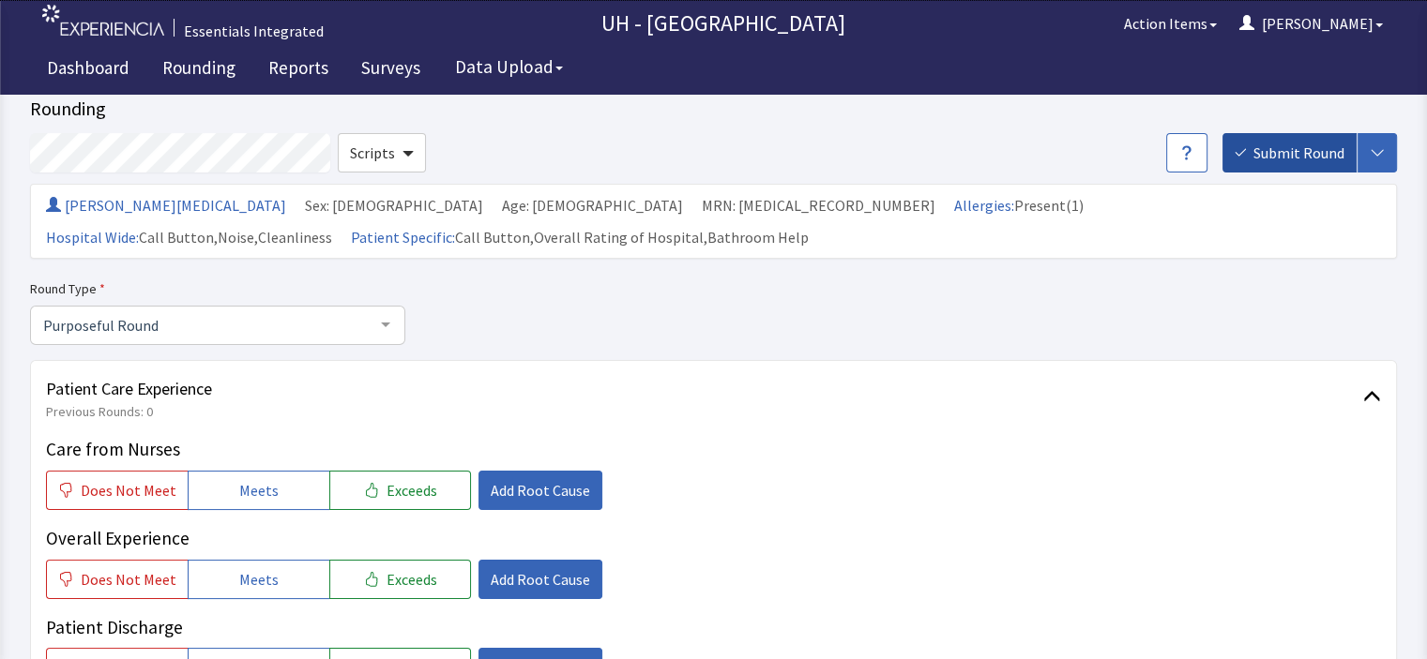
type textarea "No issues at all. Everyone is so helpful."
click at [1306, 145] on span "Submit Round" at bounding box center [1298, 153] width 91 height 23
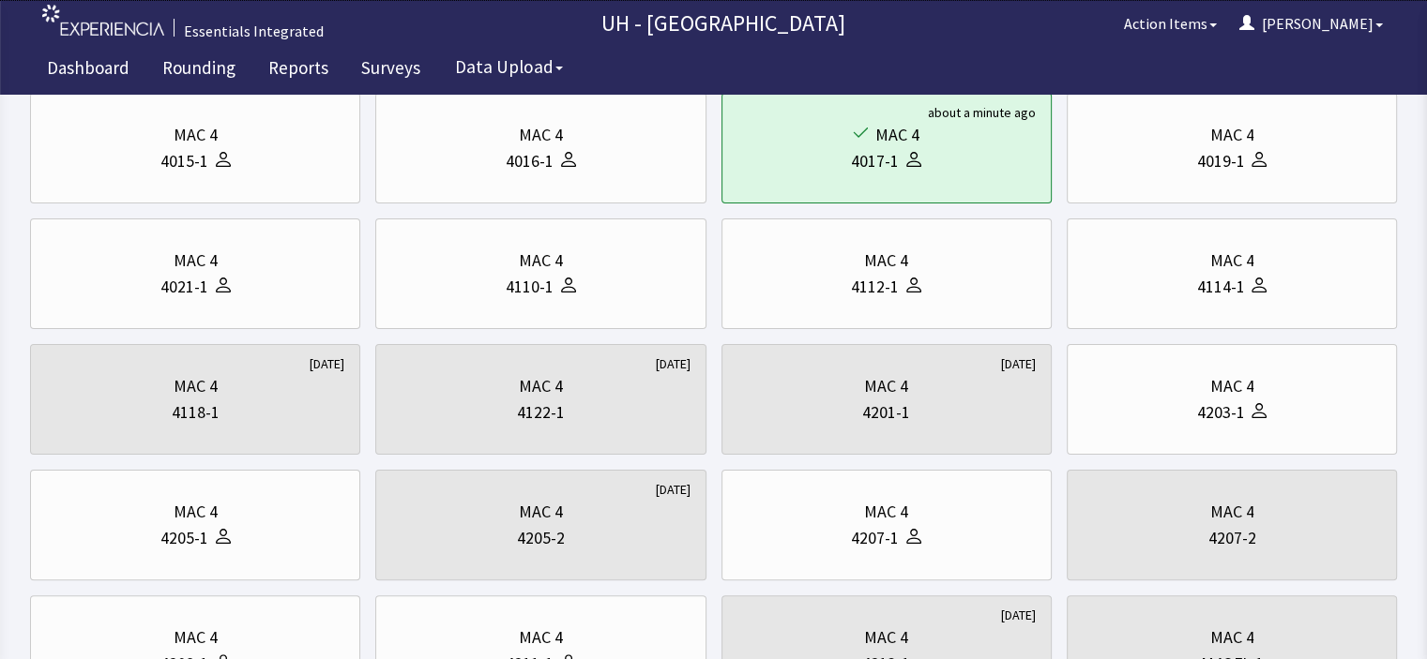
scroll to position [378, 0]
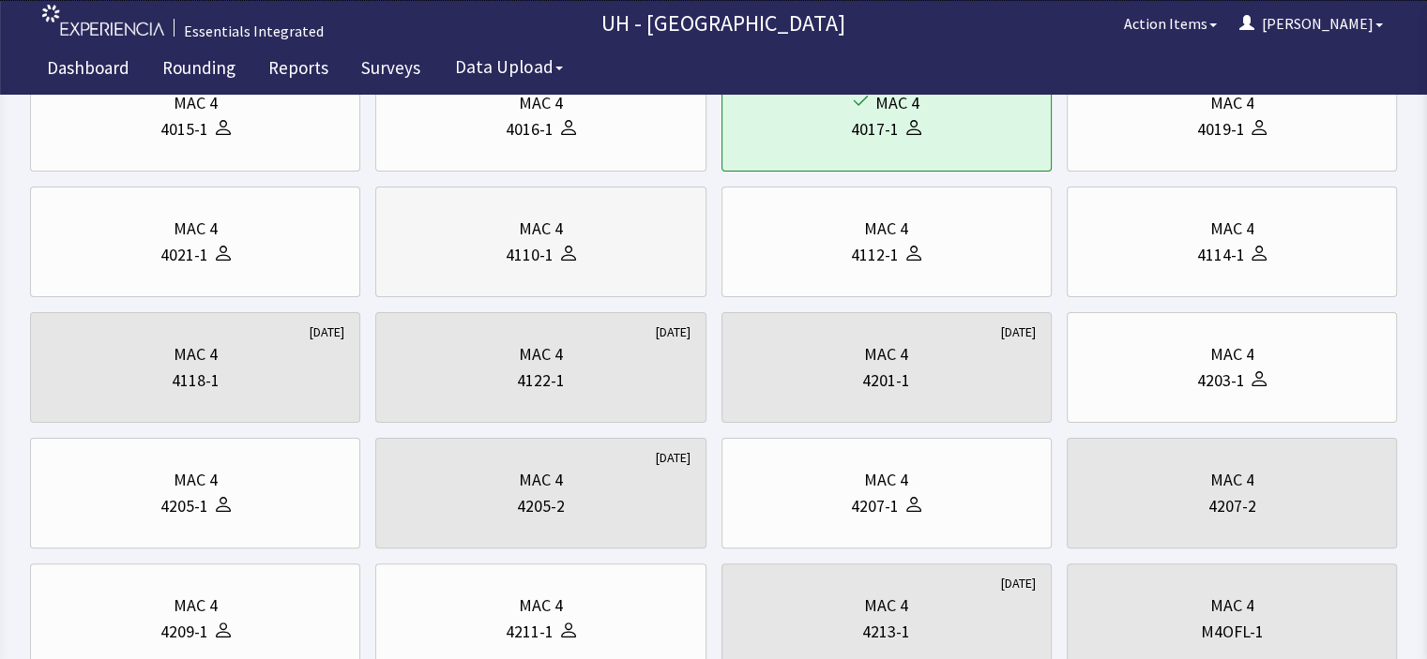
click at [522, 235] on div "MAC 4" at bounding box center [541, 229] width 44 height 26
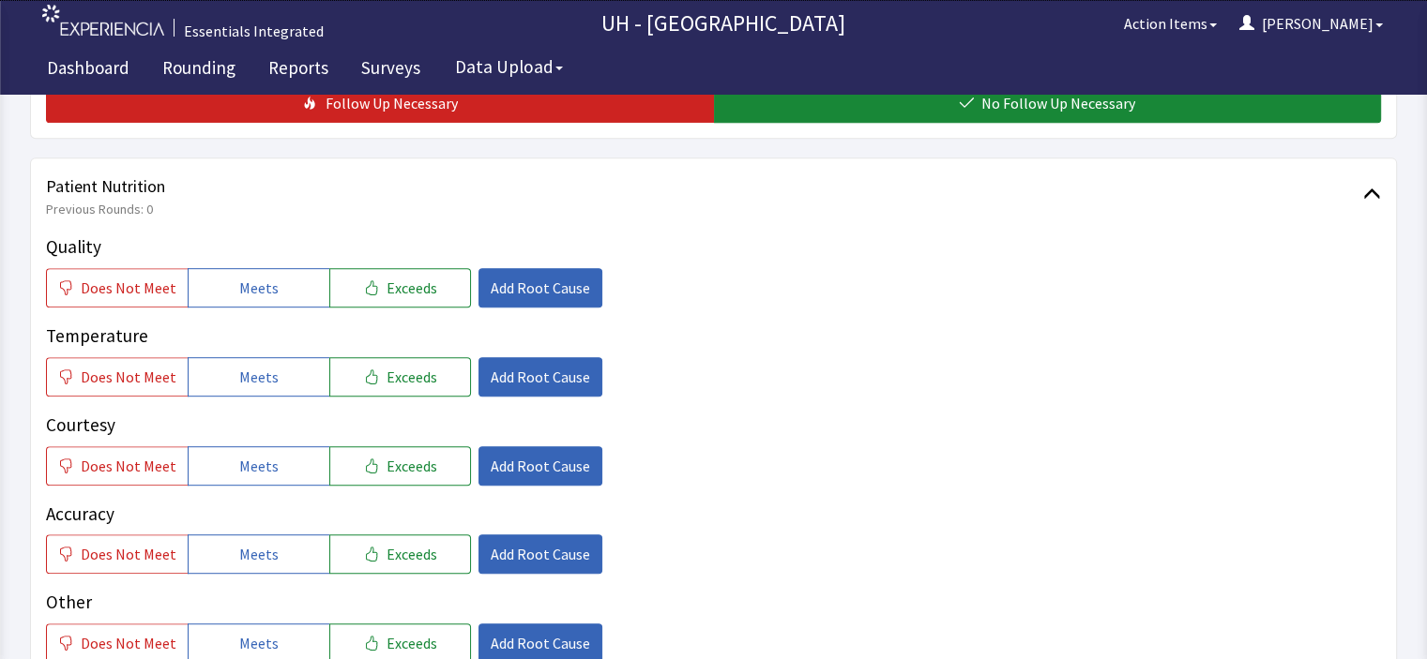
scroll to position [901, 0]
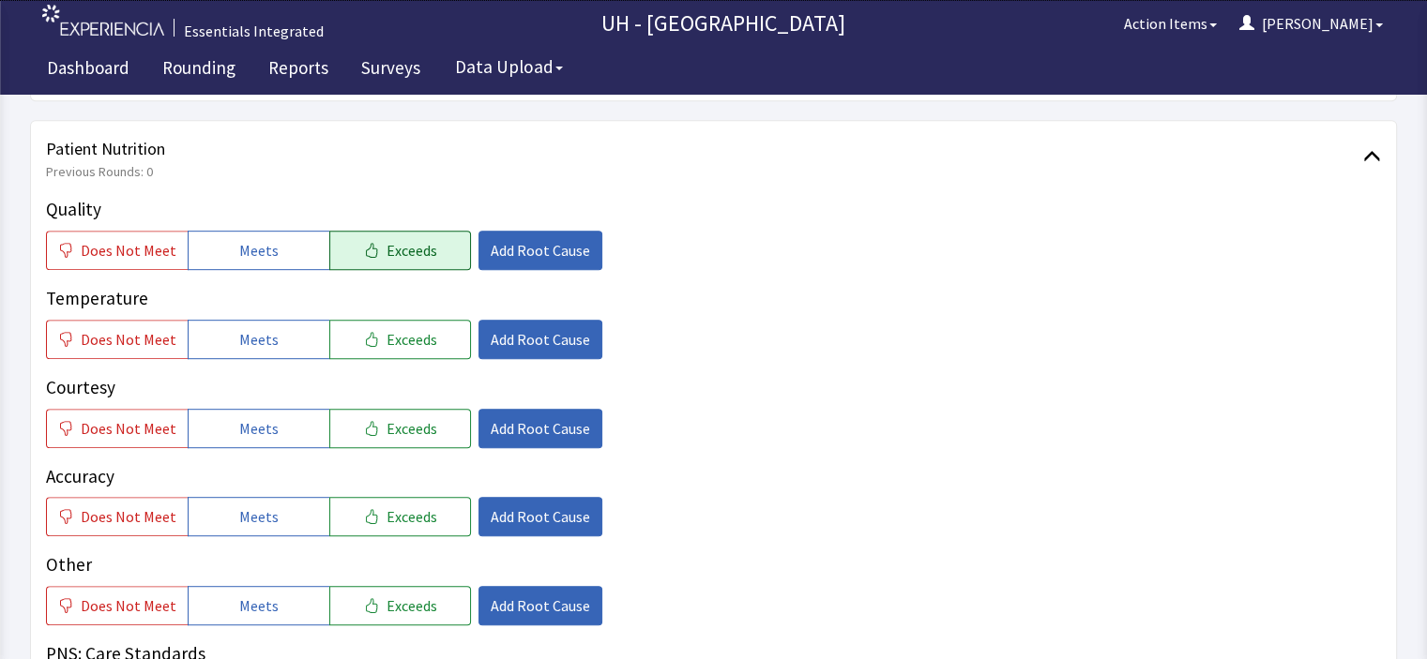
click at [404, 231] on button "Exceeds" at bounding box center [400, 250] width 142 height 39
click at [315, 320] on button "Meets" at bounding box center [259, 339] width 142 height 39
click at [386, 417] on span "Exceeds" at bounding box center [411, 428] width 51 height 23
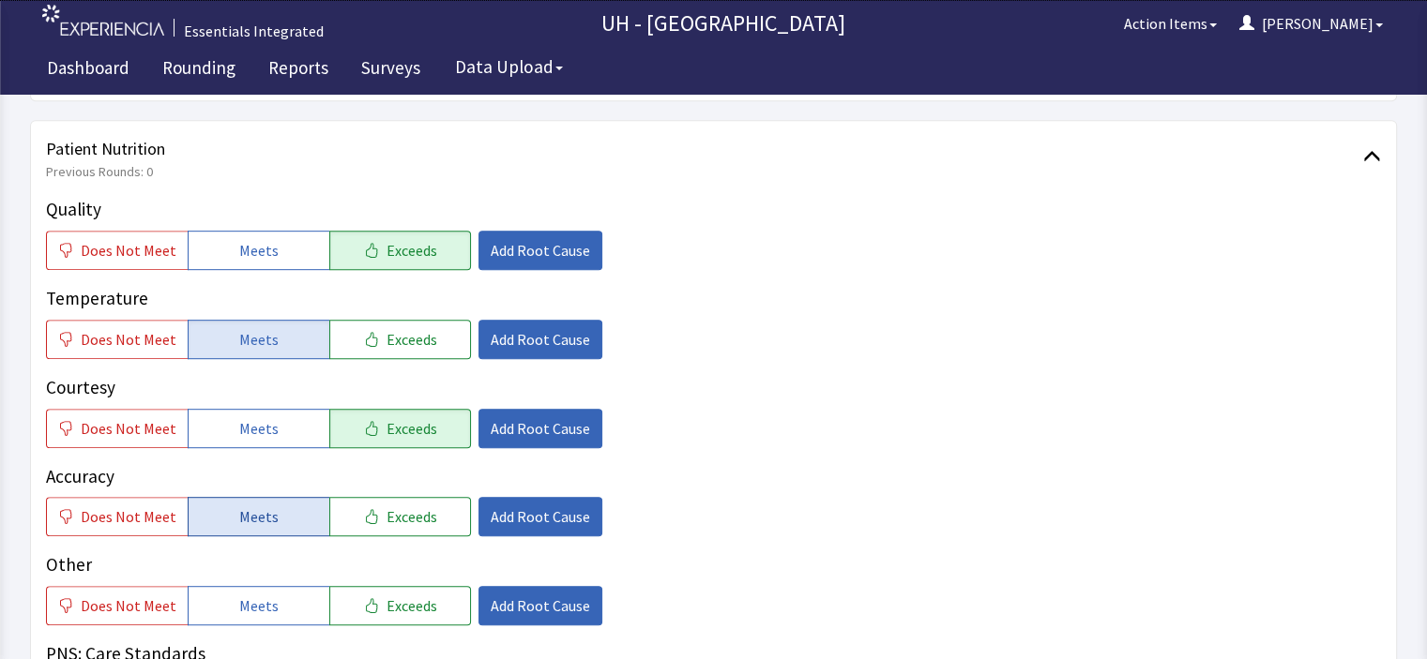
click at [272, 497] on button "Meets" at bounding box center [259, 516] width 142 height 39
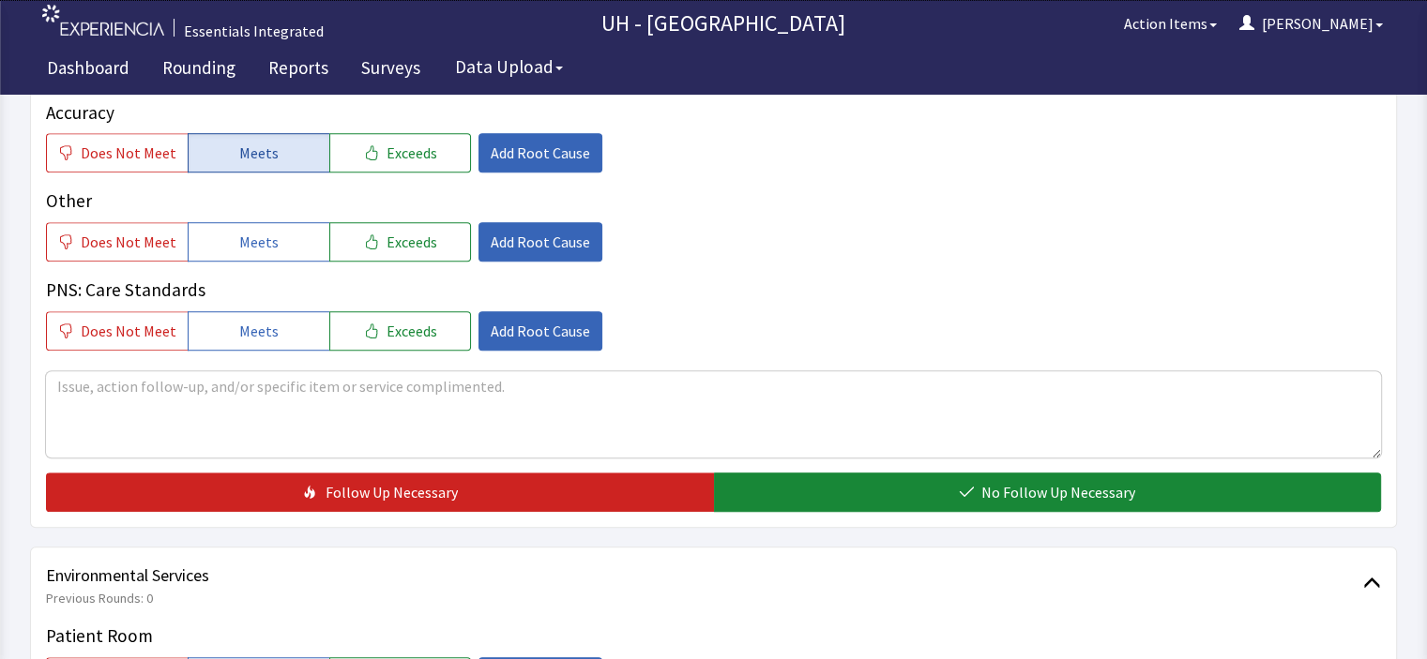
scroll to position [1276, 0]
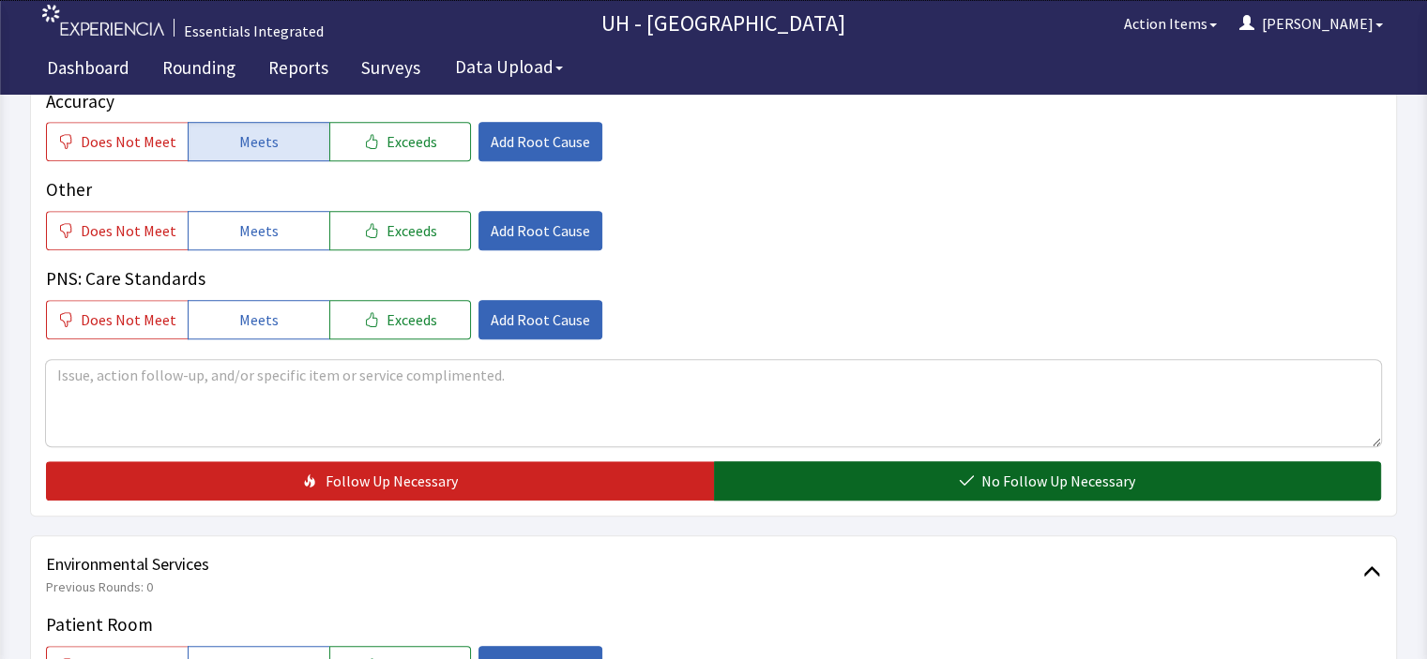
click at [818, 462] on button "No Follow Up Necessary" at bounding box center [1048, 481] width 668 height 39
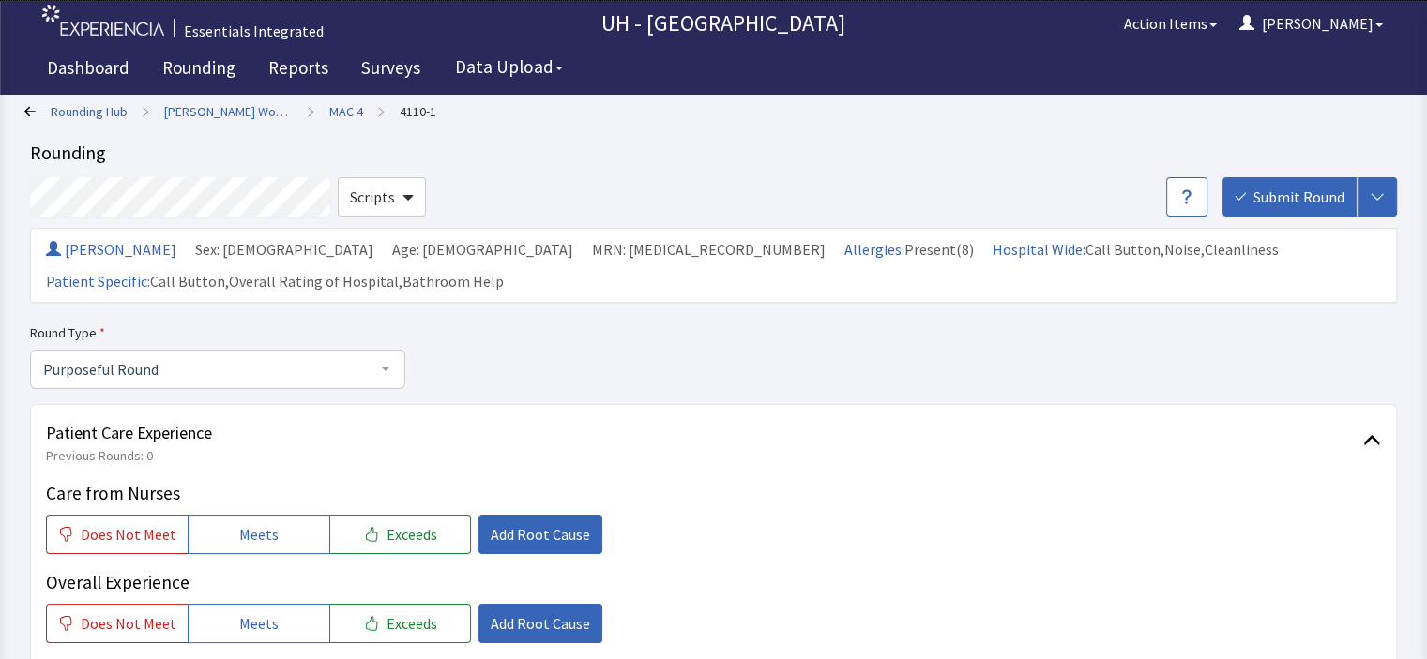
scroll to position [0, 0]
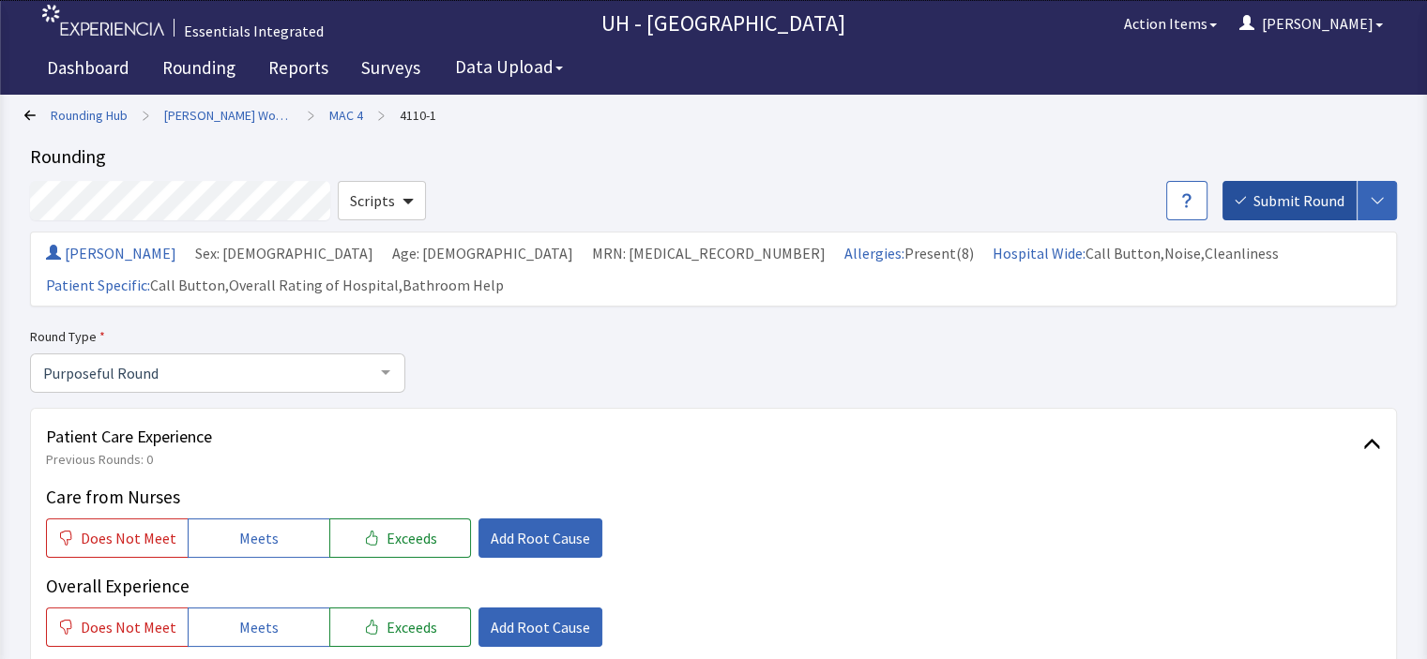
click at [1313, 200] on span "Submit Round" at bounding box center [1298, 200] width 91 height 23
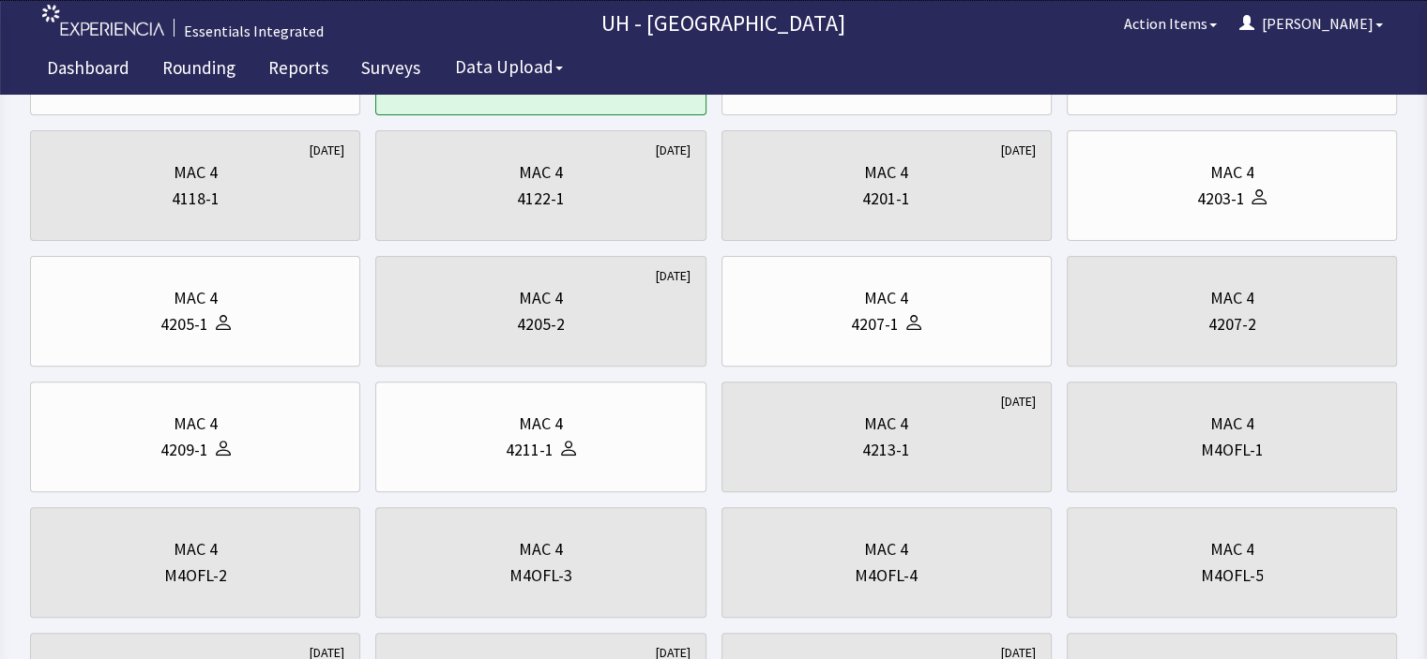
scroll to position [577, 0]
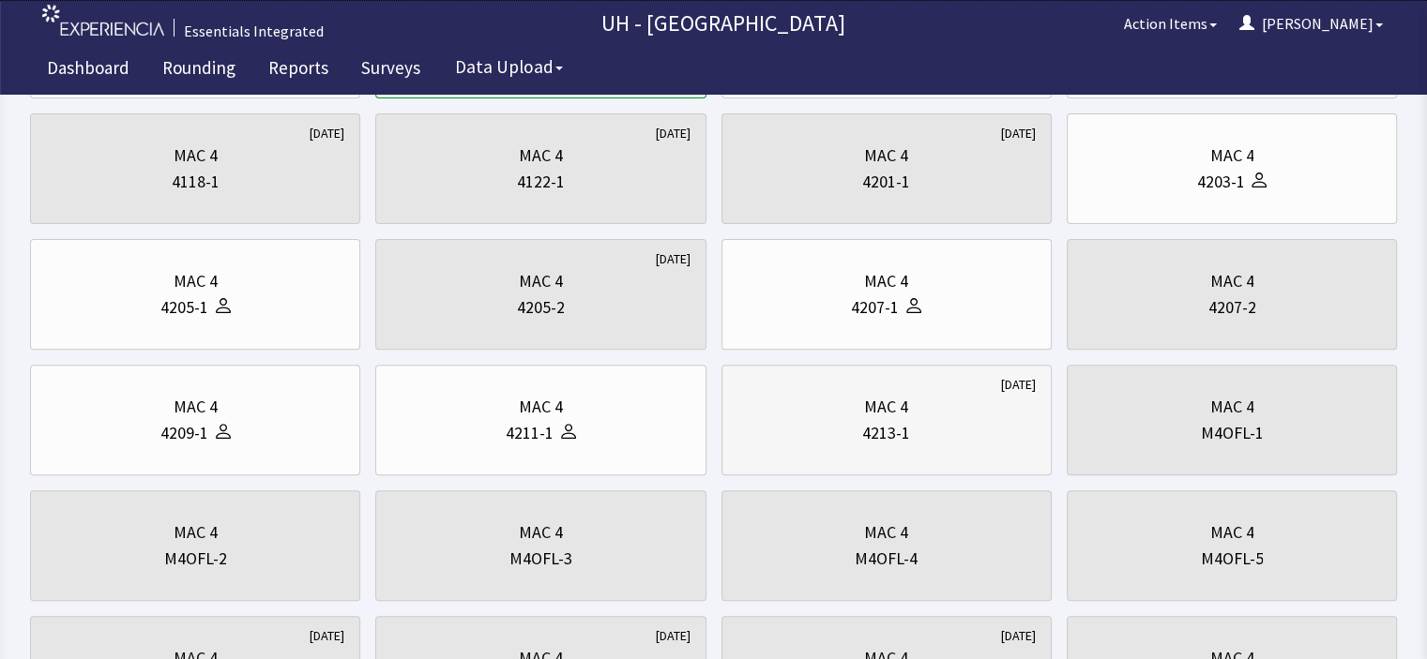
click at [904, 416] on div "MAC 4" at bounding box center [886, 407] width 44 height 26
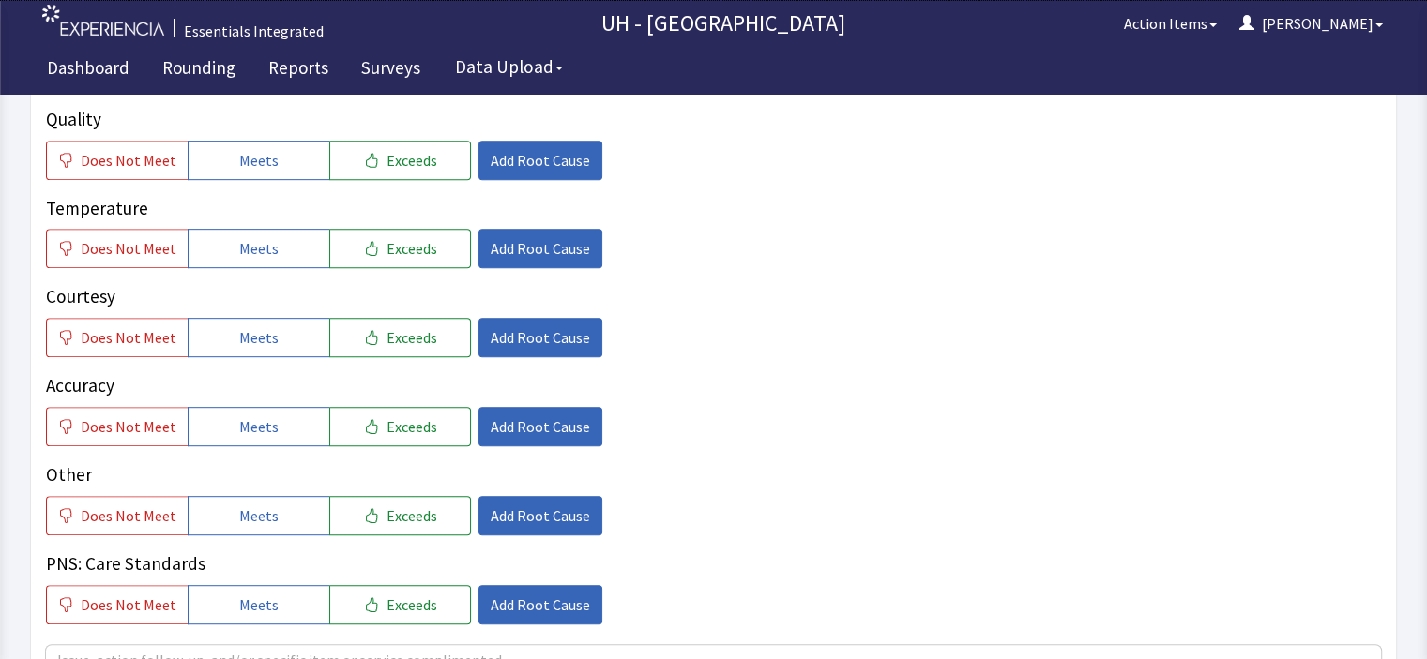
scroll to position [894, 0]
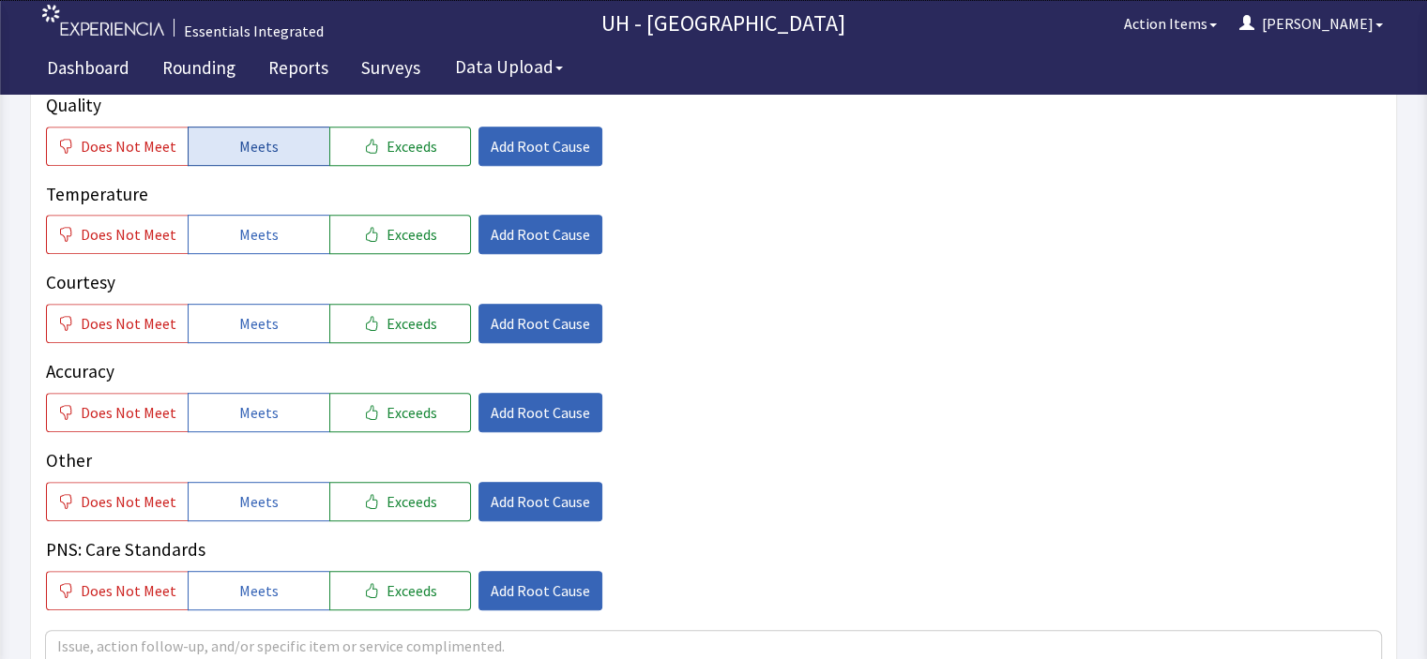
click at [294, 157] on button "Meets" at bounding box center [259, 146] width 142 height 39
click at [386, 234] on span "Exceeds" at bounding box center [411, 234] width 51 height 23
click at [292, 323] on button "Meets" at bounding box center [259, 323] width 142 height 39
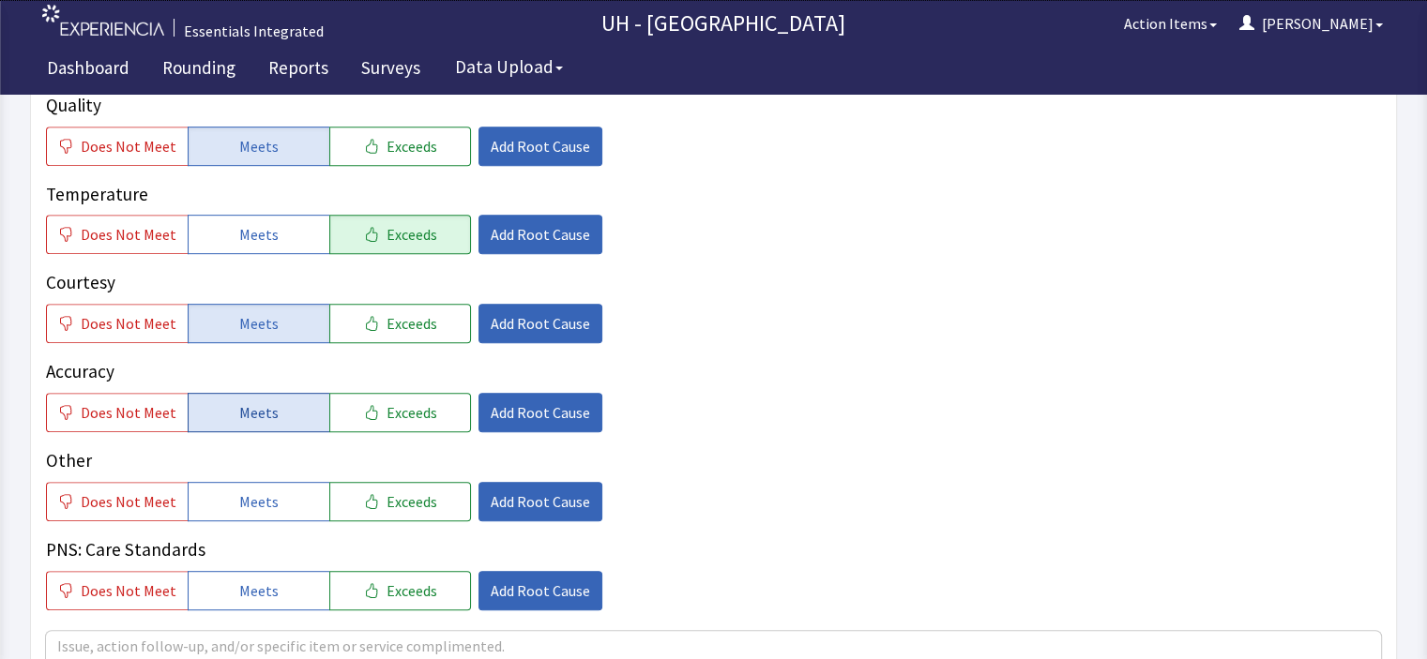
click at [272, 412] on button "Meets" at bounding box center [259, 412] width 142 height 39
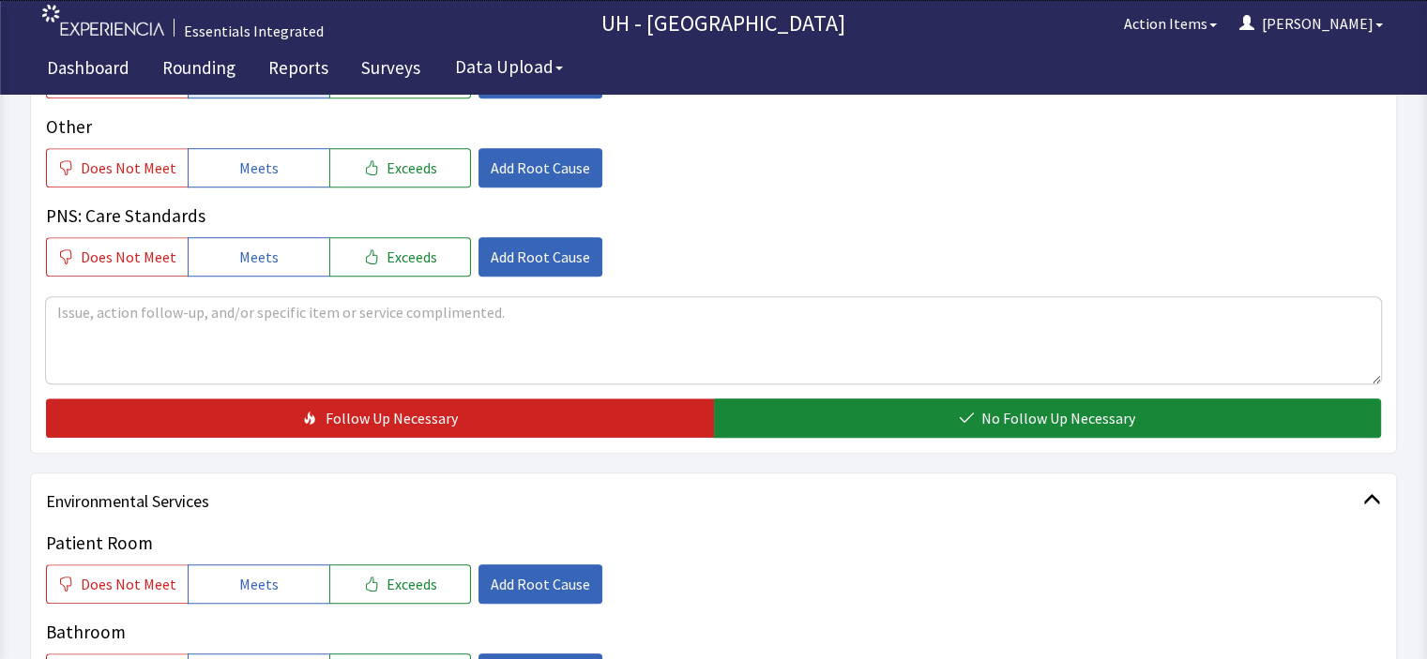
scroll to position [1232, 0]
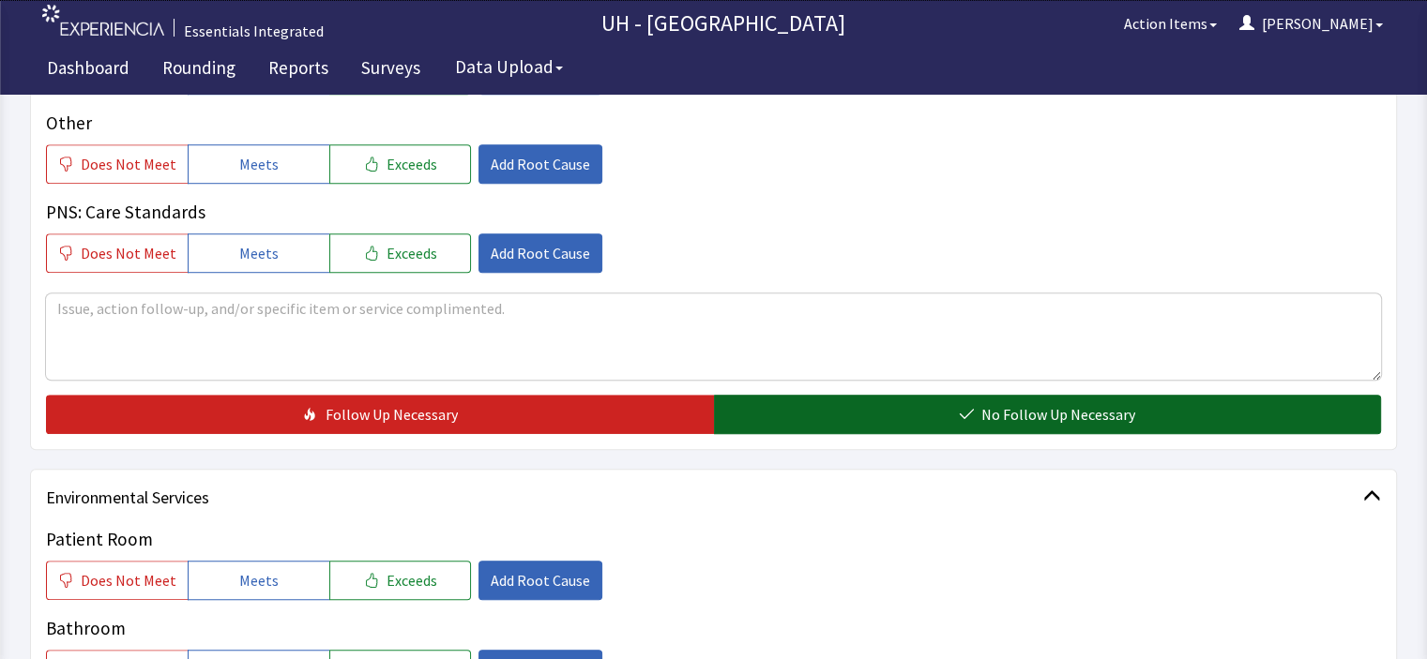
click at [1234, 423] on button "No Follow Up Necessary" at bounding box center [1048, 414] width 668 height 39
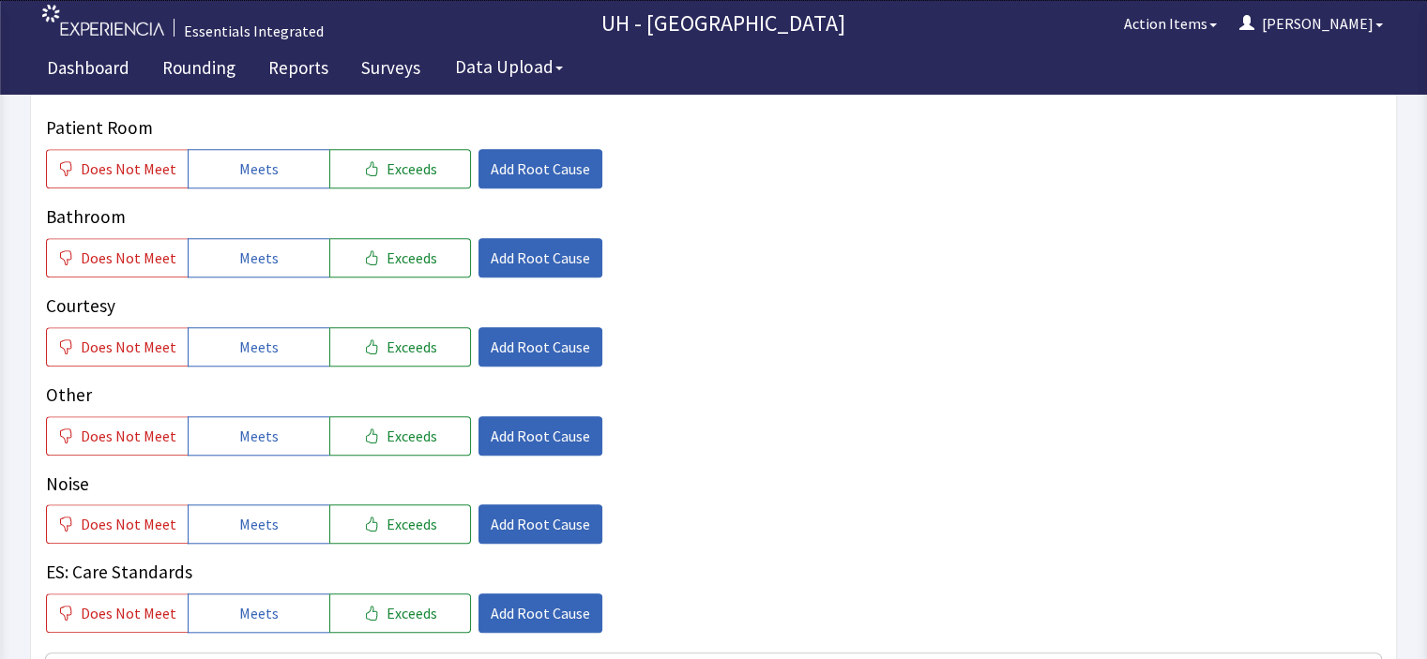
scroll to position [1651, 0]
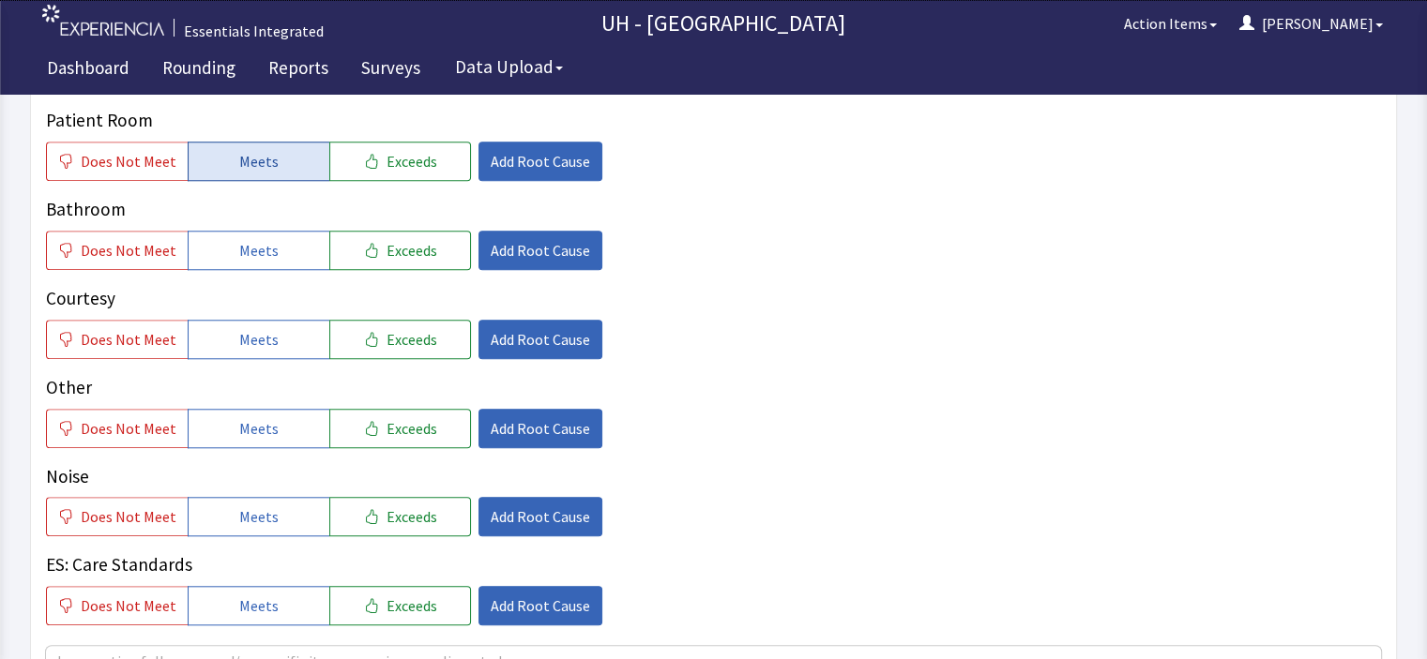
click at [241, 170] on span "Meets" at bounding box center [258, 161] width 39 height 23
click at [293, 179] on button "Meets" at bounding box center [259, 161] width 142 height 39
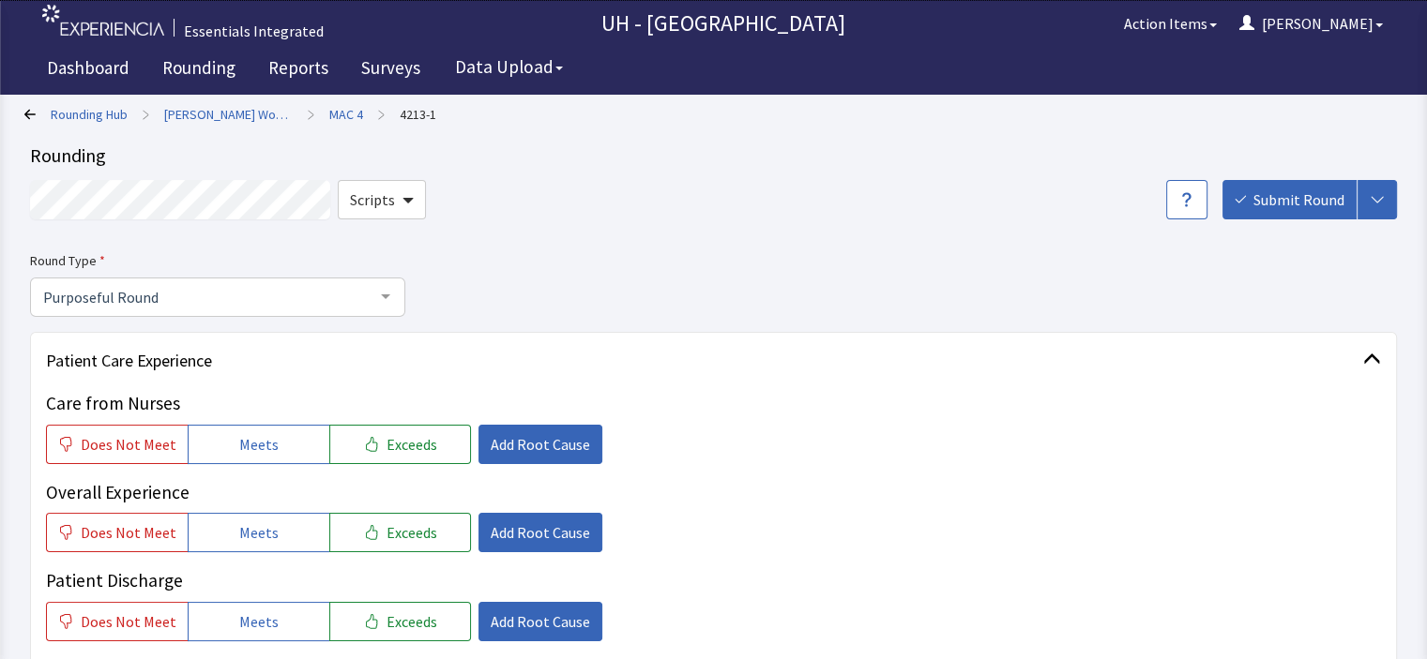
scroll to position [0, 0]
click at [1258, 202] on span "Submit Round" at bounding box center [1298, 200] width 91 height 23
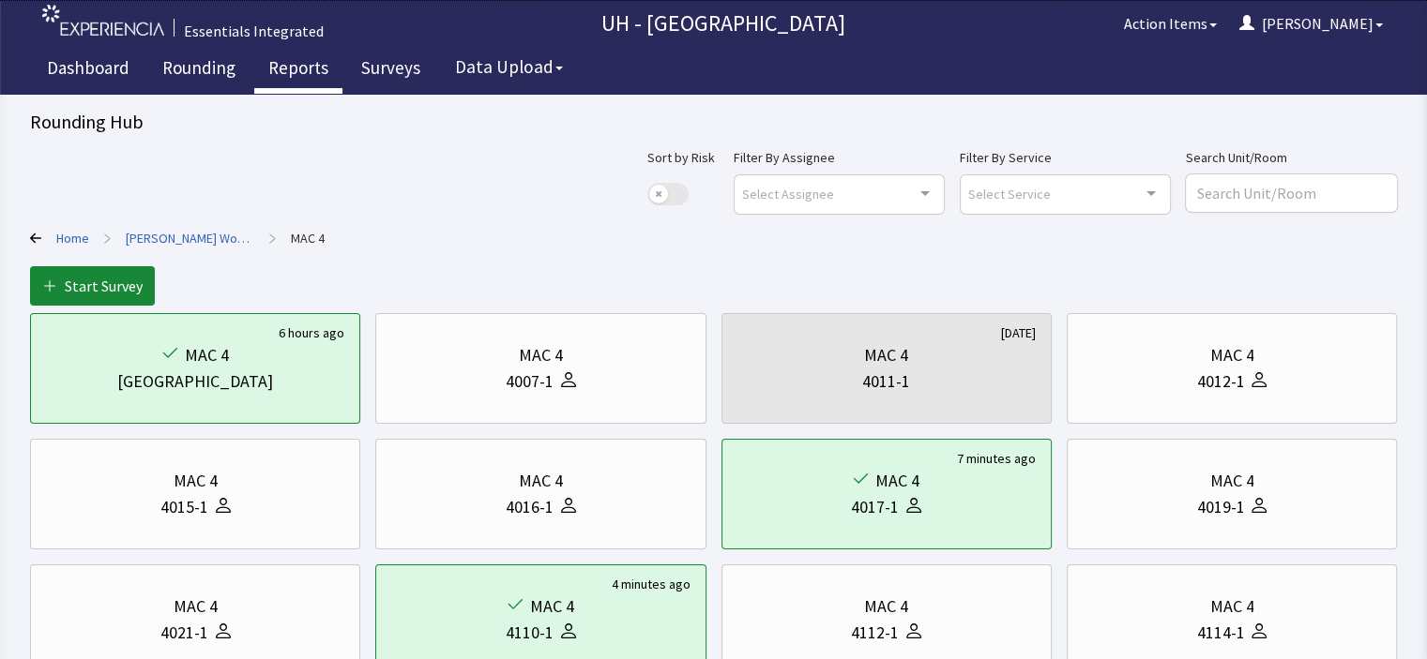
click at [316, 74] on link "Reports" at bounding box center [298, 70] width 88 height 47
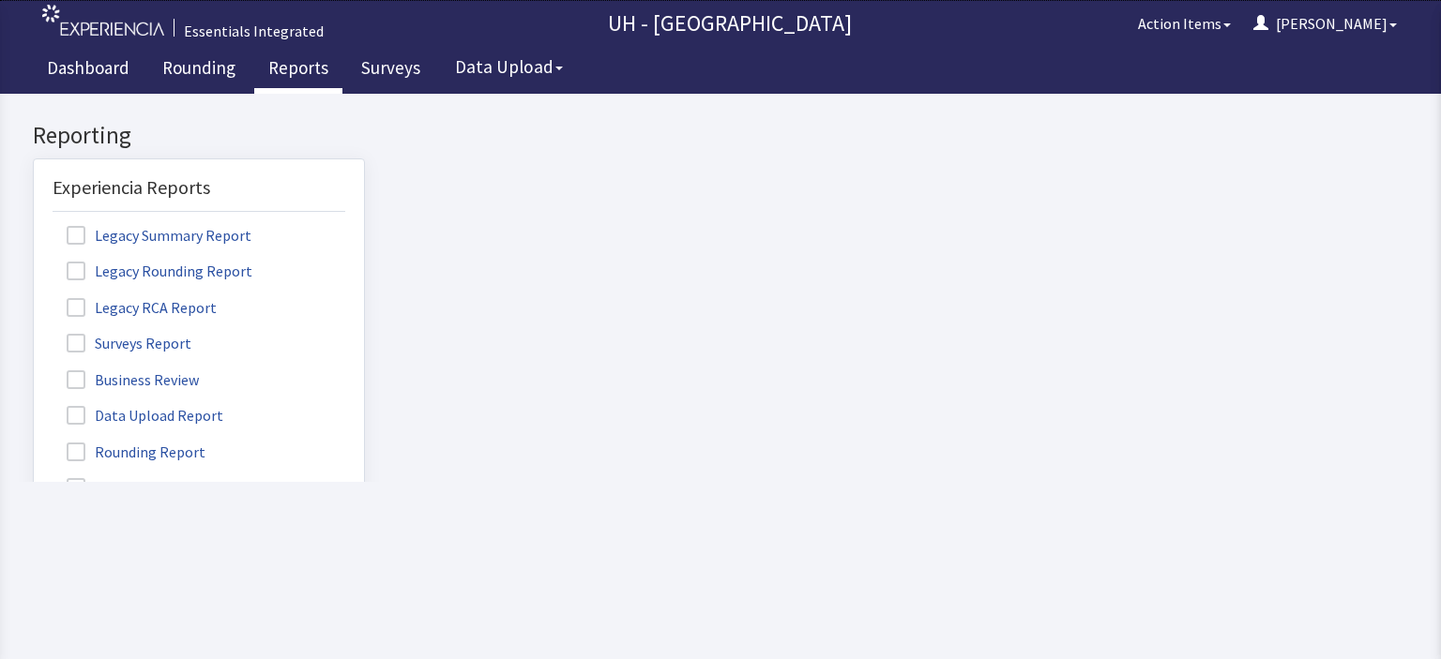
click at [127, 454] on label "Rounding Report" at bounding box center [139, 451] width 172 height 24
click at [34, 442] on input "Rounding Report" at bounding box center [34, 442] width 0 height 0
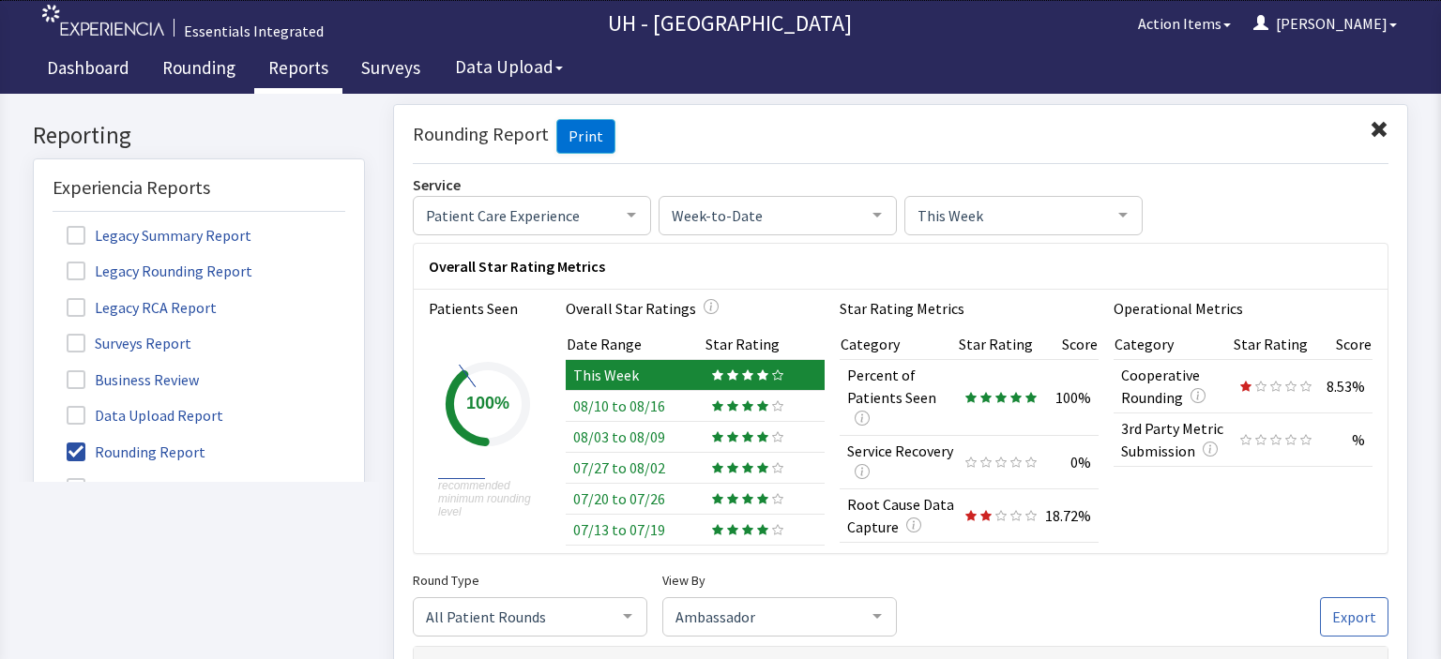
click at [599, 220] on span "Patient Care Experience" at bounding box center [516, 214] width 191 height 21
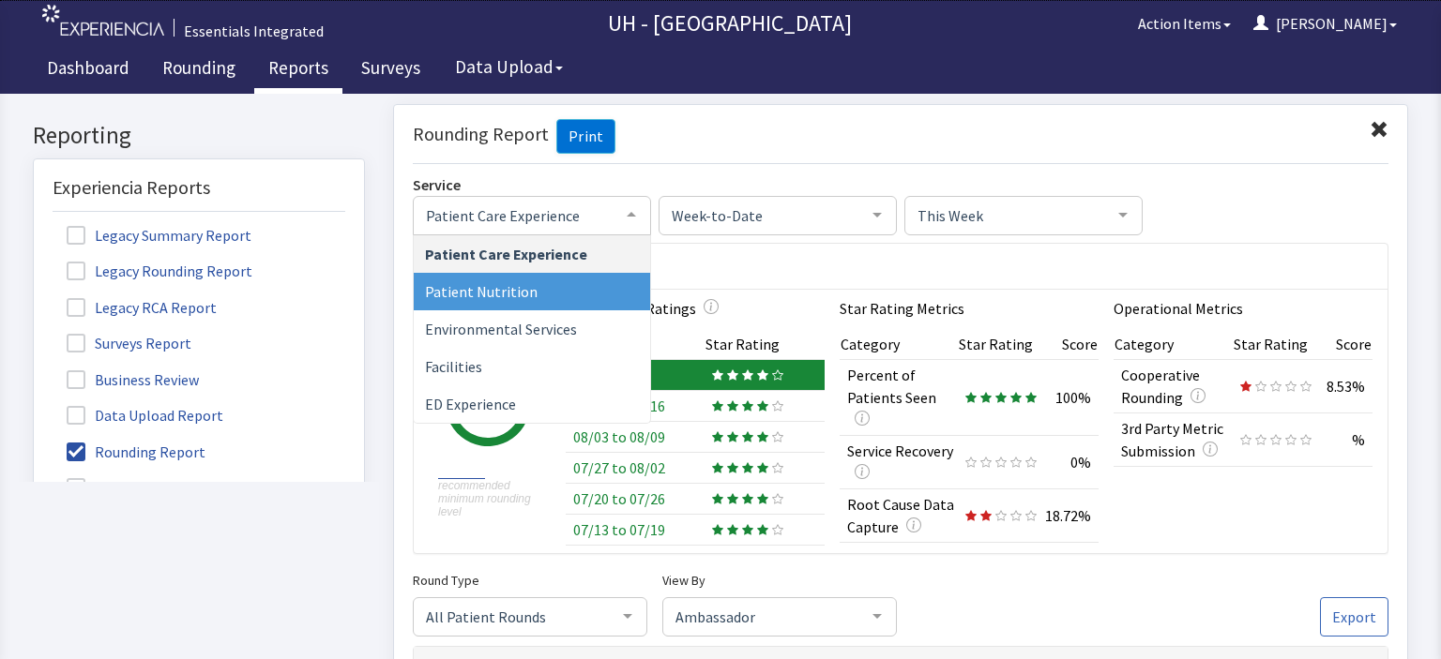
click at [536, 283] on span "Patient Nutrition" at bounding box center [532, 291] width 236 height 38
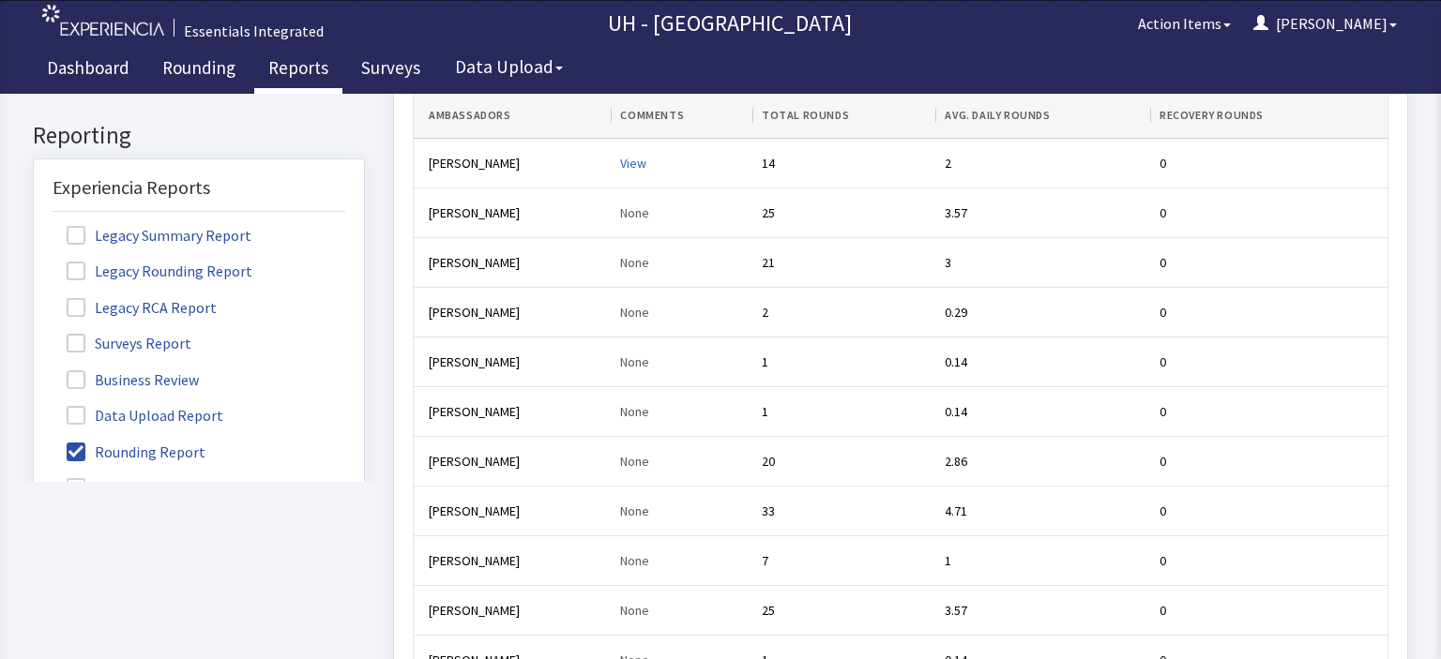
scroll to position [551, 0]
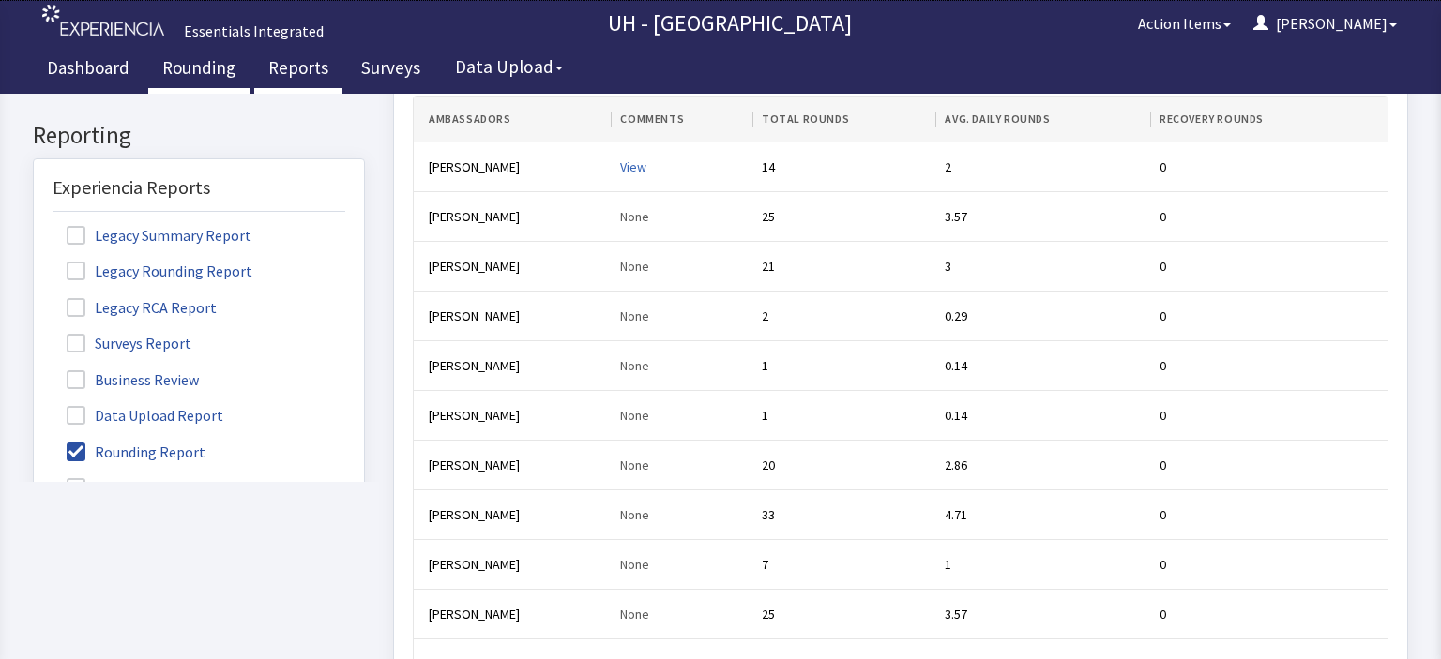
click at [198, 74] on link "Rounding" at bounding box center [198, 70] width 101 height 47
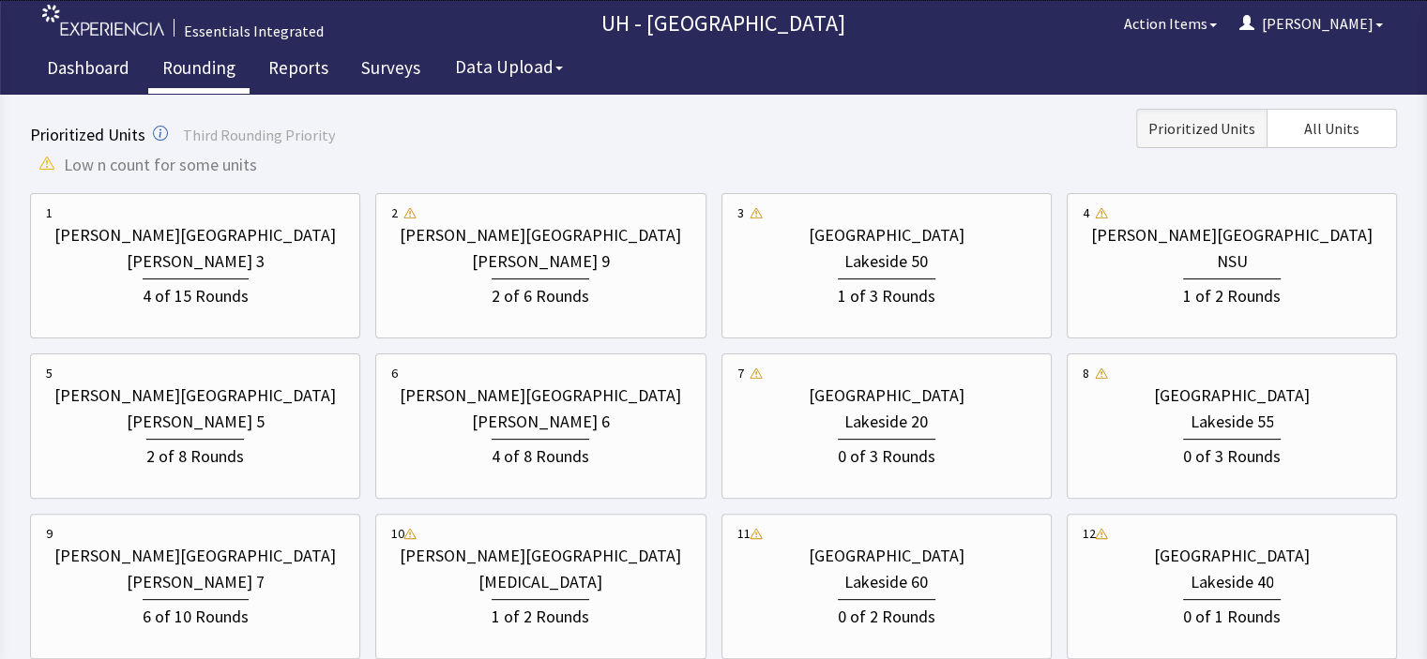
scroll to position [510, 0]
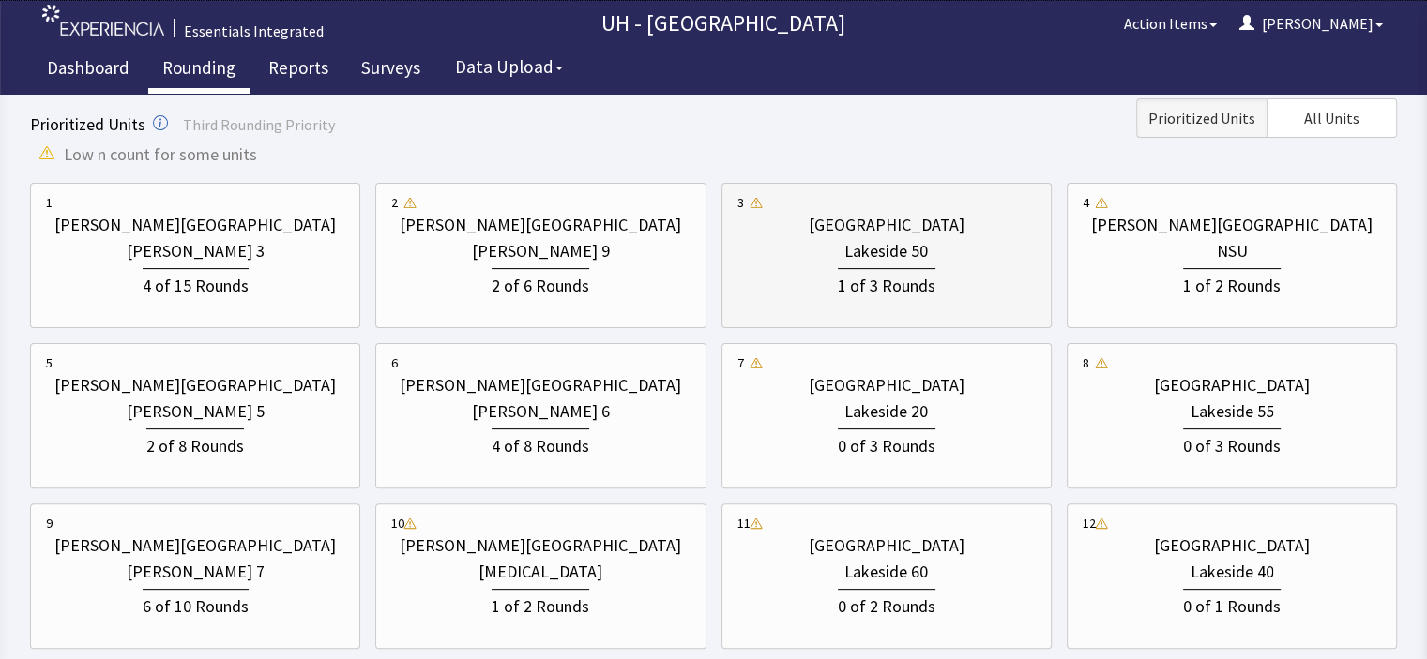
click at [947, 239] on div "Lakeside 50" at bounding box center [886, 251] width 298 height 26
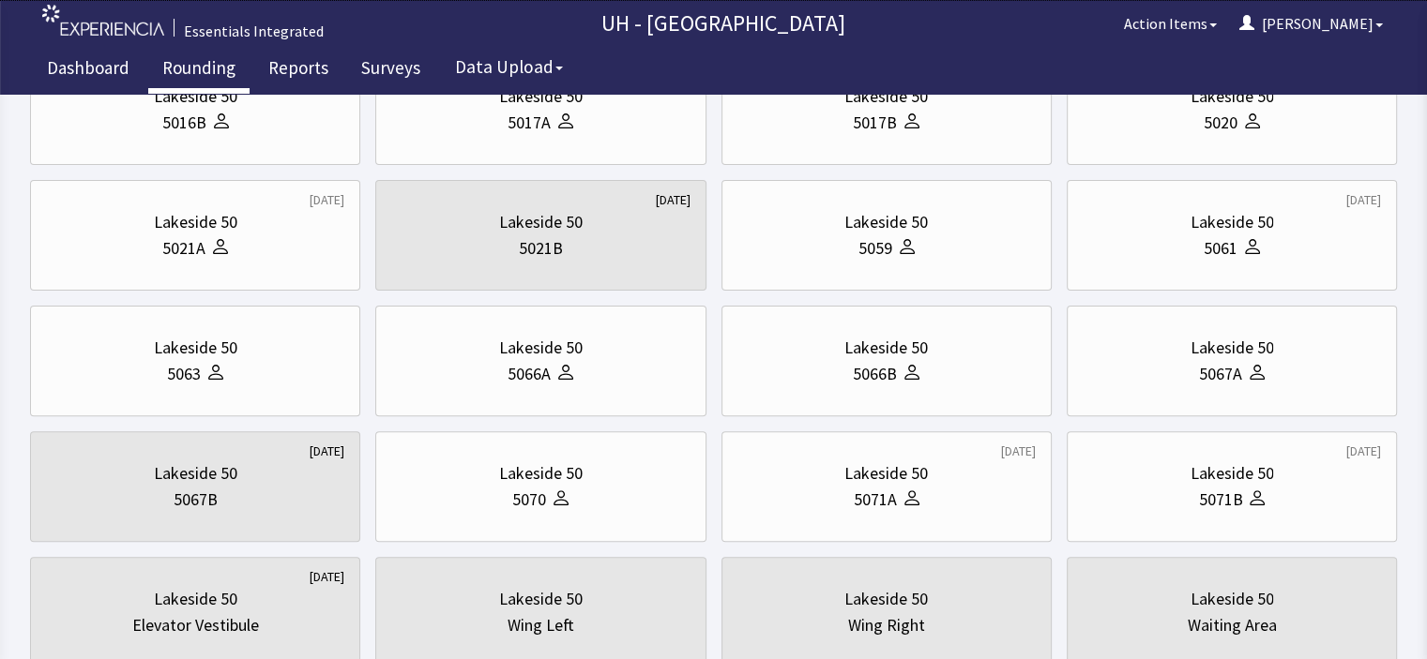
scroll to position [0, 0]
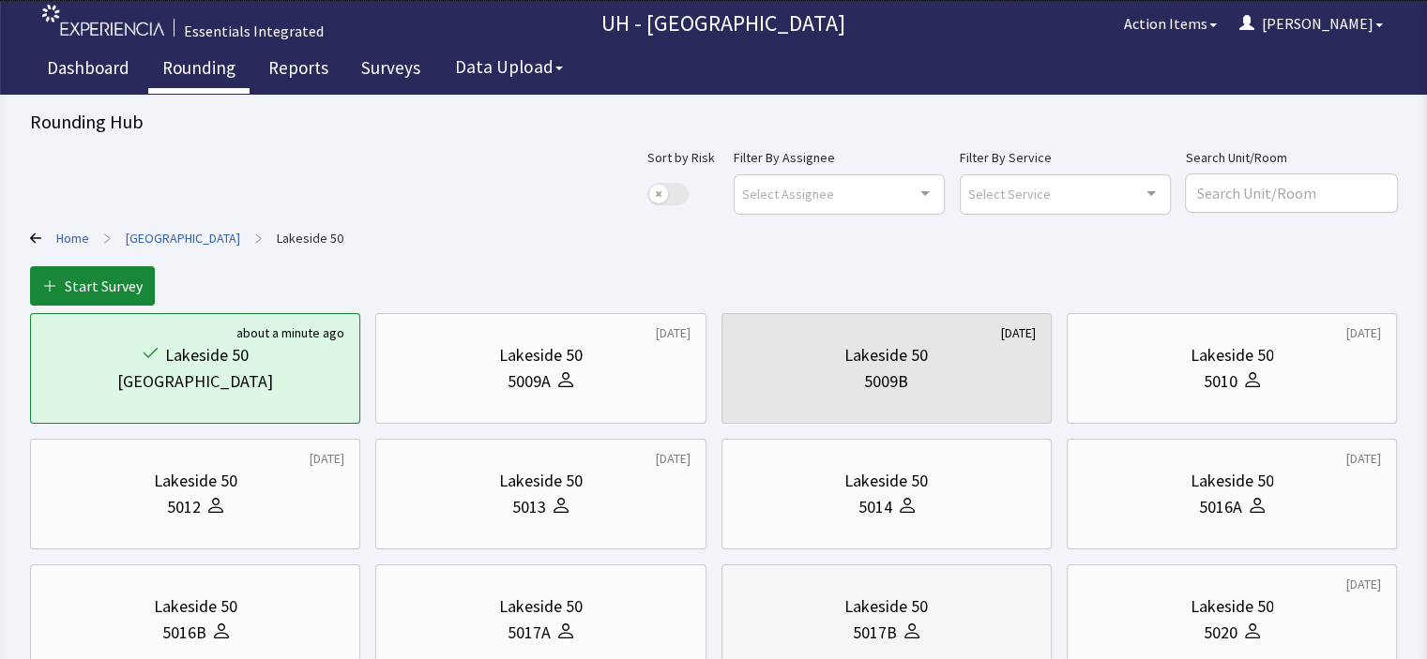
click at [951, 611] on div "Lakeside 50" at bounding box center [886, 607] width 298 height 26
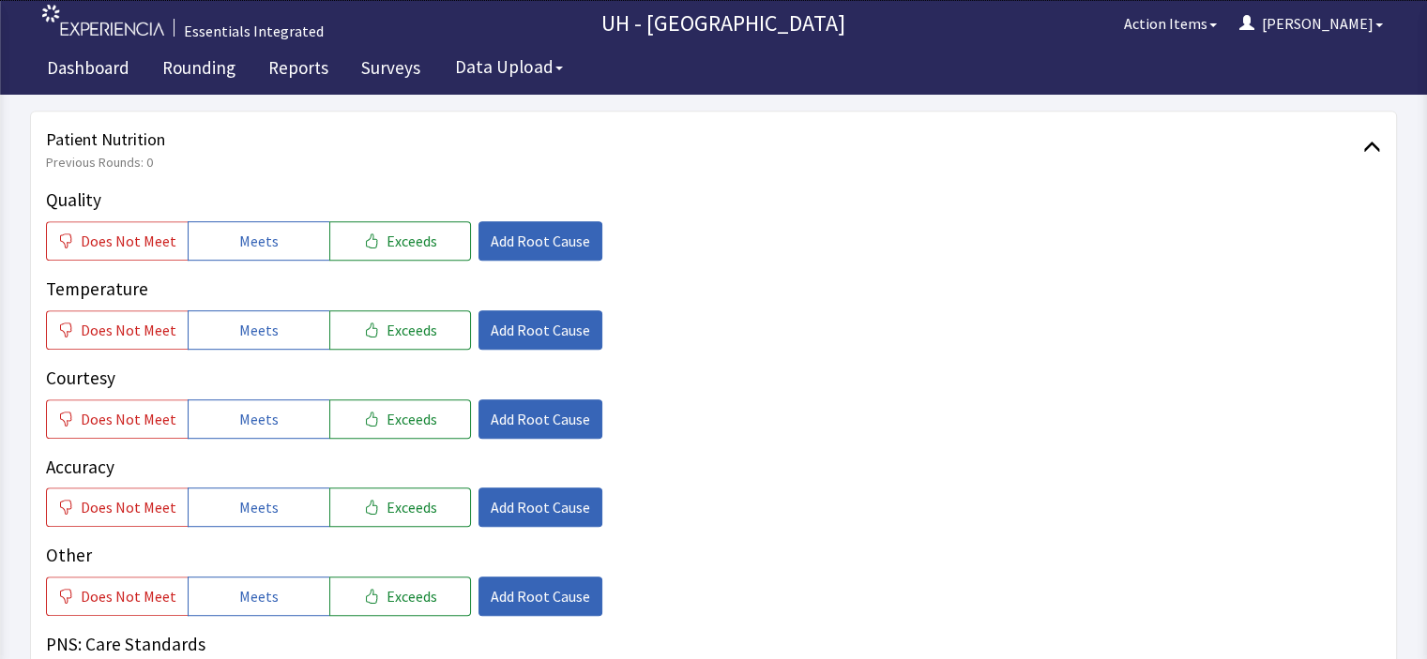
scroll to position [929, 0]
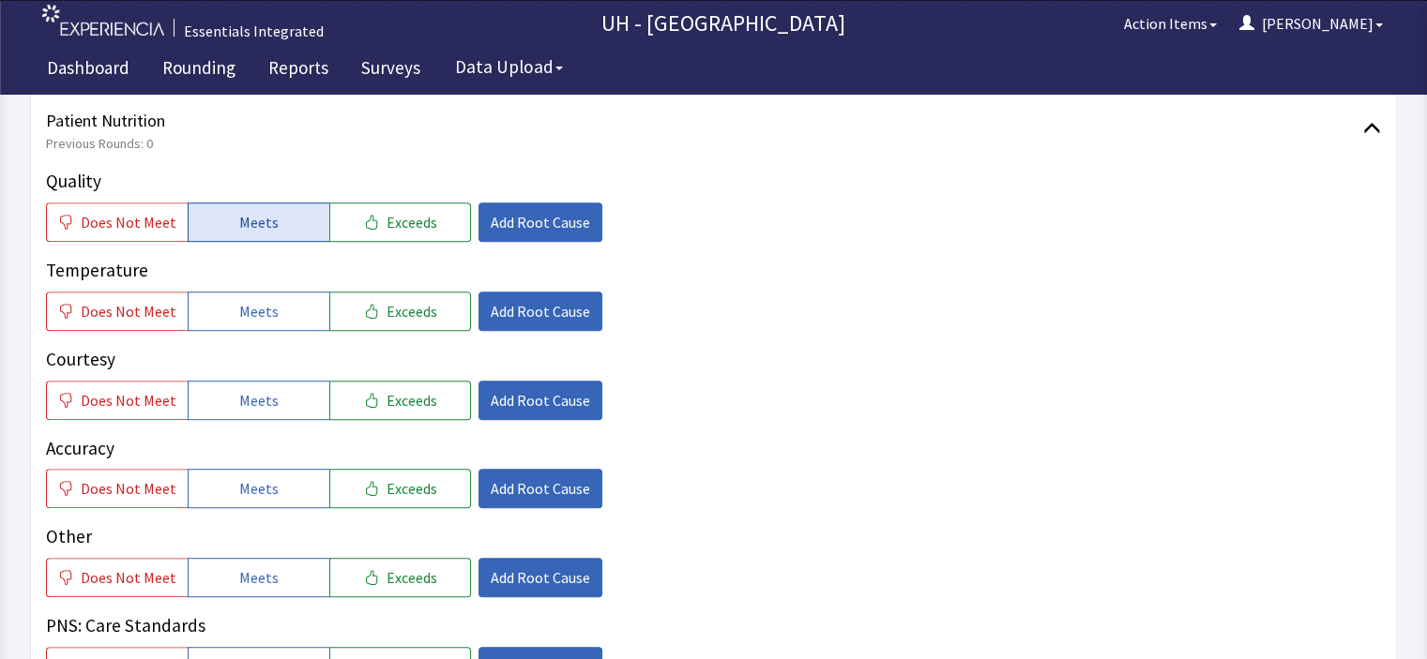
click at [239, 211] on span "Meets" at bounding box center [258, 222] width 39 height 23
click at [366, 215] on icon "button" at bounding box center [371, 222] width 11 height 15
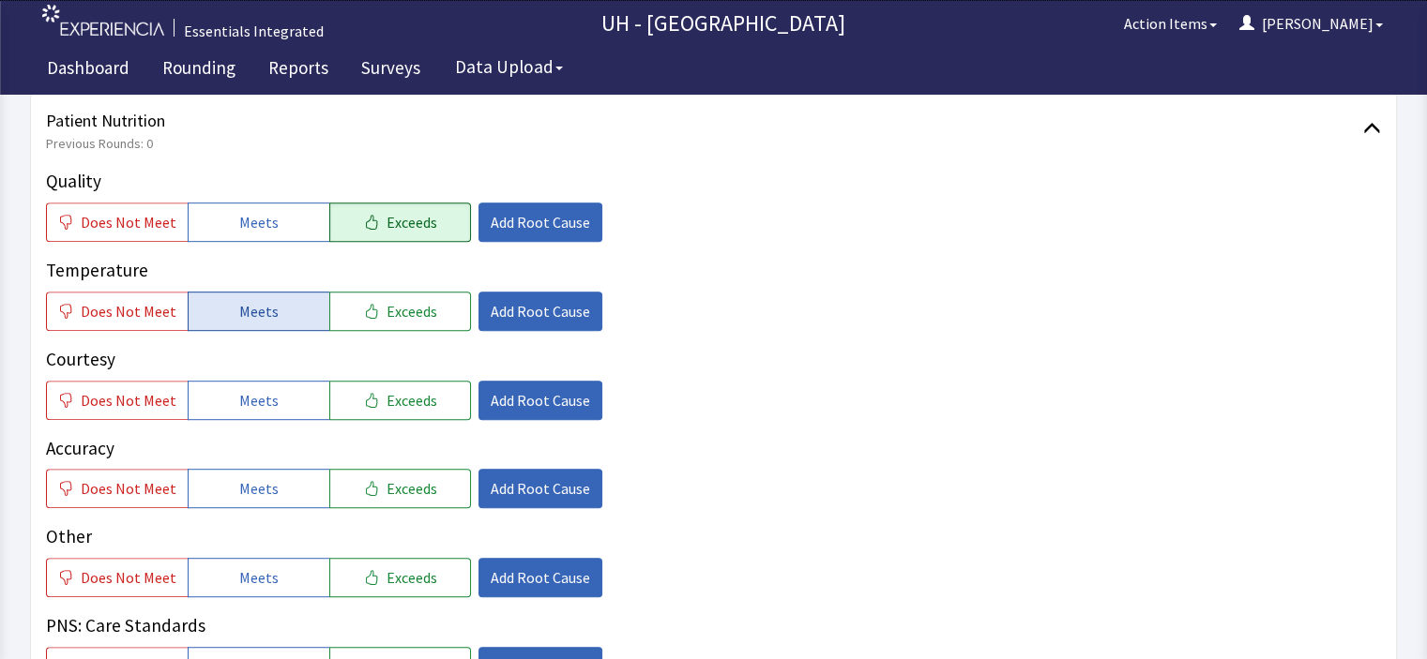
click at [255, 300] on span "Meets" at bounding box center [258, 311] width 39 height 23
click at [256, 389] on span "Meets" at bounding box center [258, 400] width 39 height 23
click at [266, 477] on span "Meets" at bounding box center [258, 488] width 39 height 23
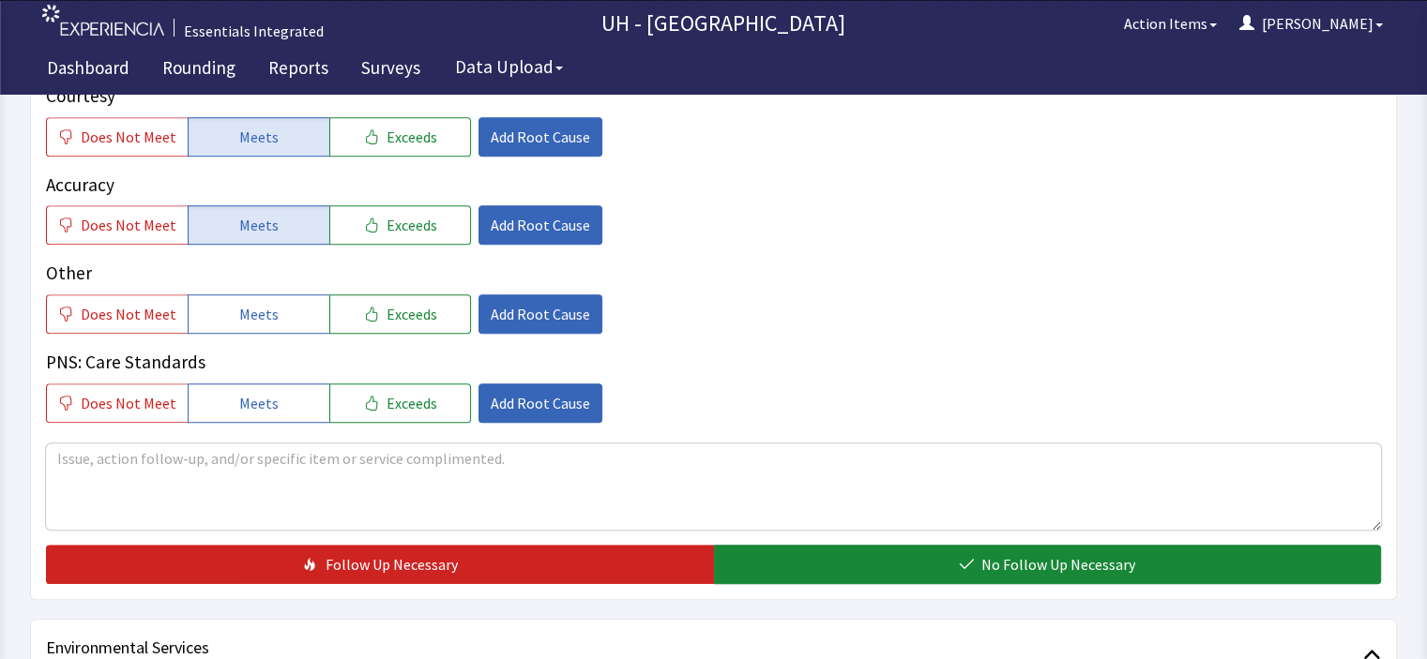
scroll to position [1204, 0]
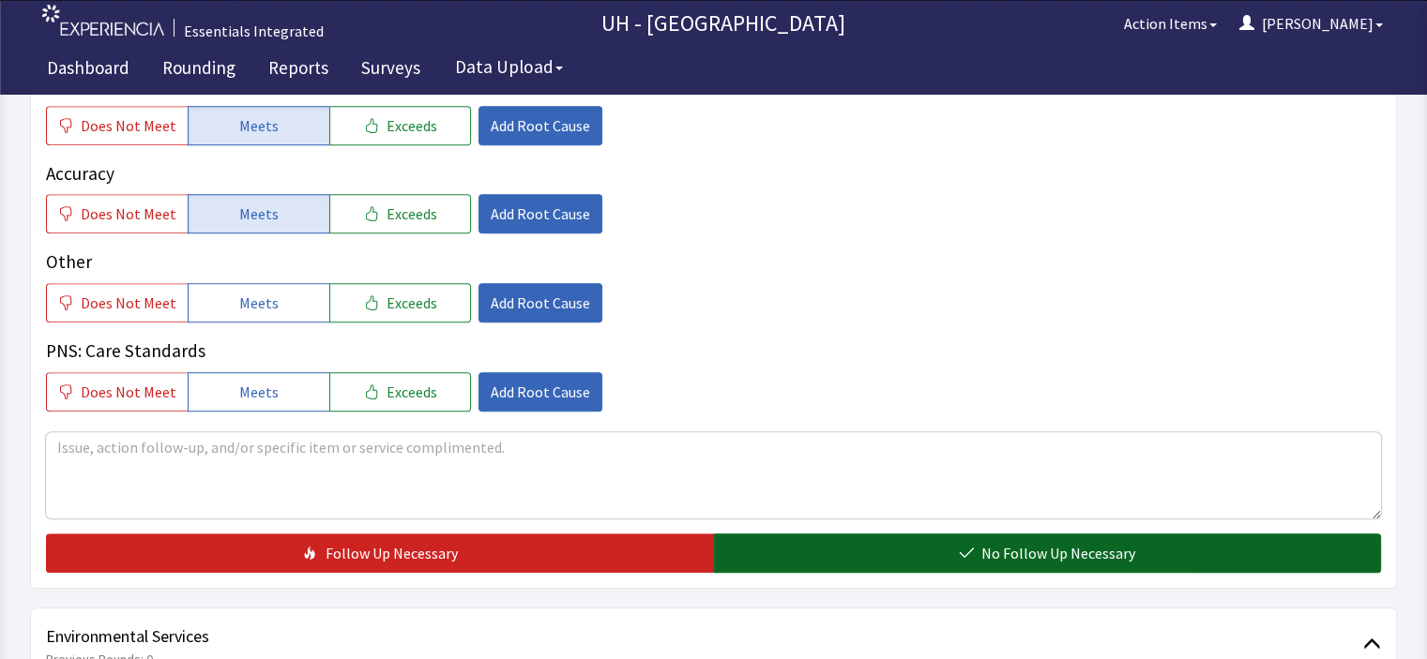
click at [1128, 542] on span "No Follow Up Necessary" at bounding box center [1058, 553] width 154 height 23
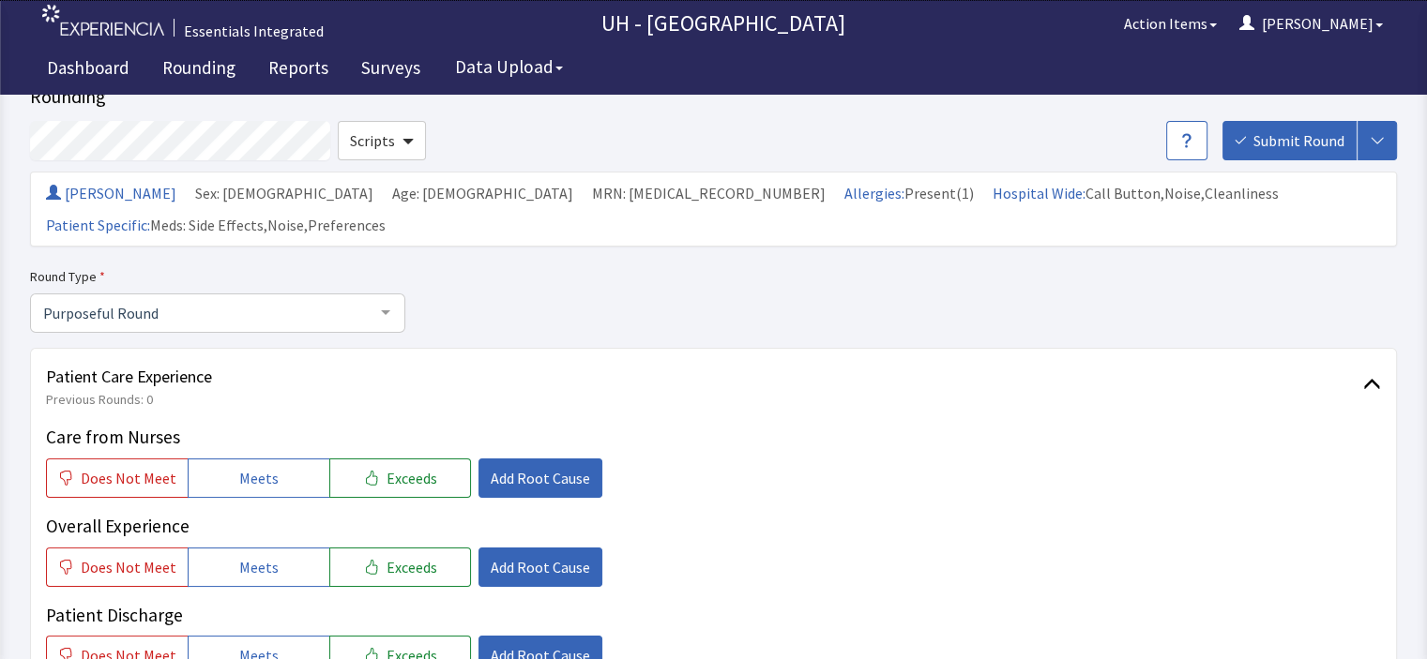
scroll to position [0, 0]
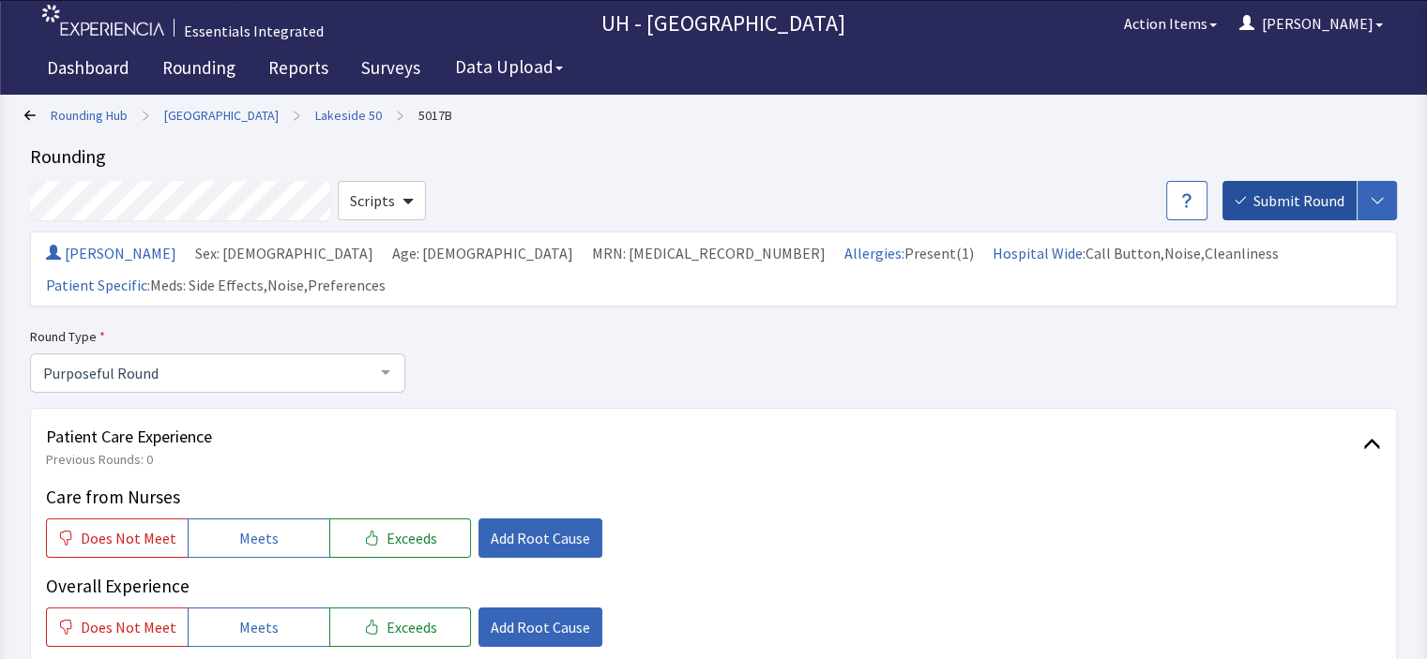
click at [1306, 209] on span "Submit Round" at bounding box center [1298, 200] width 91 height 23
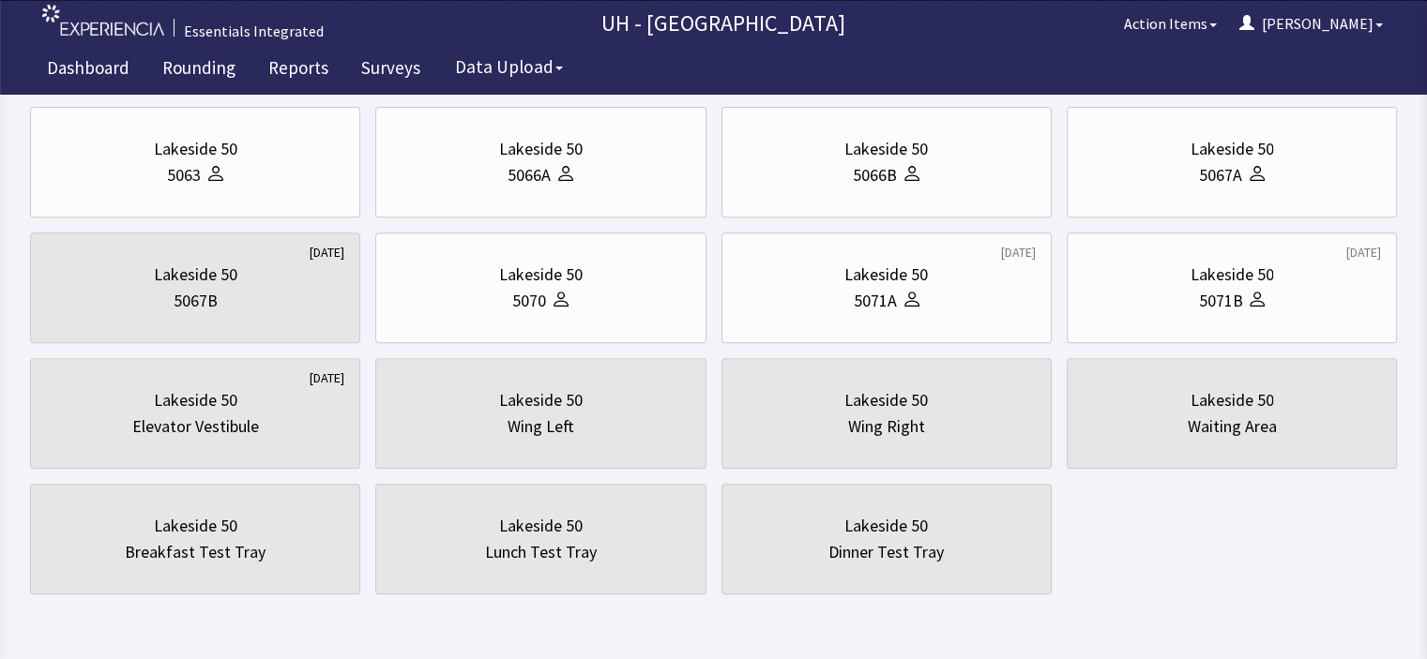
scroll to position [714, 0]
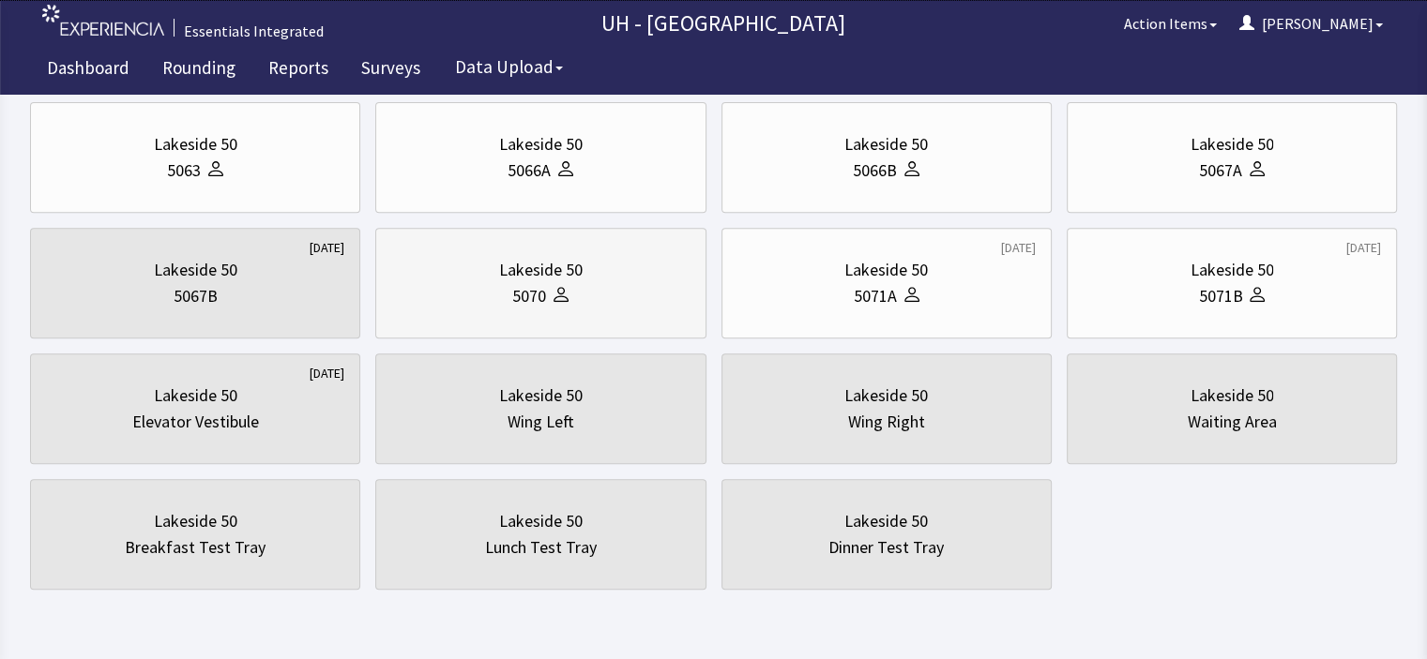
click at [558, 277] on div "Lakeside 50" at bounding box center [540, 270] width 83 height 26
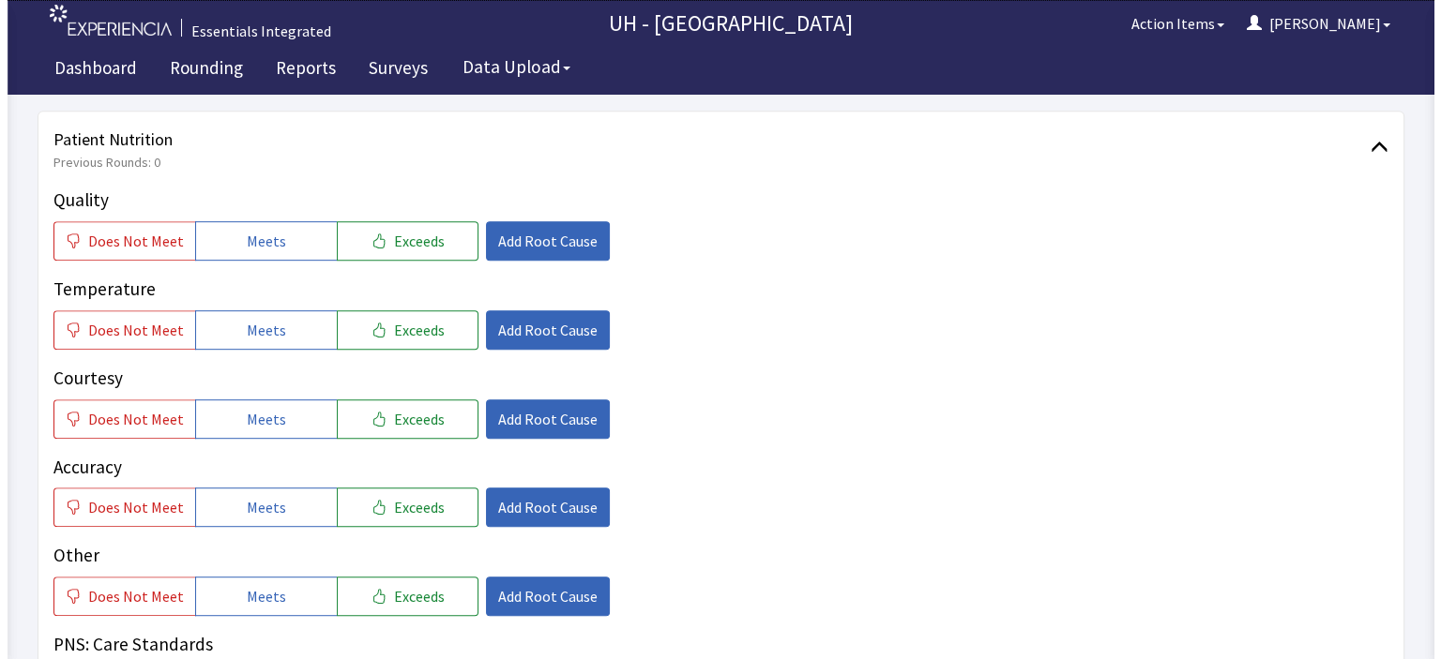
scroll to position [993, 0]
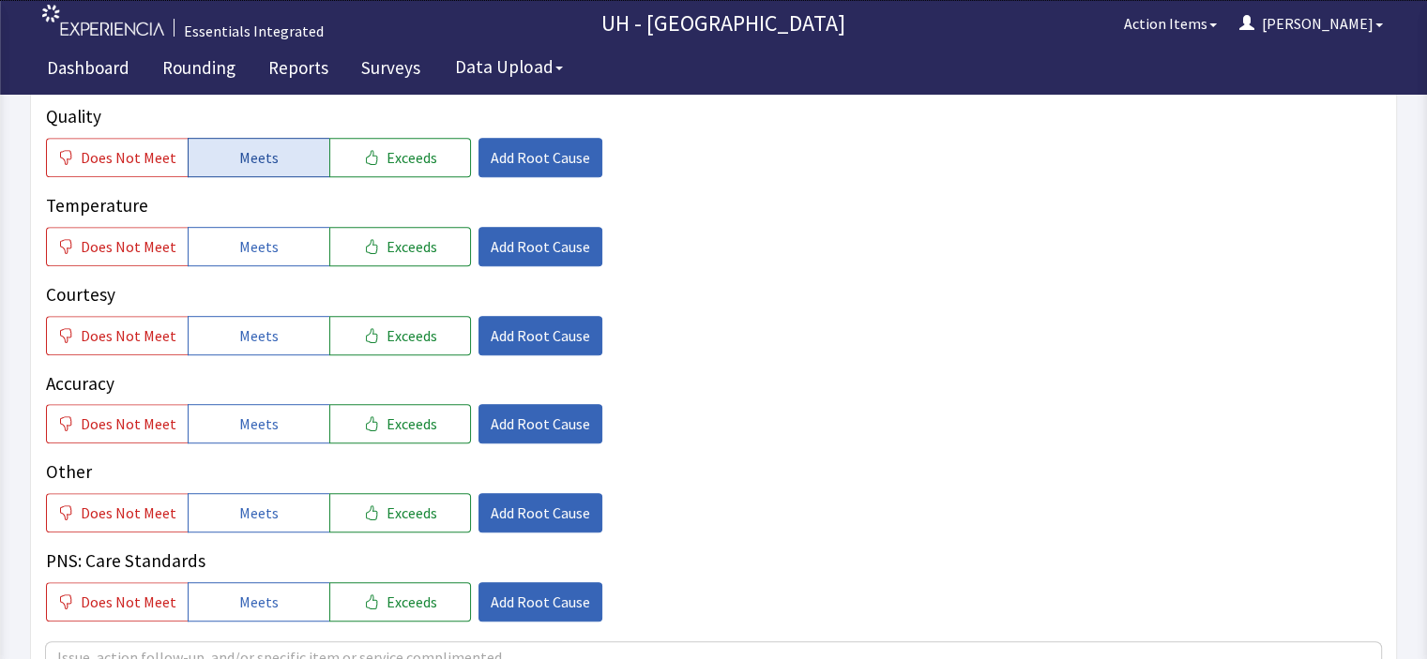
click at [289, 138] on button "Meets" at bounding box center [259, 157] width 142 height 39
click at [135, 235] on span "Does Not Meet" at bounding box center [129, 246] width 96 height 23
click at [206, 316] on button "Meets" at bounding box center [259, 335] width 142 height 39
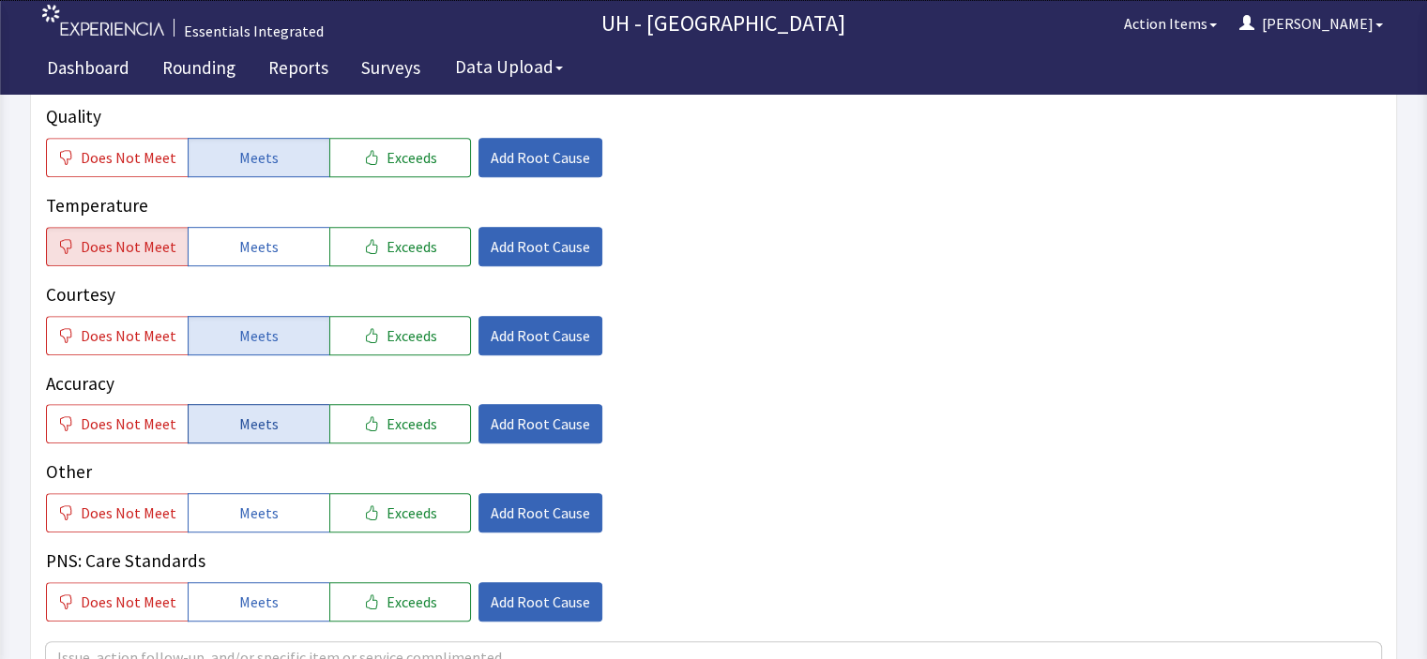
click at [263, 413] on span "Meets" at bounding box center [258, 424] width 39 height 23
click at [561, 235] on span "Add Root Cause" at bounding box center [540, 246] width 99 height 23
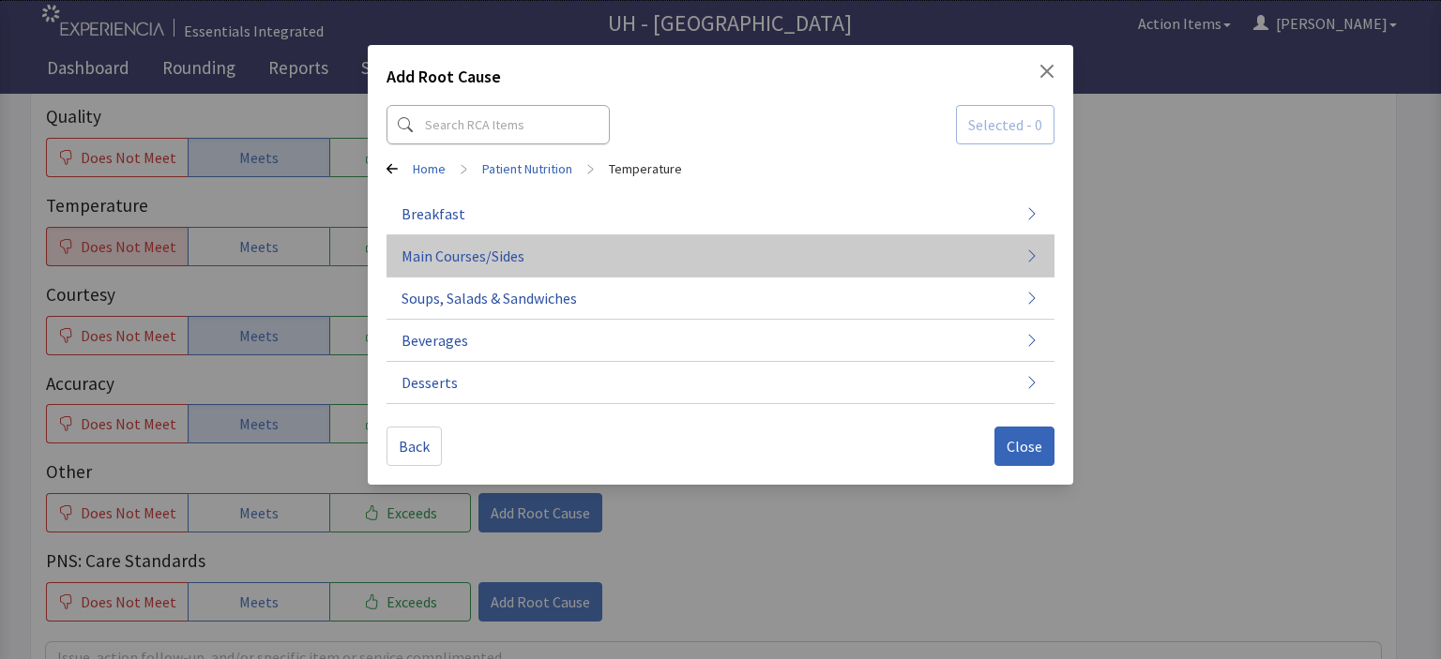
click at [563, 265] on button "Main Courses/Sides" at bounding box center [720, 256] width 668 height 42
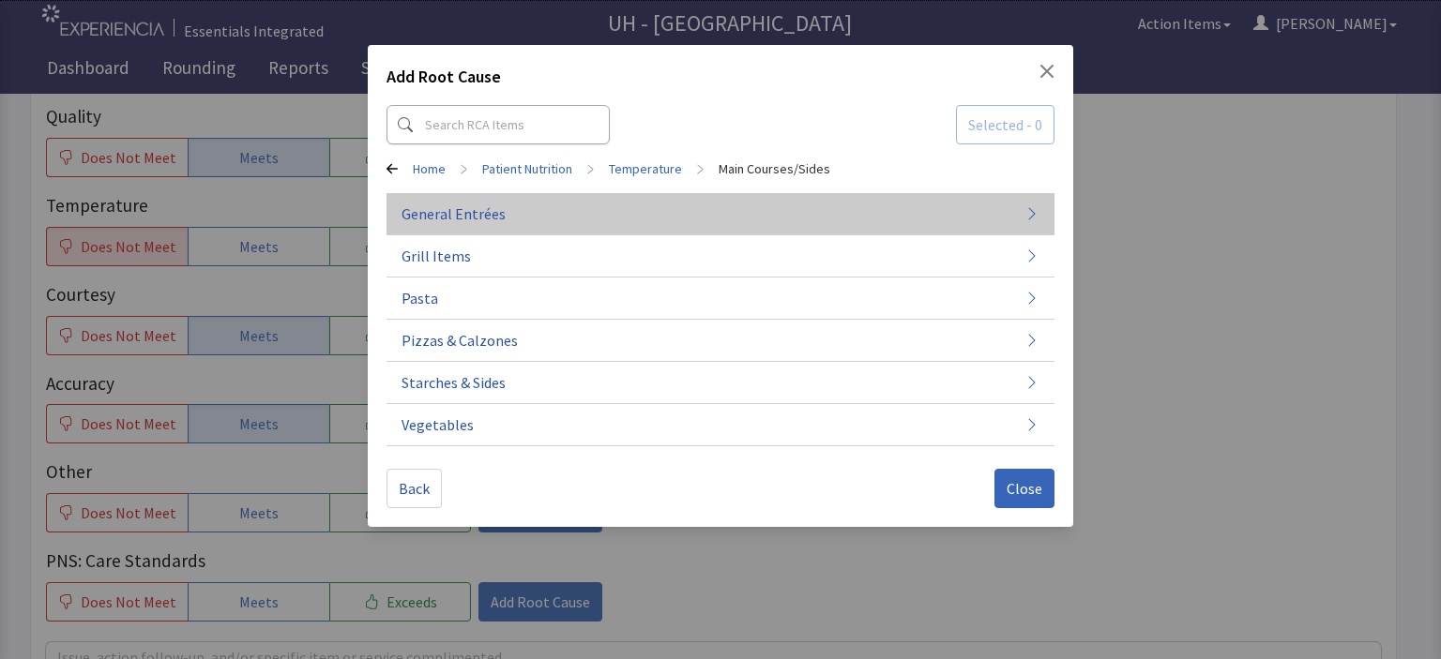
click at [637, 224] on button "General Entrées" at bounding box center [720, 214] width 668 height 42
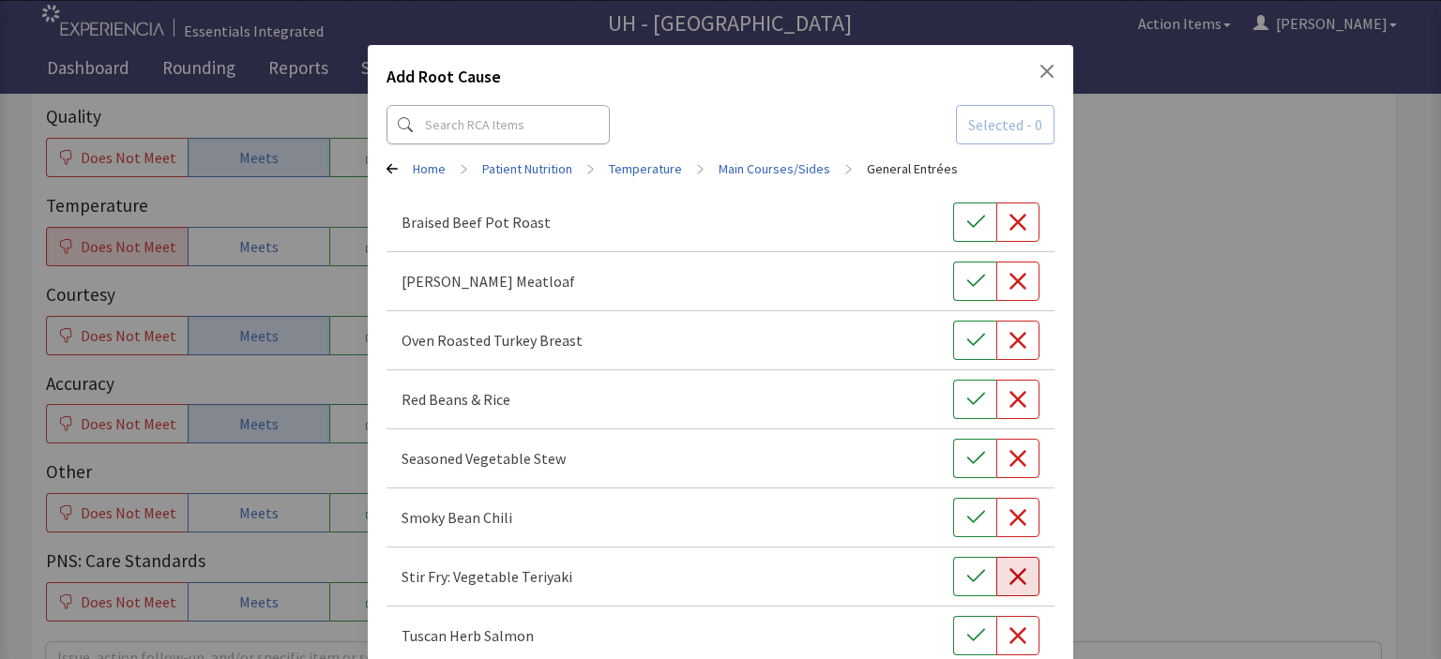
click at [1008, 584] on icon "button" at bounding box center [1017, 577] width 19 height 19
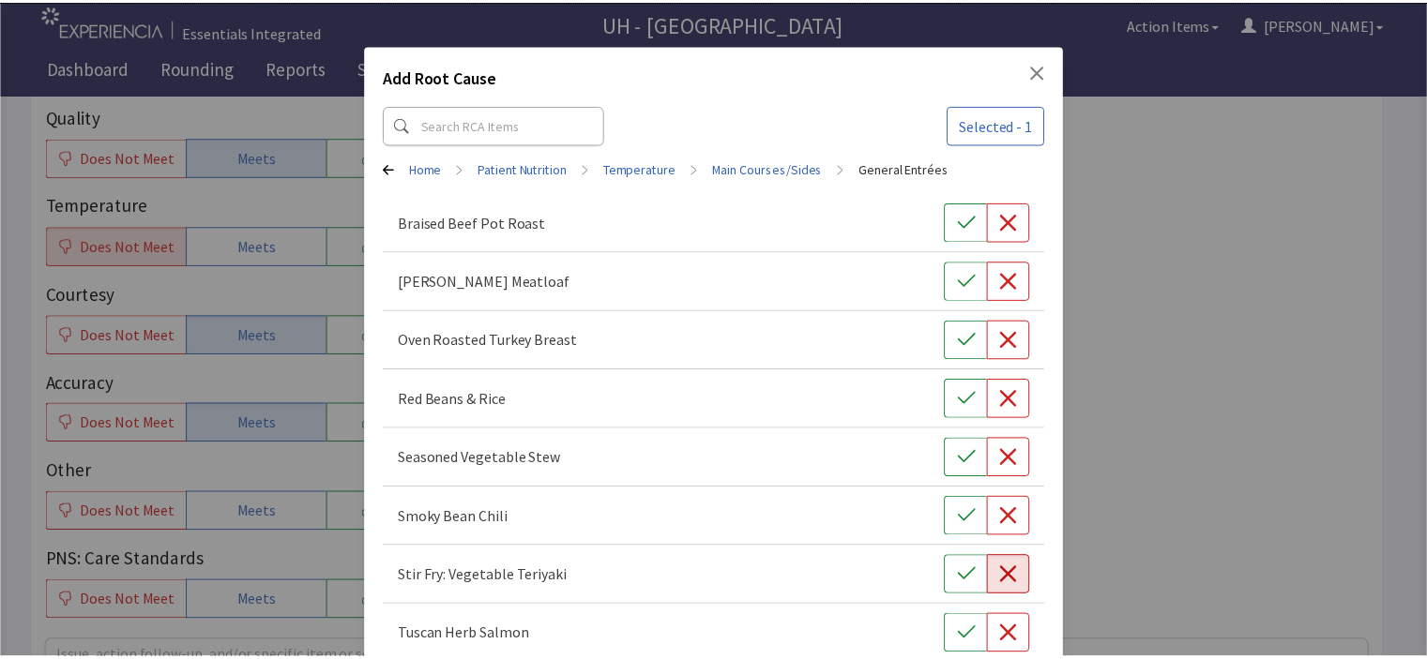
scroll to position [100, 0]
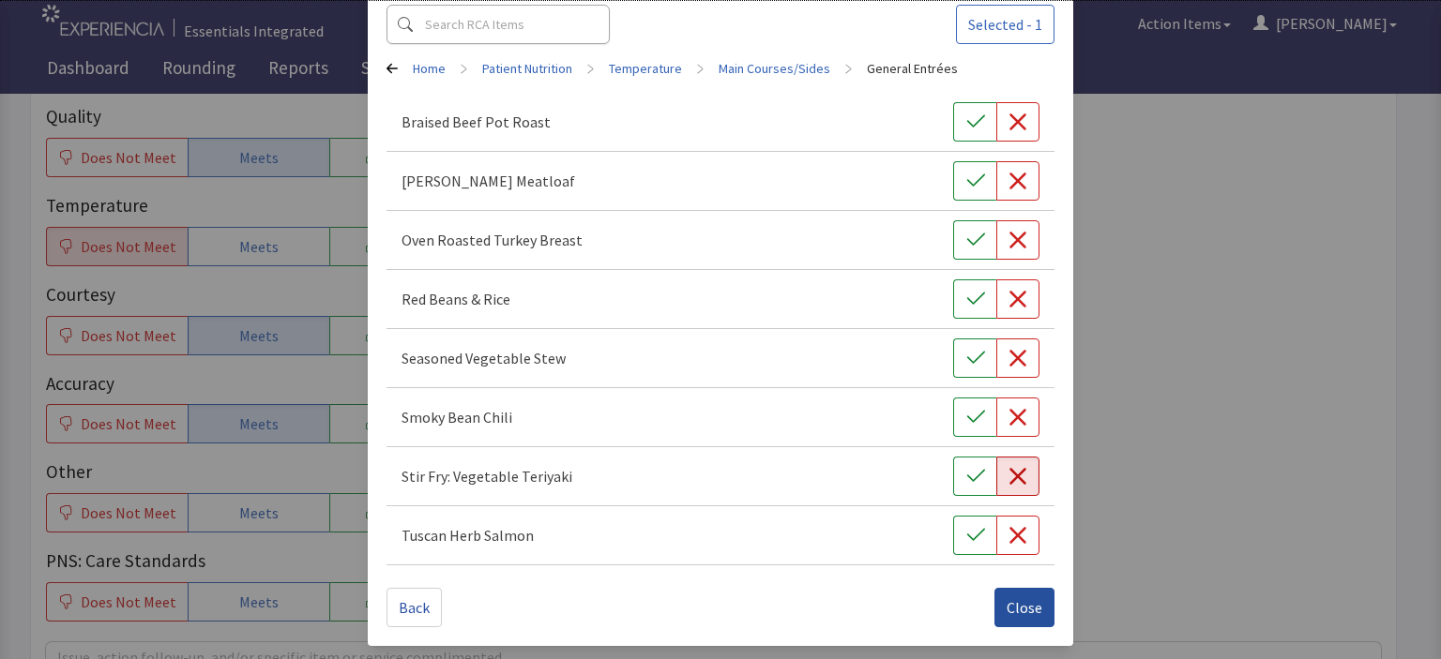
click at [1011, 603] on span "Close" at bounding box center [1025, 608] width 36 height 23
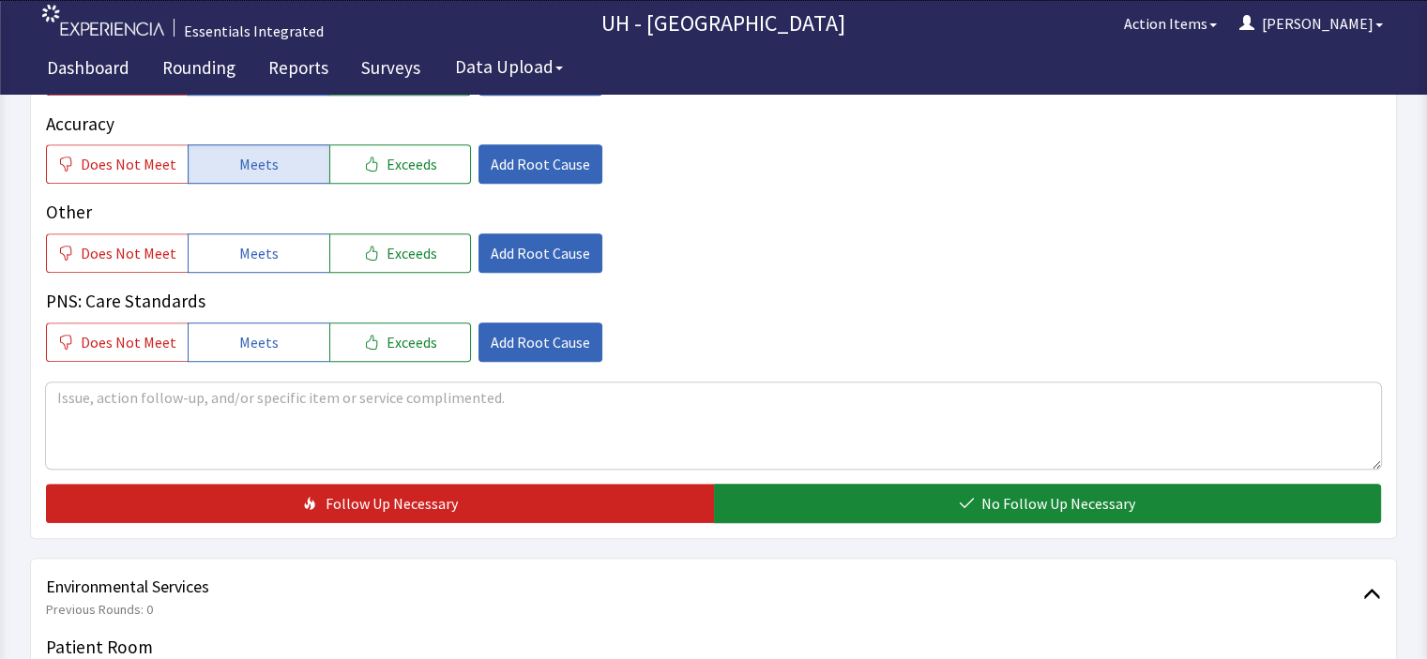
scroll to position [1291, 0]
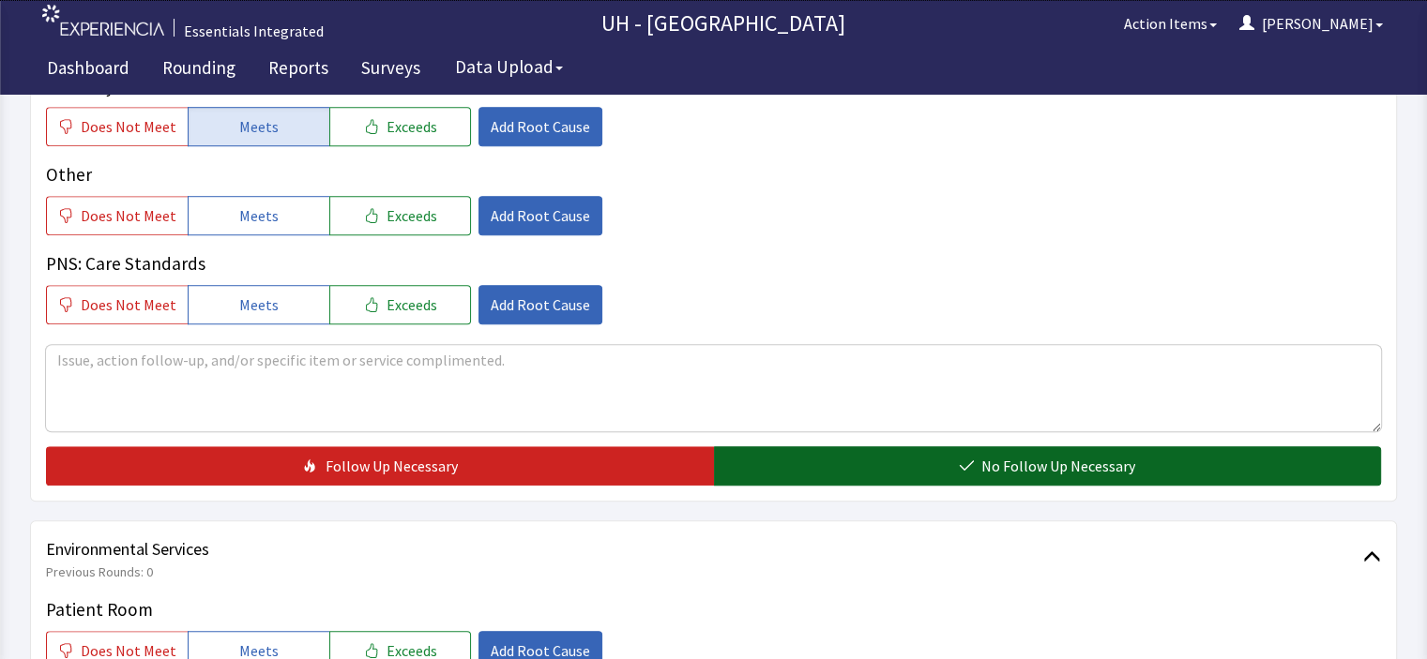
click at [752, 447] on button "No Follow Up Necessary" at bounding box center [1048, 466] width 668 height 39
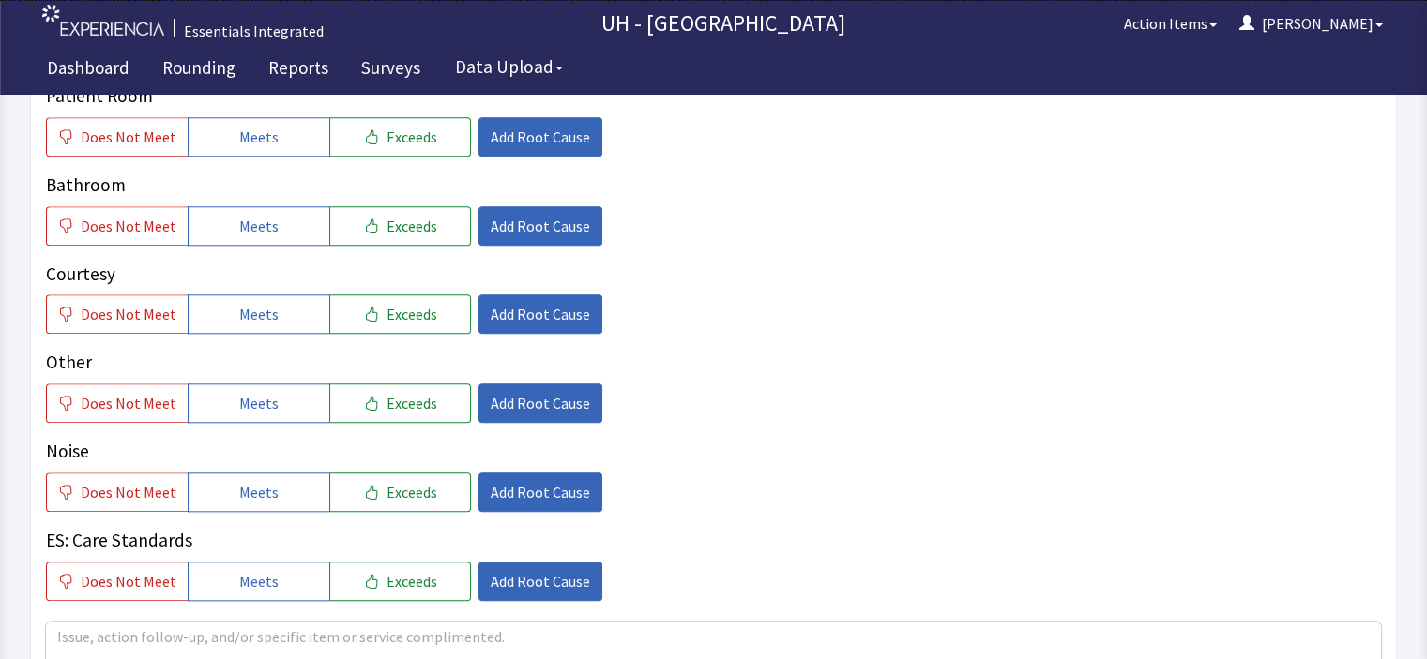
scroll to position [1816, 0]
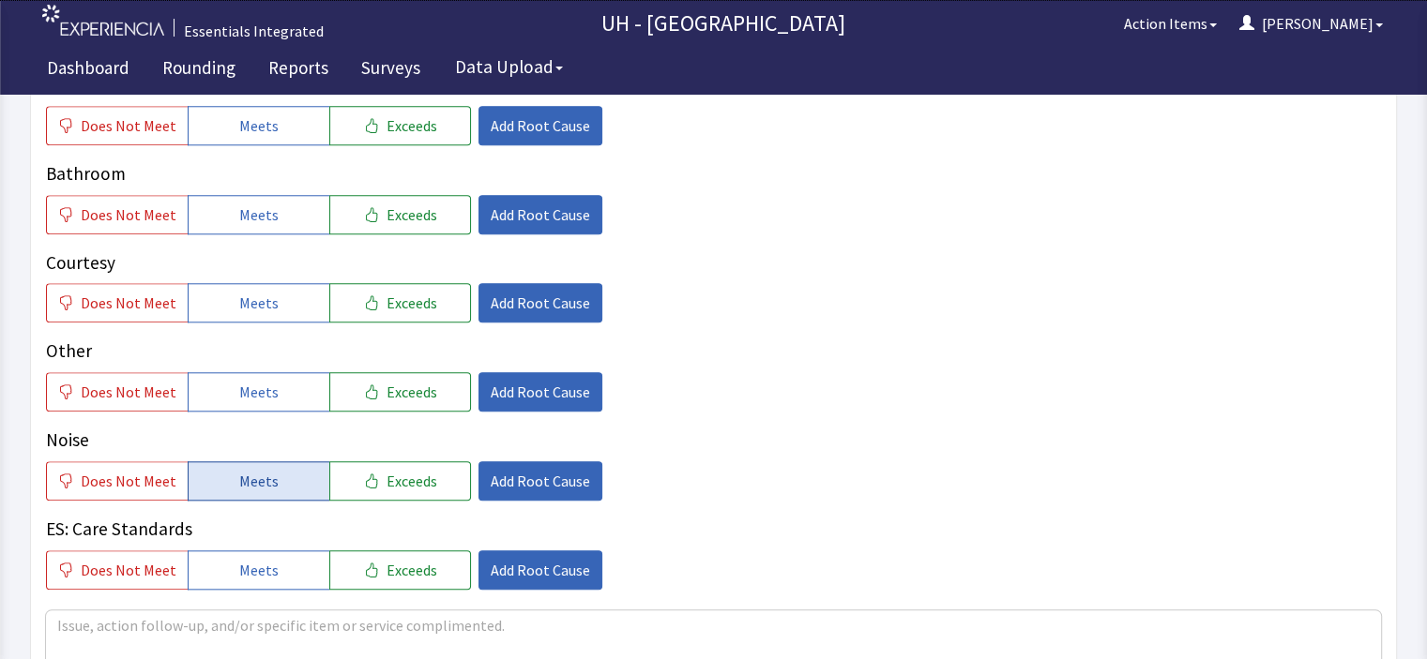
click at [249, 470] on span "Meets" at bounding box center [258, 481] width 39 height 23
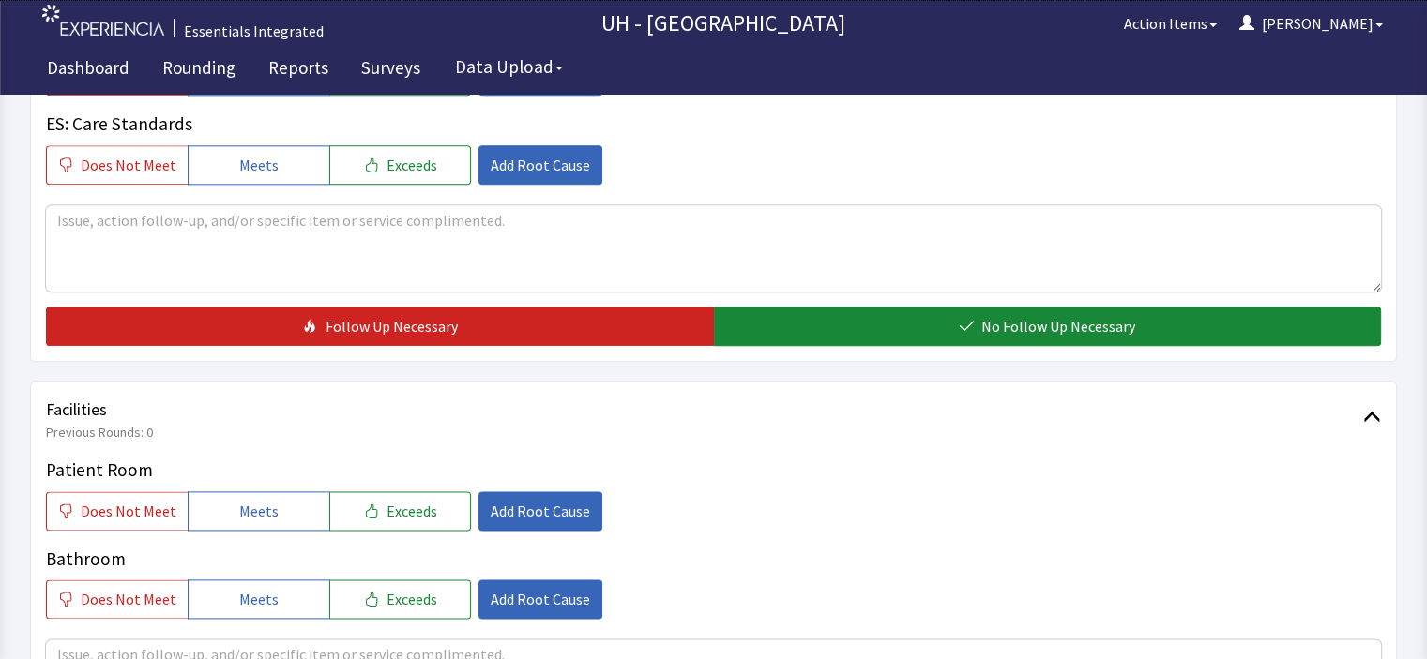
scroll to position [2225, 0]
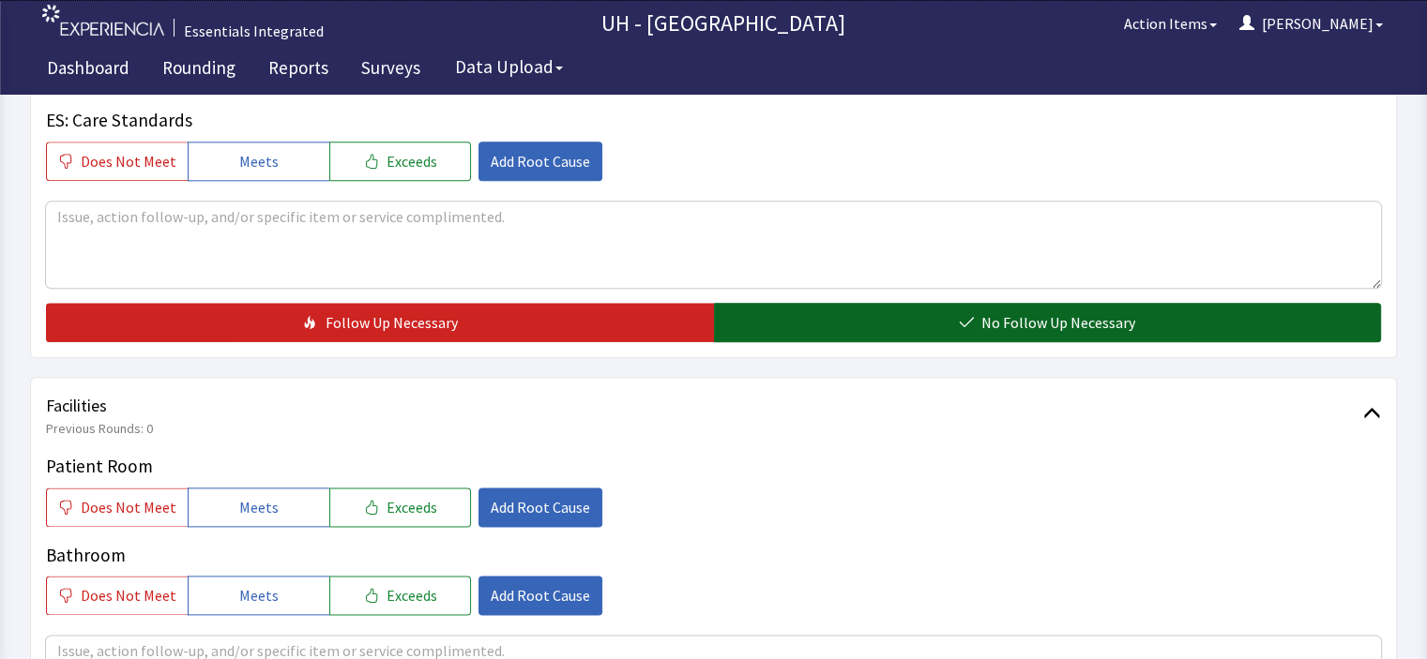
click at [1284, 303] on button "No Follow Up Necessary" at bounding box center [1048, 322] width 668 height 39
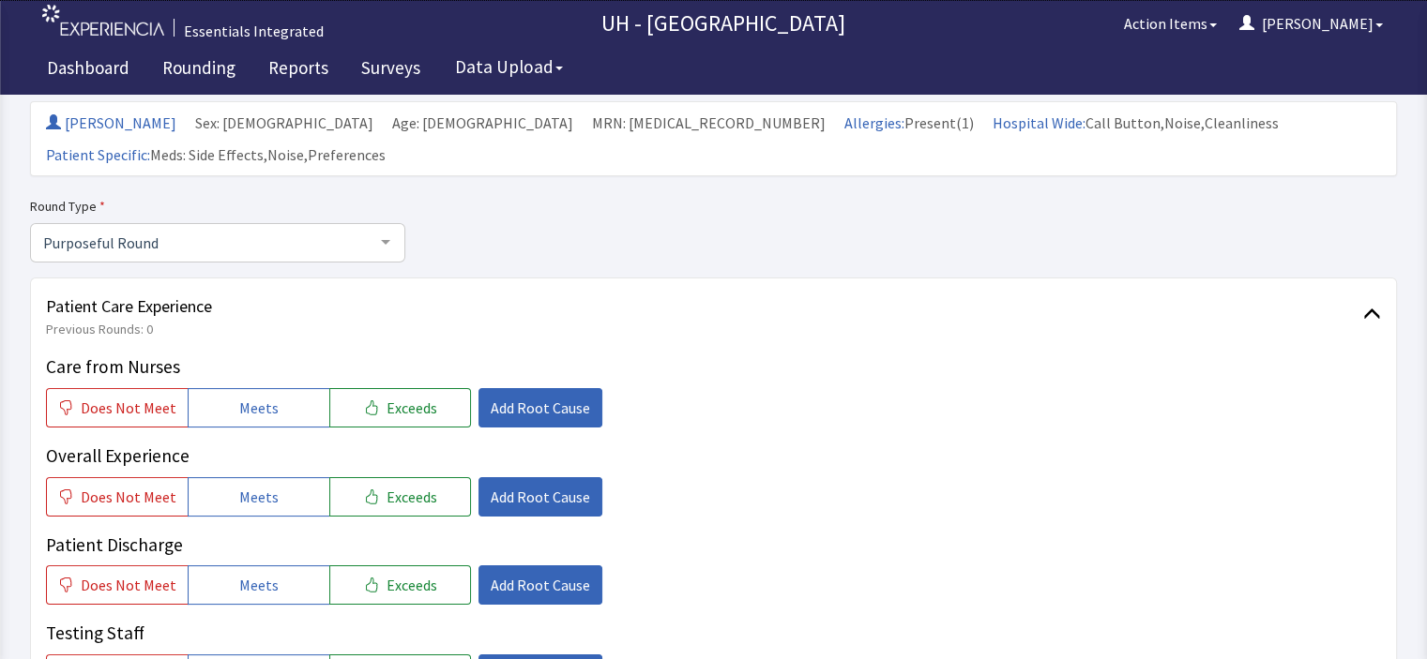
scroll to position [0, 0]
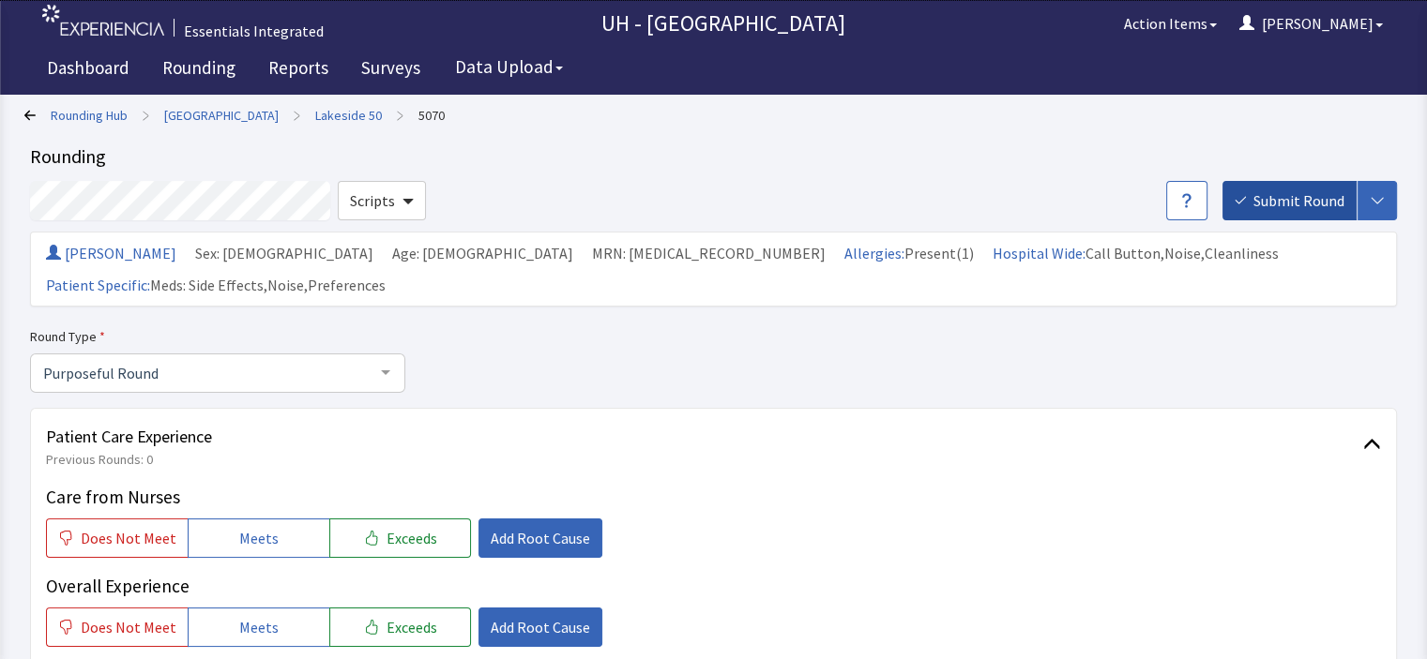
click at [1296, 201] on span "Submit Round" at bounding box center [1298, 200] width 91 height 23
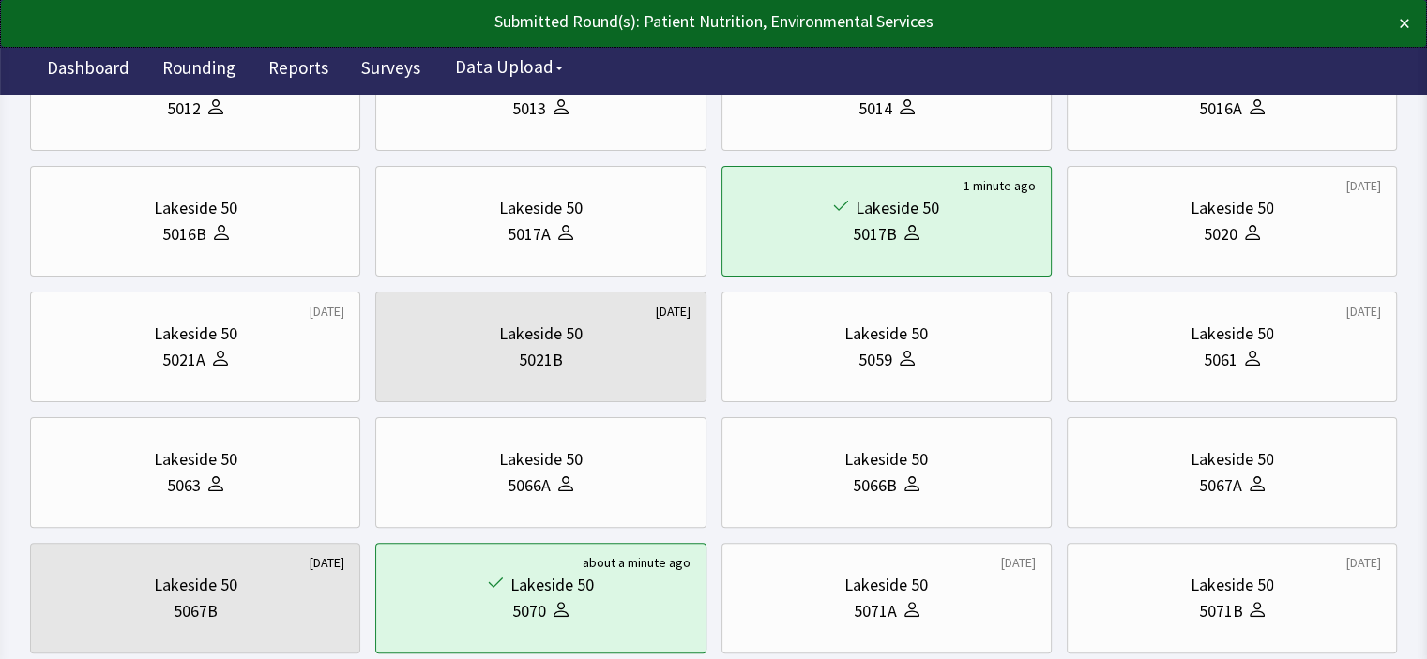
scroll to position [405, 0]
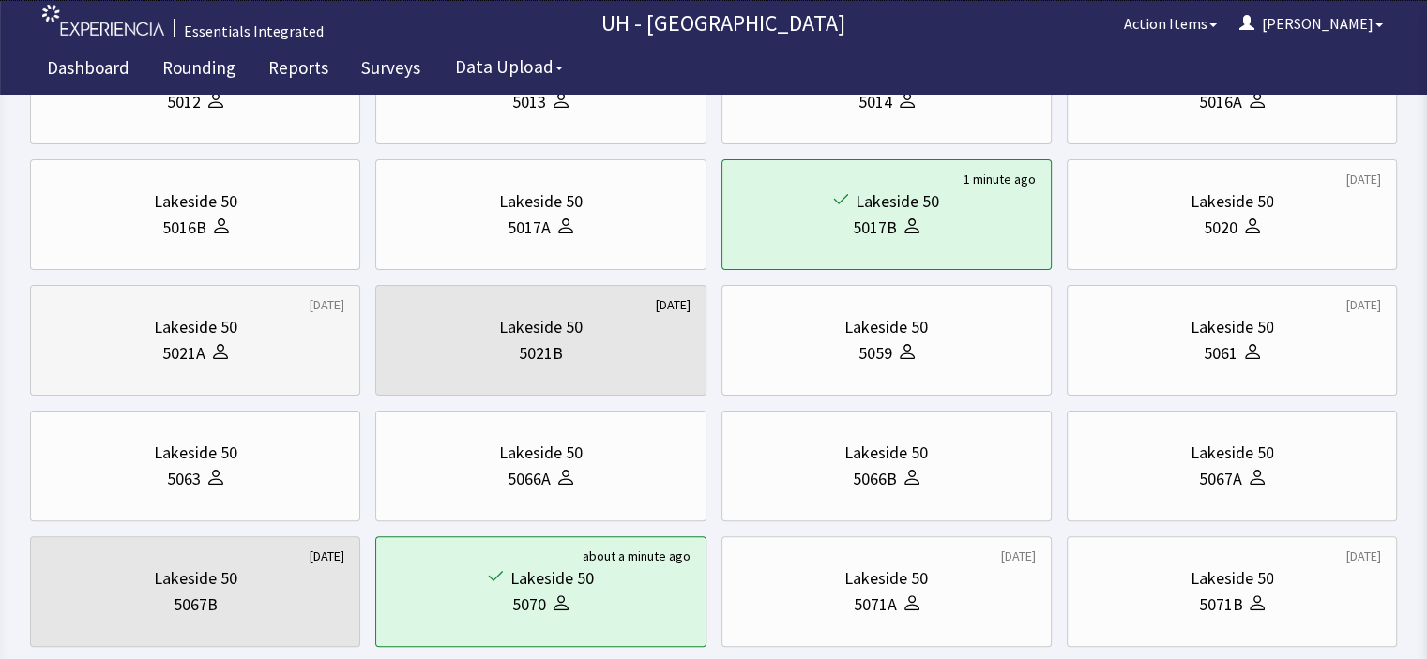
click at [180, 373] on div "Lakeside 50 5021A" at bounding box center [195, 341] width 298 height 90
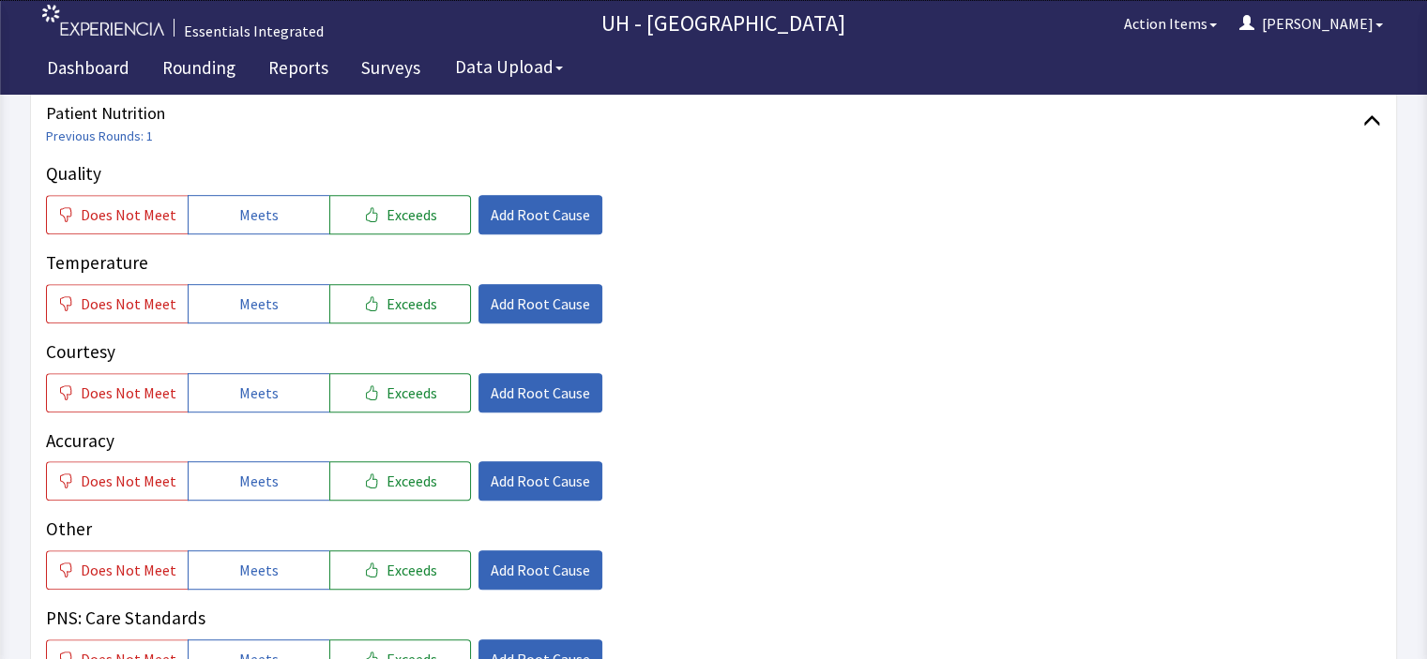
scroll to position [947, 0]
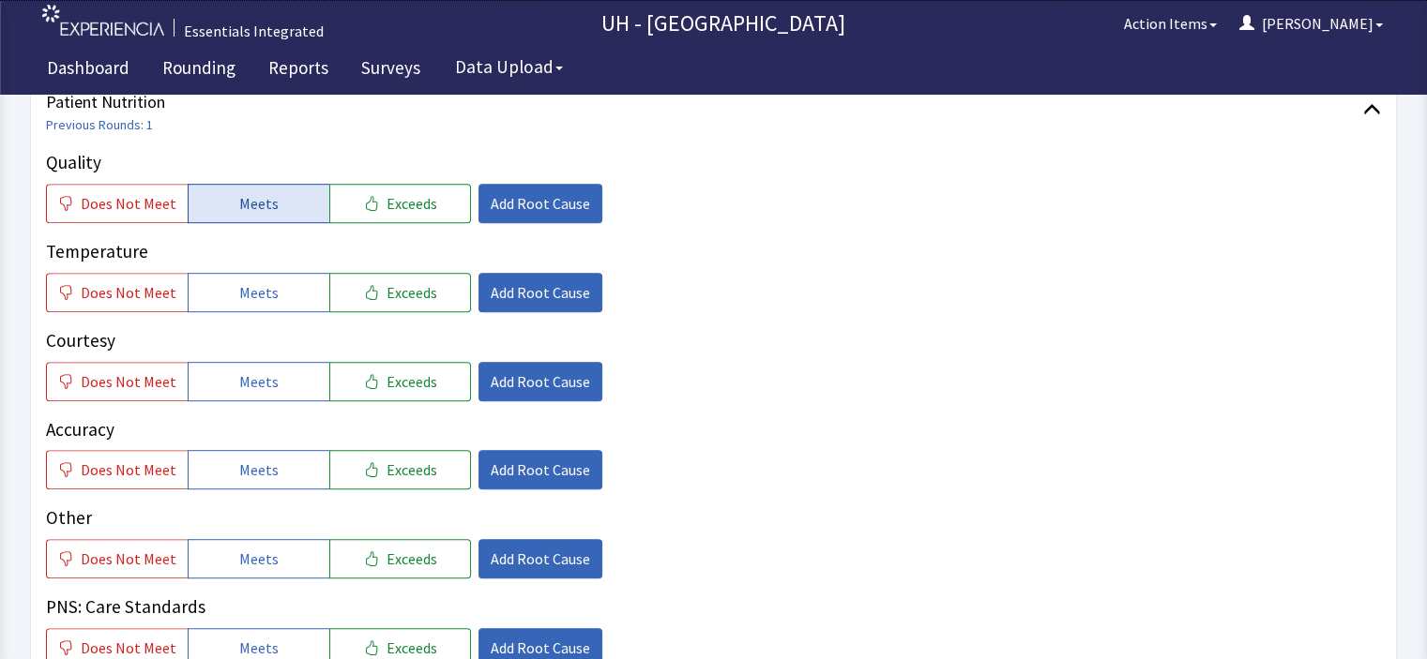
click at [268, 192] on span "Meets" at bounding box center [258, 203] width 39 height 23
click at [303, 273] on button "Meets" at bounding box center [259, 292] width 142 height 39
click at [292, 362] on button "Meets" at bounding box center [259, 381] width 142 height 39
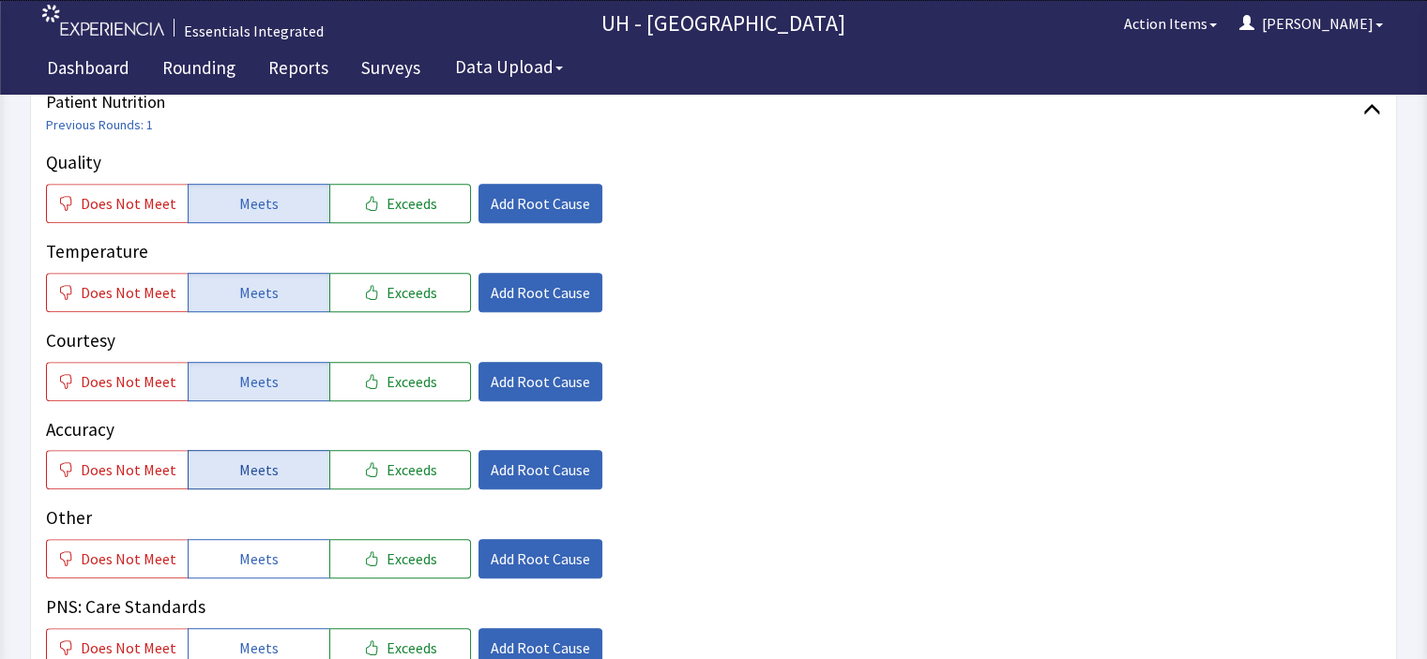
click at [278, 450] on button "Meets" at bounding box center [259, 469] width 142 height 39
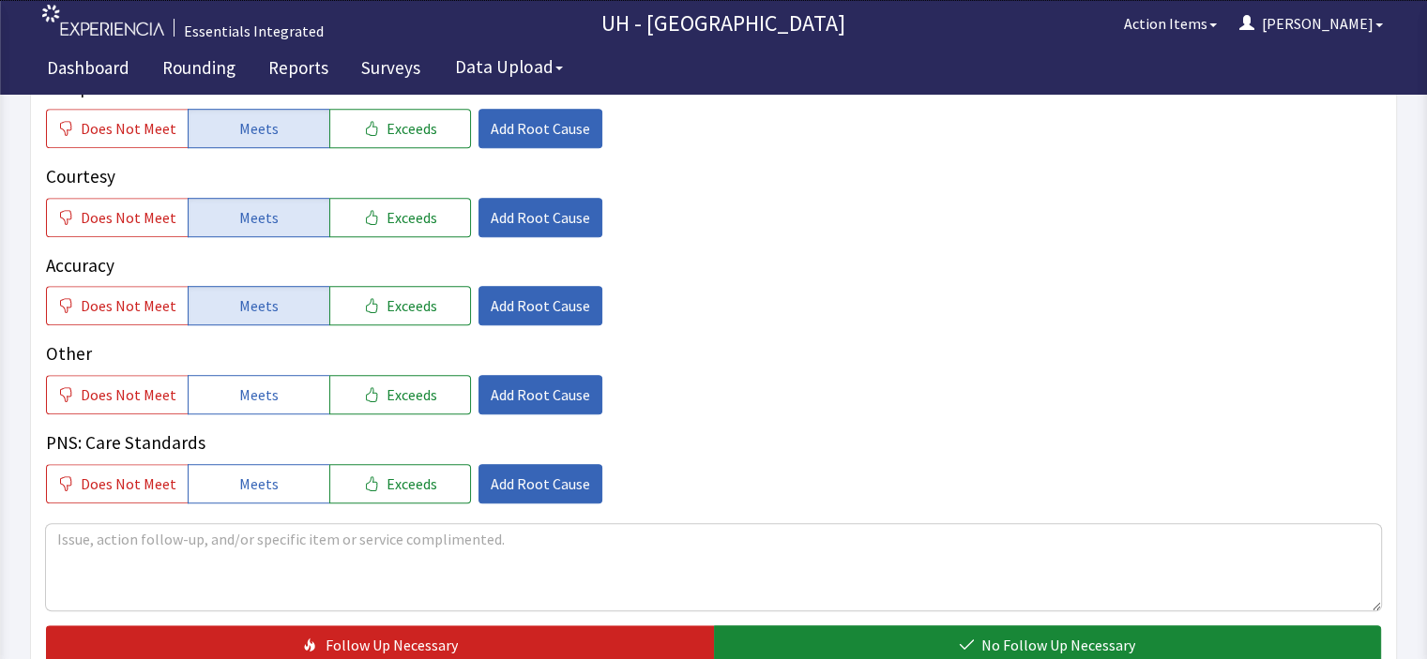
scroll to position [1131, 0]
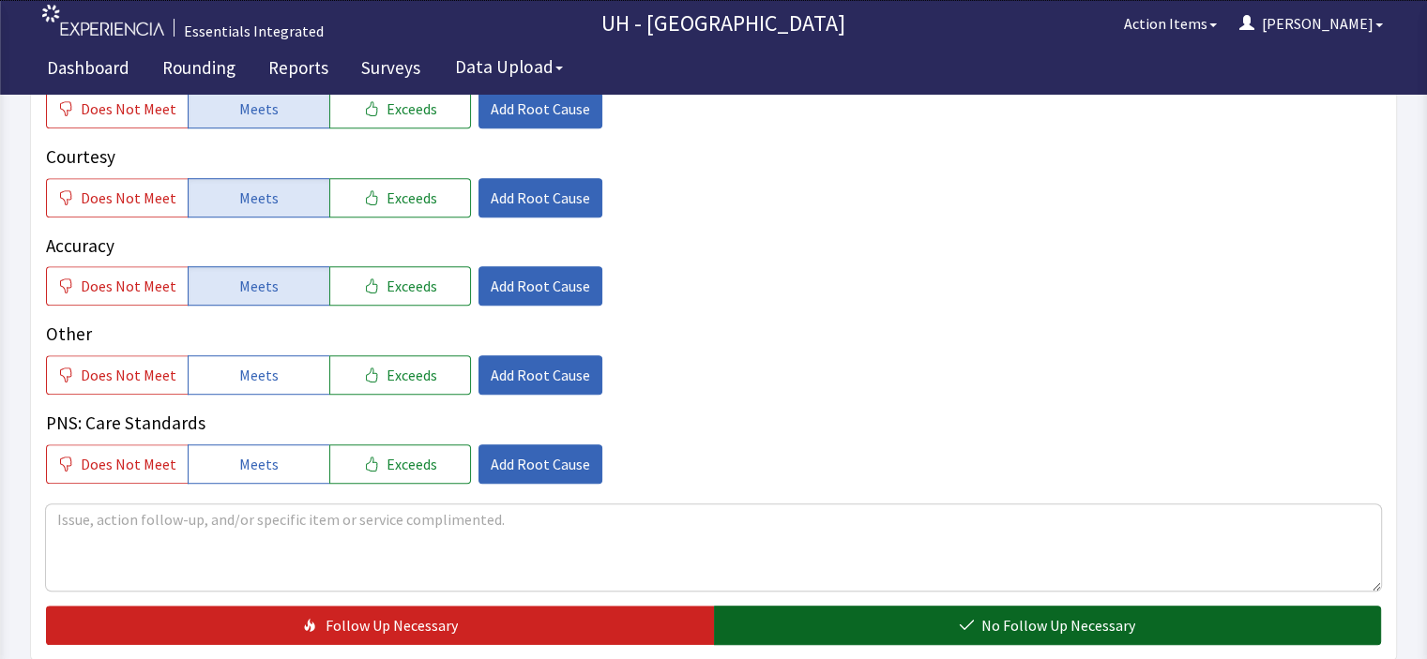
click at [1201, 606] on button "No Follow Up Necessary" at bounding box center [1048, 625] width 668 height 39
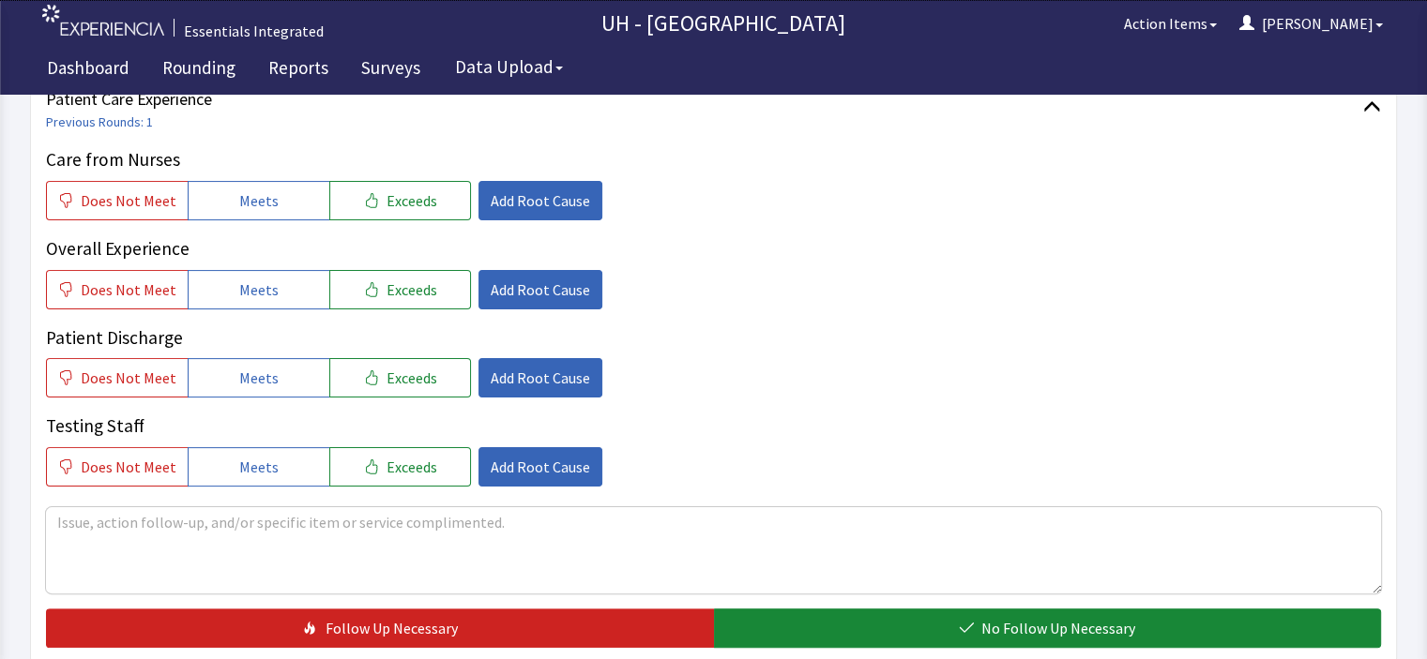
scroll to position [0, 0]
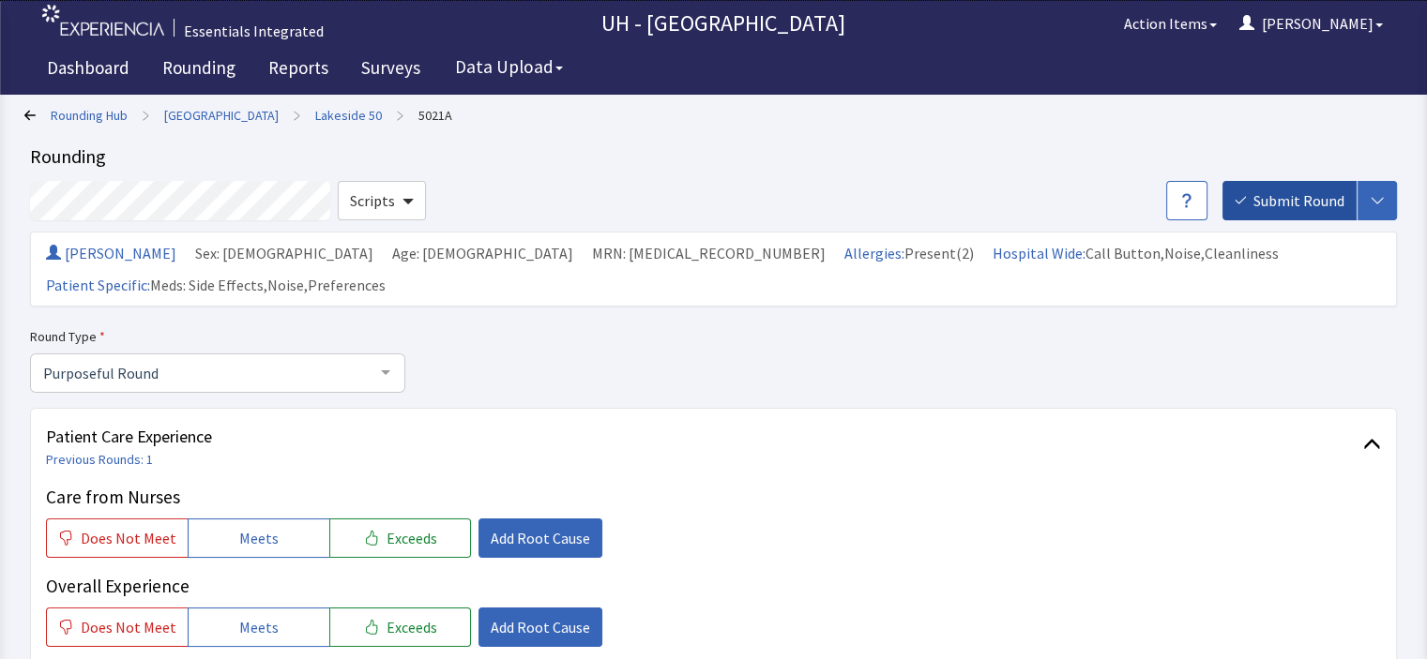
click at [1306, 209] on span "Submit Round" at bounding box center [1298, 200] width 91 height 23
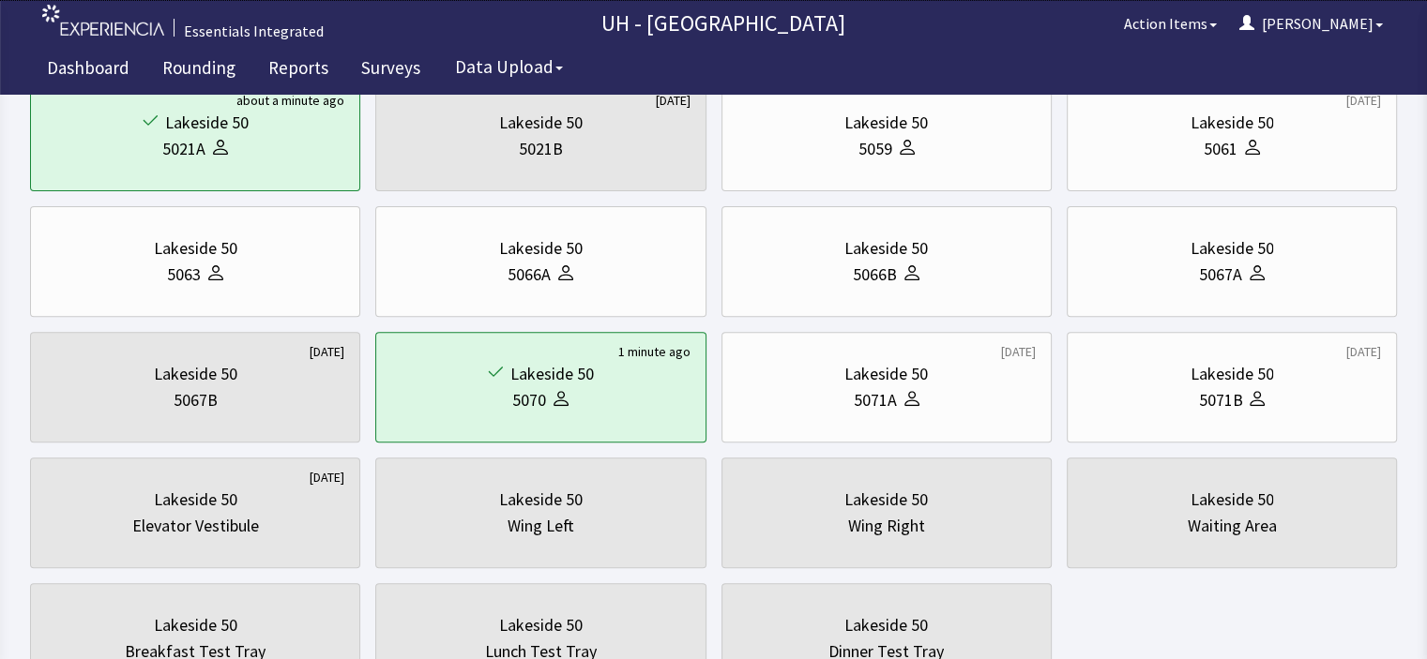
scroll to position [599, 0]
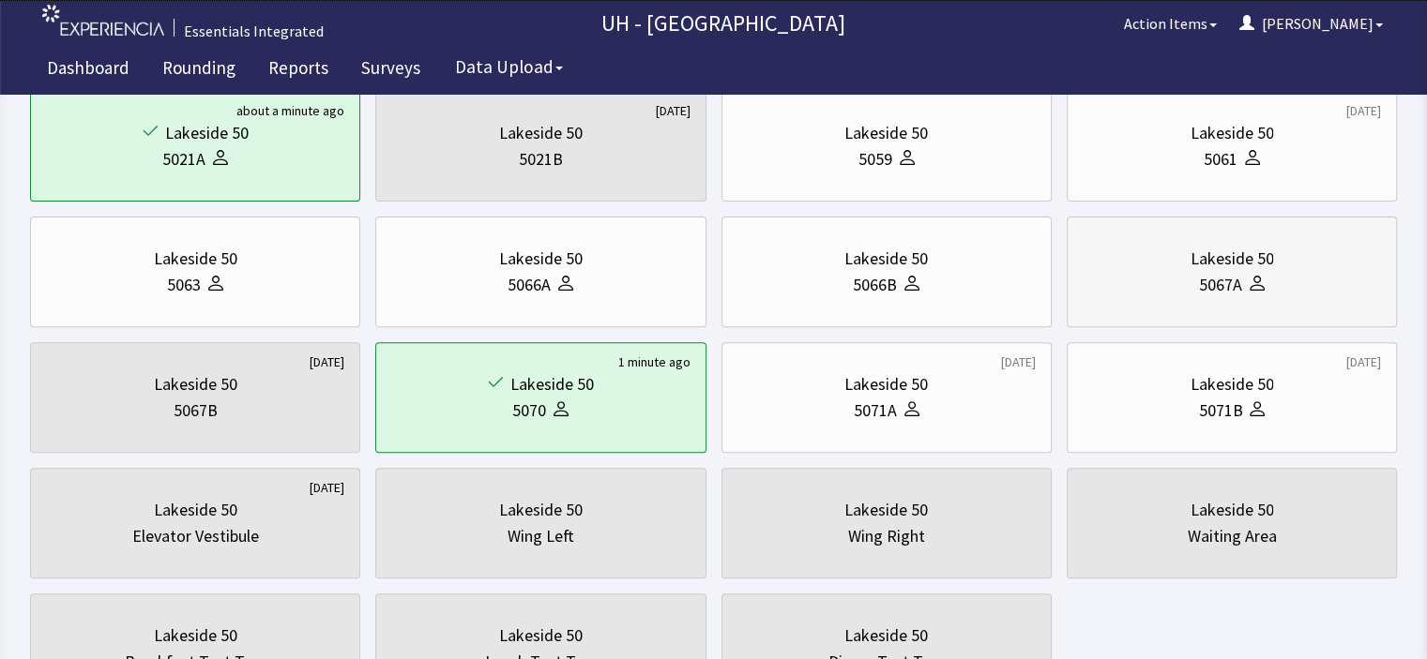
click at [1333, 253] on div "Lakeside 50" at bounding box center [1232, 259] width 298 height 26
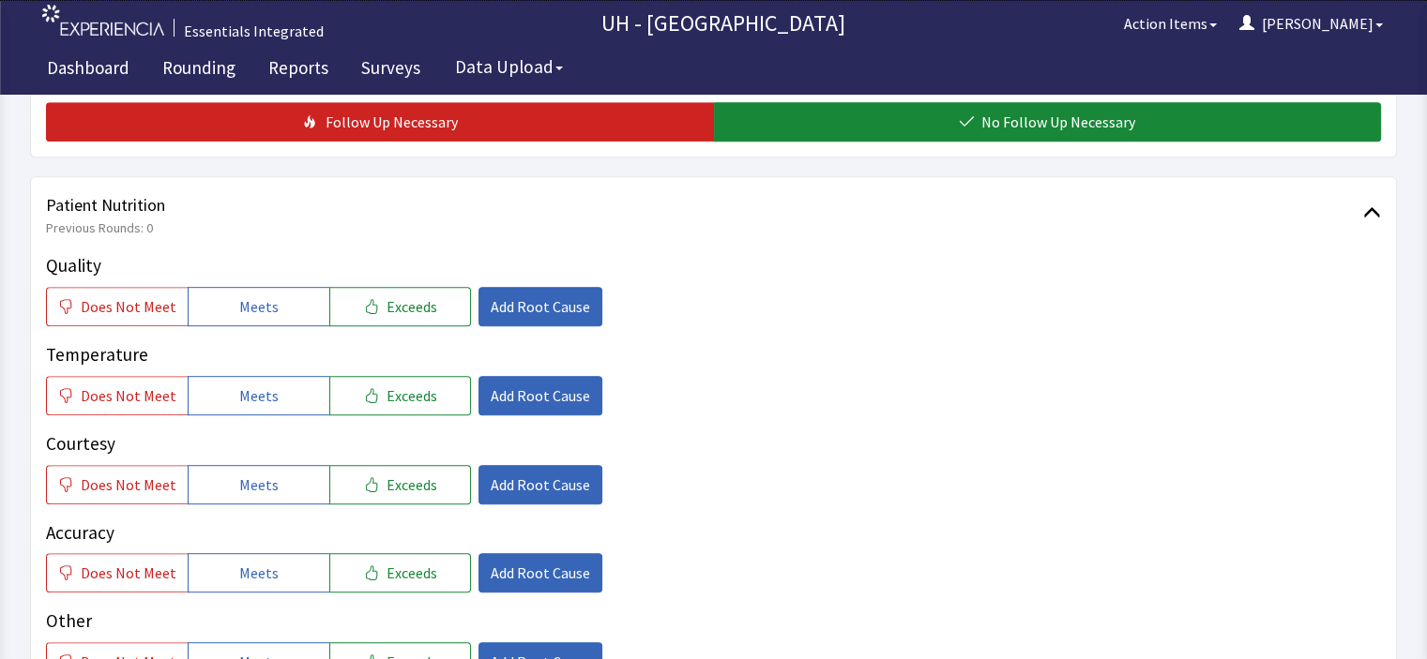
scroll to position [883, 0]
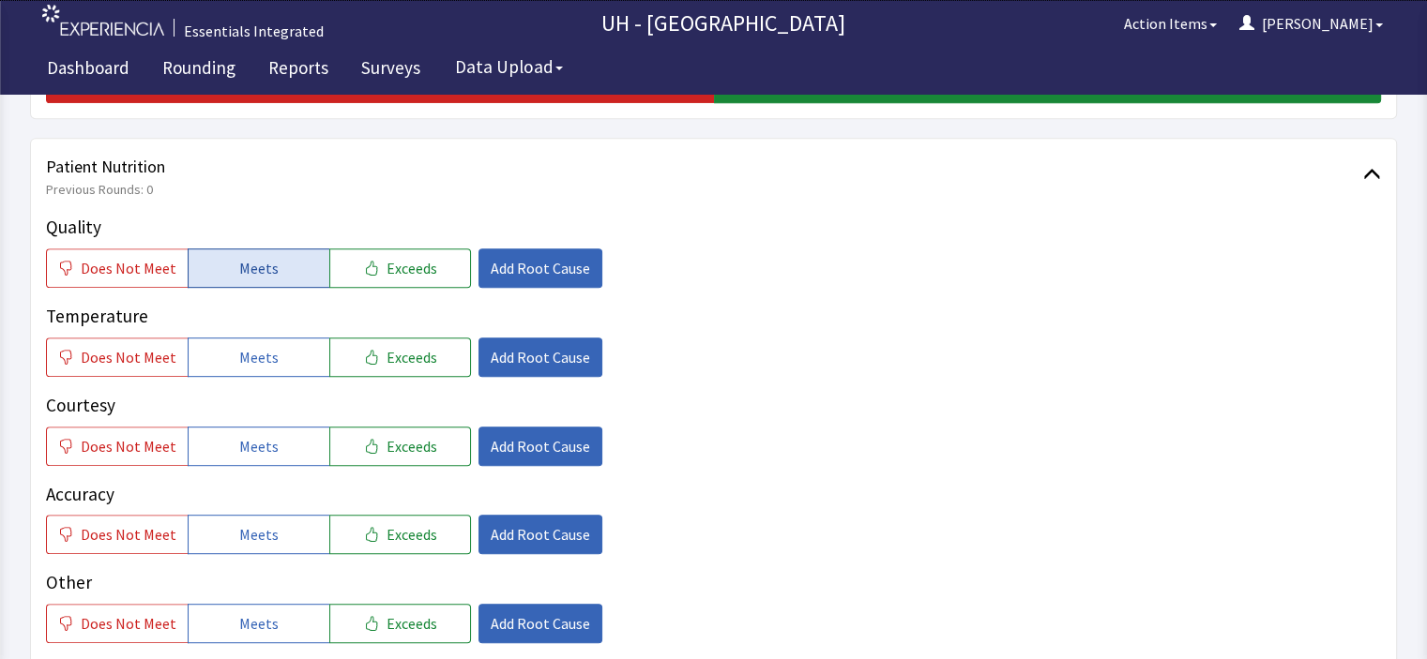
click at [249, 257] on span "Meets" at bounding box center [258, 268] width 39 height 23
click at [248, 338] on button "Meets" at bounding box center [259, 357] width 142 height 39
click at [342, 427] on button "Exceeds" at bounding box center [400, 446] width 142 height 39
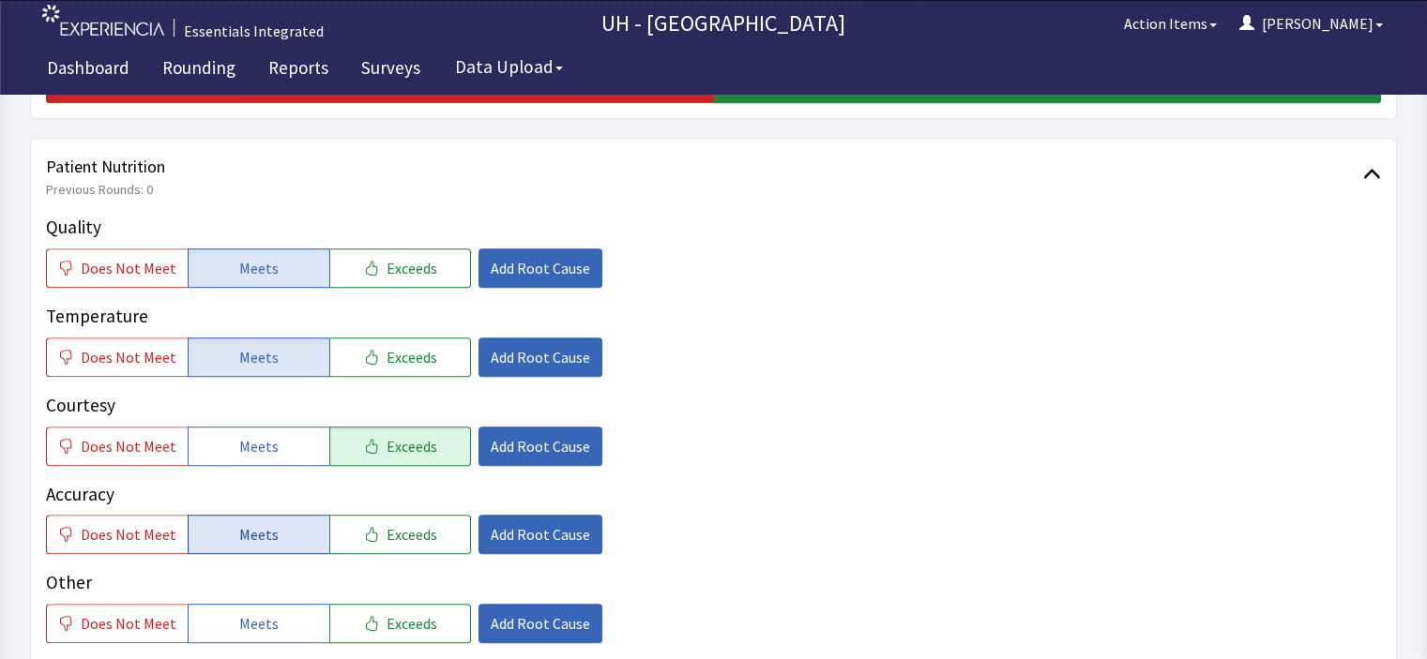
click at [273, 515] on button "Meets" at bounding box center [259, 534] width 142 height 39
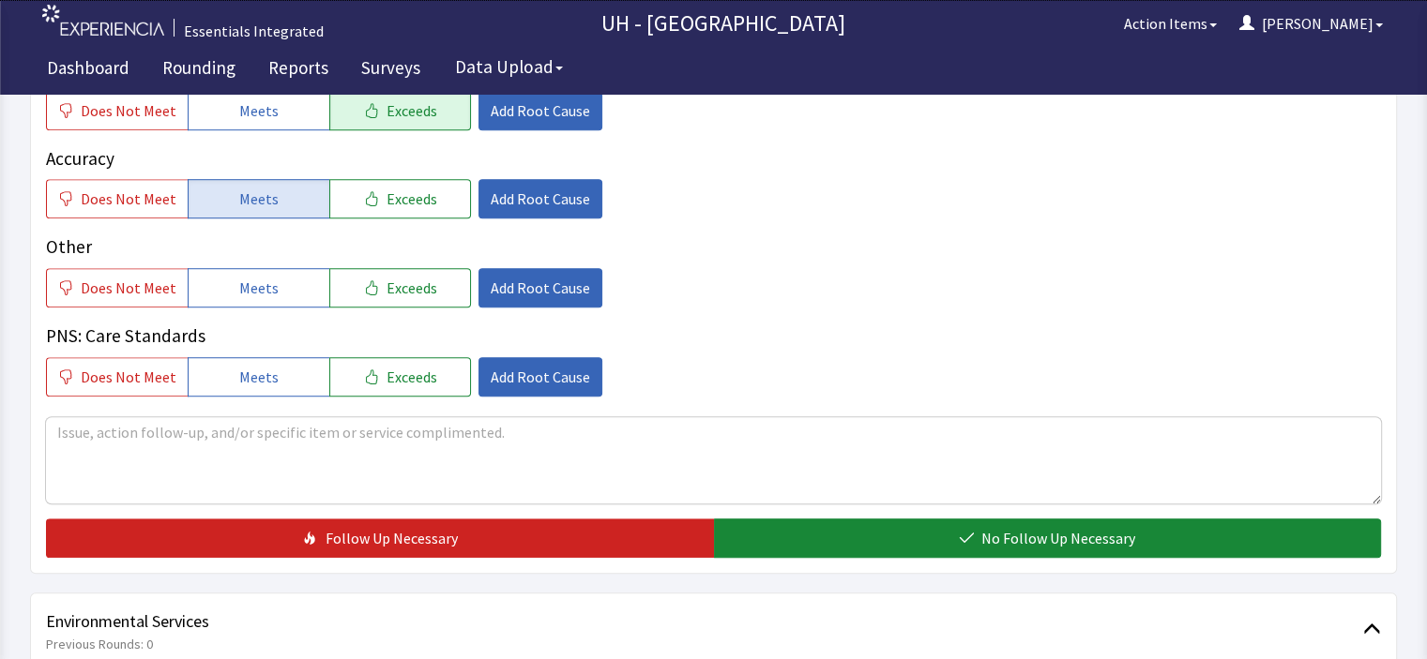
scroll to position [1242, 0]
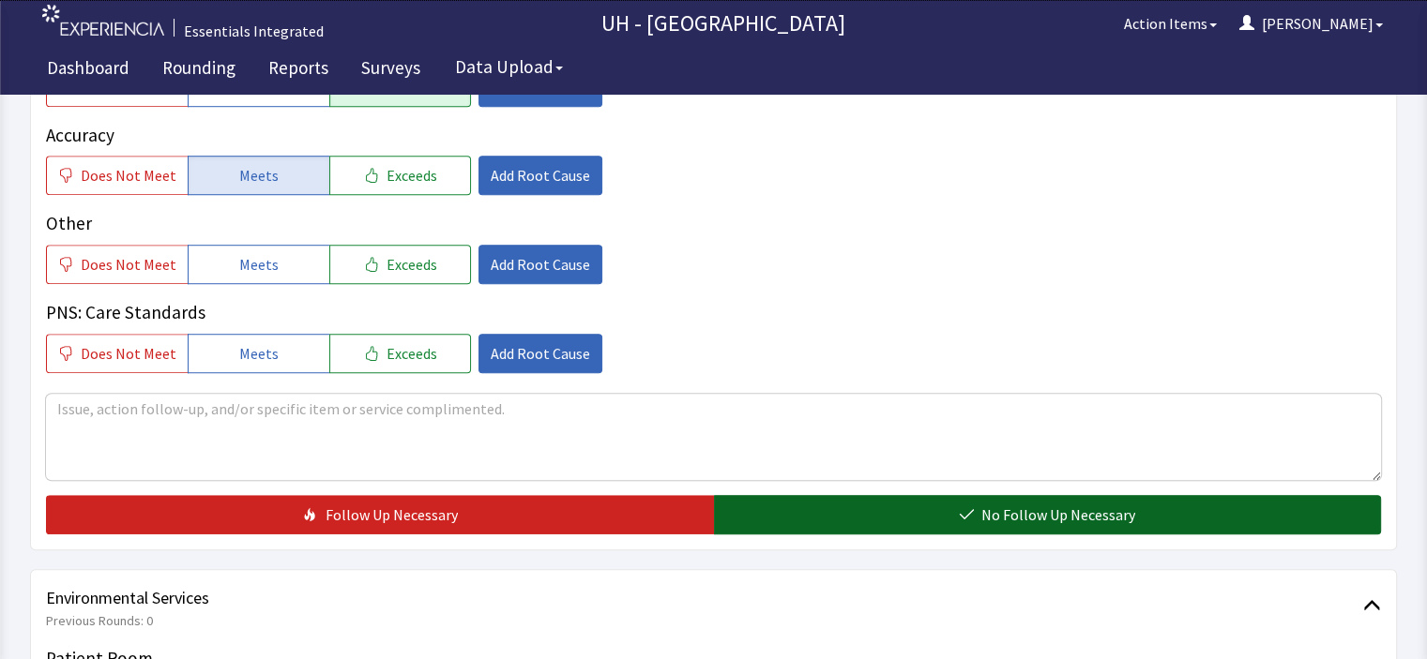
click at [1302, 495] on button "No Follow Up Necessary" at bounding box center [1048, 514] width 668 height 39
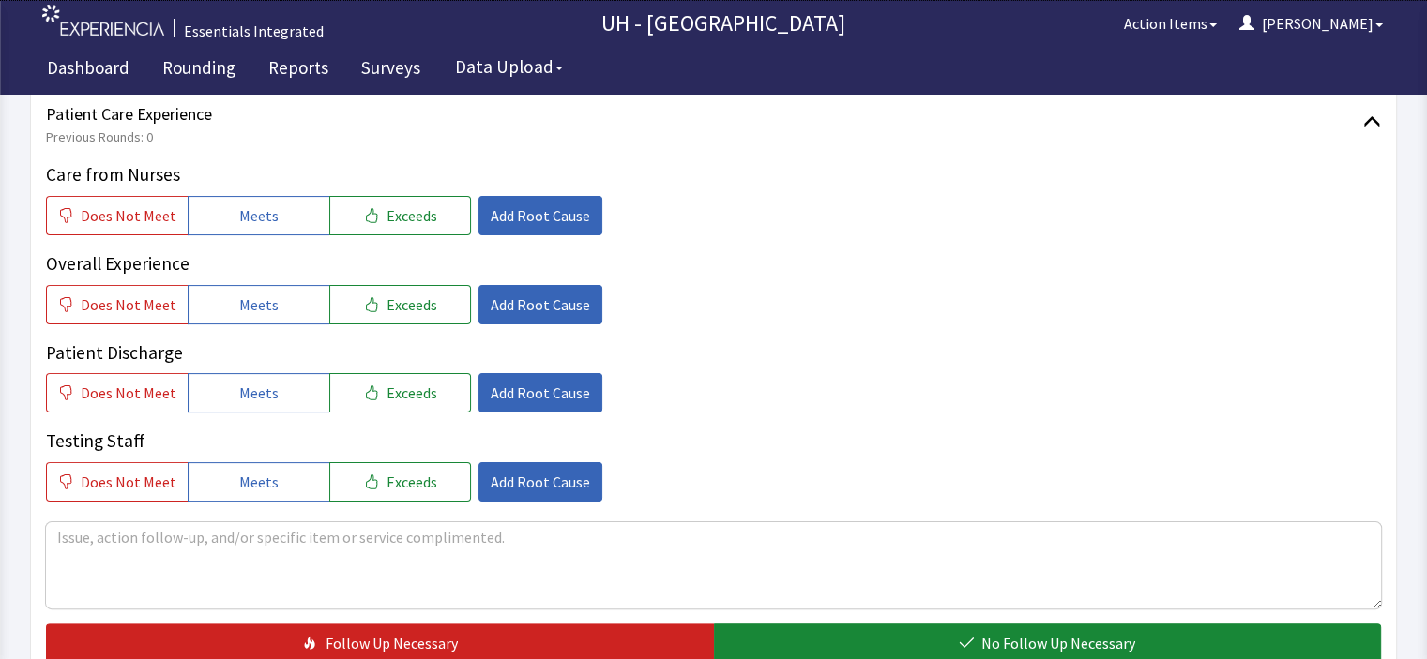
scroll to position [0, 0]
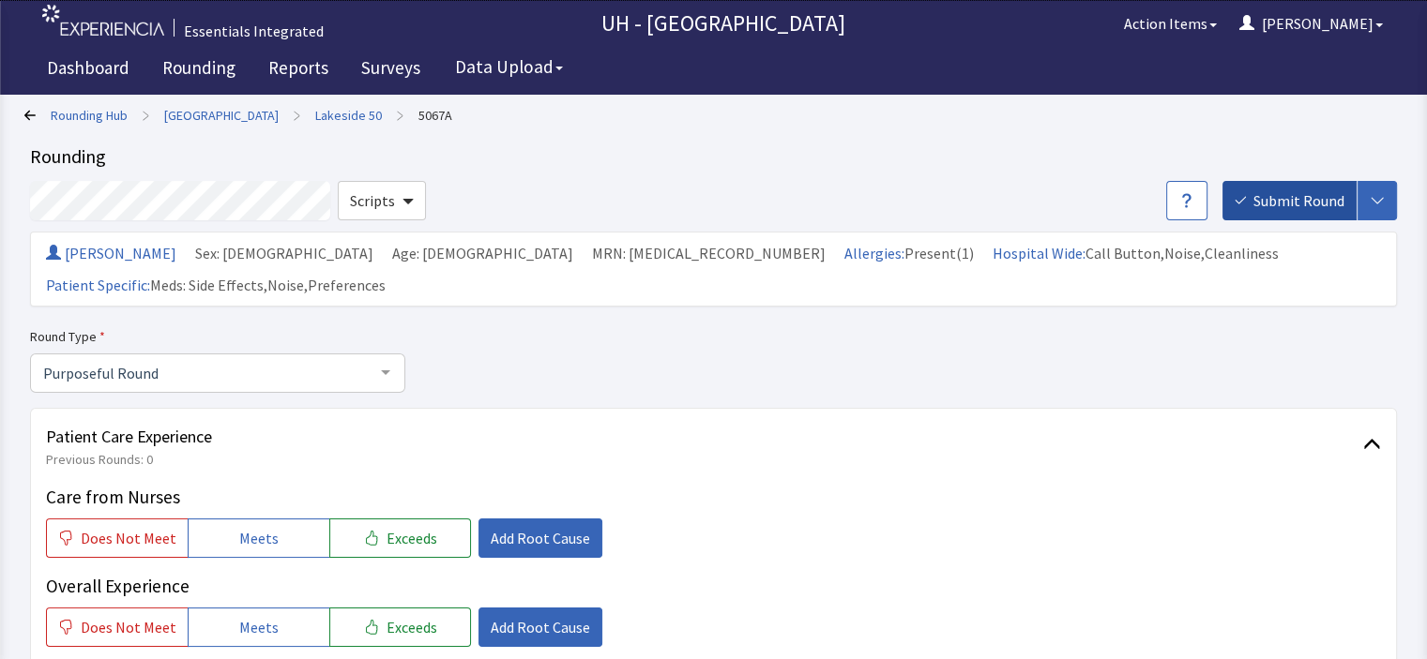
click at [1296, 203] on span "Submit Round" at bounding box center [1298, 200] width 91 height 23
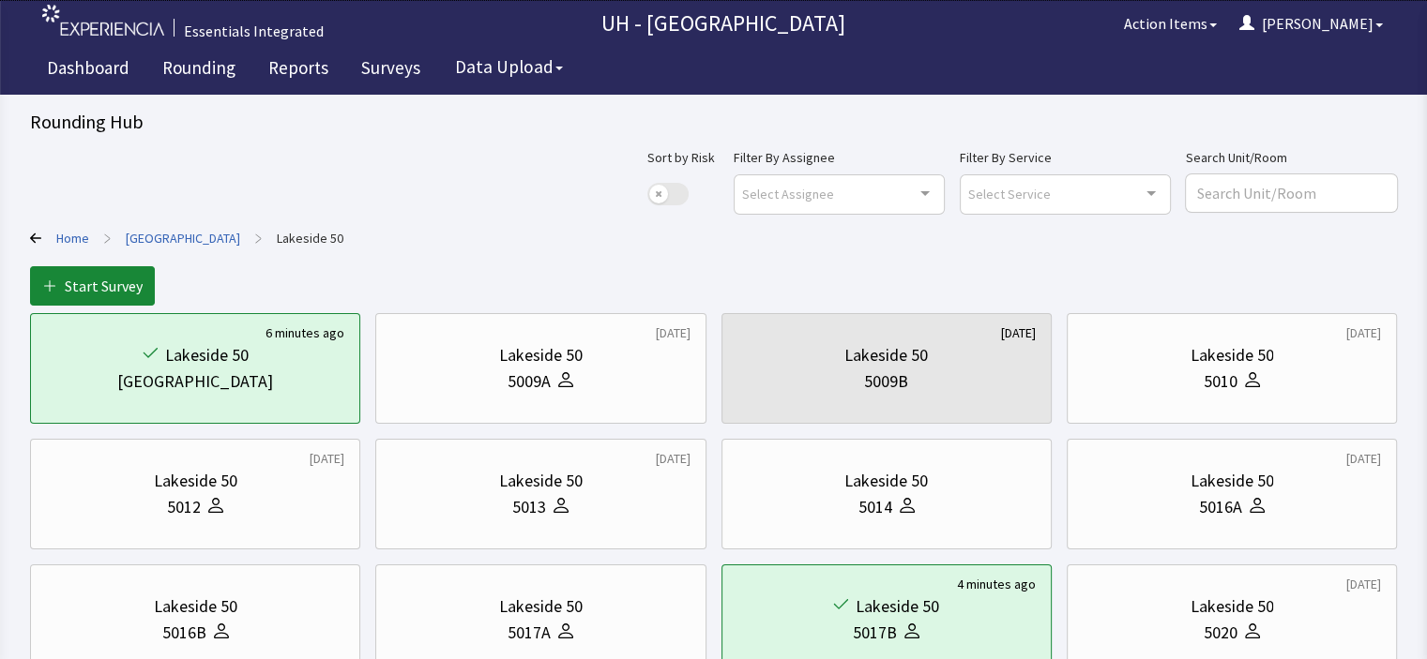
click at [204, 235] on link "[GEOGRAPHIC_DATA]" at bounding box center [183, 238] width 114 height 19
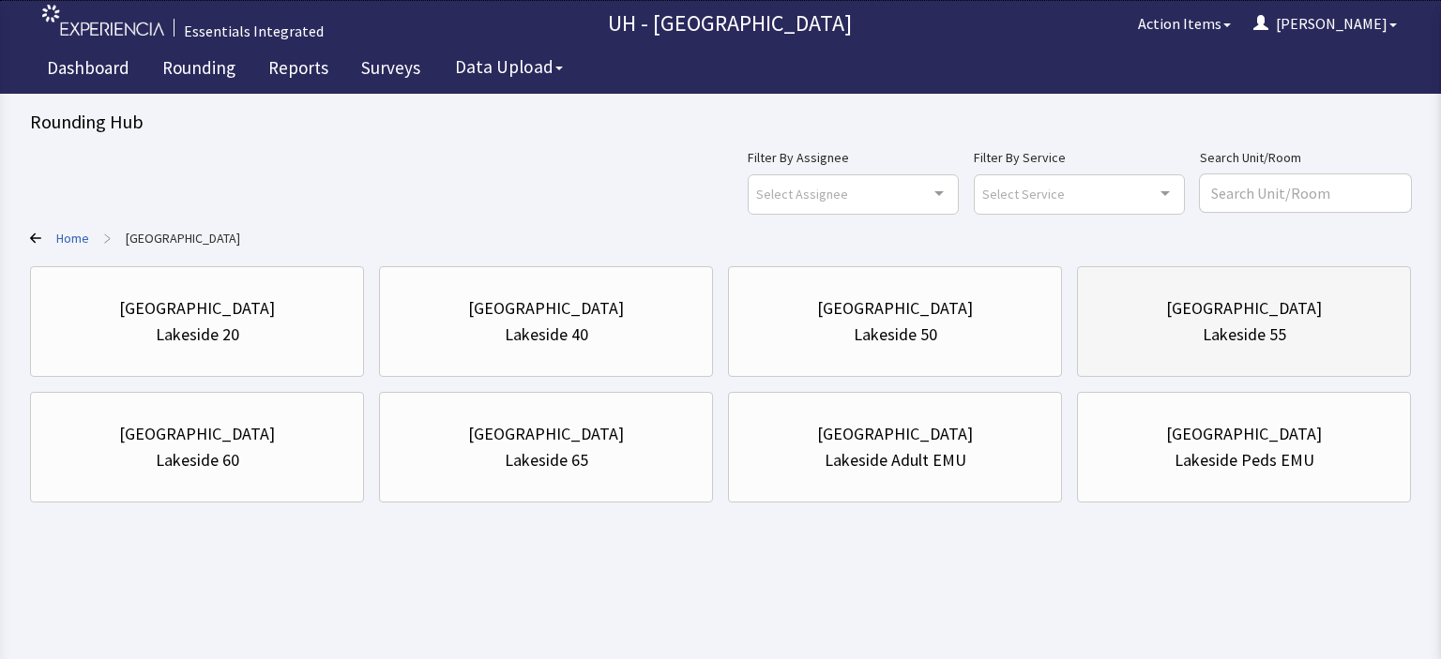
click at [1212, 313] on div "[GEOGRAPHIC_DATA]" at bounding box center [1244, 309] width 156 height 26
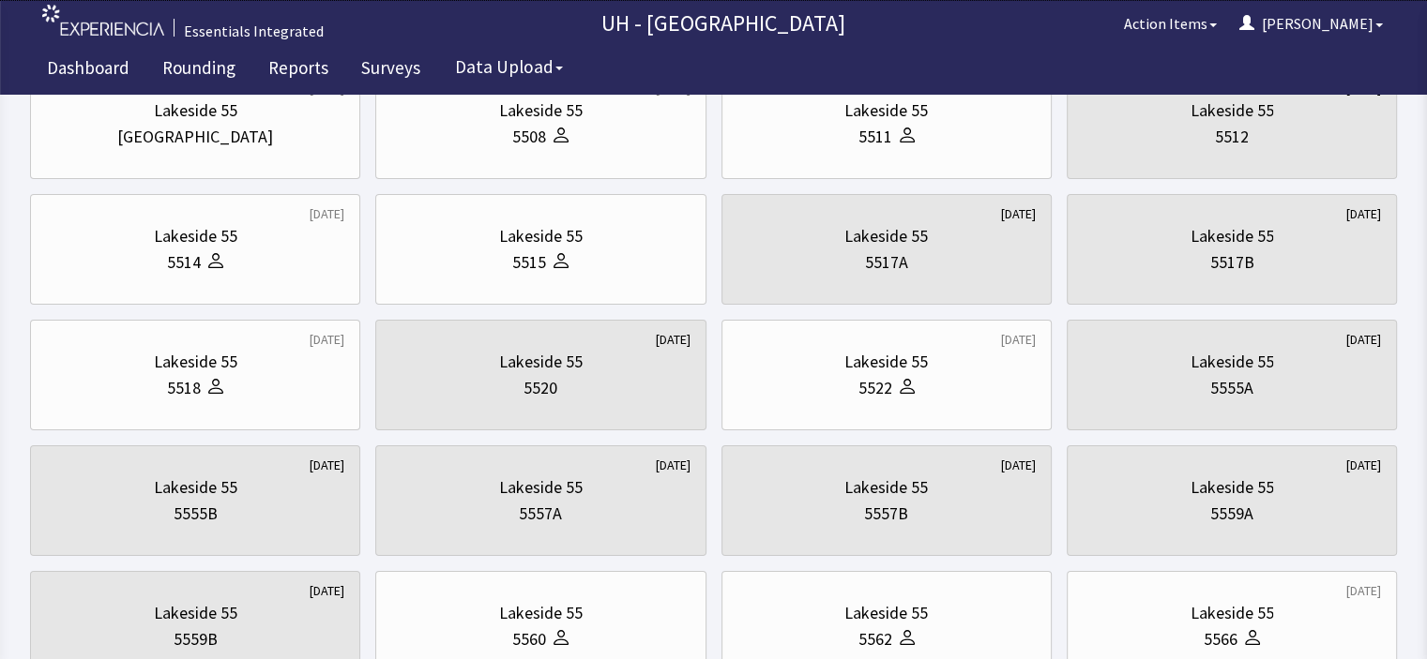
scroll to position [257, 0]
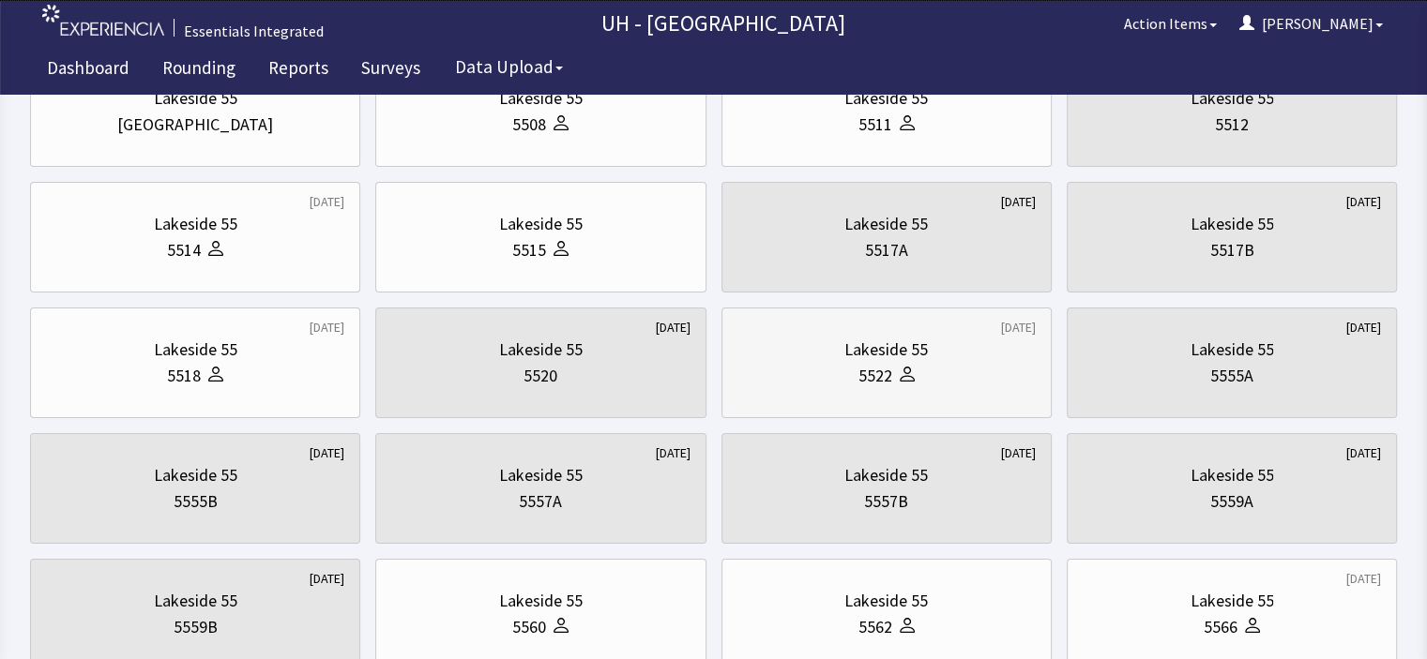
click at [841, 343] on div "Lakeside 55" at bounding box center [886, 350] width 298 height 26
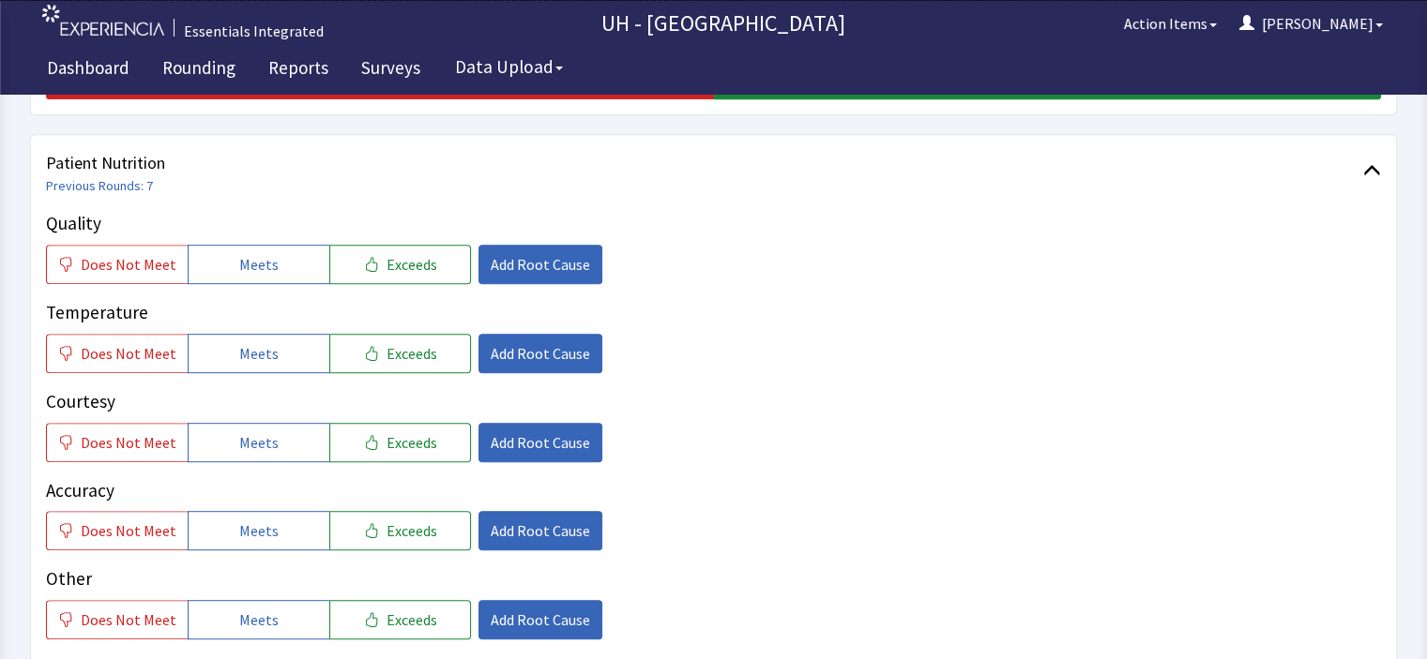
scroll to position [898, 0]
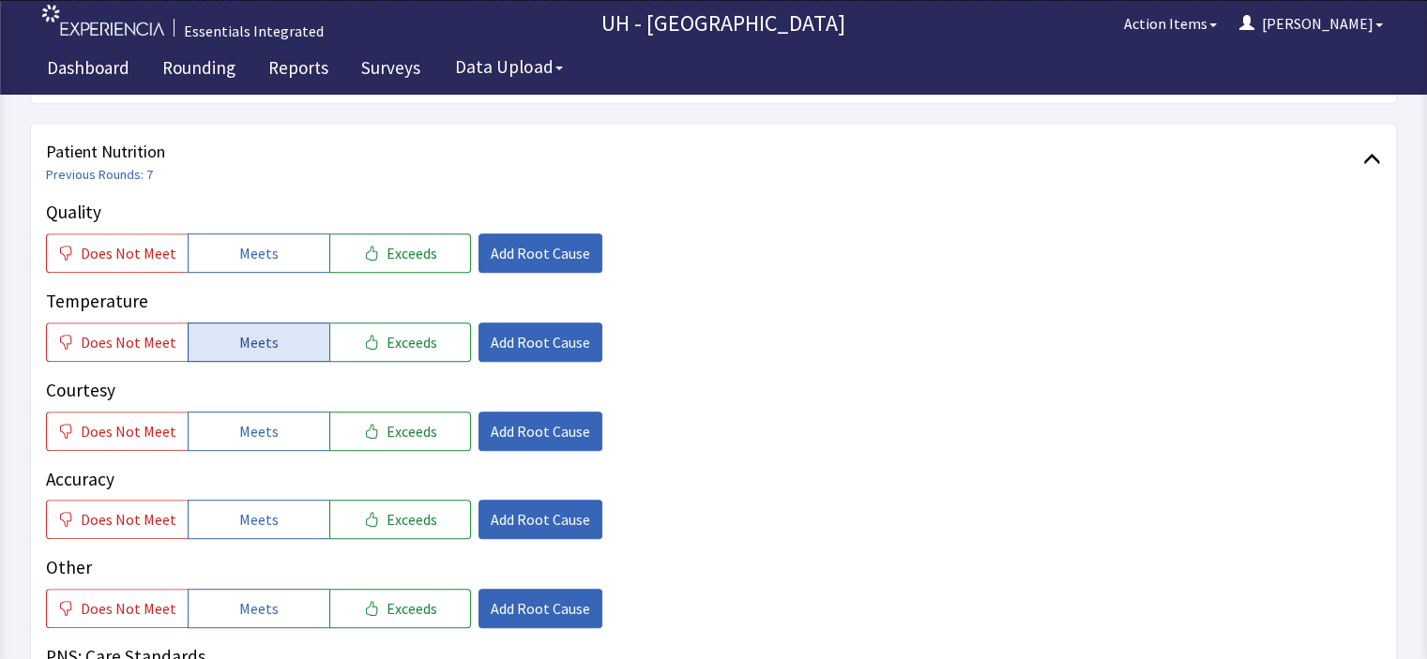
drag, startPoint x: 269, startPoint y: 210, endPoint x: 251, endPoint y: 303, distance: 94.6
click at [251, 303] on div "Quality Does Not Meet Meets Exceeds Add Root Cause Temperature Does Not Meet Me…" at bounding box center [713, 458] width 1335 height 519
click at [251, 331] on span "Meets" at bounding box center [258, 342] width 39 height 23
click at [391, 420] on span "Exceeds" at bounding box center [411, 431] width 51 height 23
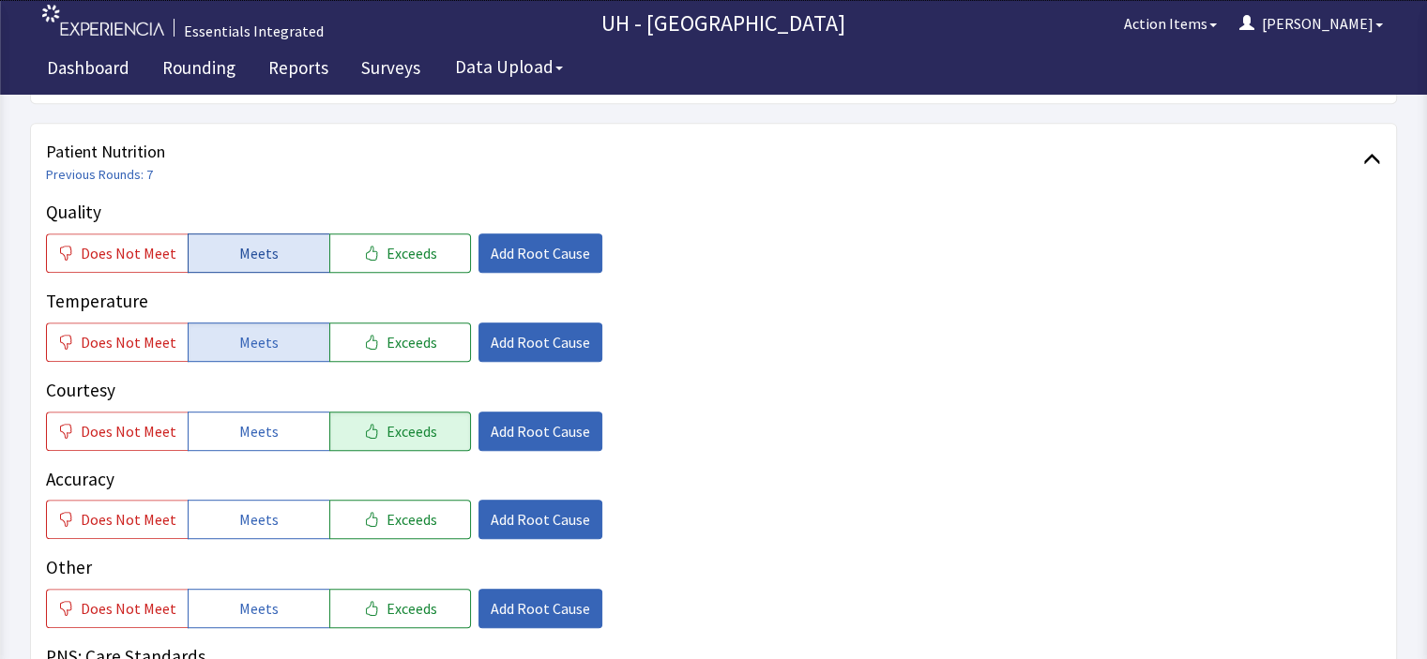
click at [294, 234] on button "Meets" at bounding box center [259, 253] width 142 height 39
click at [250, 508] on span "Meets" at bounding box center [258, 519] width 39 height 23
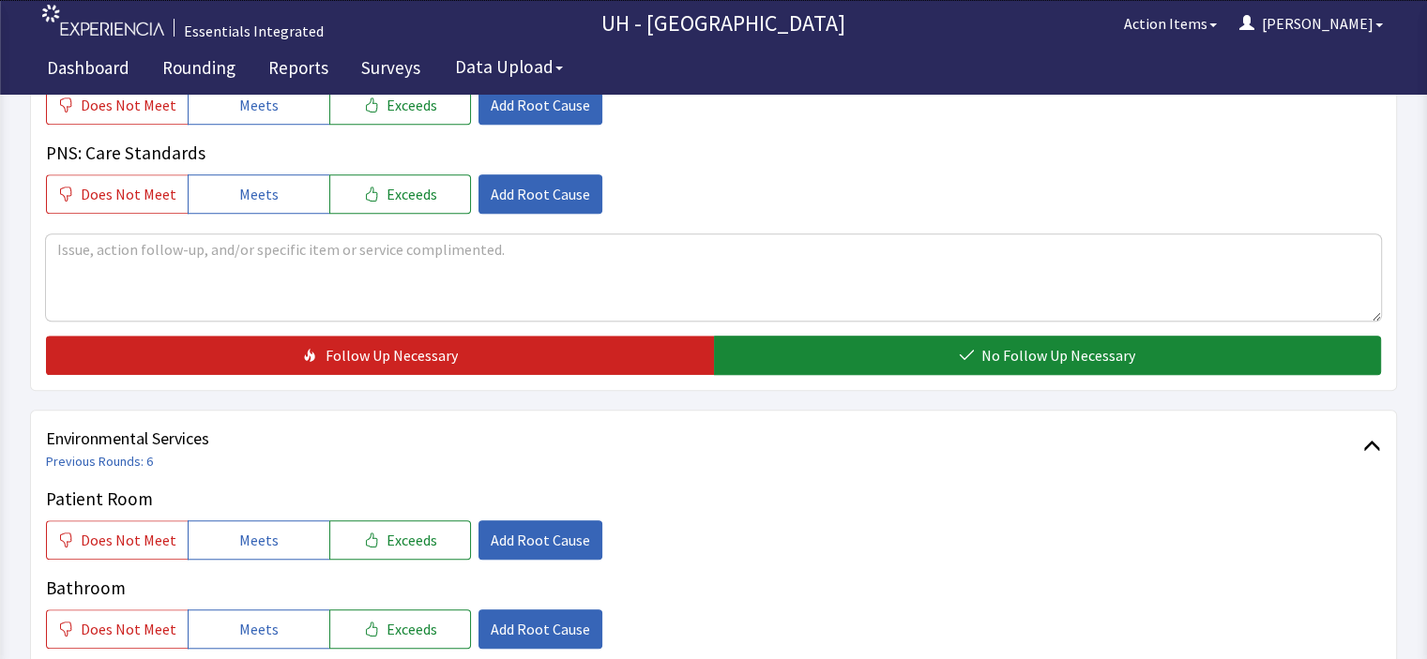
scroll to position [1420, 0]
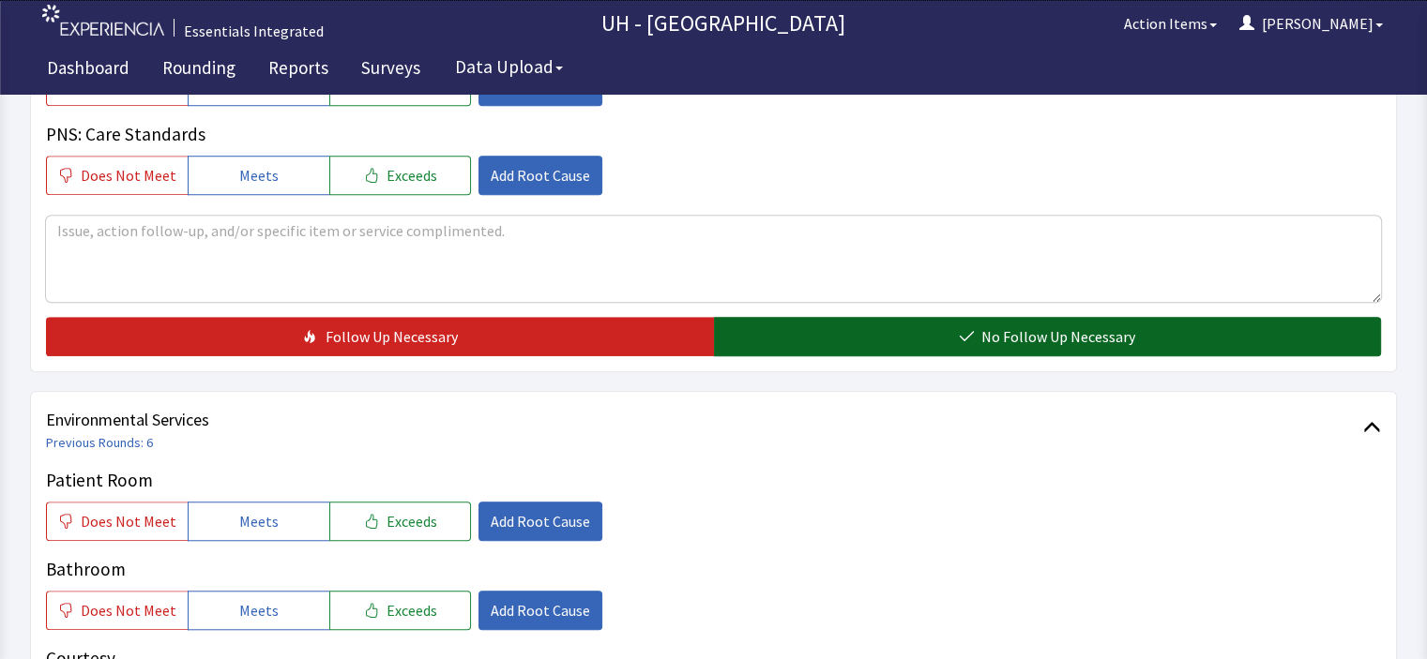
click at [1245, 317] on button "No Follow Up Necessary" at bounding box center [1048, 336] width 668 height 39
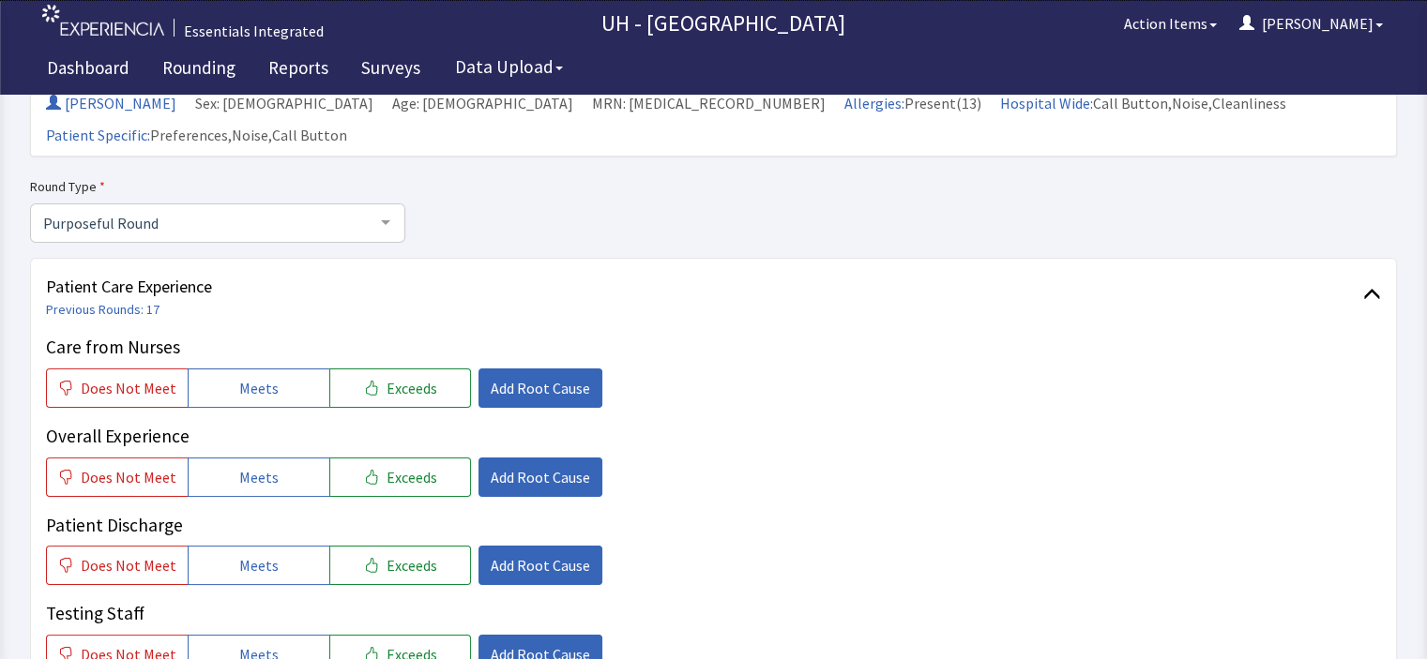
scroll to position [86, 0]
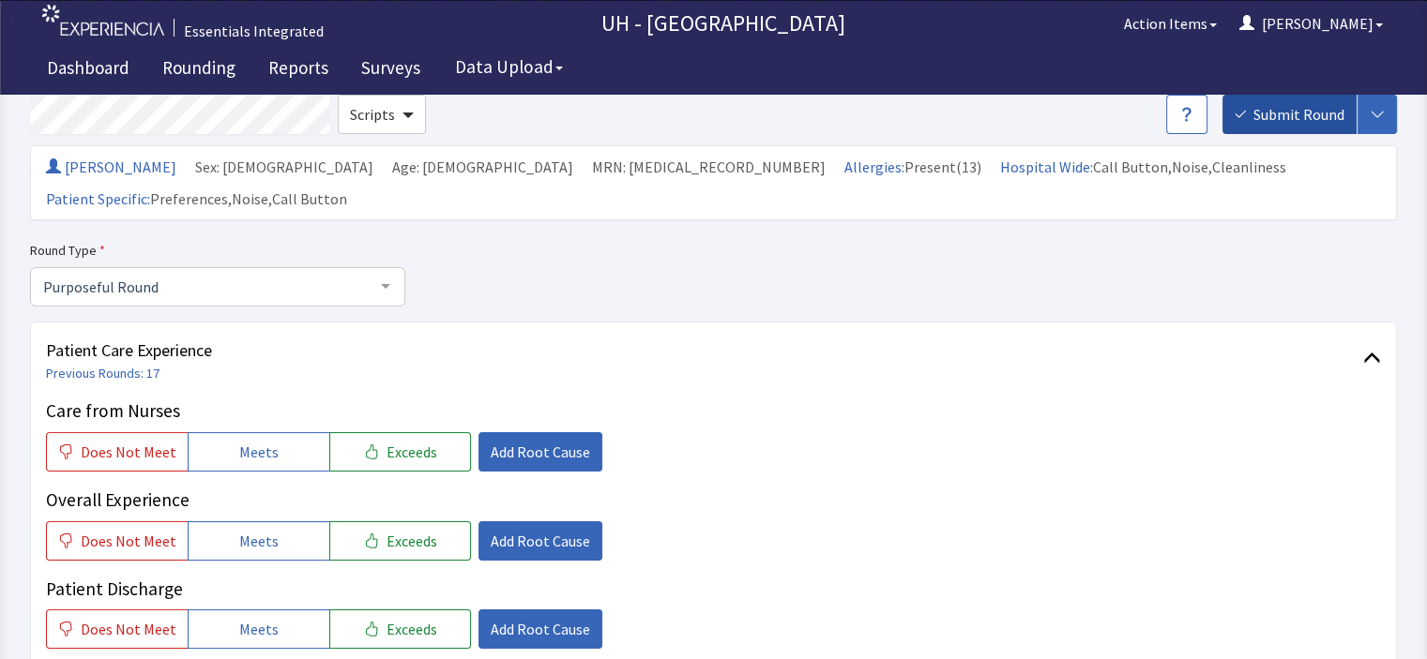
click at [1306, 112] on span "Submit Round" at bounding box center [1298, 114] width 91 height 23
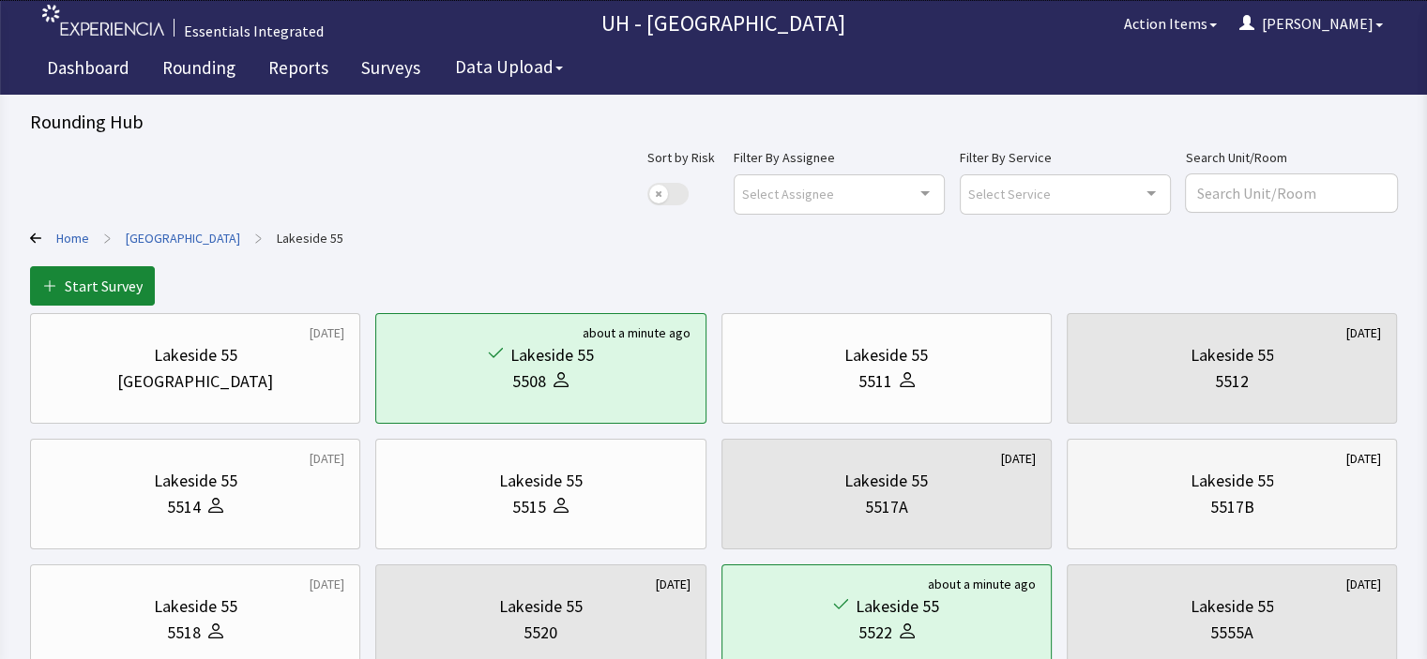
click at [1351, 521] on div "Lakeside 55 5517B" at bounding box center [1232, 494] width 298 height 90
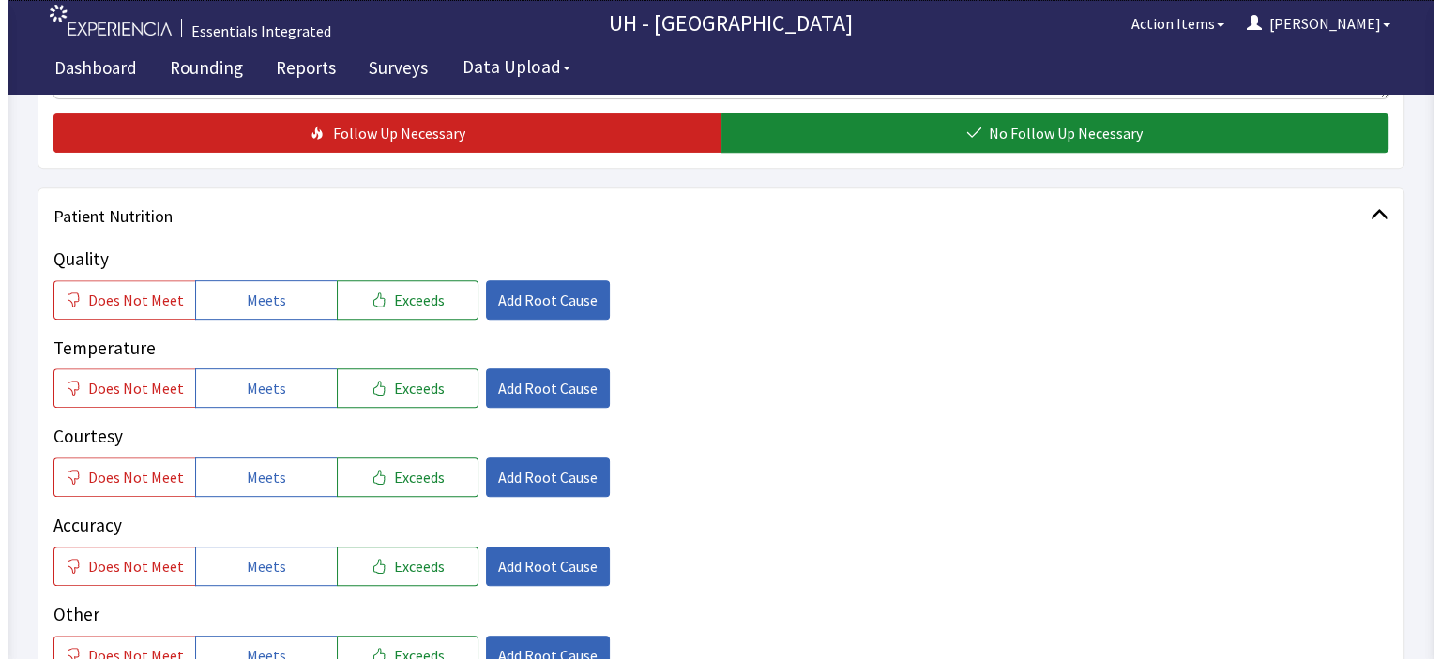
scroll to position [751, 0]
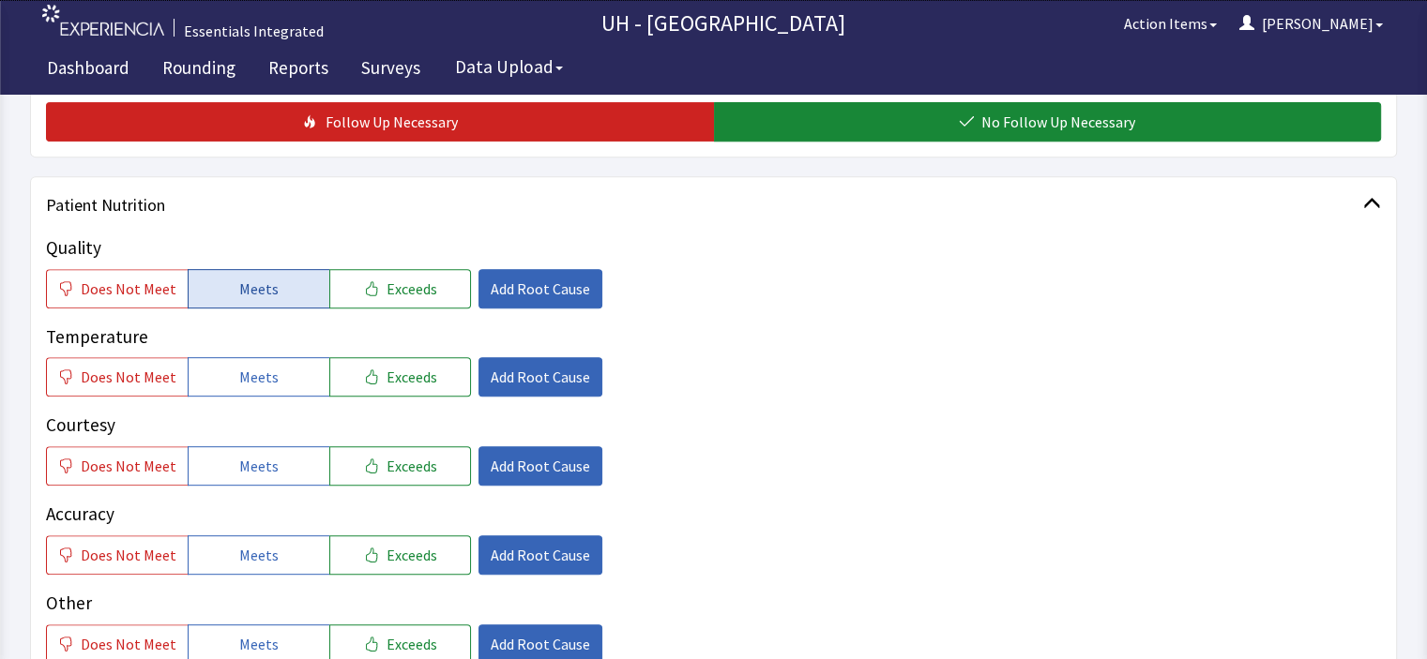
click at [248, 281] on span "Meets" at bounding box center [258, 289] width 39 height 23
click at [386, 378] on span "Exceeds" at bounding box center [411, 377] width 51 height 23
click at [276, 477] on button "Meets" at bounding box center [259, 466] width 142 height 39
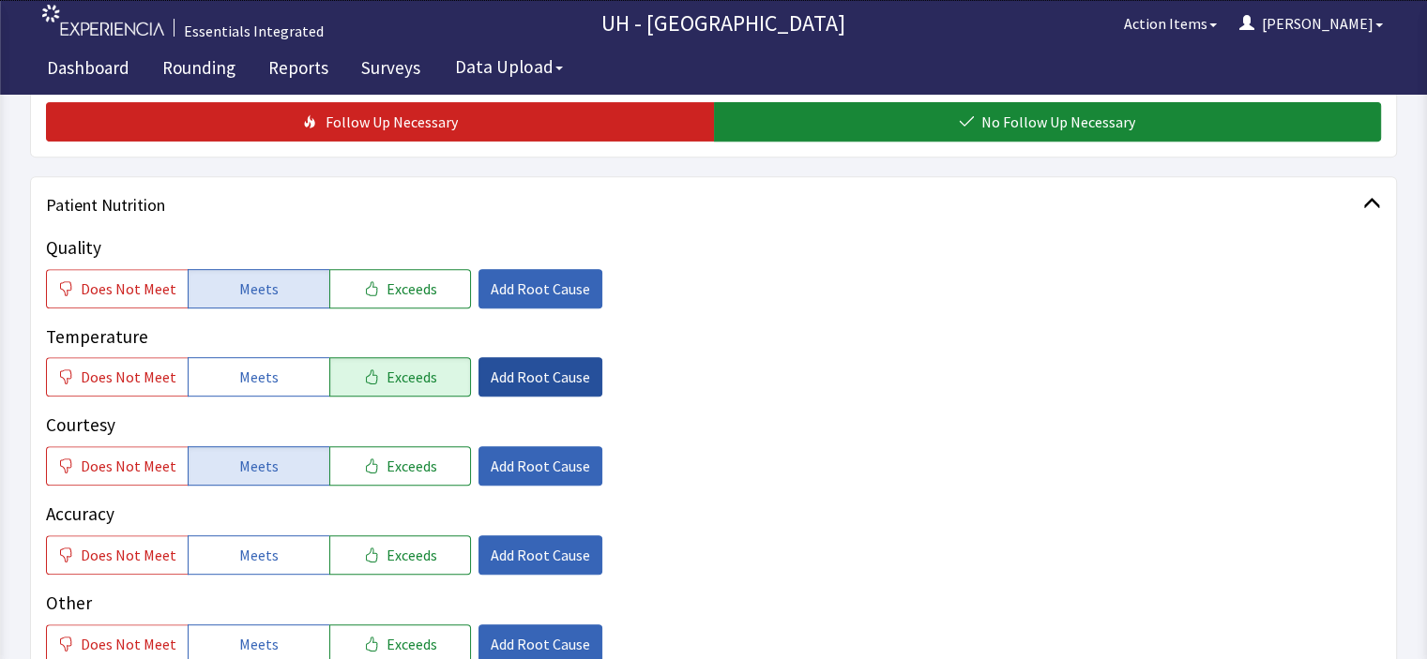
click at [550, 379] on span "Add Root Cause" at bounding box center [540, 377] width 99 height 23
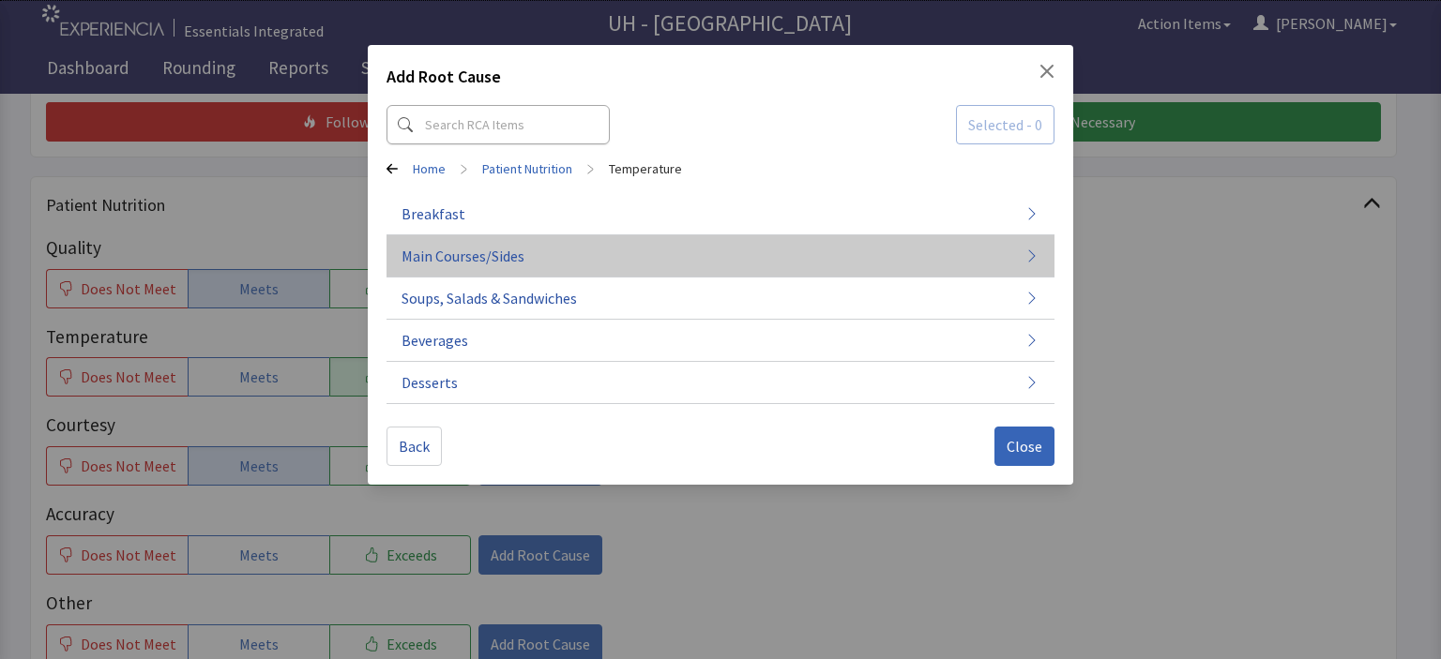
click at [551, 259] on button "Main Courses/Sides" at bounding box center [720, 256] width 668 height 42
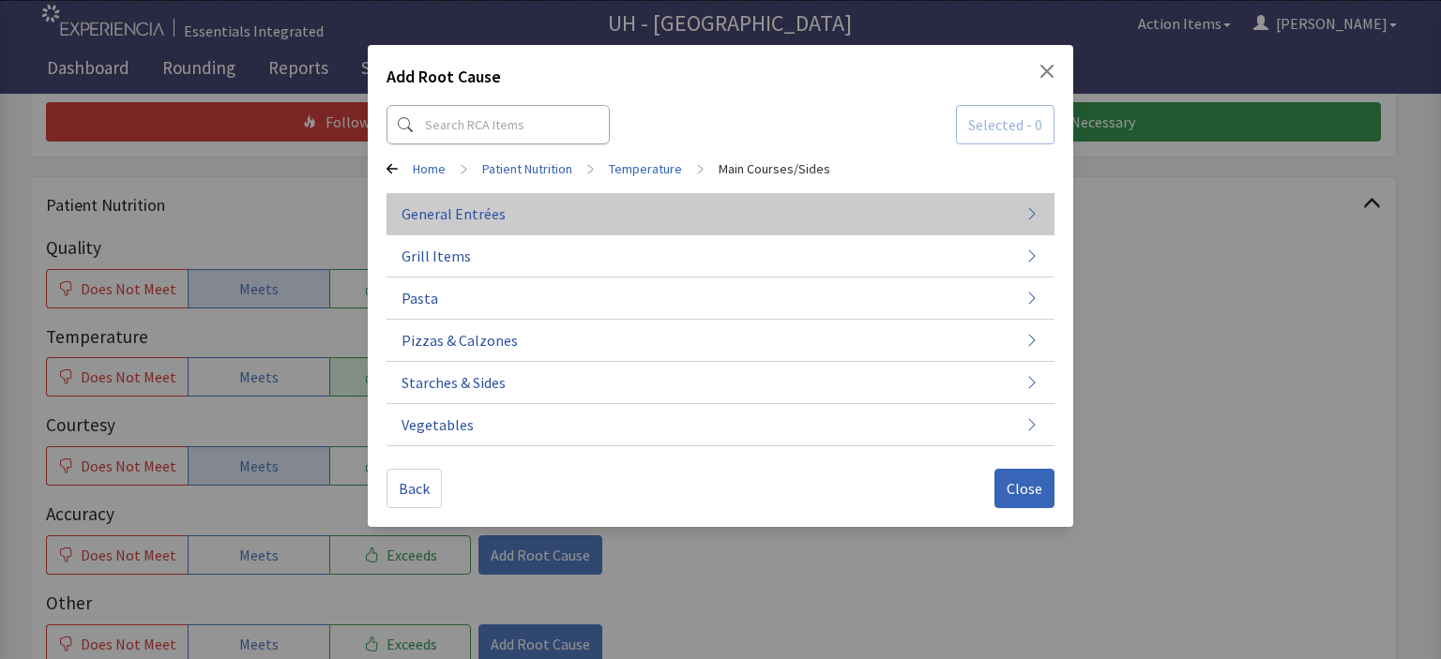
click at [600, 222] on button "General Entrées" at bounding box center [720, 214] width 668 height 42
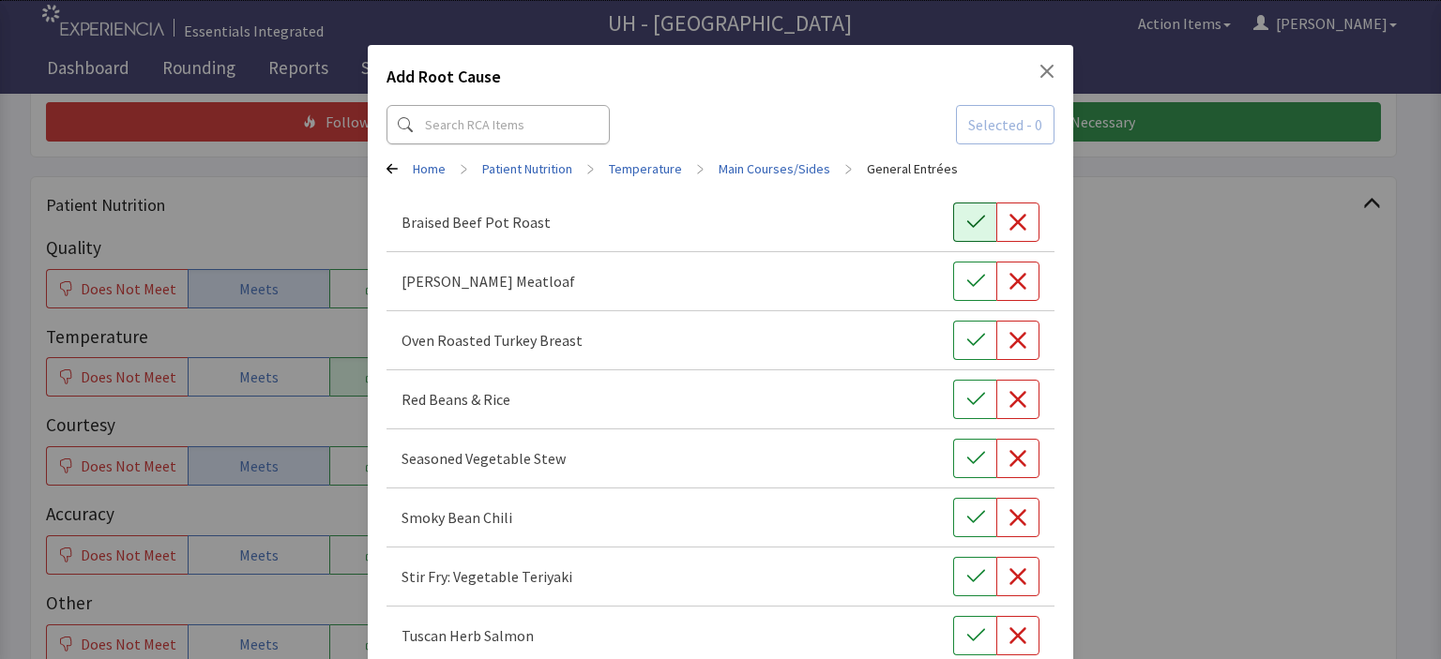
click at [968, 213] on icon "button" at bounding box center [975, 222] width 19 height 19
click at [966, 400] on icon "button" at bounding box center [975, 399] width 18 height 12
click at [970, 572] on icon "button" at bounding box center [975, 576] width 18 height 12
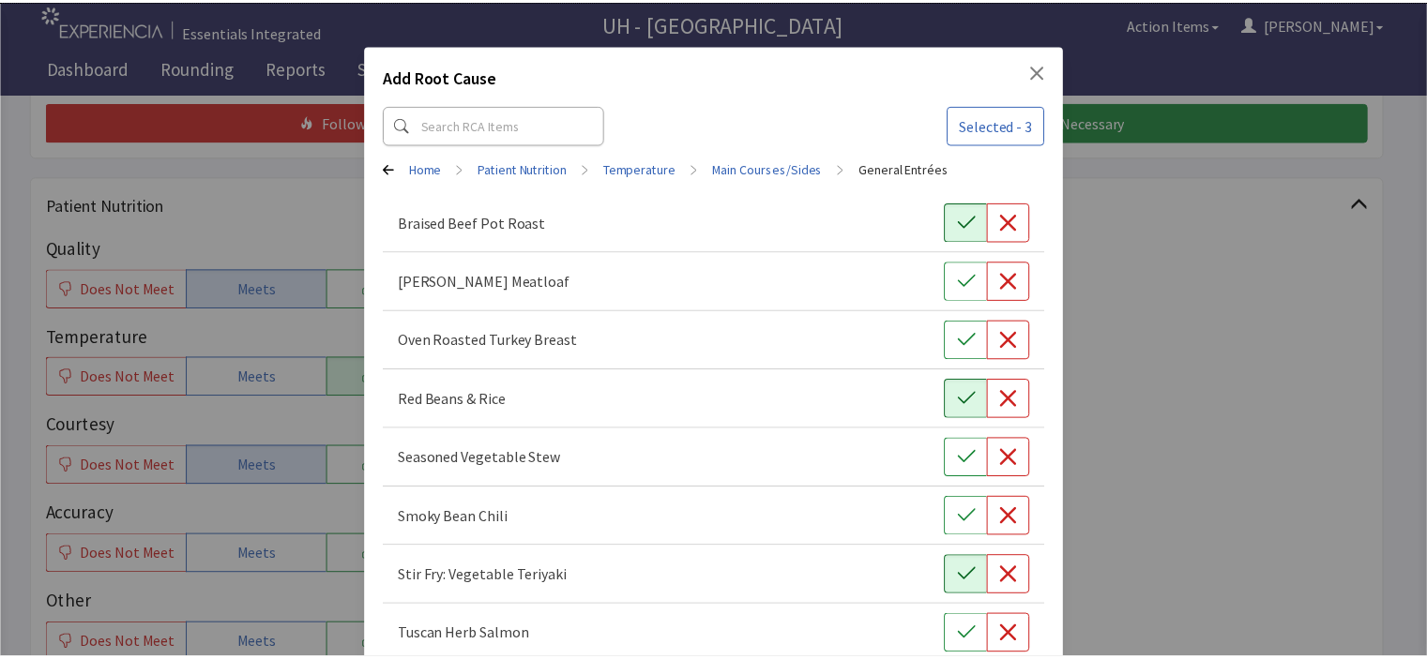
scroll to position [100, 0]
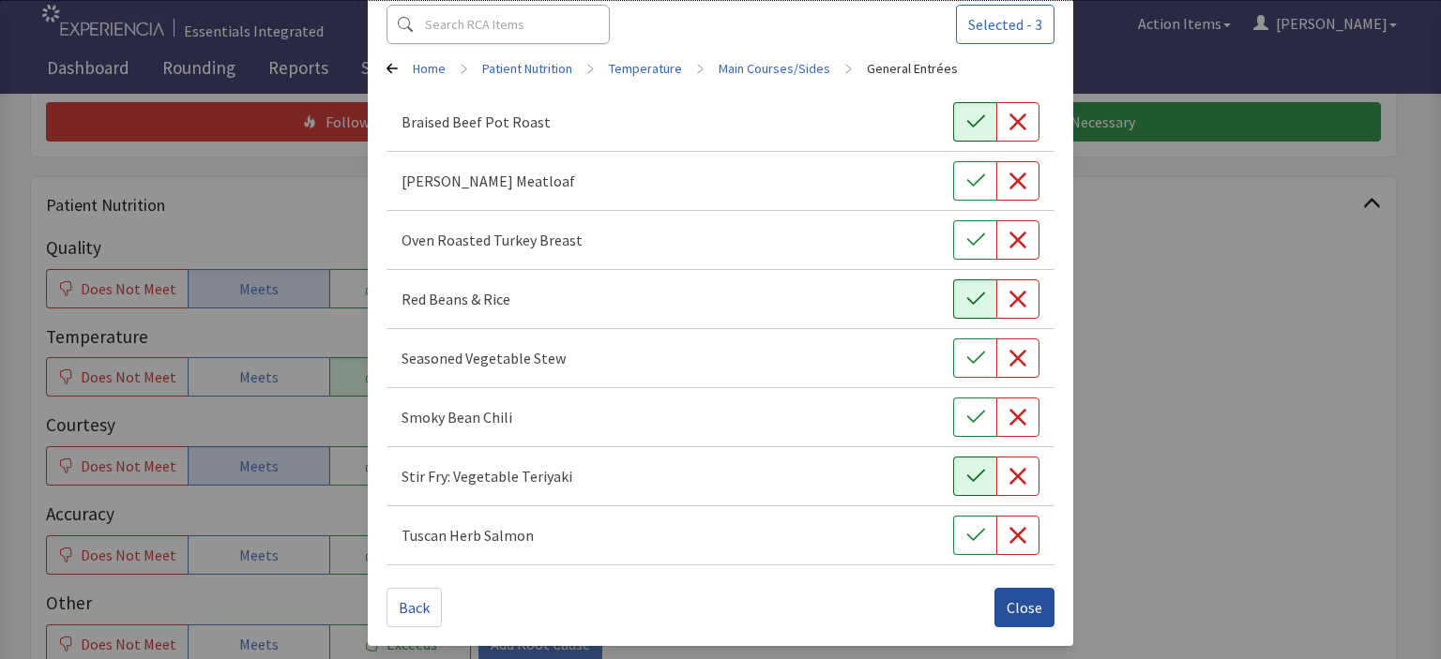
drag, startPoint x: 969, startPoint y: 529, endPoint x: 1008, endPoint y: 595, distance: 76.1
click at [1008, 595] on div "Add Root Cause Selected - 3 Home > Patient Nutrition > Temperature > Main Cours…" at bounding box center [720, 296] width 705 height 702
click at [1008, 597] on span "Close" at bounding box center [1025, 608] width 36 height 23
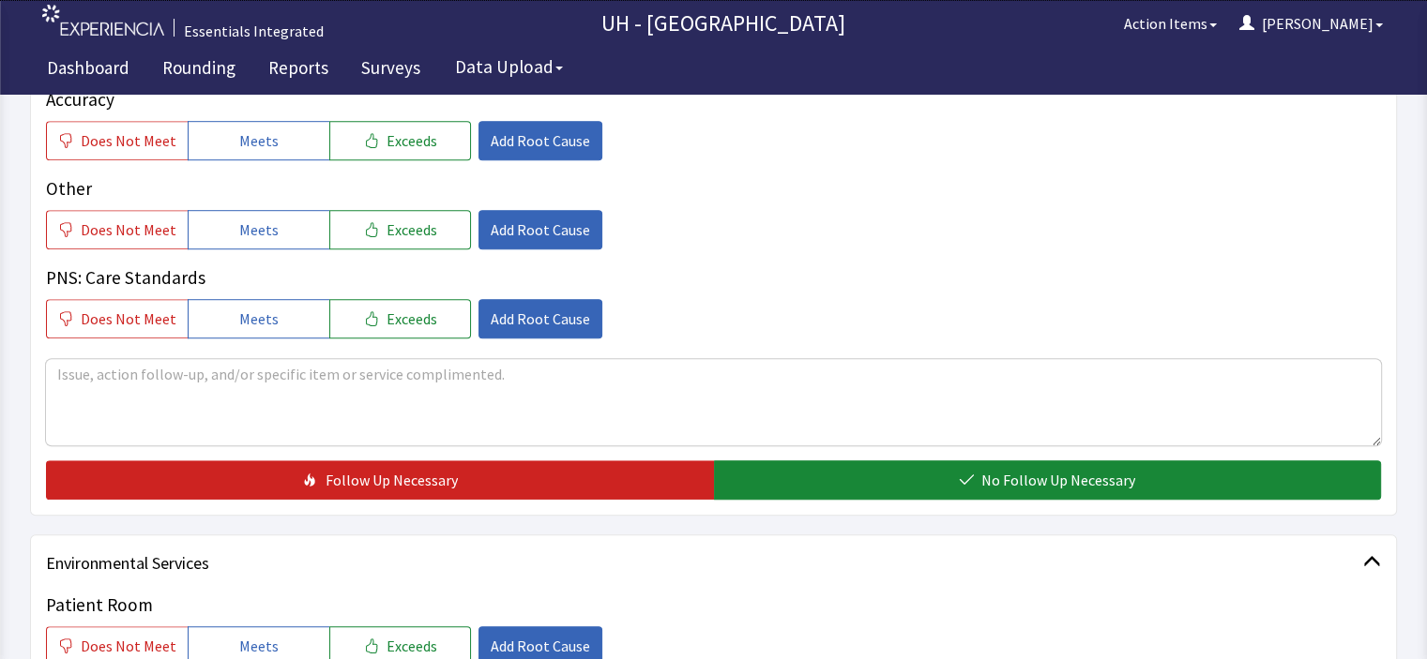
scroll to position [1189, 0]
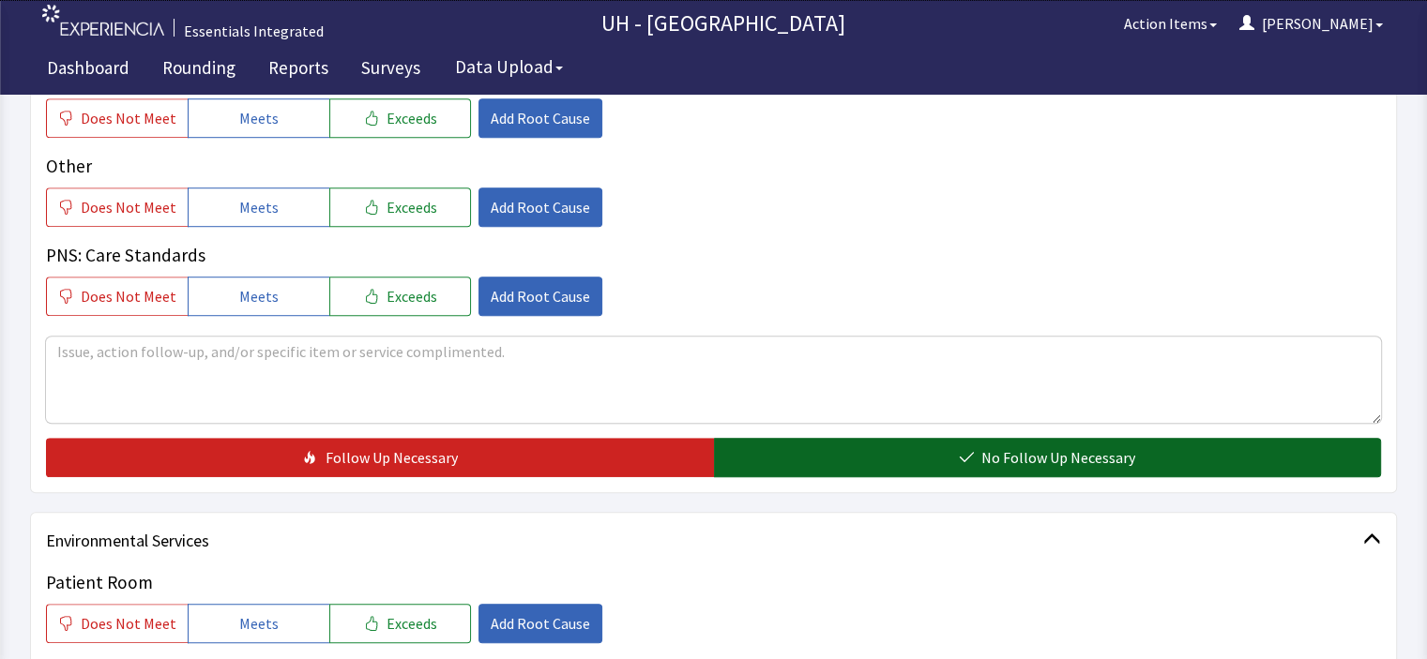
click at [831, 460] on button "No Follow Up Necessary" at bounding box center [1048, 457] width 668 height 39
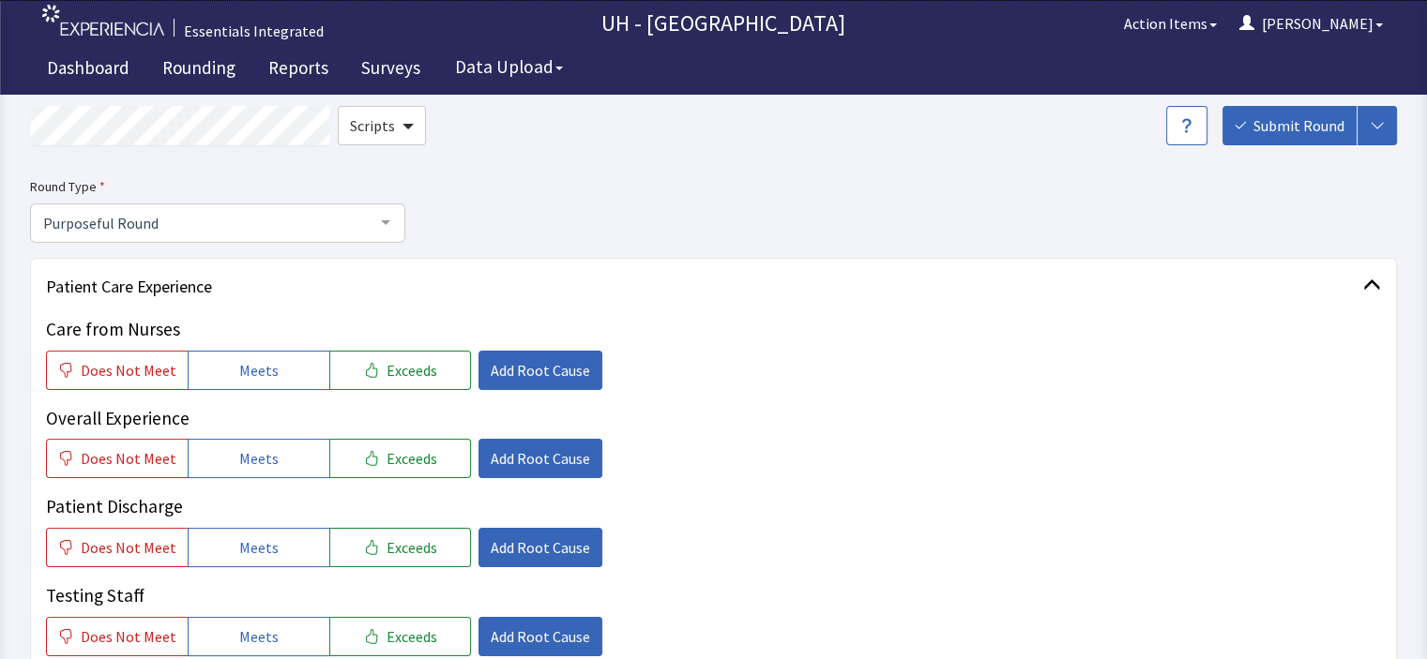
scroll to position [0, 0]
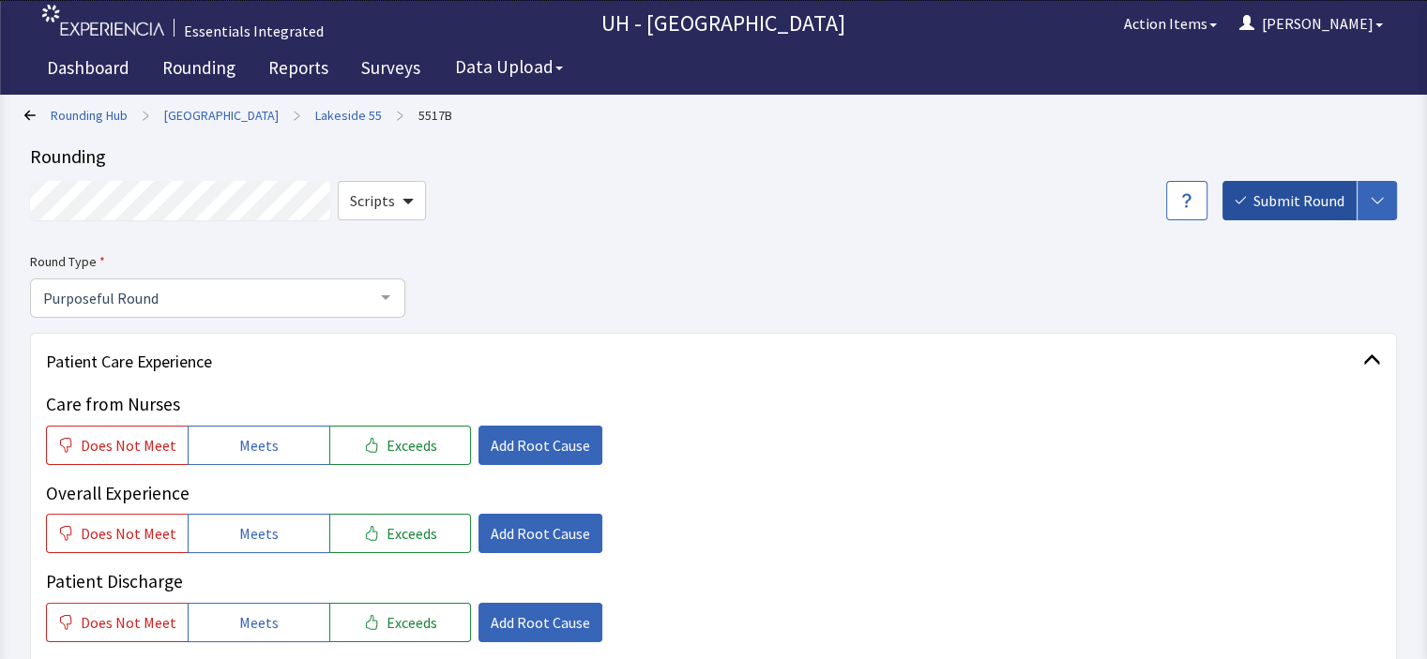
click at [1282, 205] on span "Submit Round" at bounding box center [1298, 200] width 91 height 23
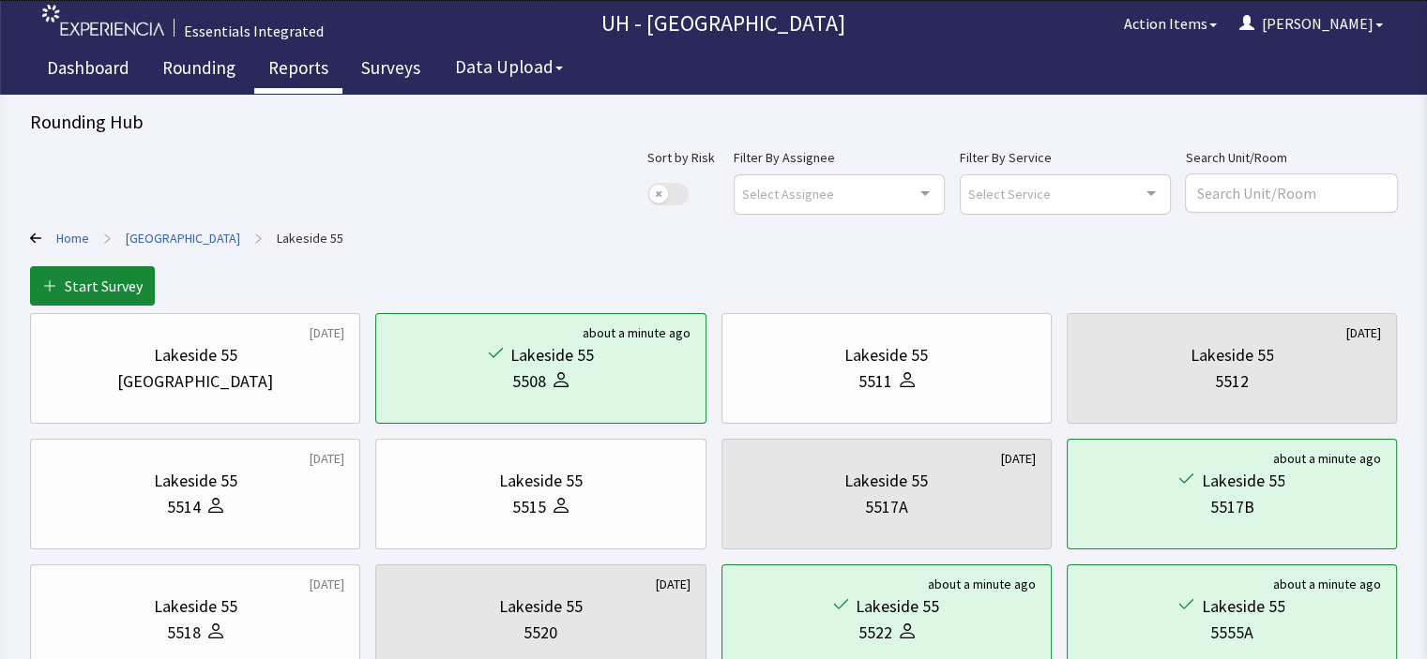
click at [296, 65] on link "Reports" at bounding box center [298, 70] width 88 height 47
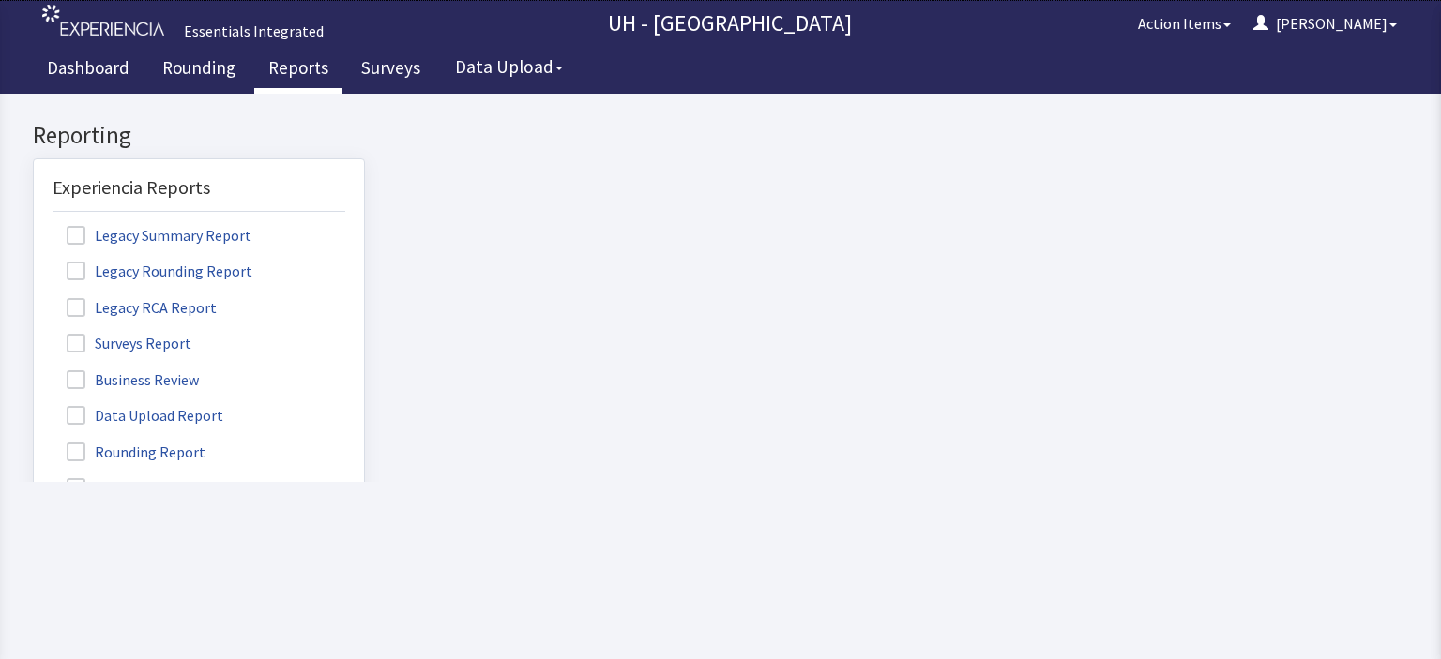
click at [162, 445] on label "Rounding Report" at bounding box center [139, 451] width 172 height 24
click at [34, 442] on input "Rounding Report" at bounding box center [34, 442] width 0 height 0
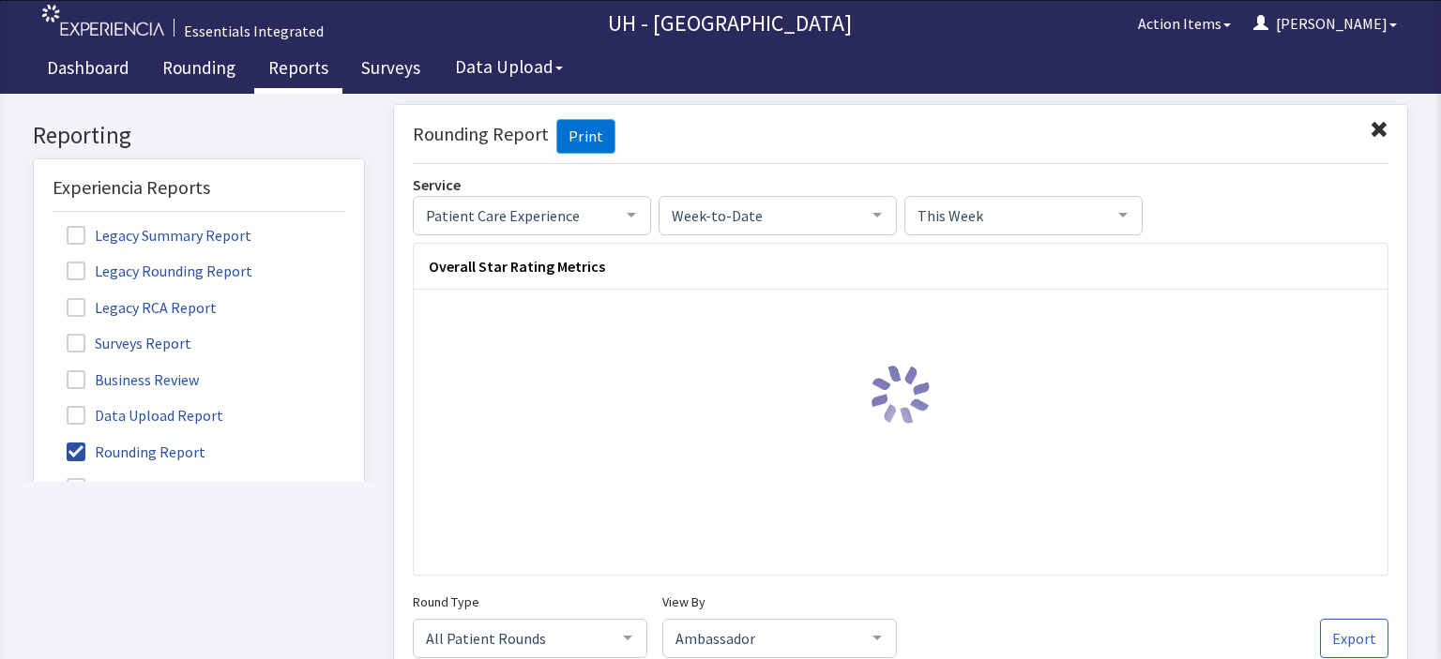
click at [615, 208] on div at bounding box center [632, 214] width 38 height 36
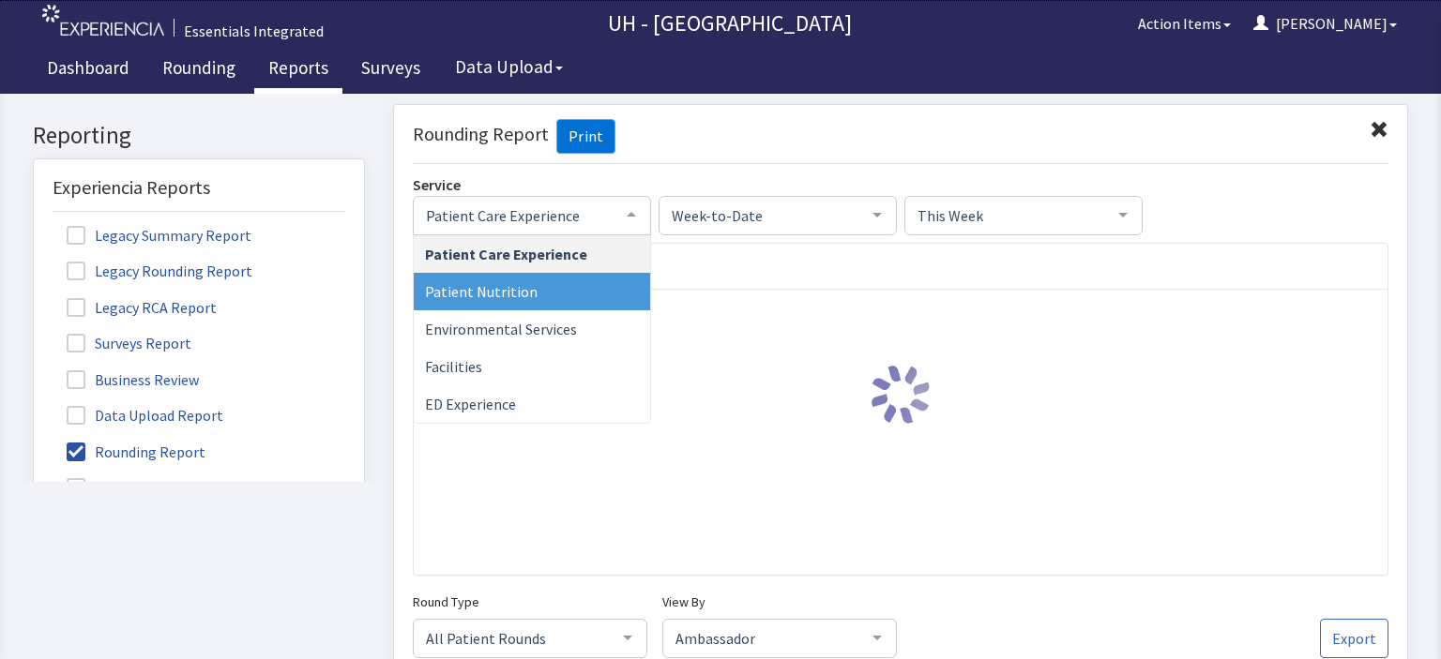
click at [556, 295] on span "Patient Nutrition" at bounding box center [532, 291] width 236 height 38
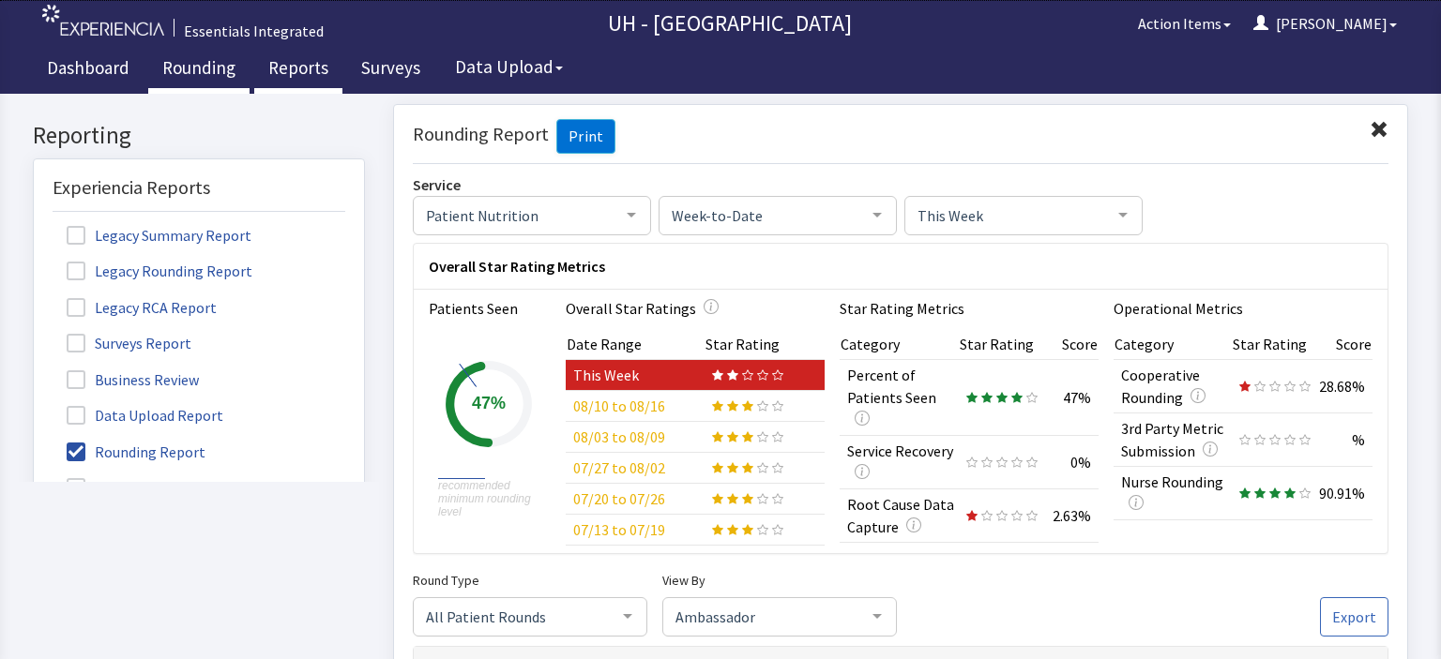
click at [205, 63] on link "Rounding" at bounding box center [198, 70] width 101 height 47
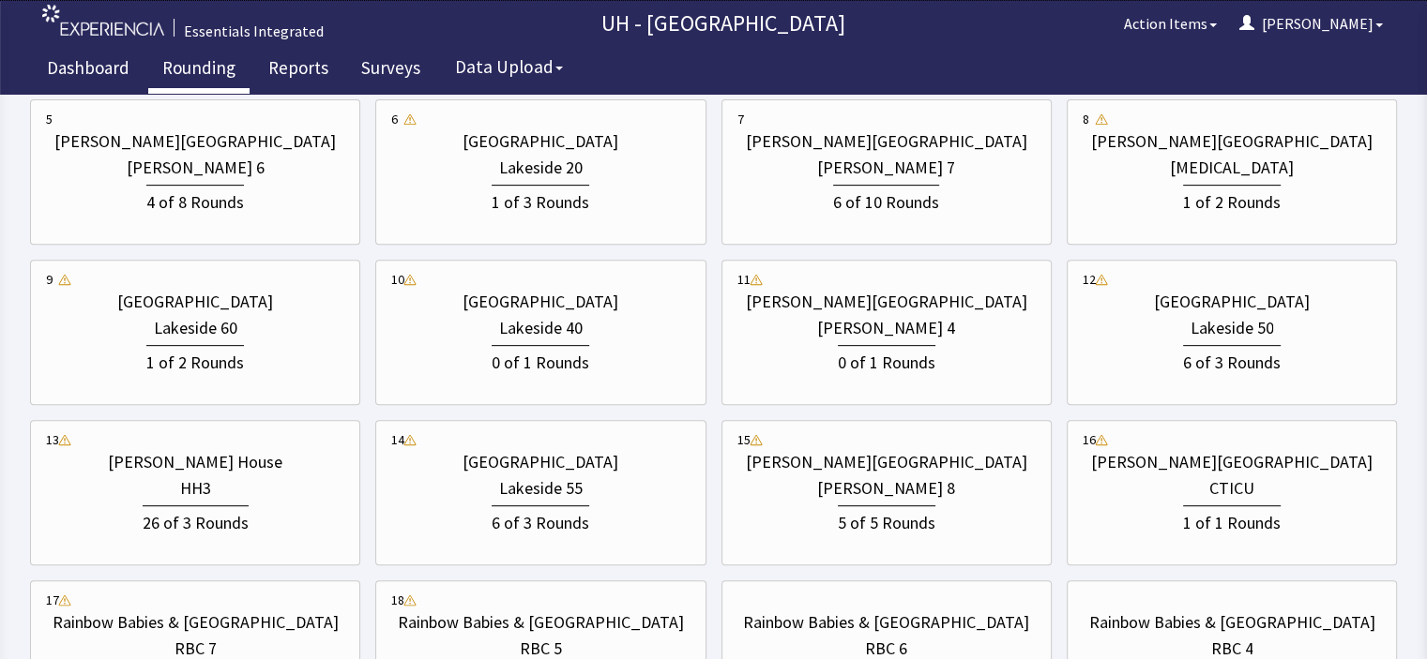
scroll to position [758, 0]
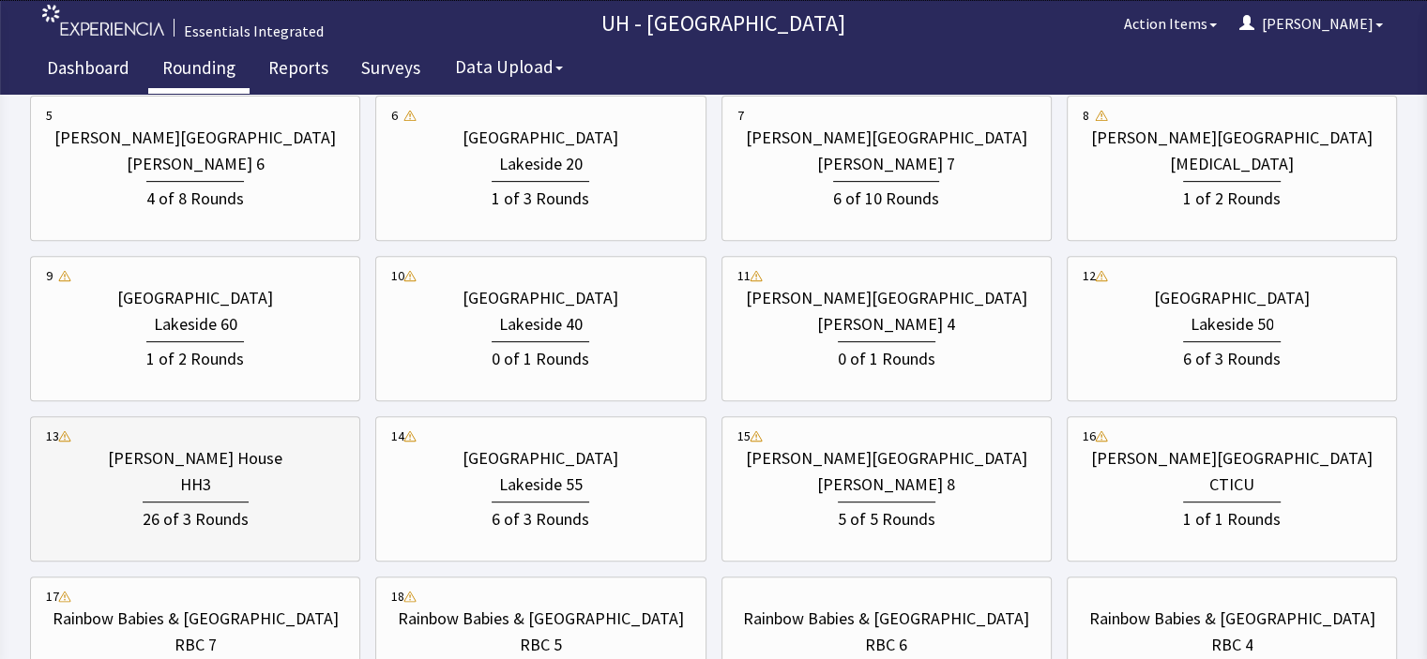
click at [279, 484] on div "HH3" at bounding box center [195, 485] width 298 height 26
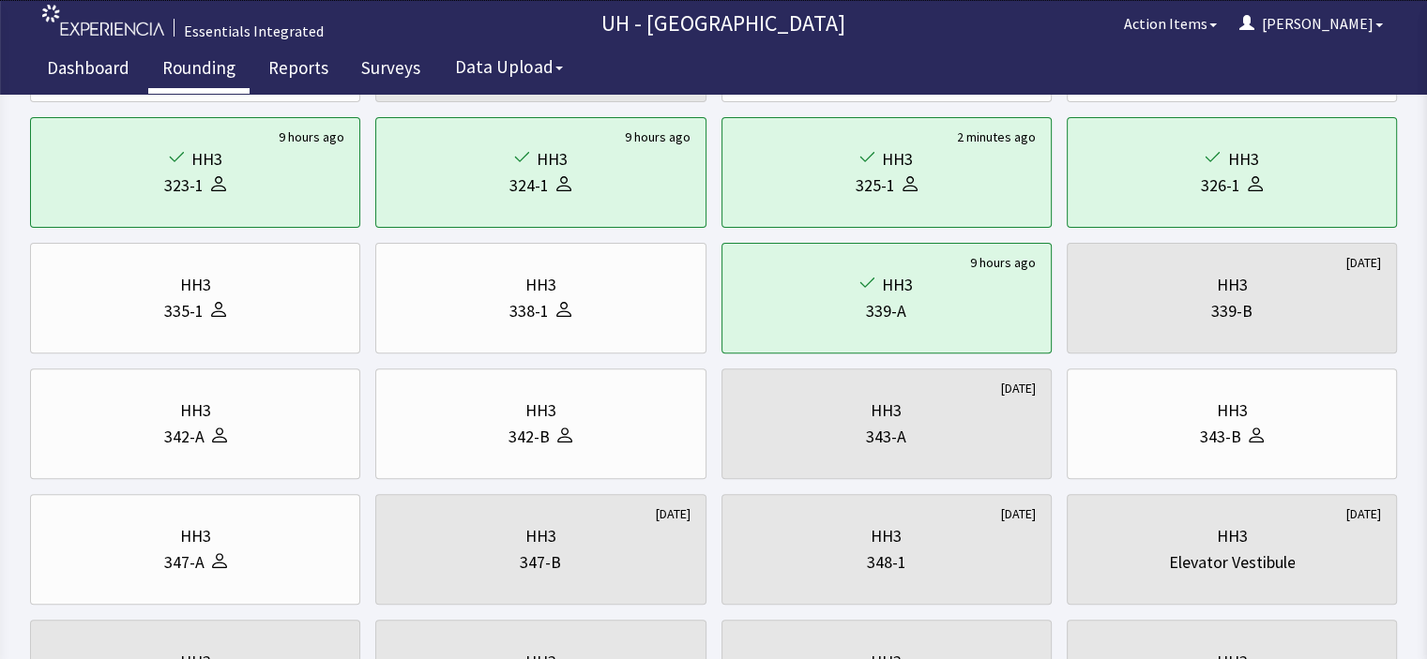
scroll to position [577, 0]
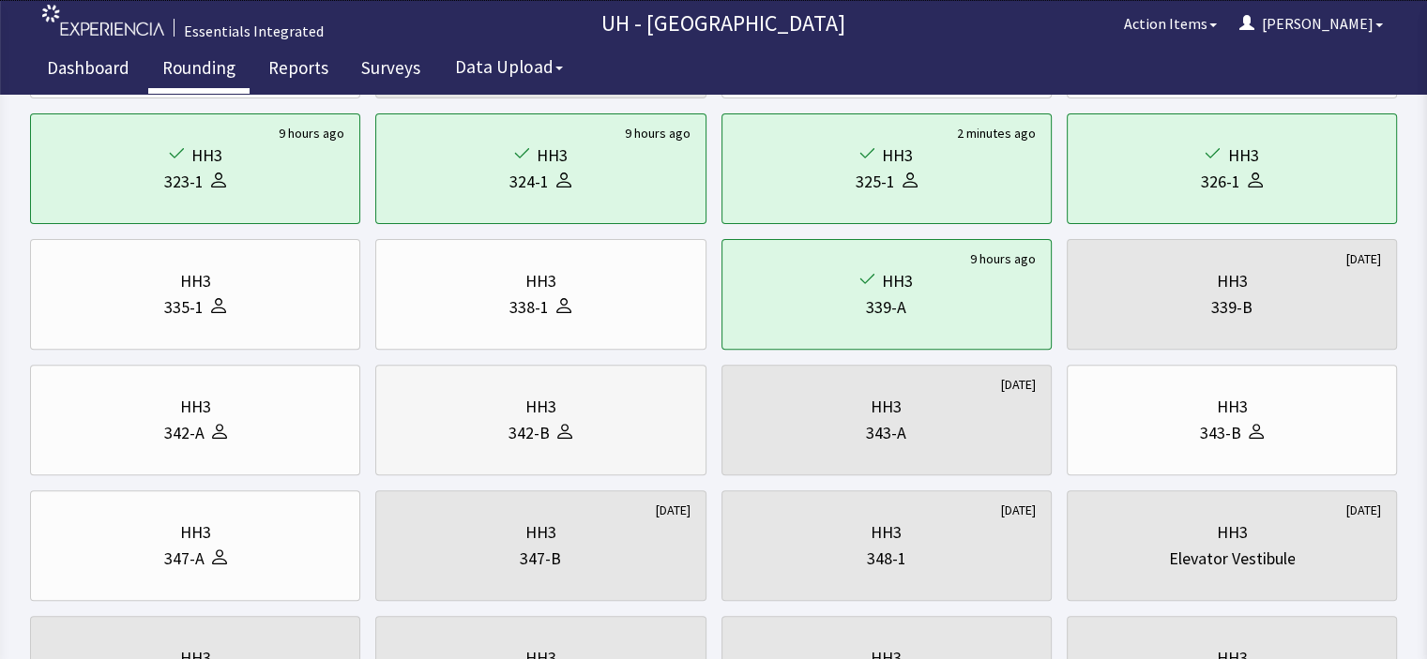
click at [542, 438] on div "342-B" at bounding box center [528, 433] width 41 height 26
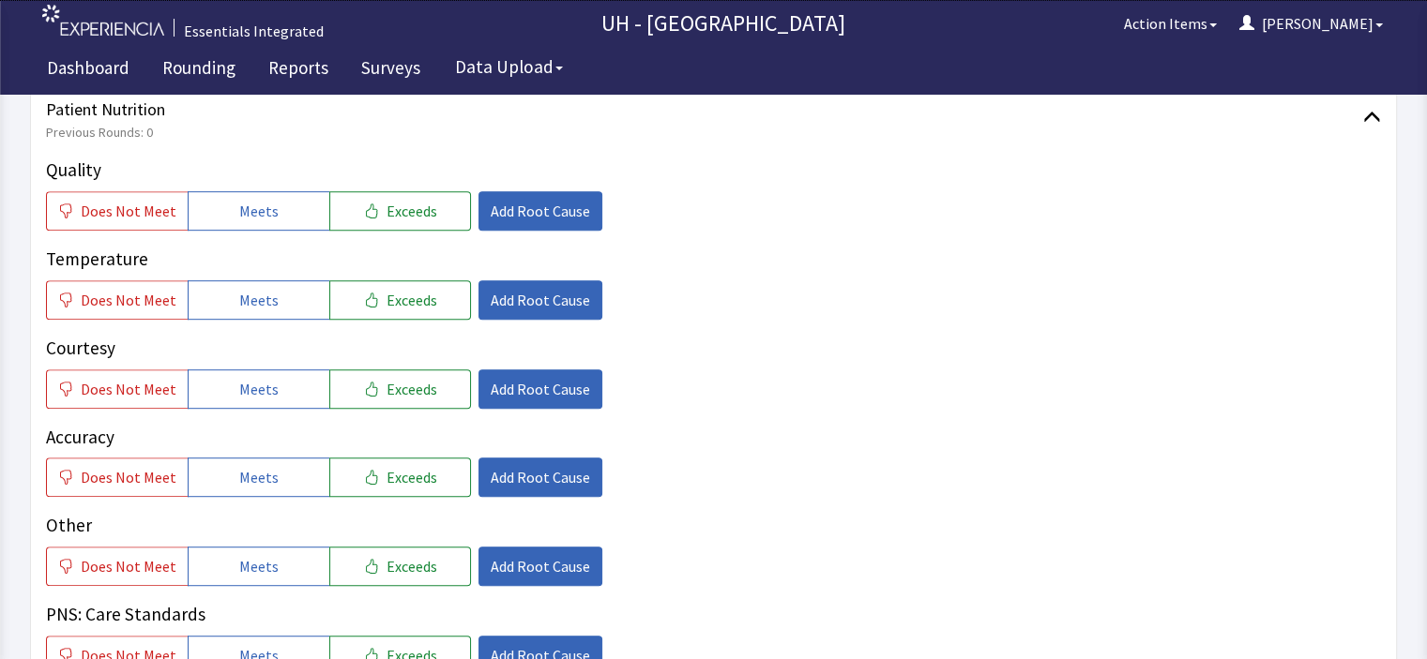
scroll to position [959, 0]
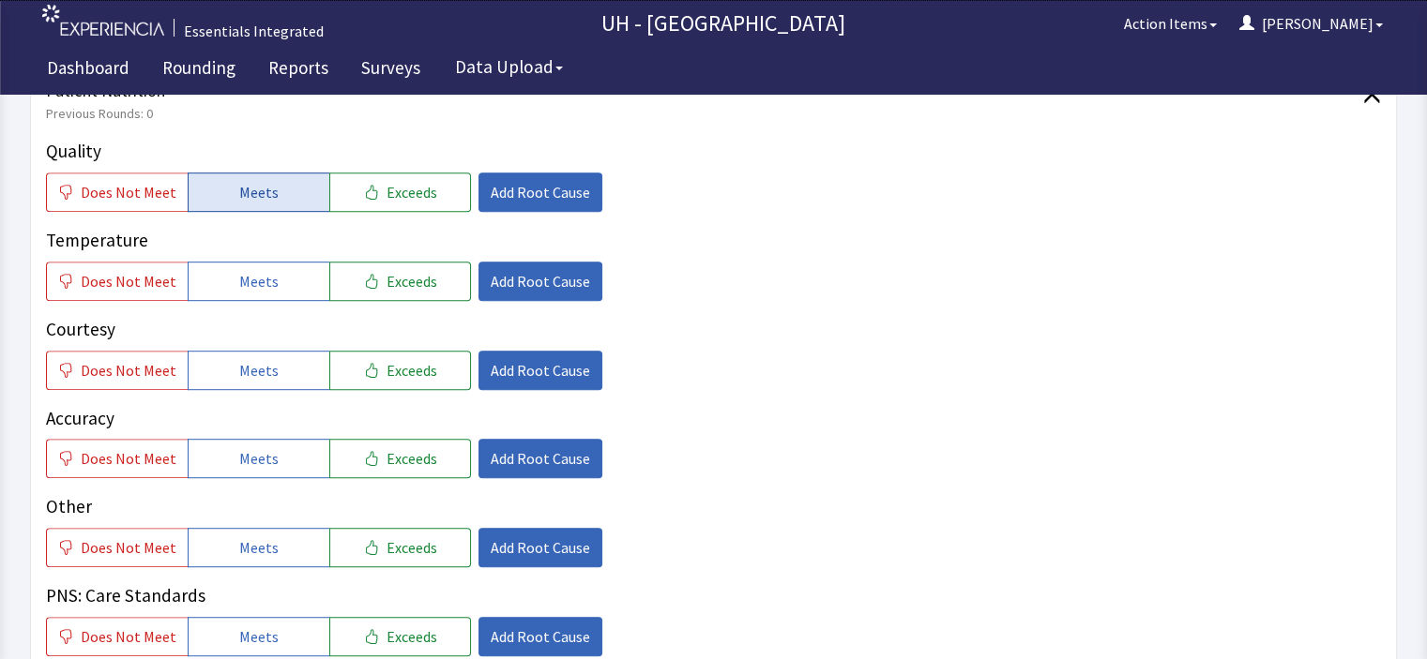
click at [259, 181] on span "Meets" at bounding box center [258, 192] width 39 height 23
click at [240, 262] on button "Meets" at bounding box center [259, 281] width 142 height 39
click at [296, 352] on button "Meets" at bounding box center [259, 370] width 142 height 39
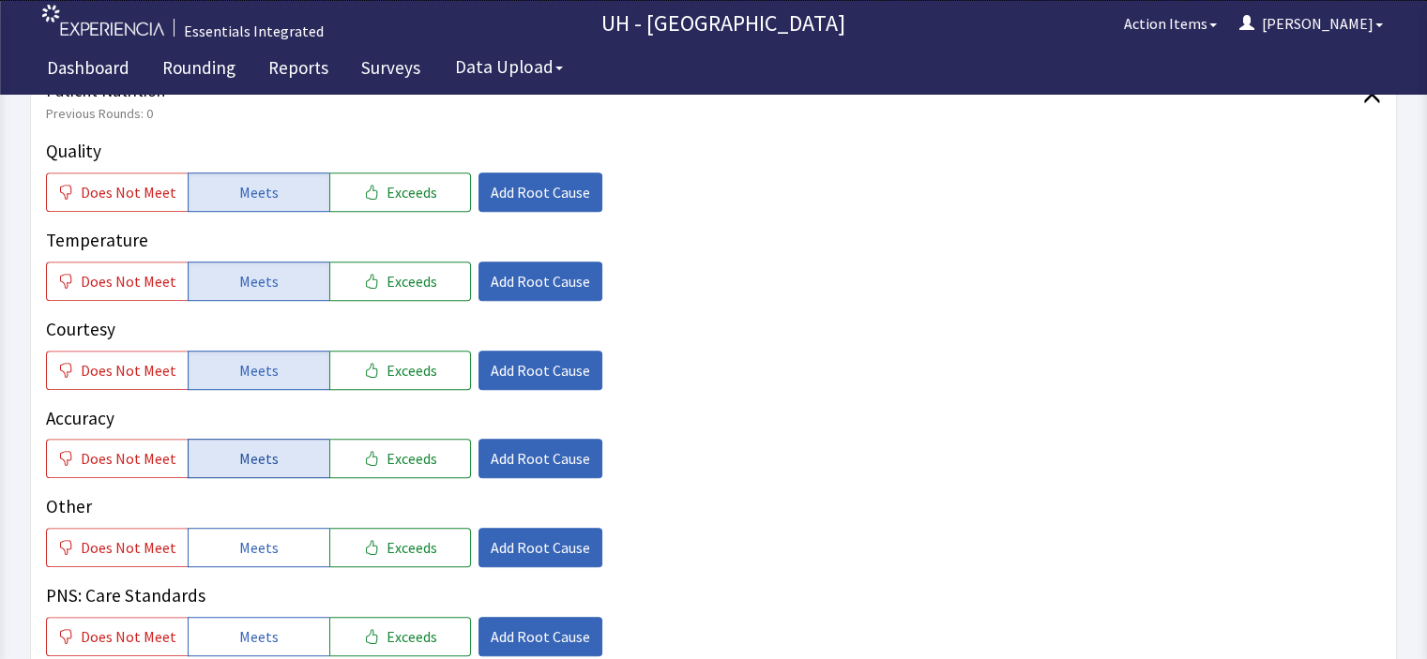
click at [281, 439] on button "Meets" at bounding box center [259, 458] width 142 height 39
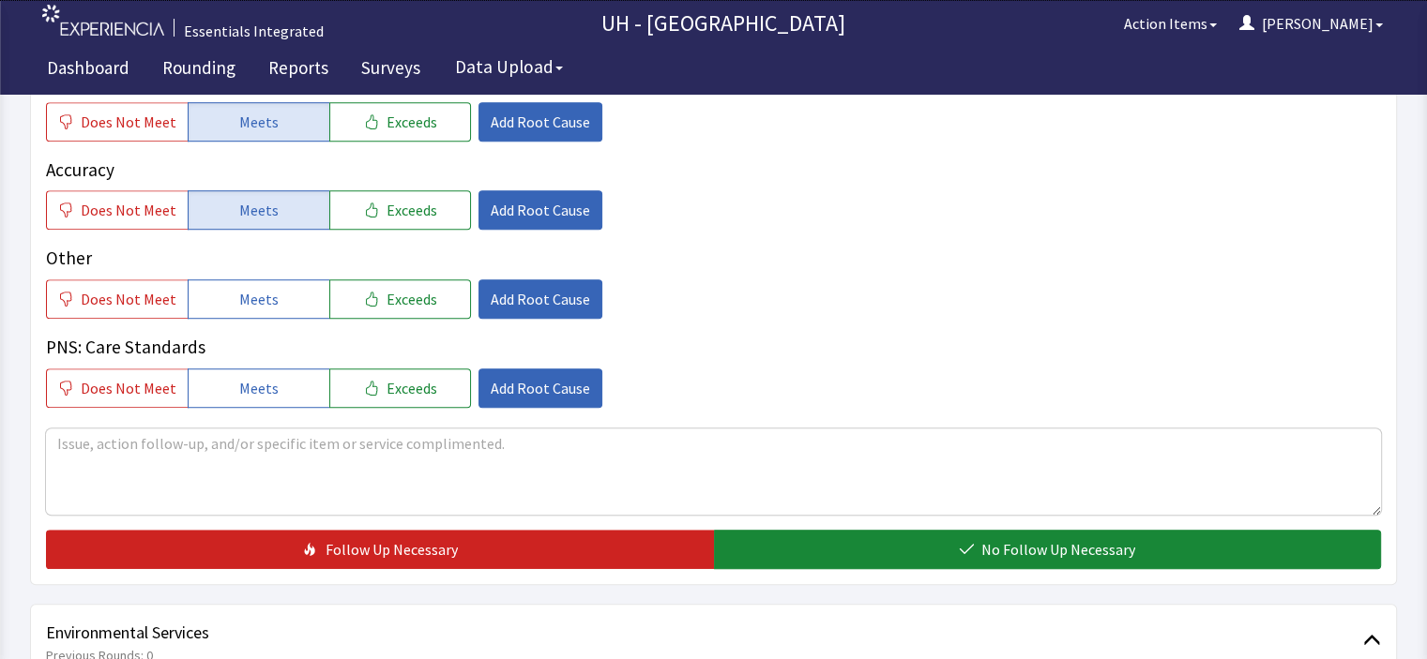
scroll to position [1257, 0]
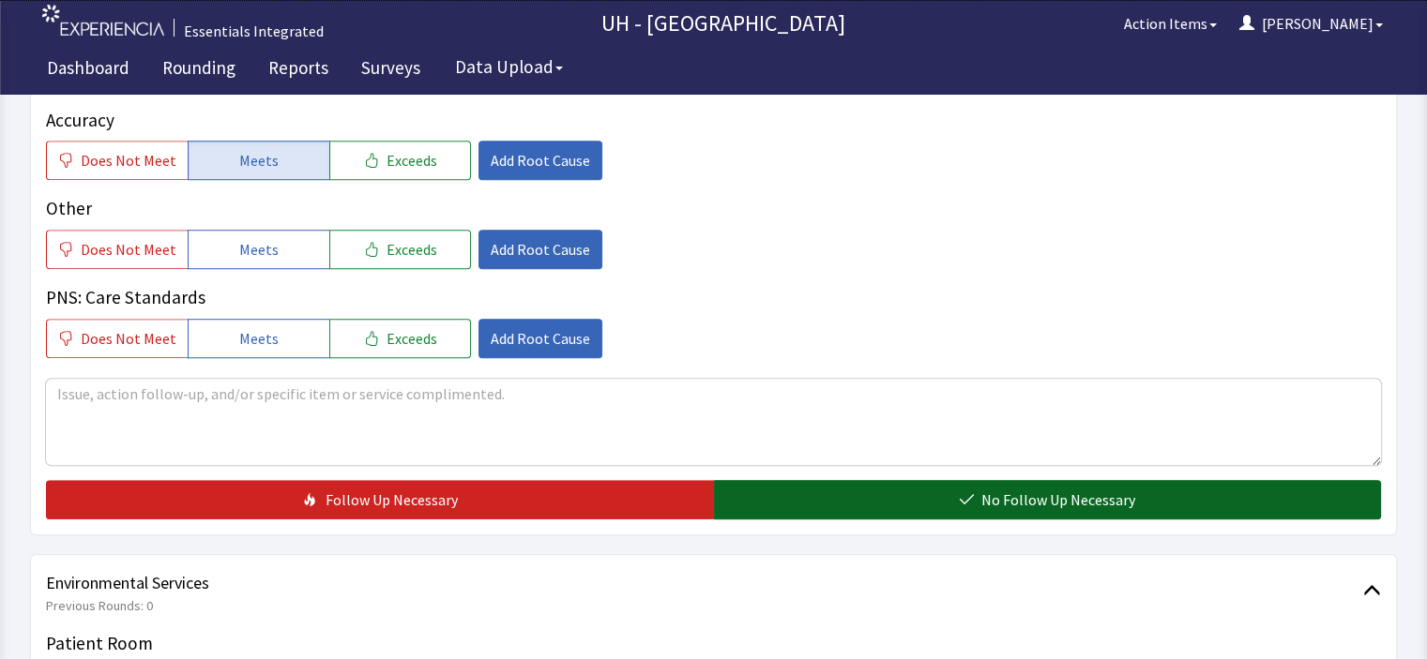
click at [1305, 480] on button "No Follow Up Necessary" at bounding box center [1048, 499] width 668 height 39
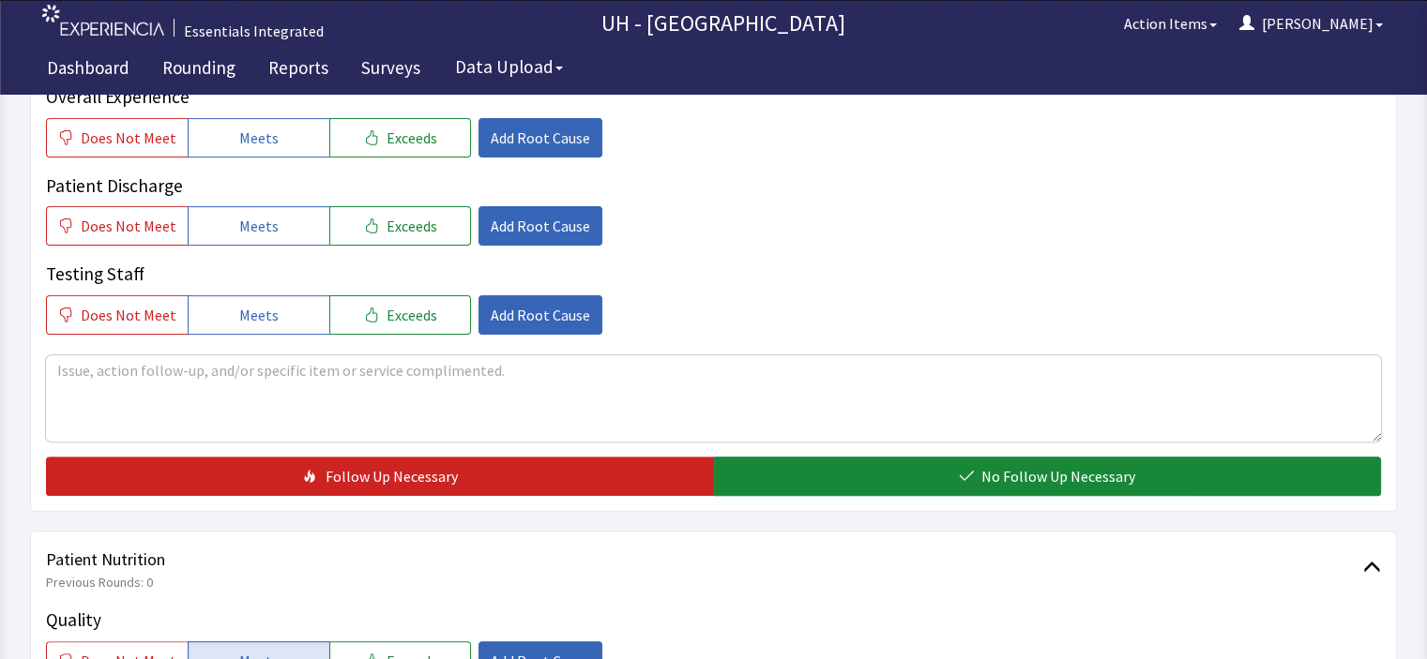
scroll to position [0, 0]
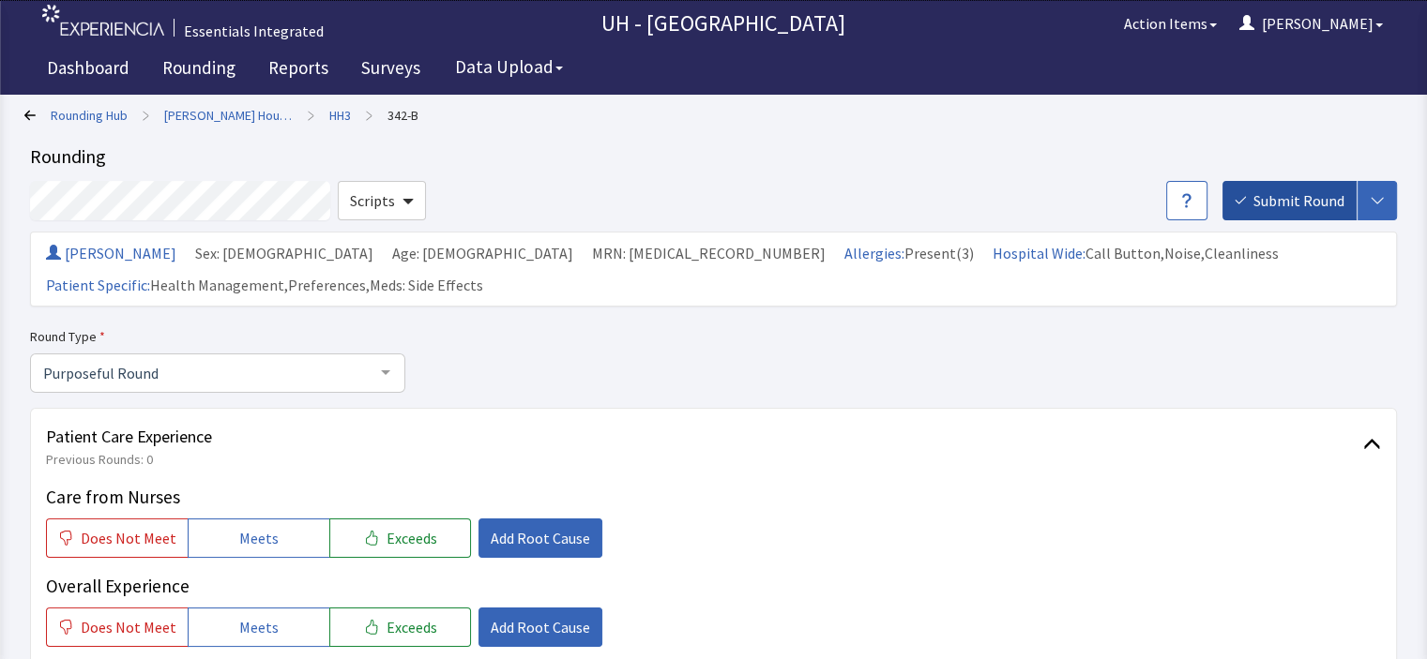
click at [1306, 196] on span "Submit Round" at bounding box center [1298, 200] width 91 height 23
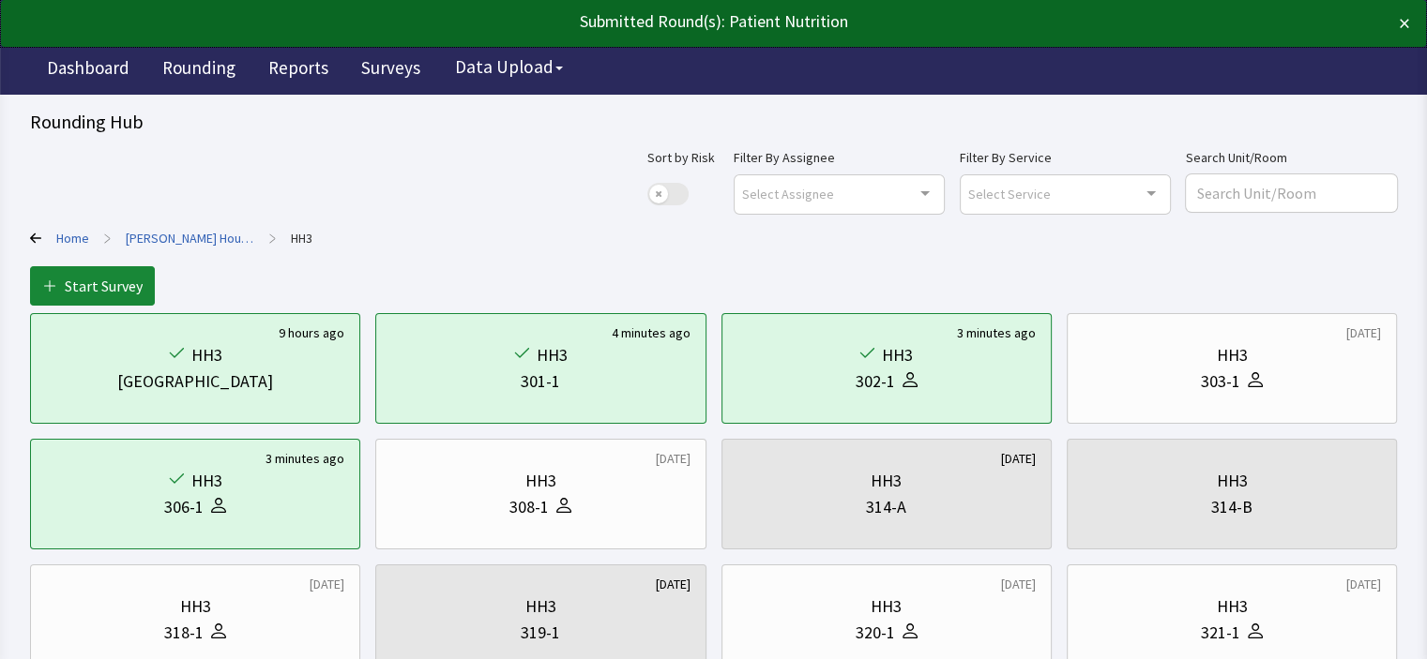
click at [76, 239] on link "Home" at bounding box center [72, 238] width 33 height 19
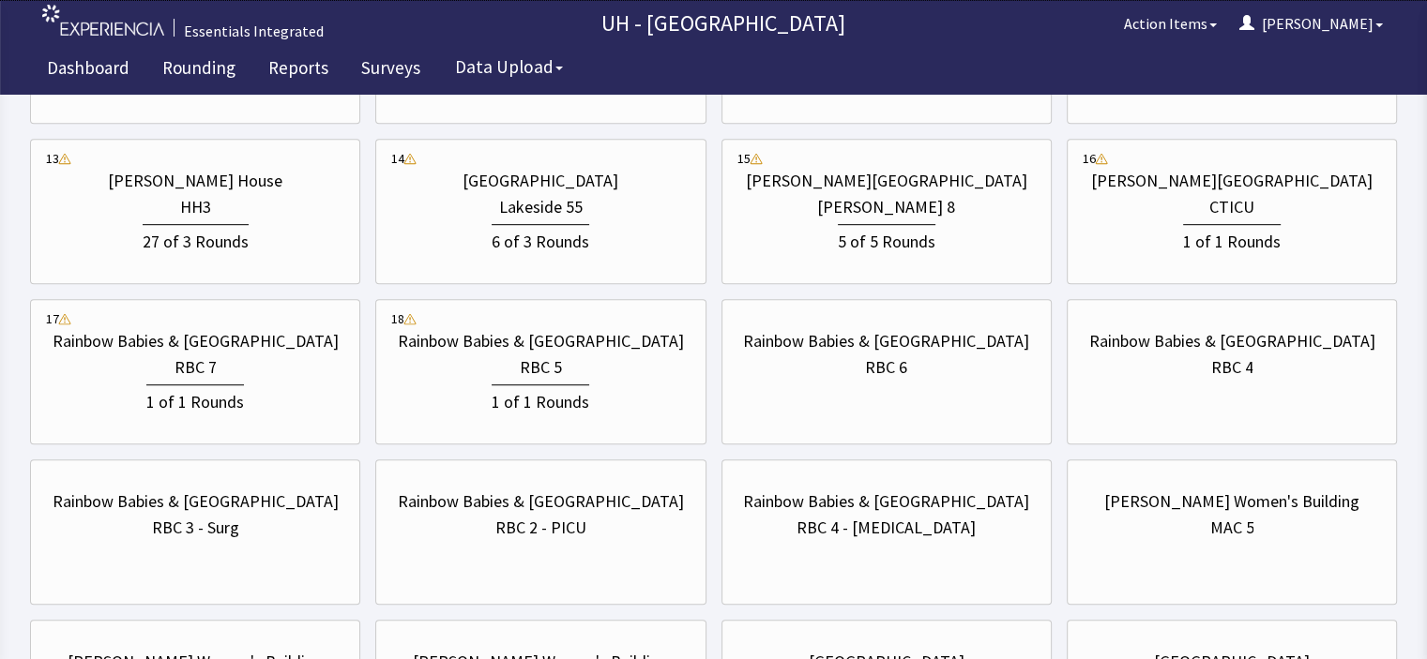
scroll to position [1038, 0]
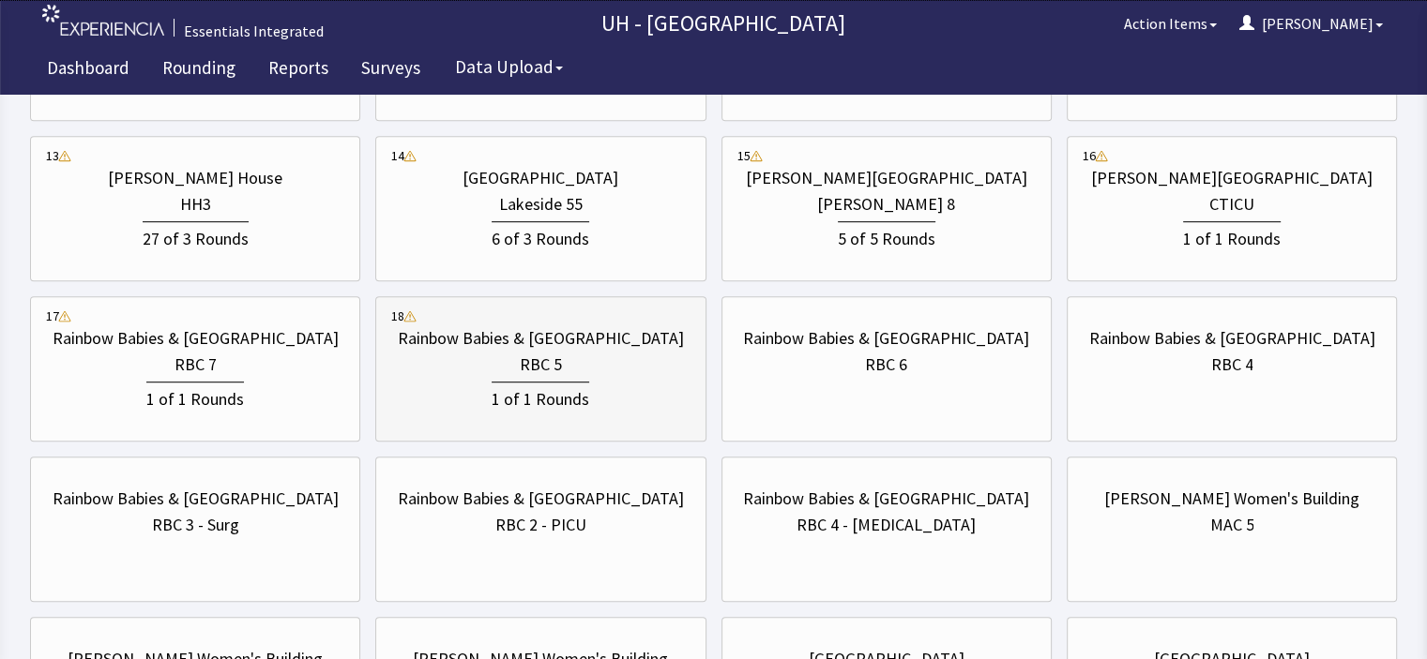
click at [493, 396] on div "1 of 1 Rounds" at bounding box center [541, 397] width 98 height 31
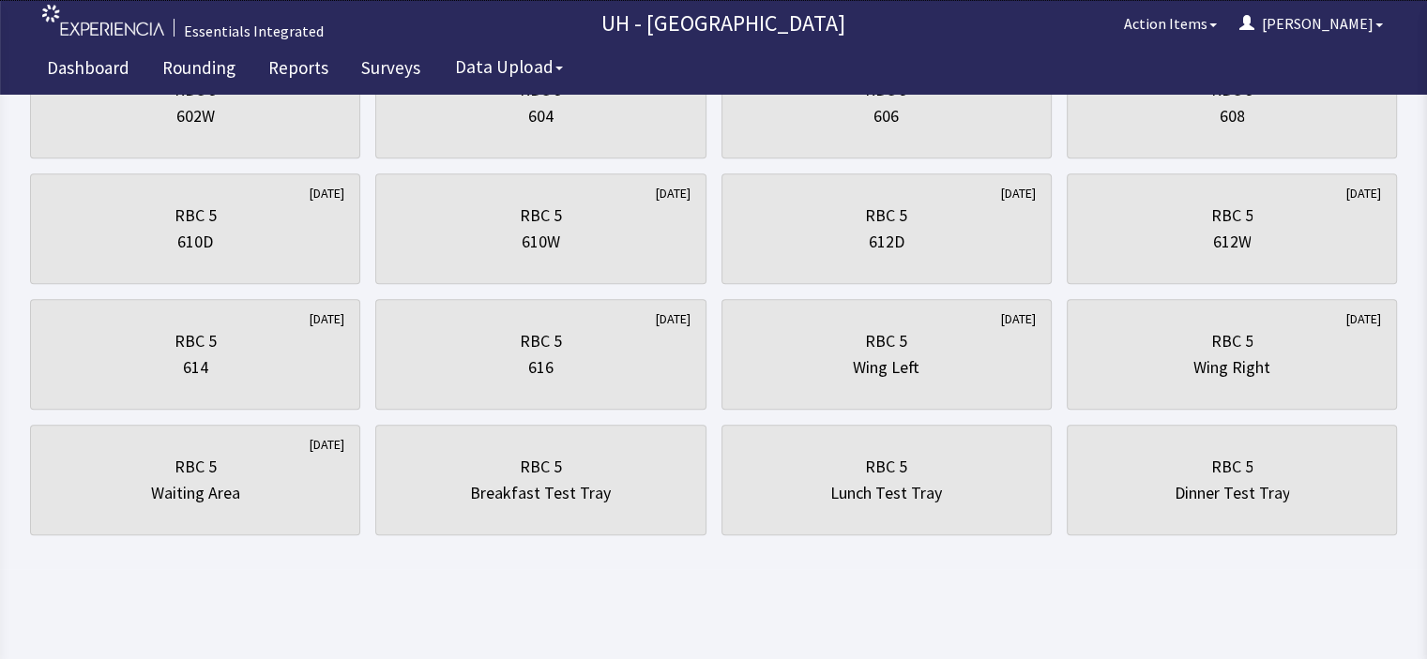
scroll to position [0, 0]
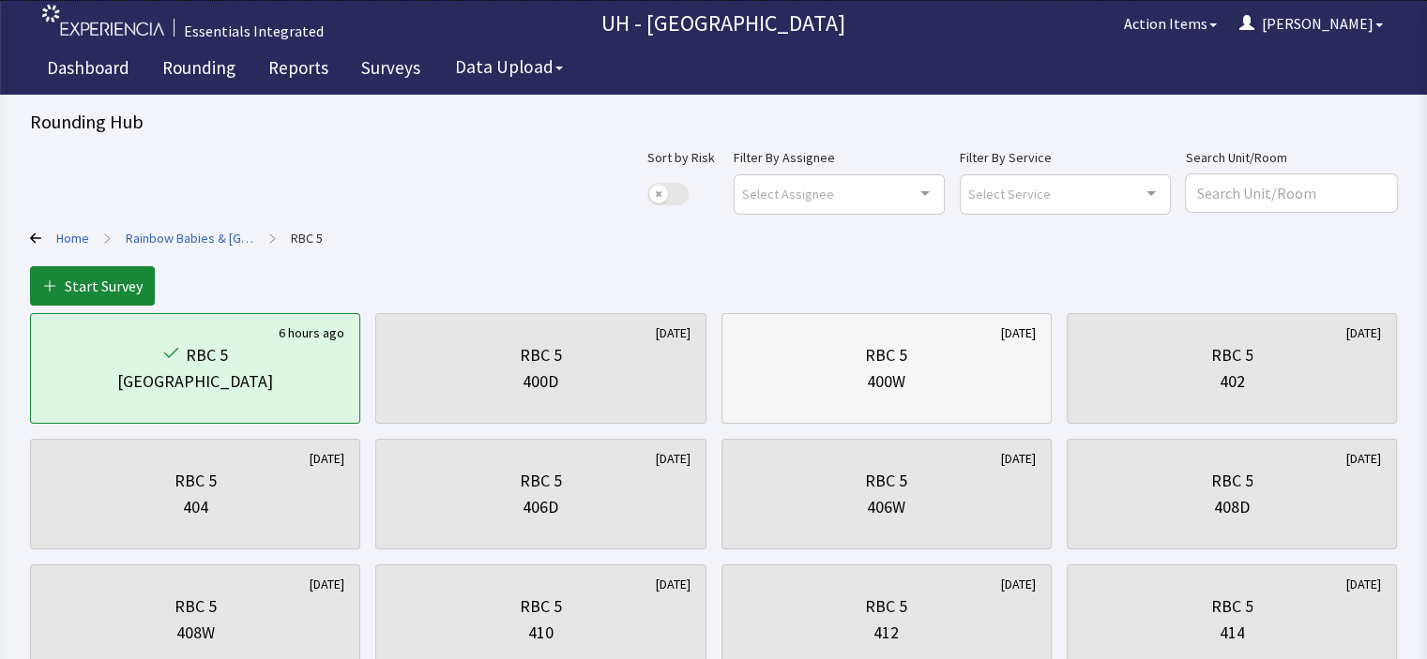
click at [925, 409] on div "RBC 5 400W" at bounding box center [886, 369] width 298 height 90
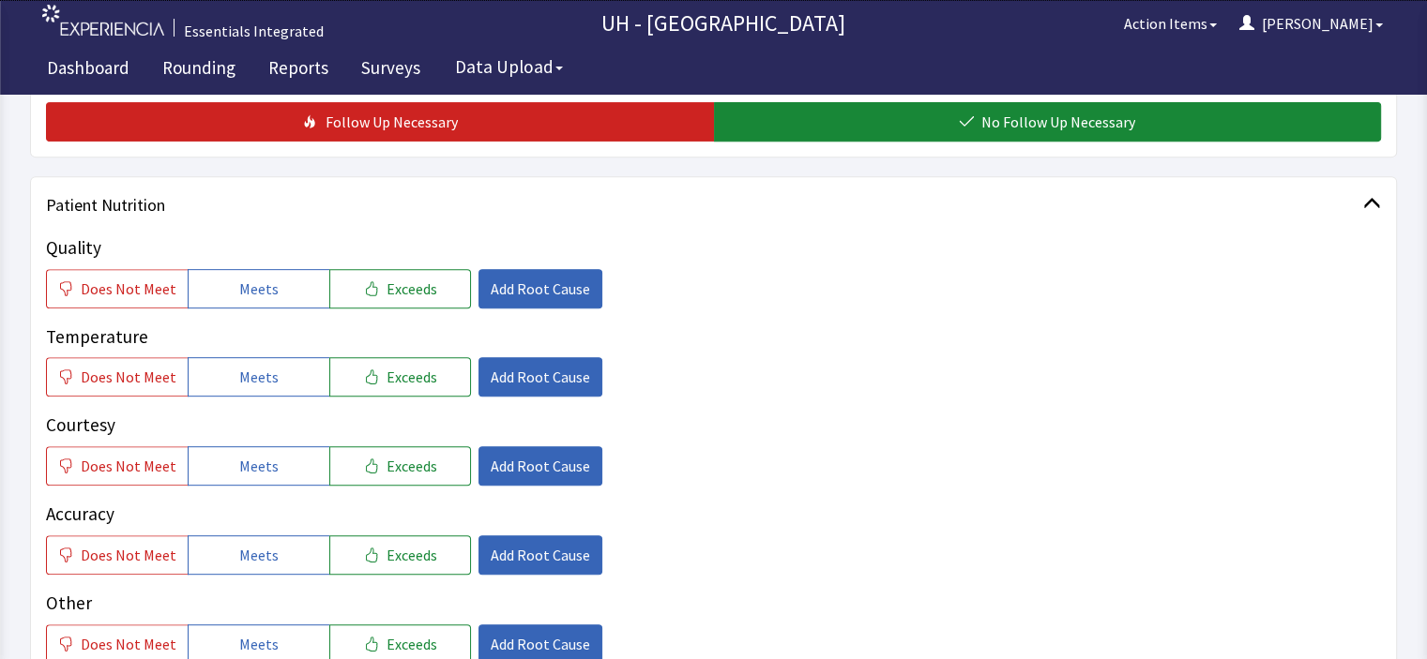
scroll to position [769, 0]
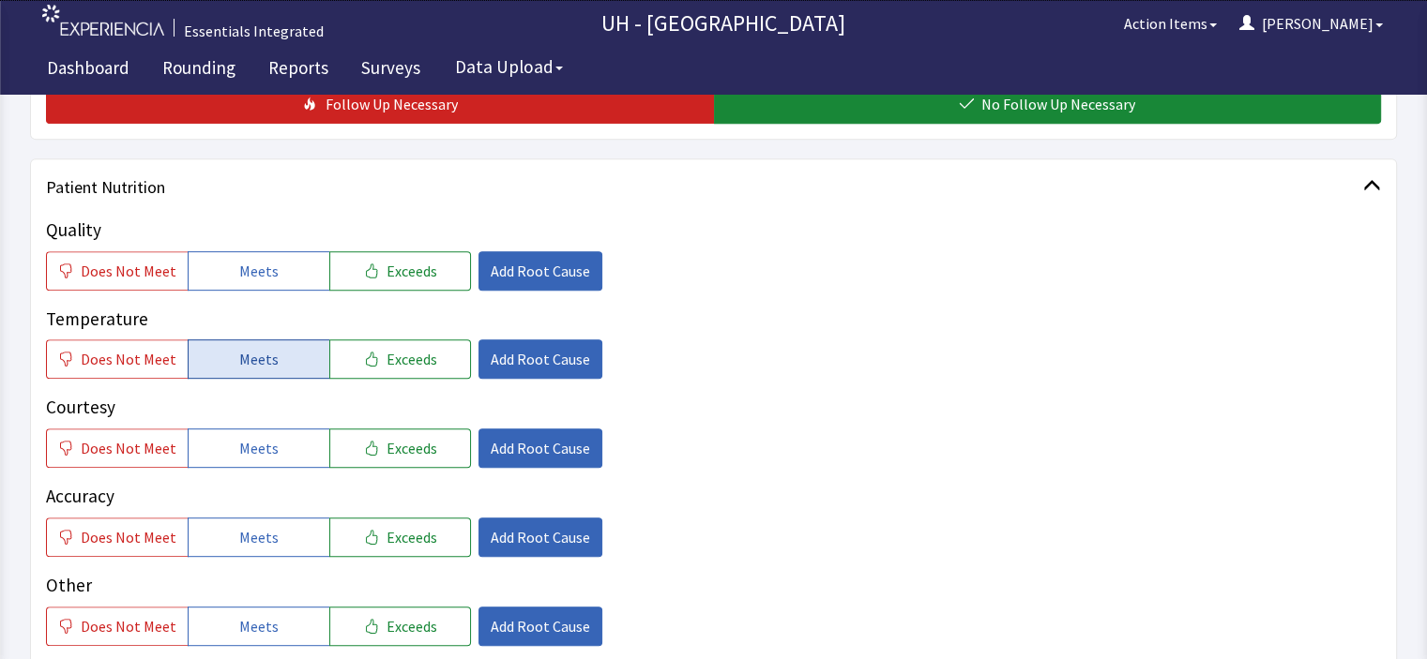
drag, startPoint x: 281, startPoint y: 270, endPoint x: 264, endPoint y: 362, distance: 93.6
click at [264, 362] on div "Quality Does Not Meet Meets Exceeds Add Root Cause Temperature Does Not Meet Me…" at bounding box center [713, 476] width 1335 height 519
click at [264, 362] on span "Meets" at bounding box center [258, 359] width 39 height 23
click at [408, 458] on span "Exceeds" at bounding box center [411, 448] width 51 height 23
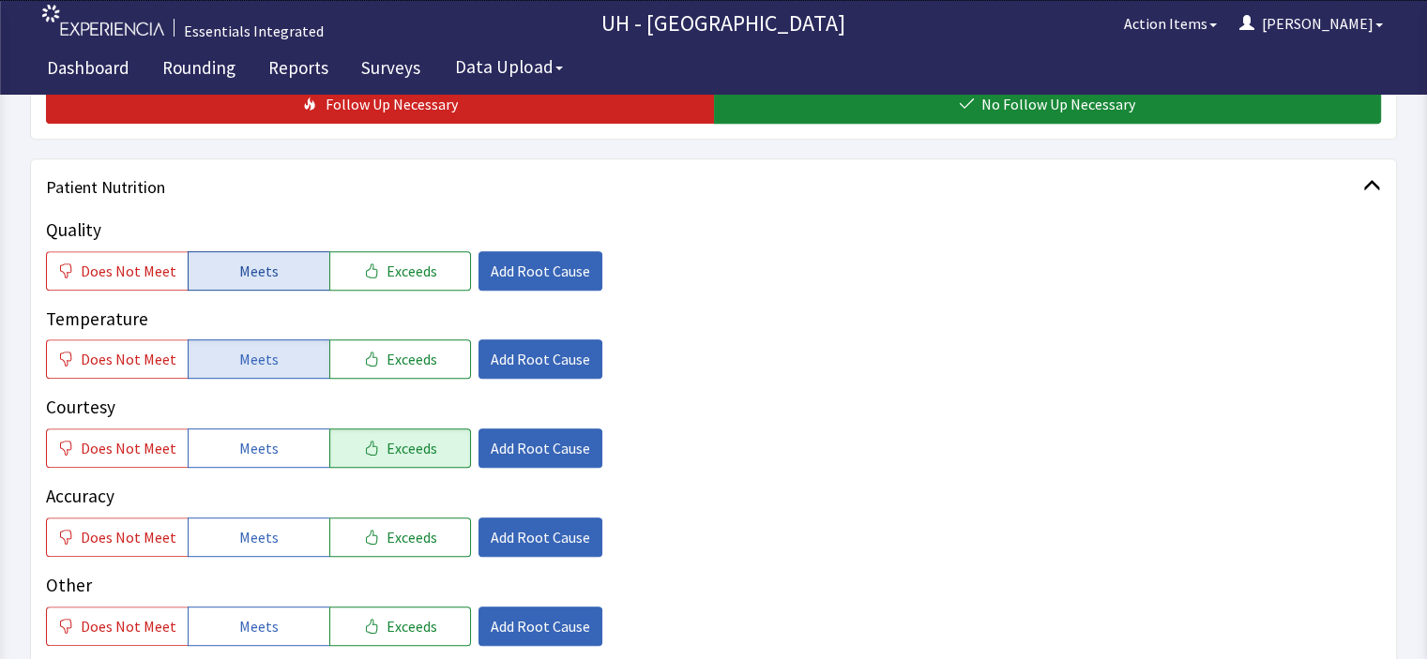
click at [296, 263] on button "Meets" at bounding box center [259, 270] width 142 height 39
click at [251, 538] on span "Meets" at bounding box center [258, 537] width 39 height 23
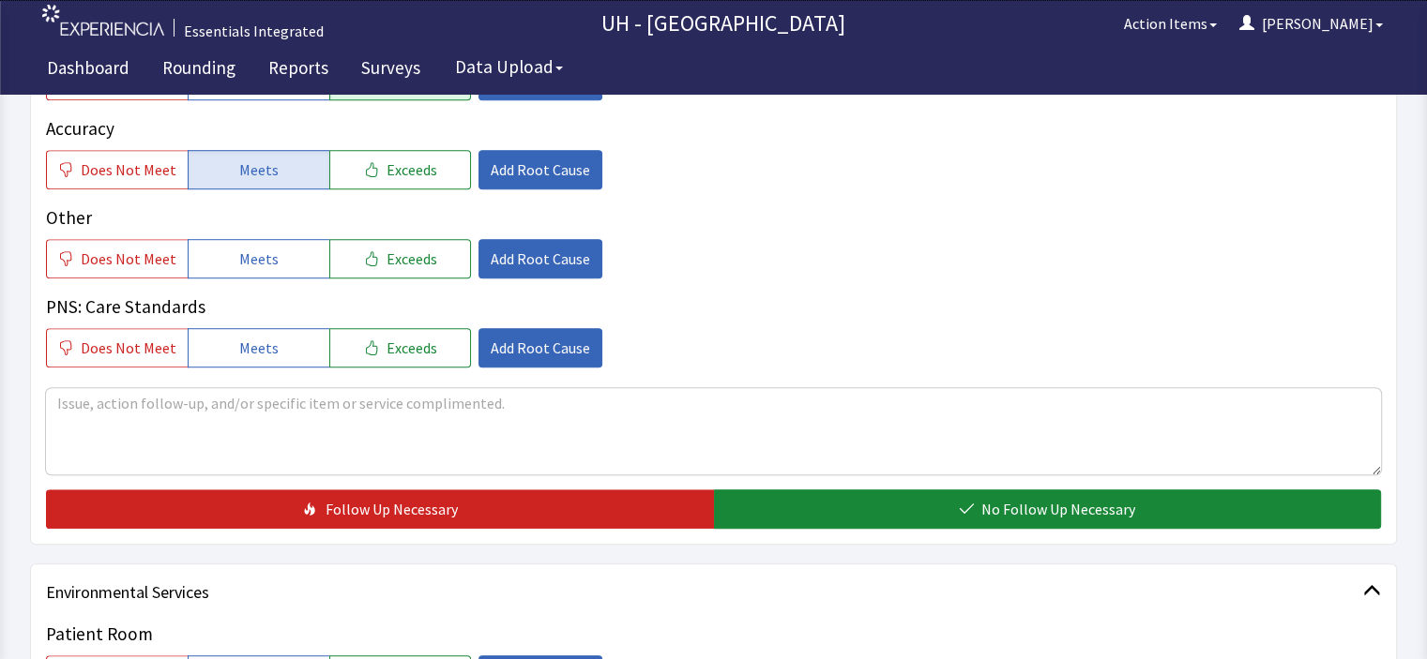
scroll to position [1170, 0]
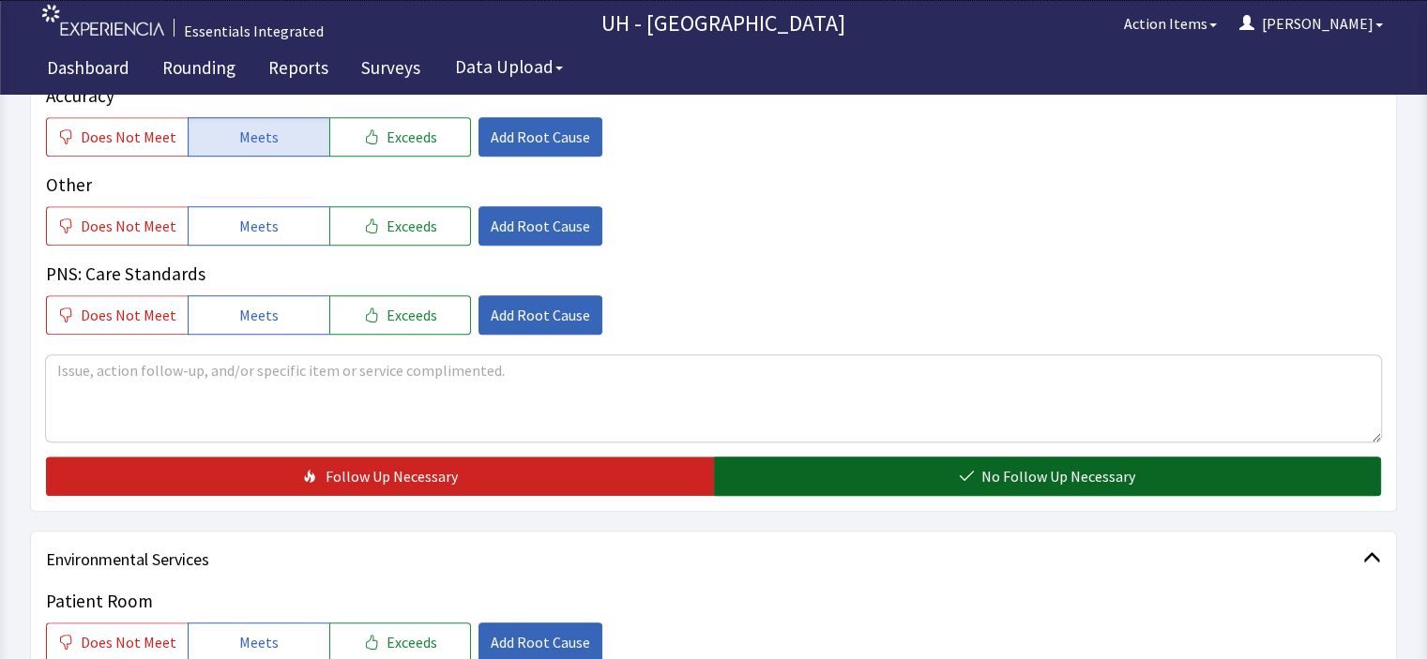
click at [1099, 476] on span "No Follow Up Necessary" at bounding box center [1058, 476] width 154 height 23
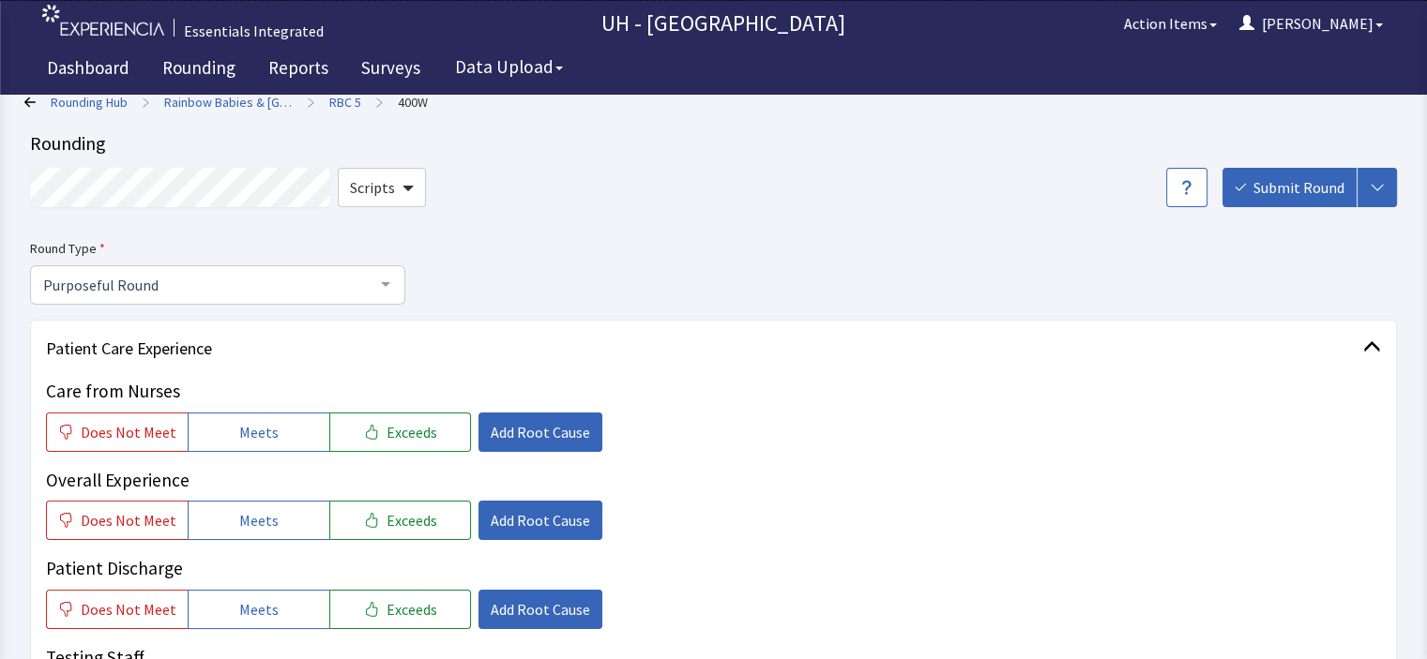
scroll to position [0, 0]
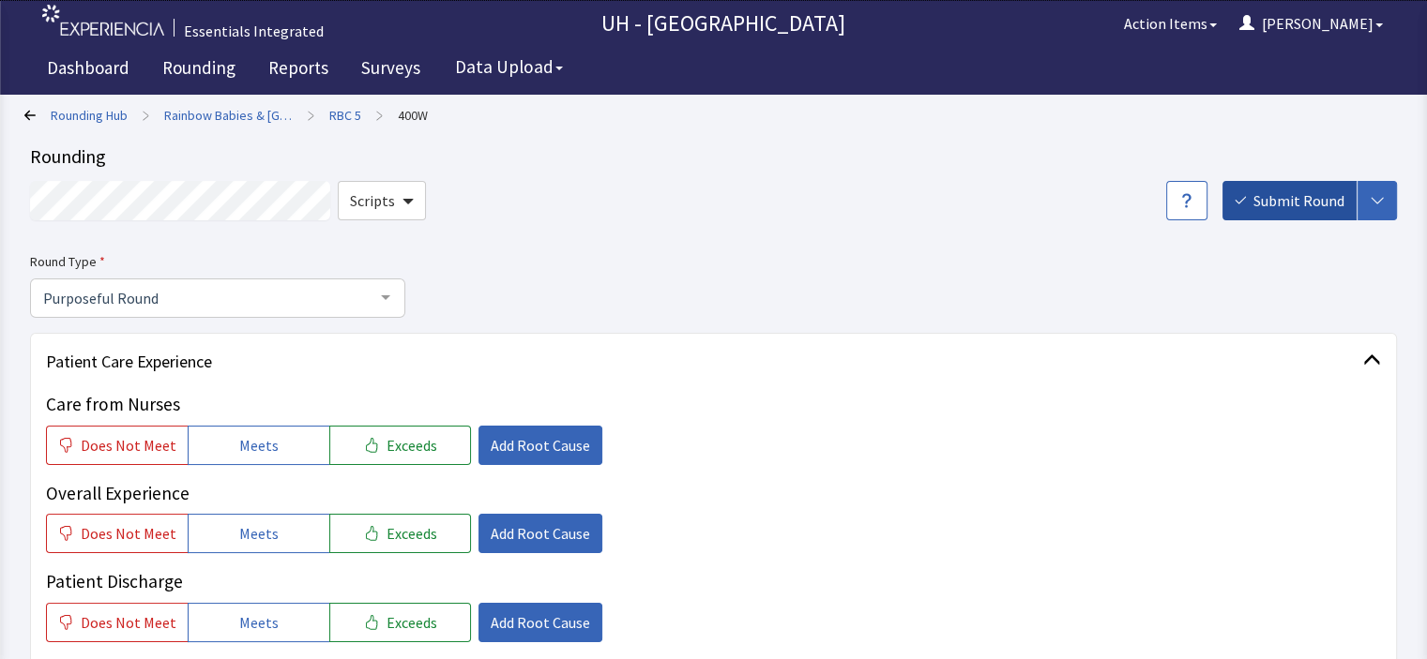
click at [1317, 209] on span "Submit Round" at bounding box center [1298, 200] width 91 height 23
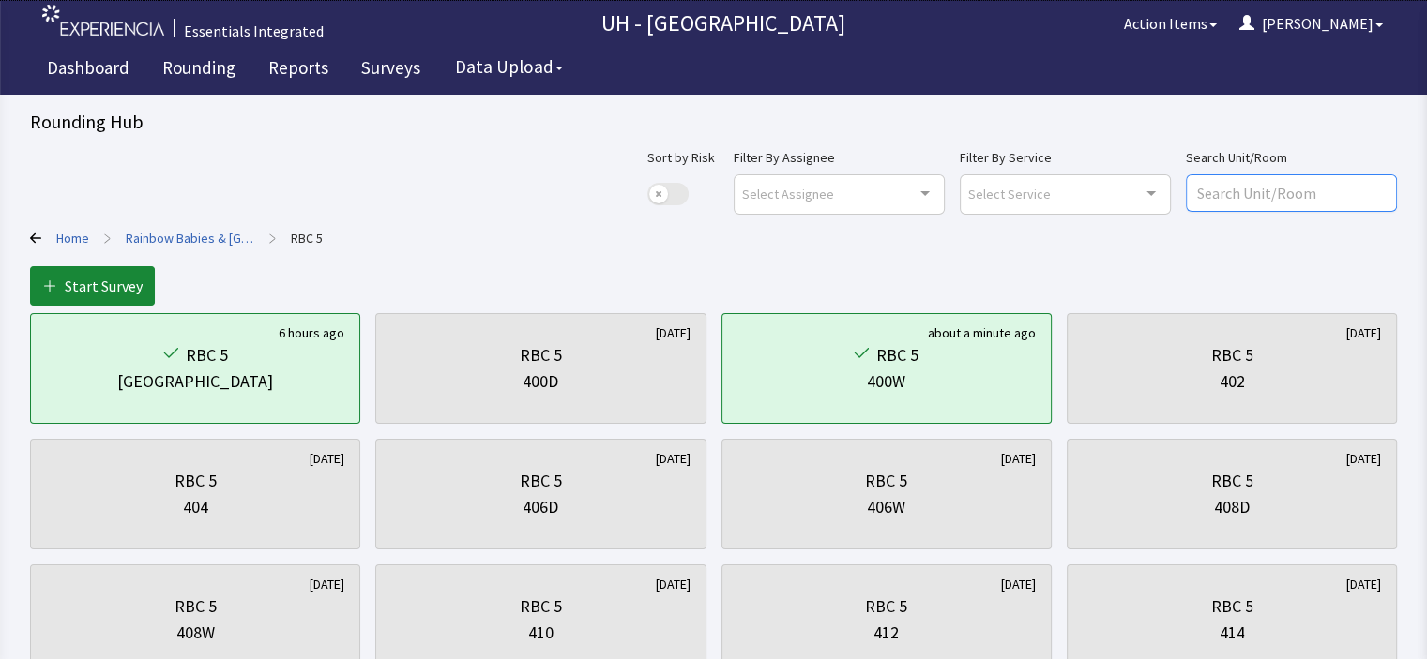
click at [1317, 209] on input "text" at bounding box center [1291, 193] width 211 height 38
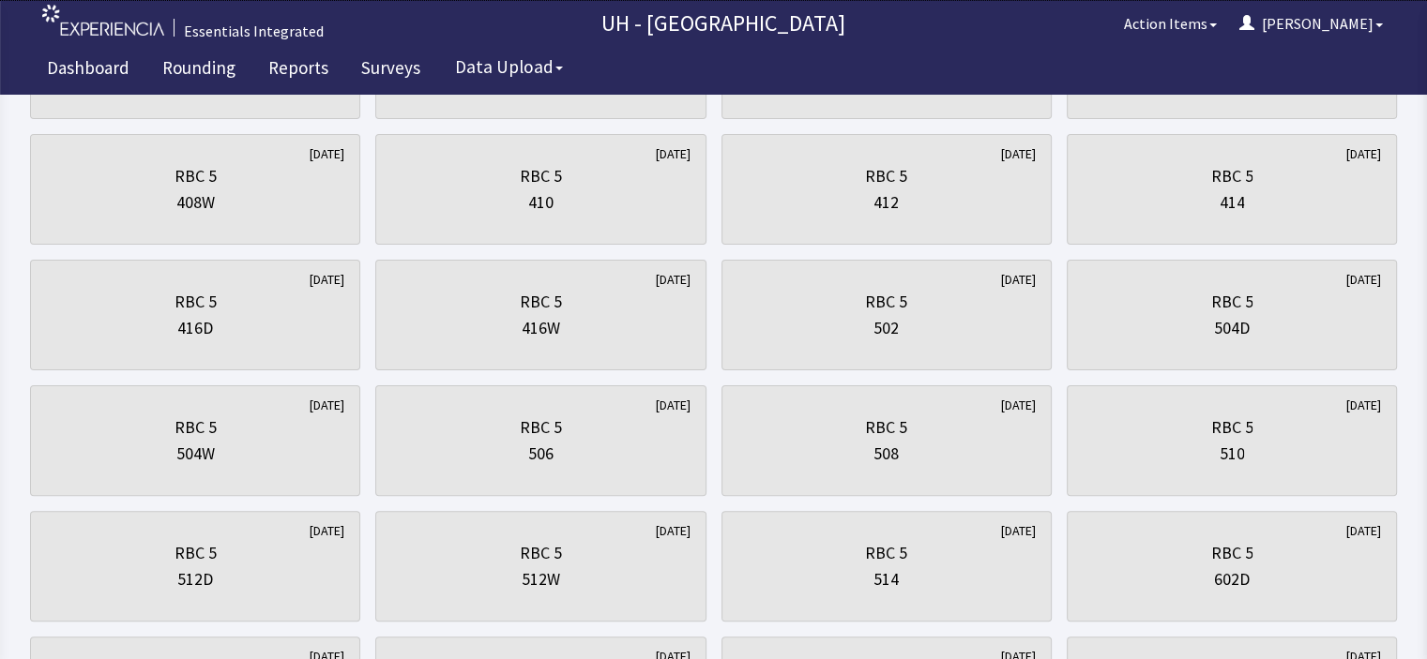
scroll to position [441, 0]
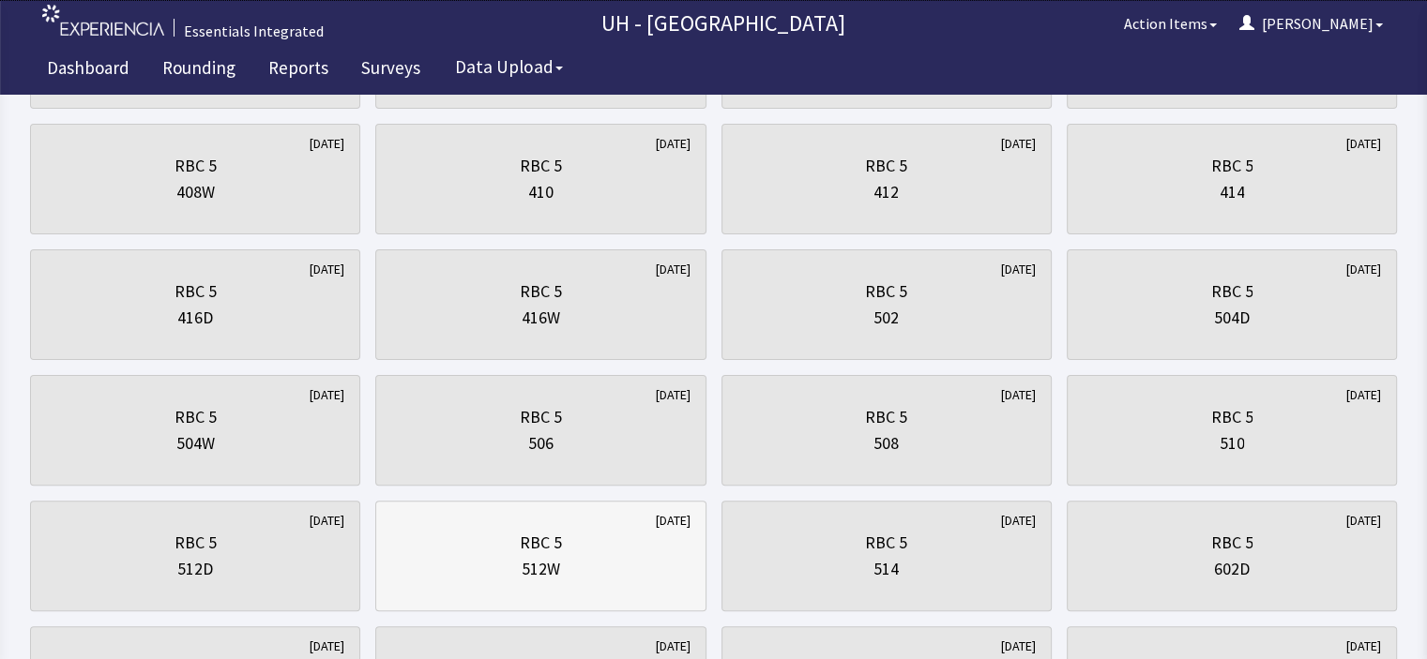
click at [575, 543] on div "RBC 5" at bounding box center [540, 543] width 298 height 26
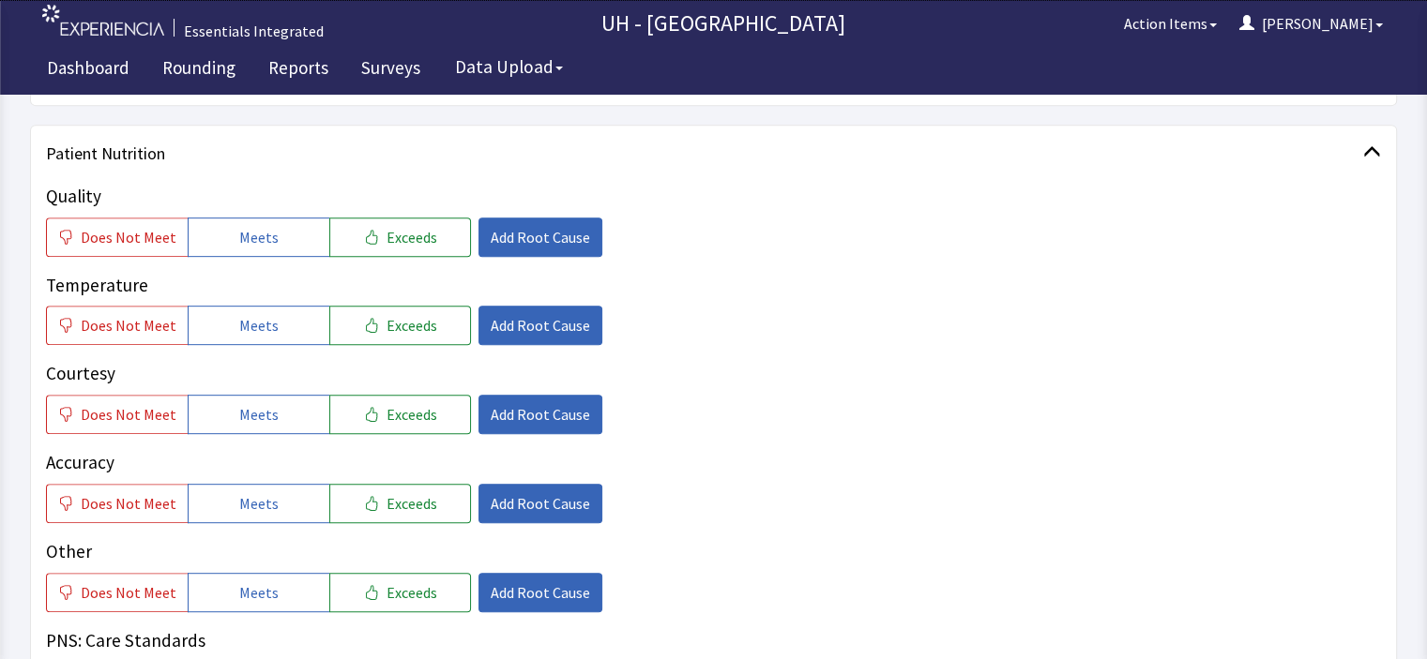
scroll to position [832, 0]
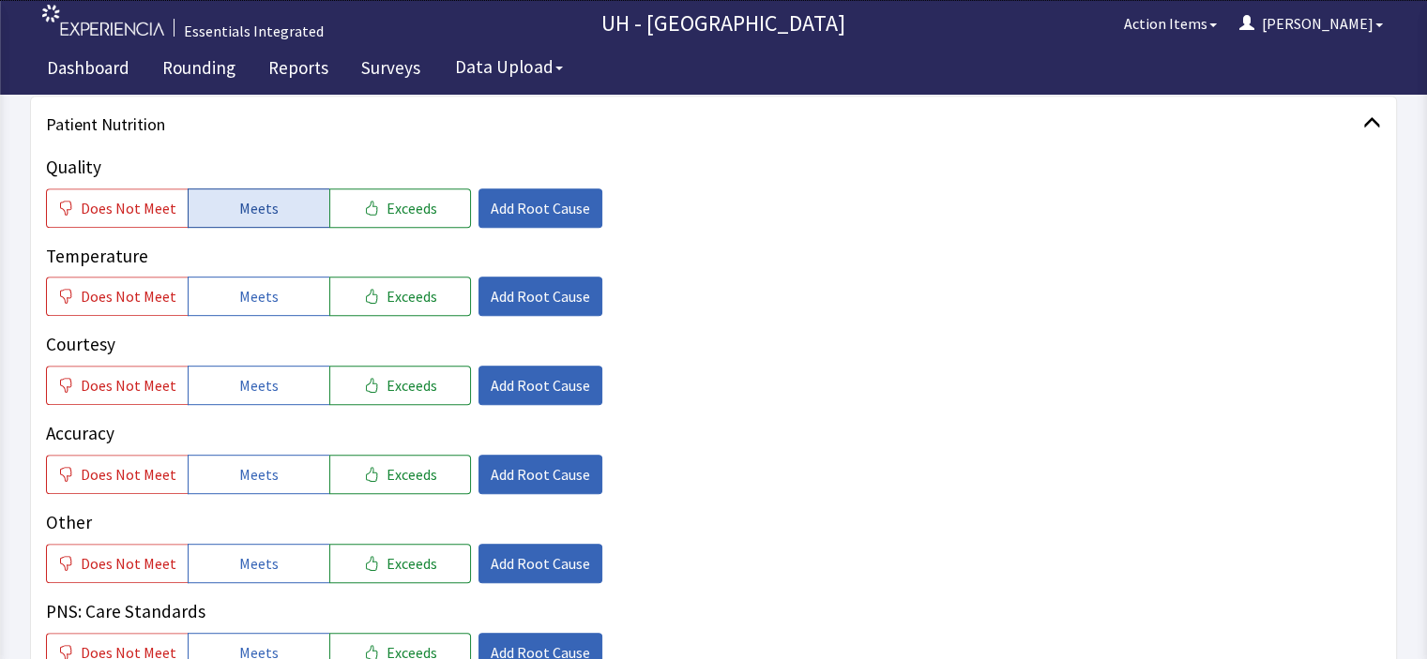
click at [274, 211] on button "Meets" at bounding box center [259, 208] width 142 height 39
click at [257, 302] on span "Meets" at bounding box center [258, 296] width 39 height 23
click at [255, 401] on button "Meets" at bounding box center [259, 385] width 142 height 39
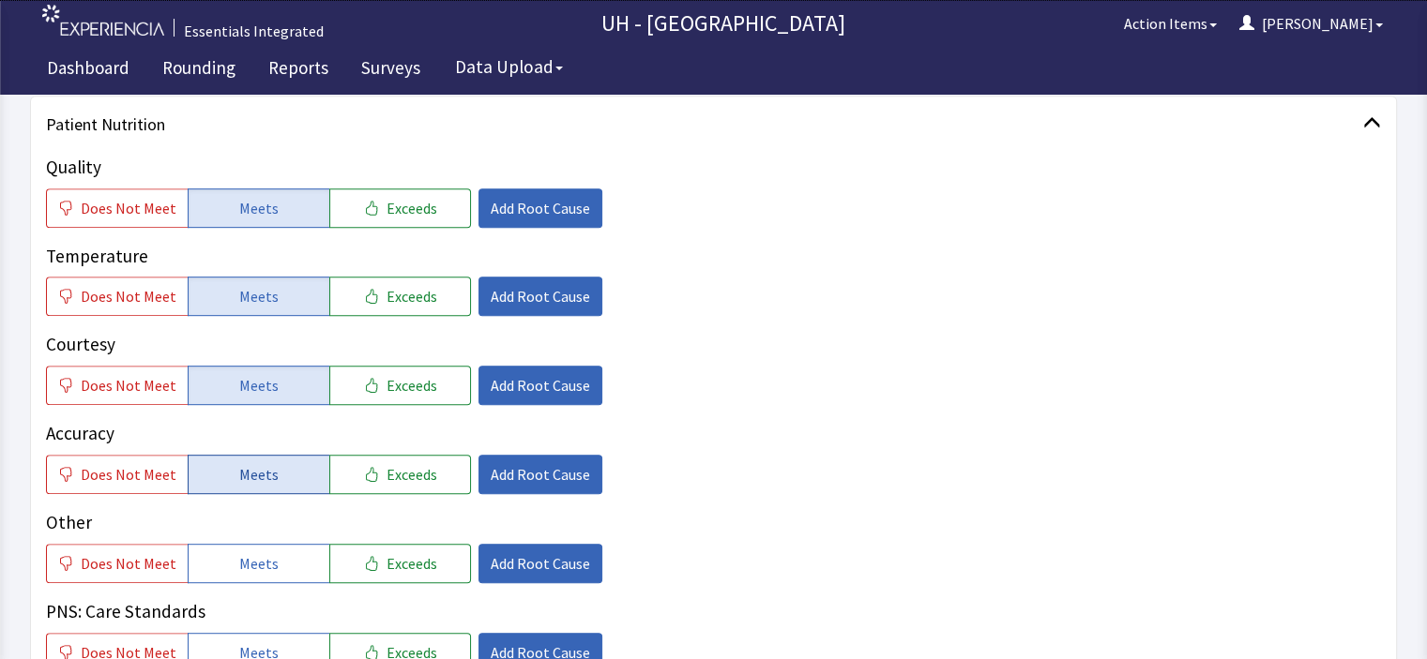
click at [273, 472] on button "Meets" at bounding box center [259, 474] width 142 height 39
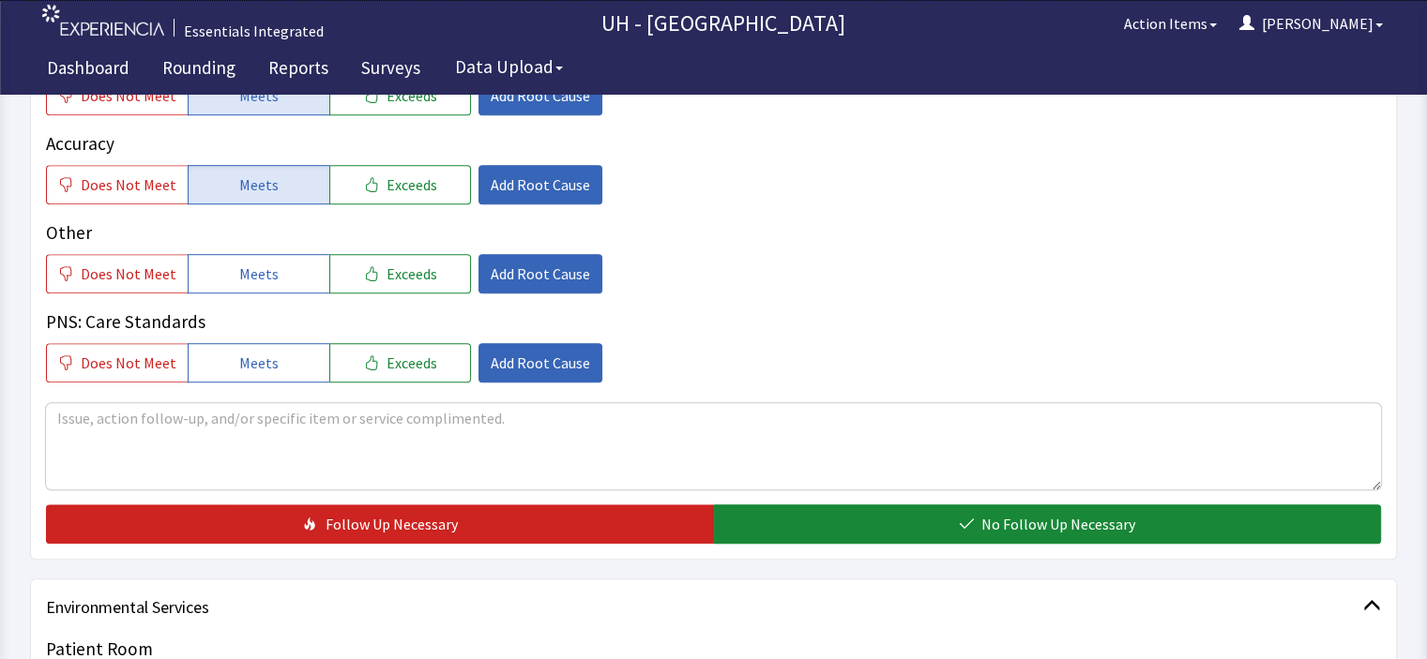
scroll to position [1166, 0]
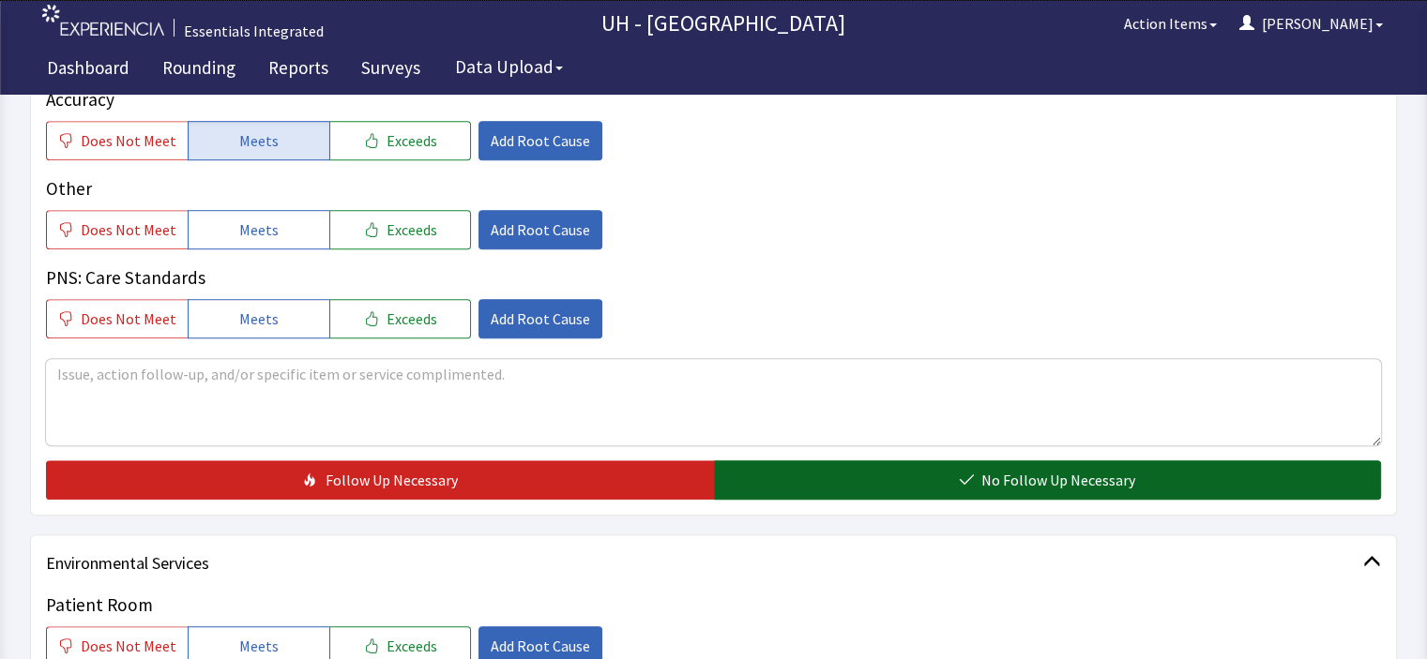
click at [1249, 481] on button "No Follow Up Necessary" at bounding box center [1048, 480] width 668 height 39
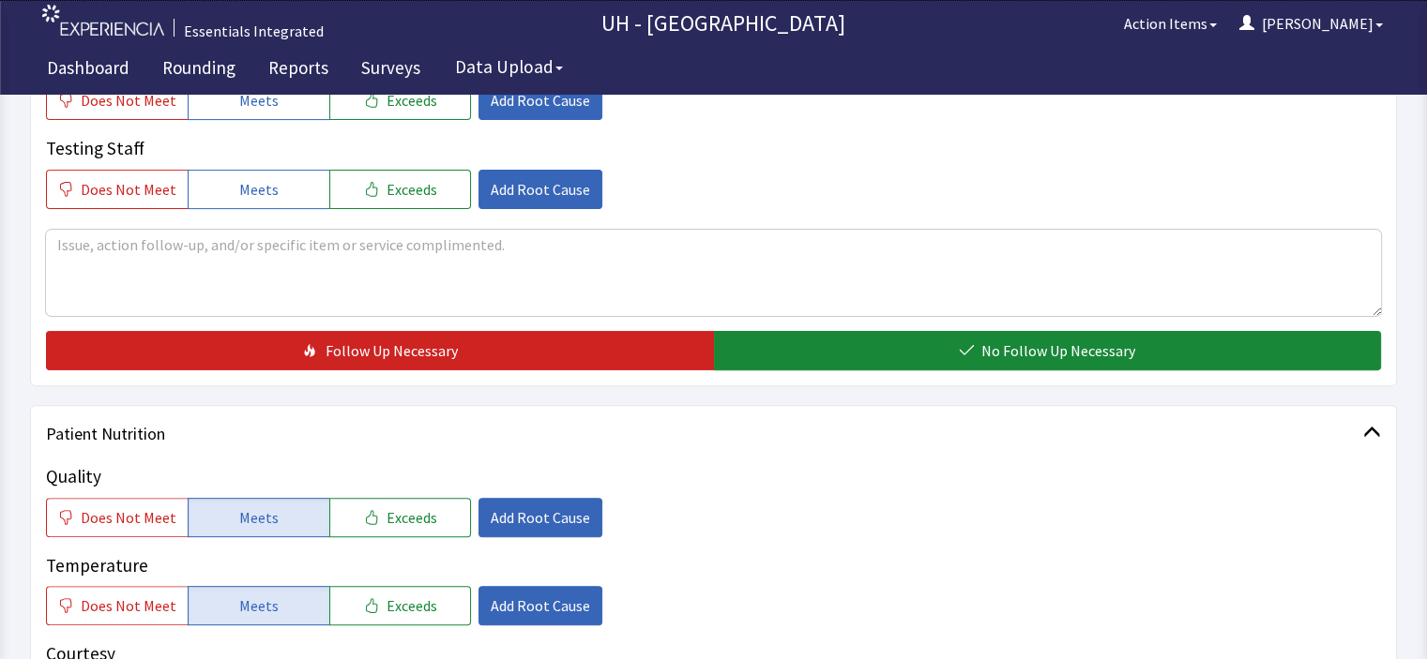
scroll to position [0, 0]
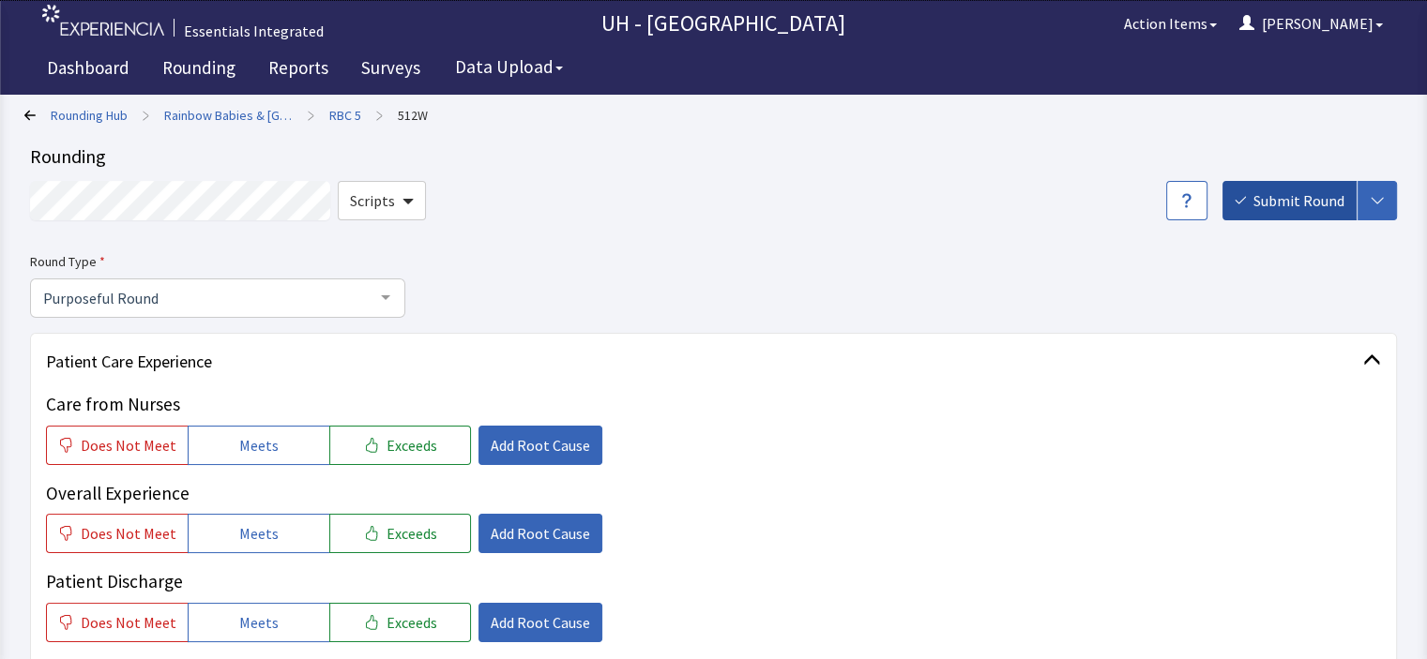
click at [1327, 210] on span "Submit Round" at bounding box center [1298, 200] width 91 height 23
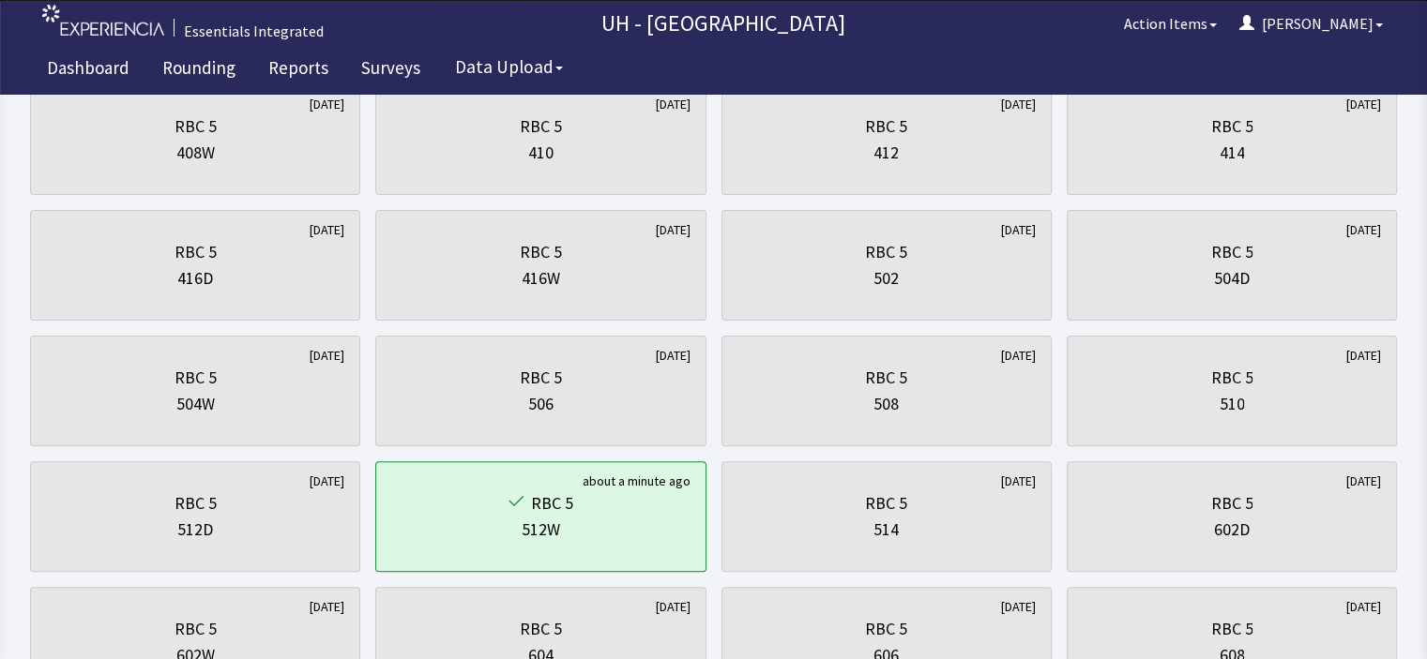
scroll to position [483, 0]
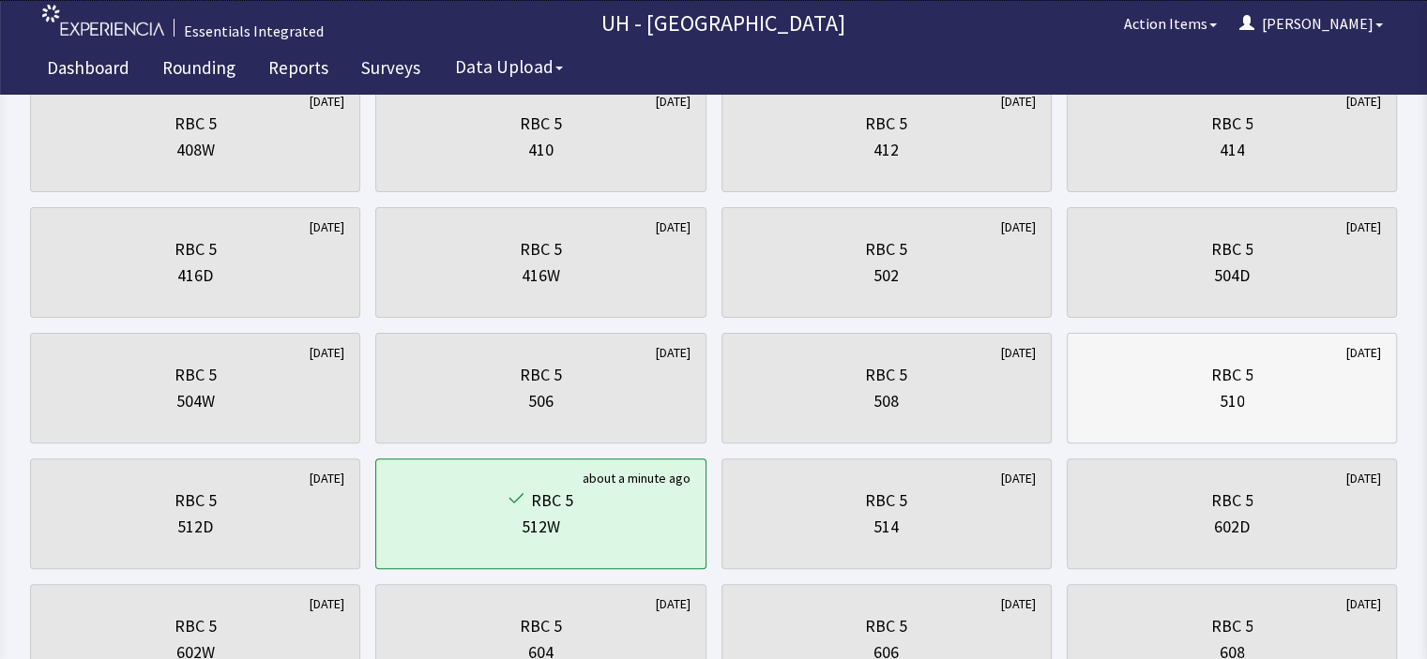
click at [1137, 402] on div "510" at bounding box center [1232, 401] width 298 height 26
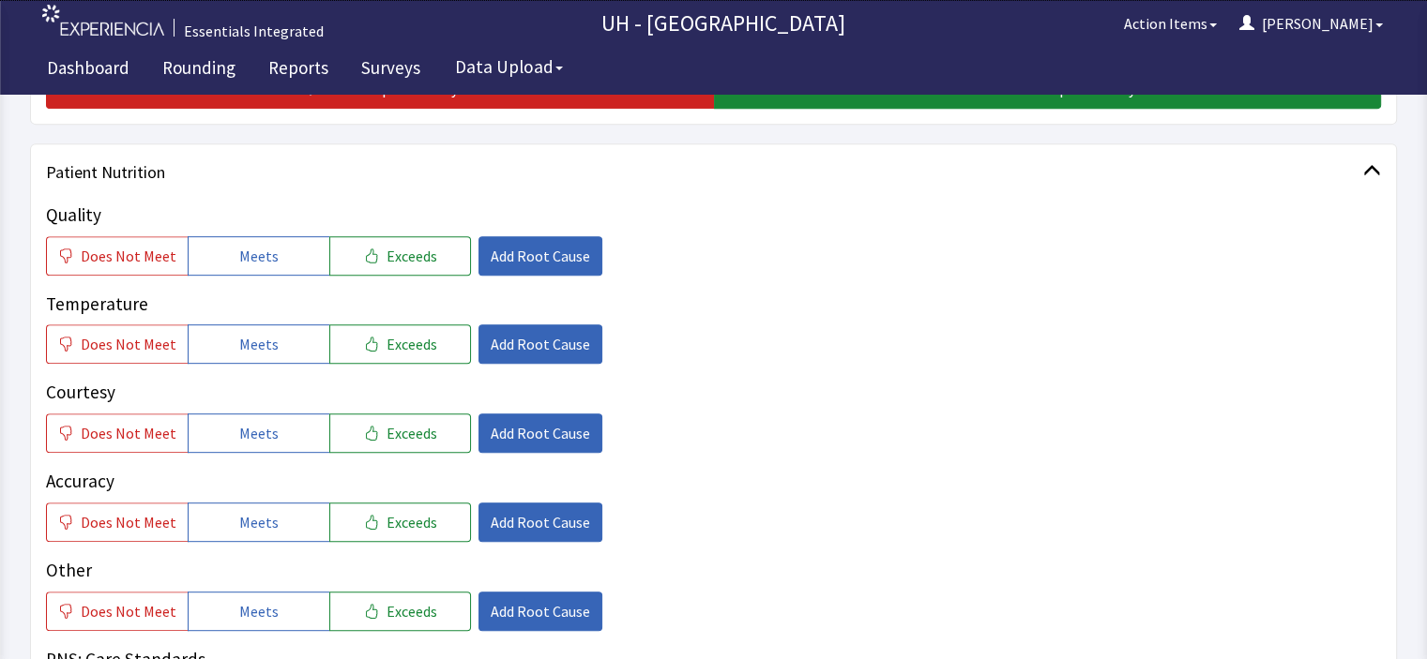
scroll to position [799, 0]
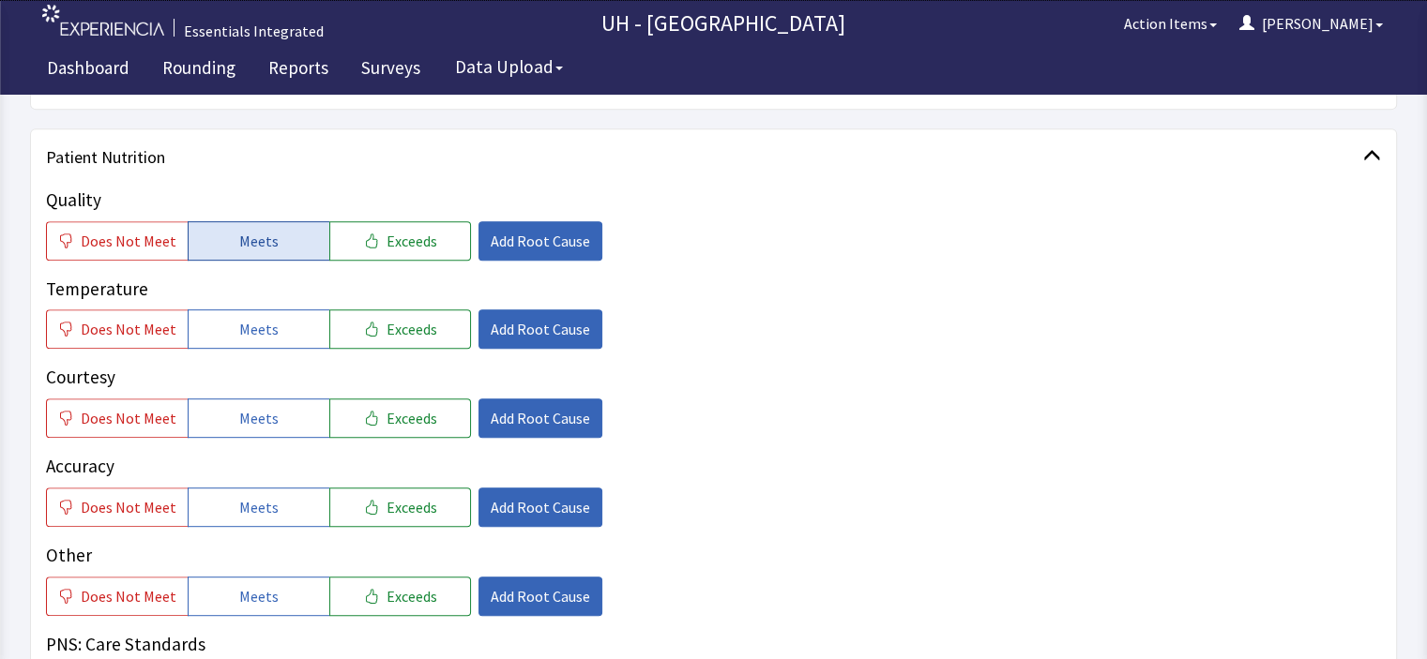
click at [279, 250] on button "Meets" at bounding box center [259, 240] width 142 height 39
click at [266, 329] on span "Meets" at bounding box center [258, 329] width 39 height 23
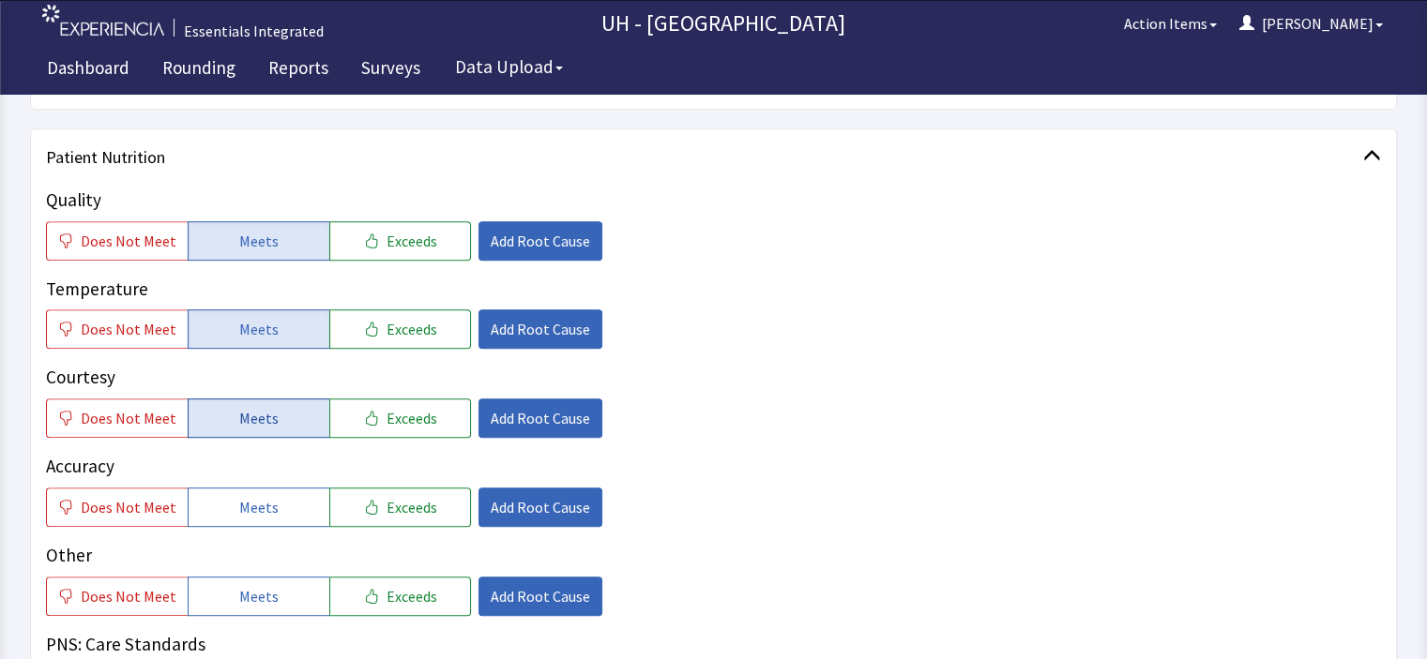
click at [265, 417] on span "Meets" at bounding box center [258, 418] width 39 height 23
click at [264, 503] on span "Meets" at bounding box center [258, 507] width 39 height 23
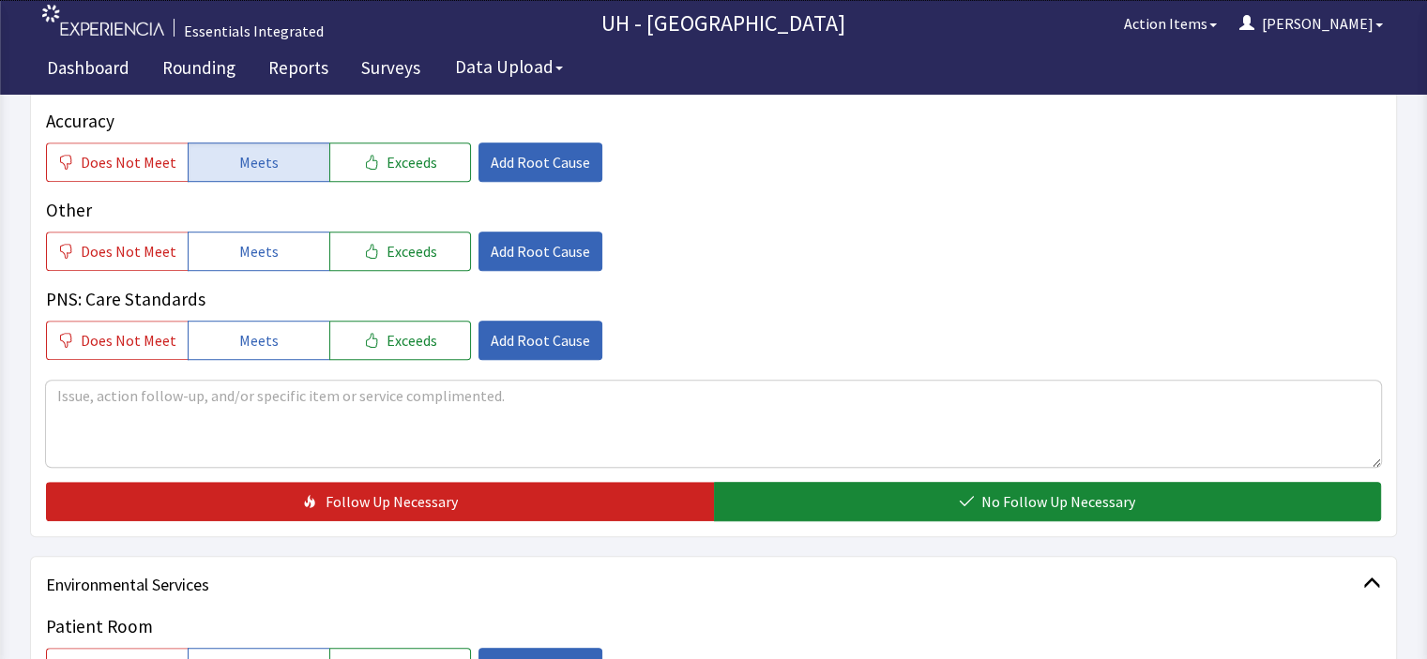
scroll to position [1206, 0]
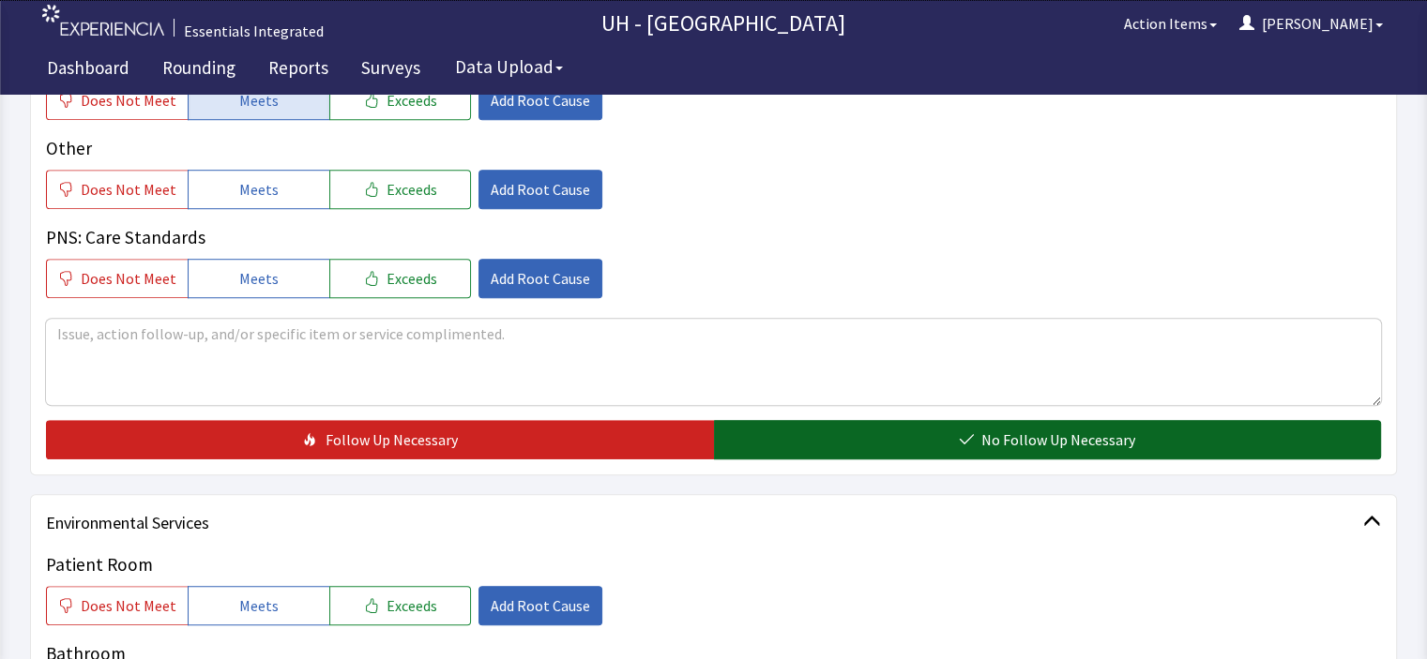
click at [1168, 437] on button "No Follow Up Necessary" at bounding box center [1048, 439] width 668 height 39
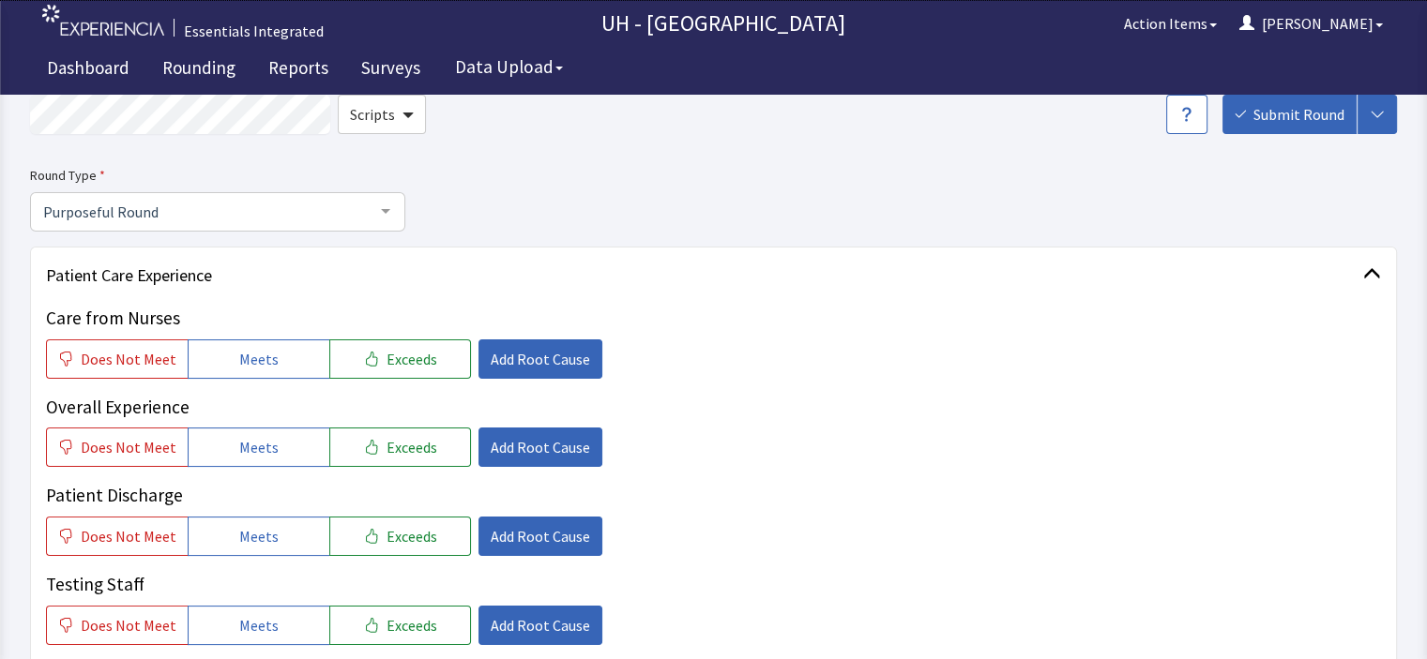
scroll to position [61, 0]
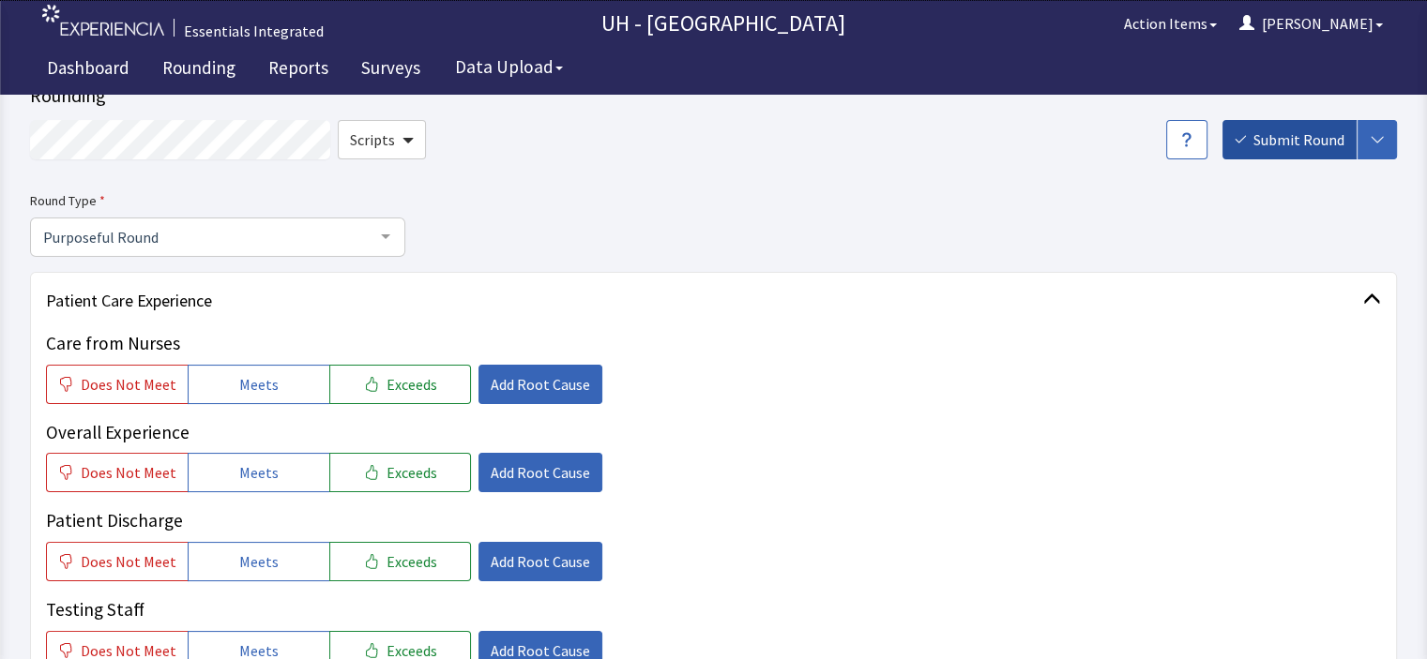
click at [1287, 146] on span "Submit Round" at bounding box center [1298, 140] width 91 height 23
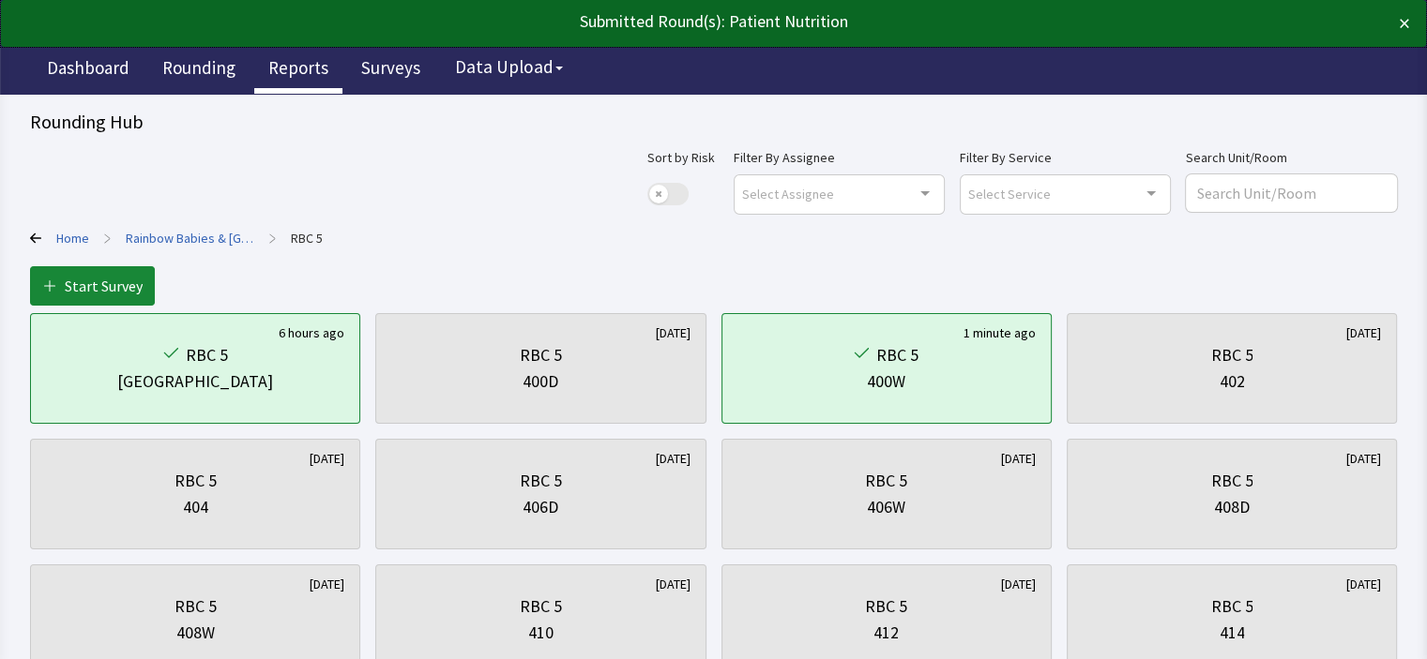
click at [304, 63] on link "Reports" at bounding box center [298, 70] width 88 height 47
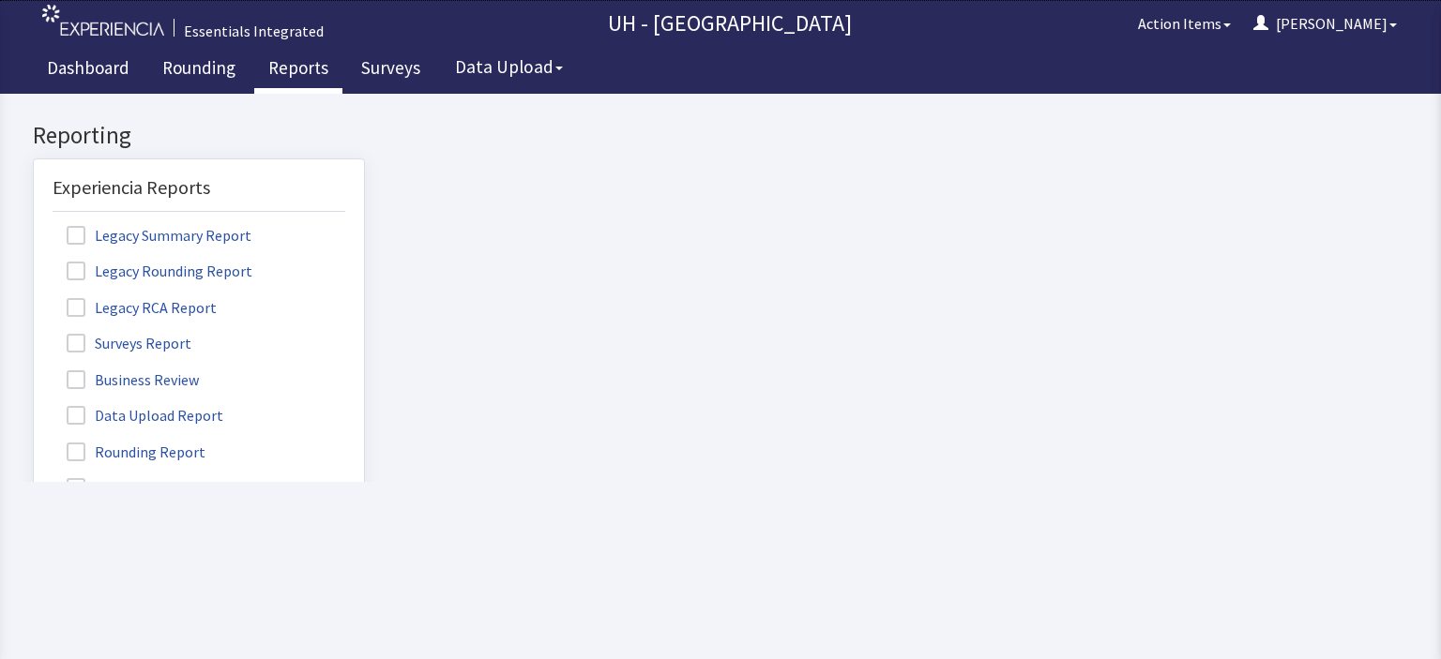
click at [168, 446] on label "Rounding Report" at bounding box center [139, 451] width 172 height 24
click at [34, 442] on input "Rounding Report" at bounding box center [34, 442] width 0 height 0
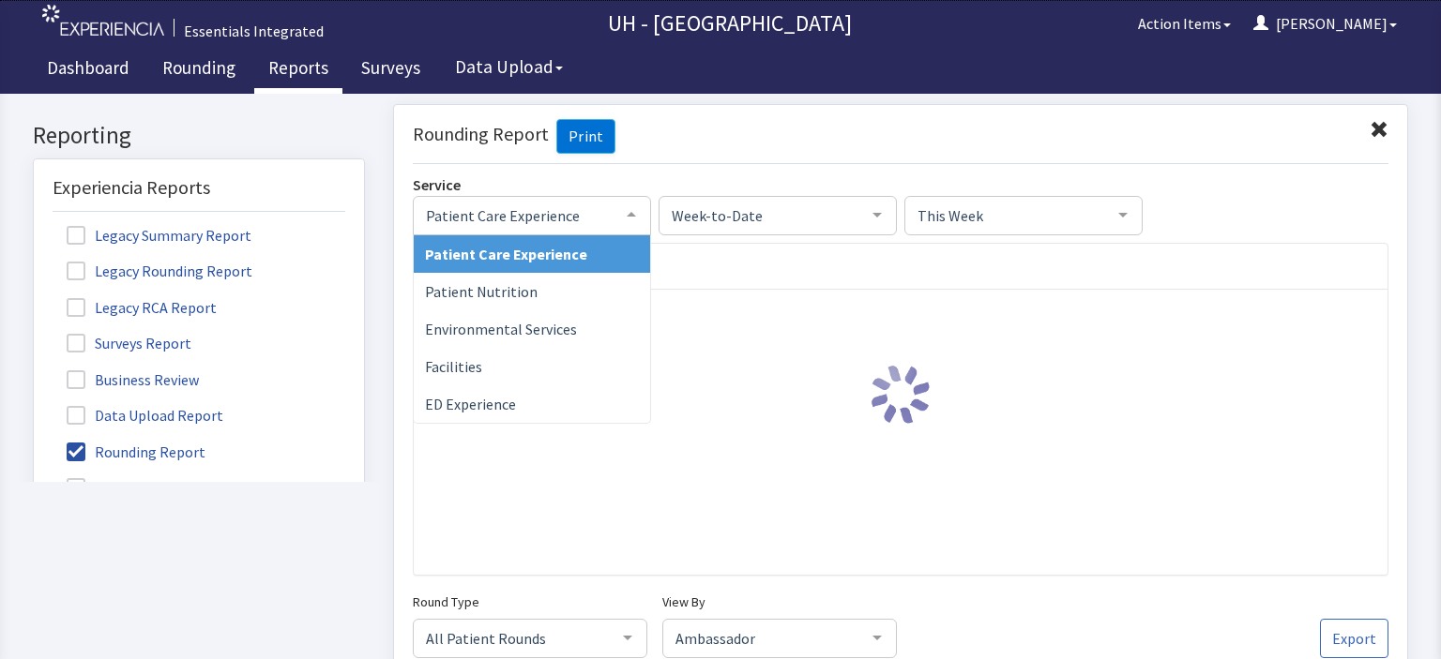
click at [628, 212] on div at bounding box center [632, 214] width 38 height 36
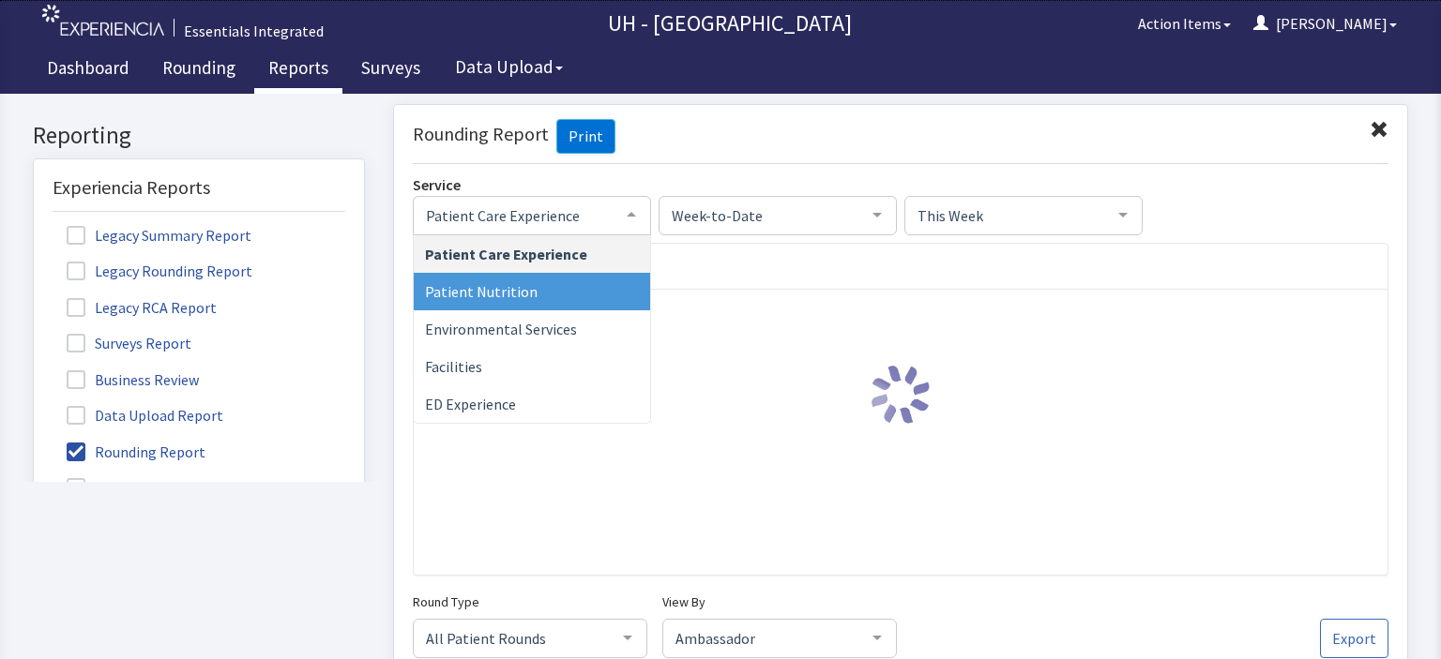
click at [563, 297] on span "Patient Nutrition" at bounding box center [532, 291] width 236 height 38
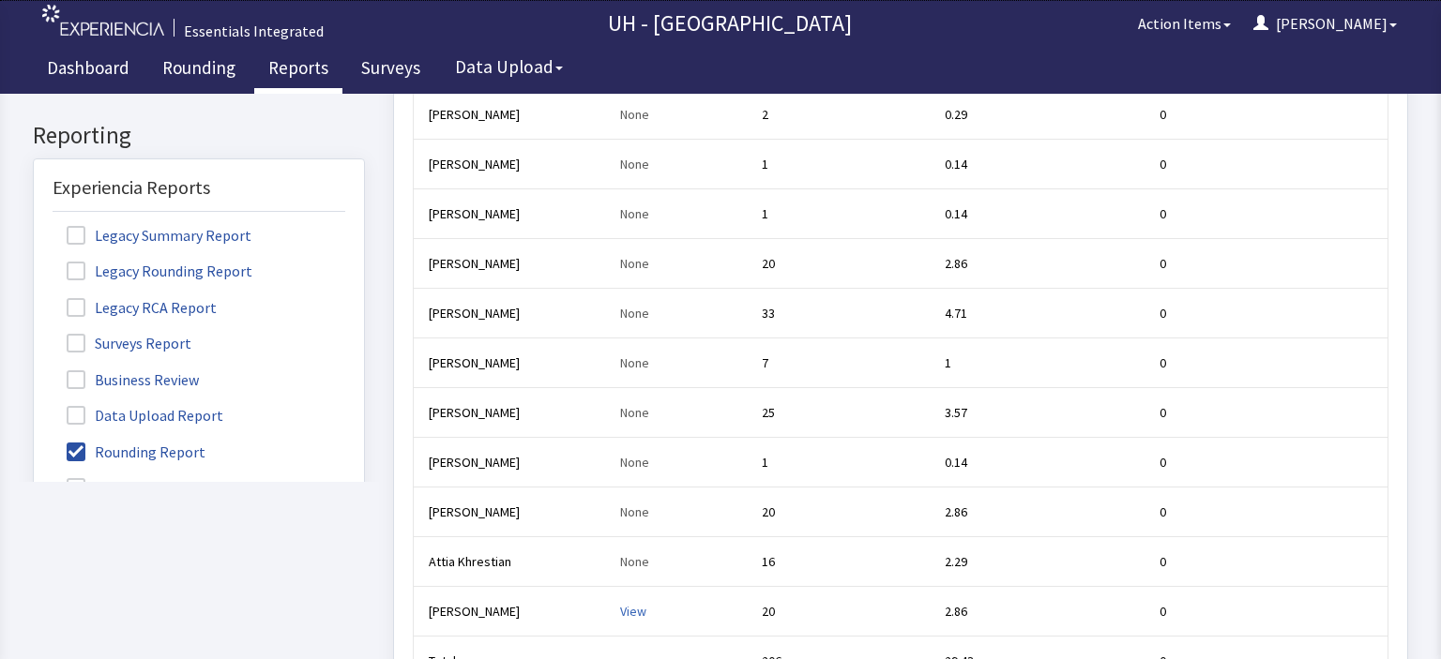
scroll to position [765, 0]
